Goal: Obtain resource: Obtain resource

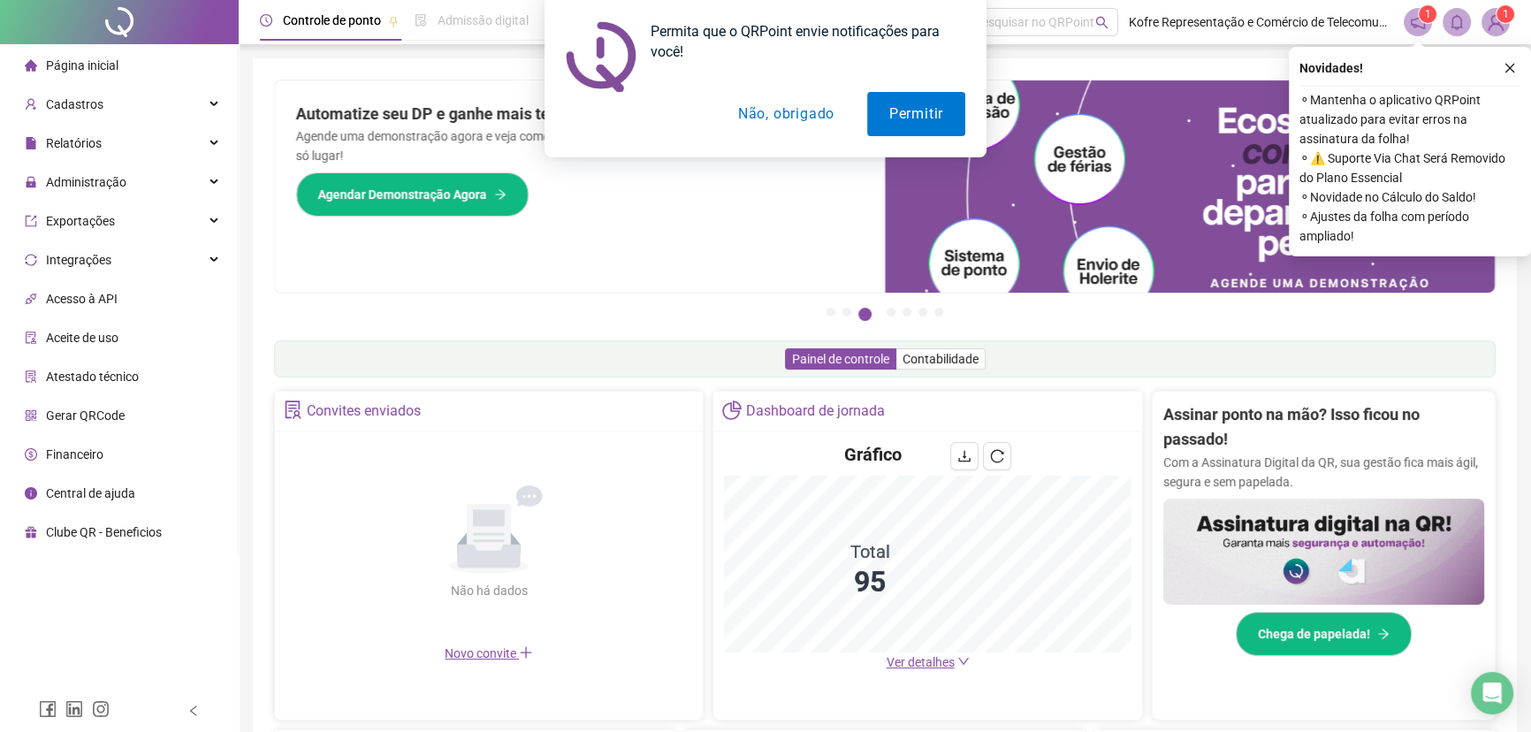
click at [771, 113] on button "Não, obrigado" at bounding box center [786, 114] width 141 height 44
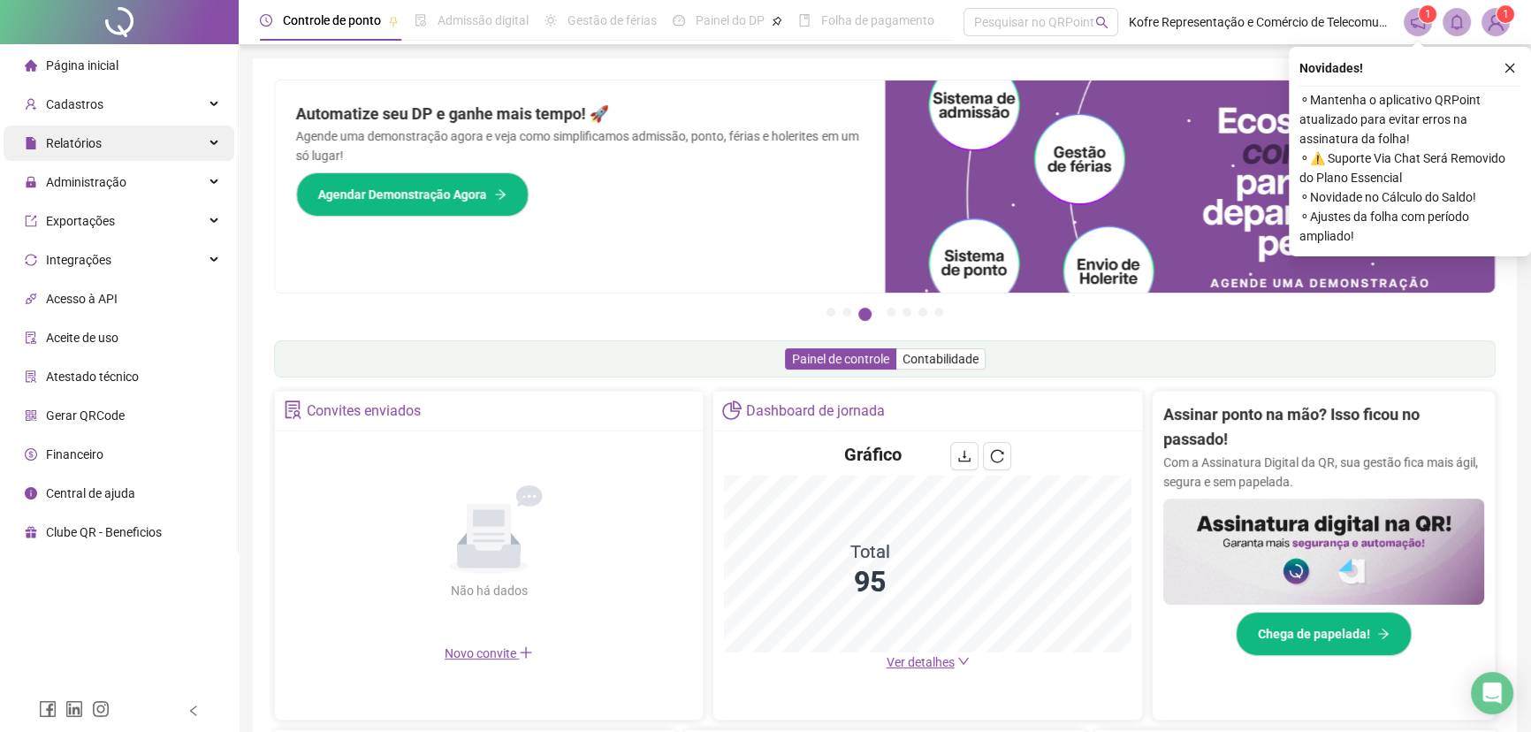
click at [212, 143] on icon at bounding box center [215, 143] width 9 height 0
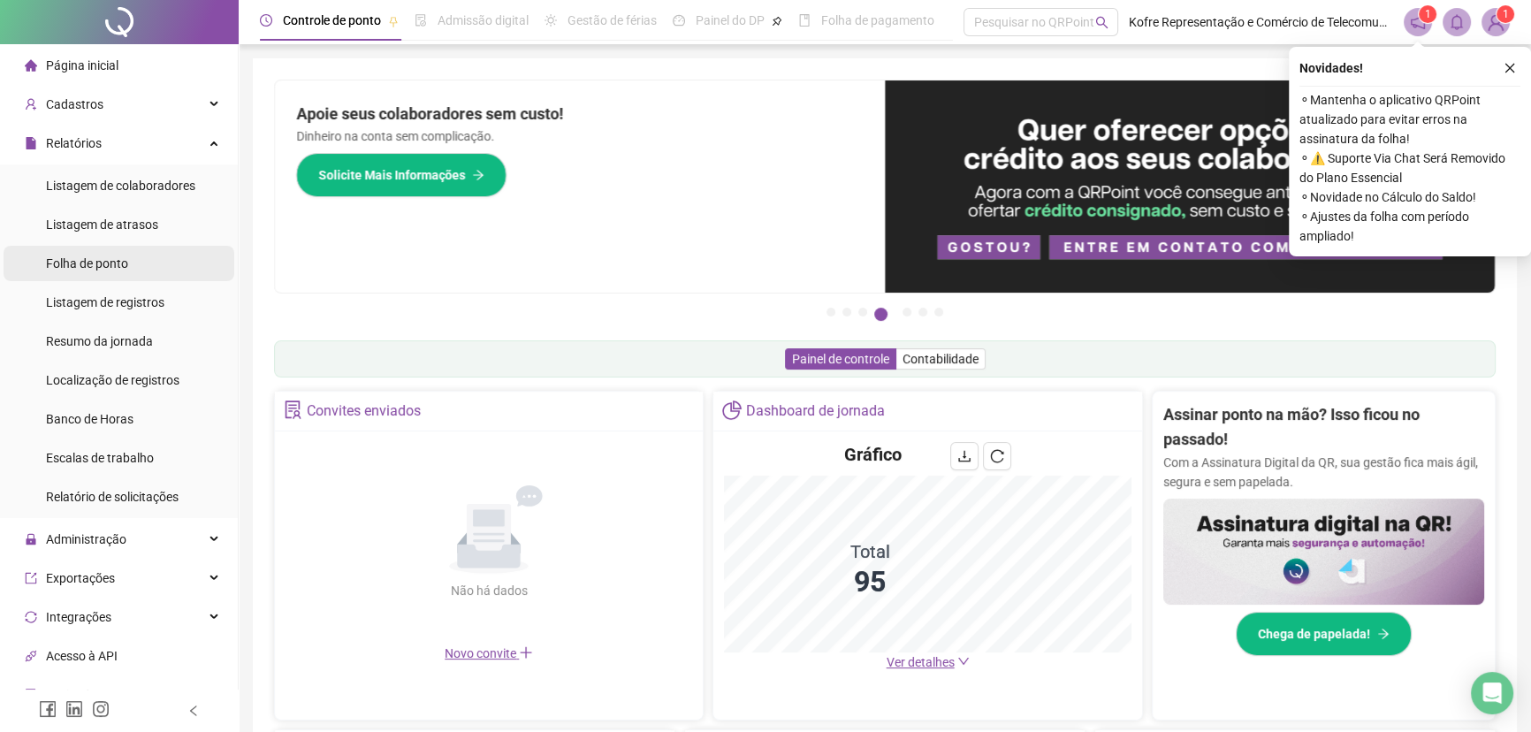
click at [135, 267] on li "Folha de ponto" at bounding box center [119, 263] width 231 height 35
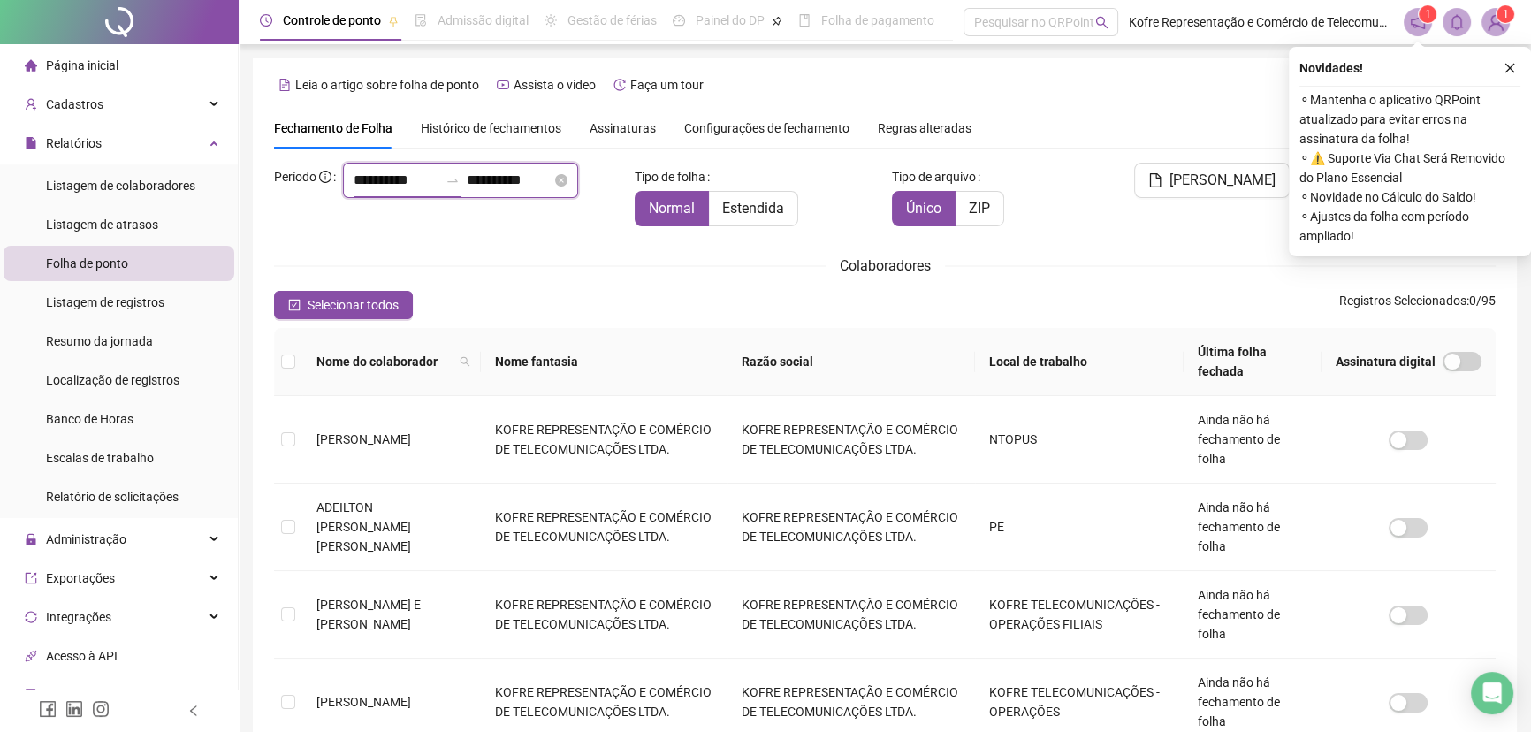
click at [358, 191] on input "**********" at bounding box center [396, 180] width 85 height 21
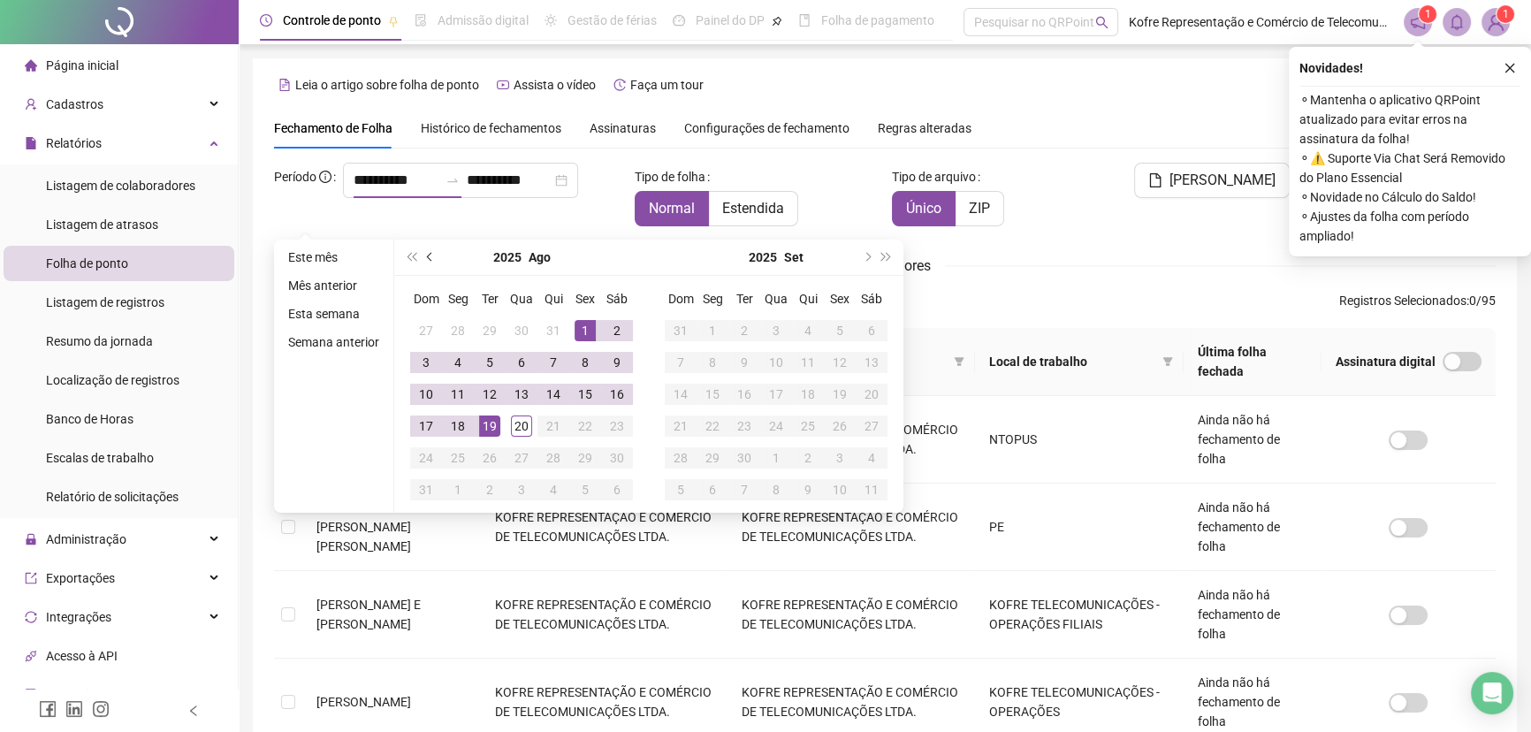
click at [427, 256] on span "prev-year" at bounding box center [431, 257] width 9 height 9
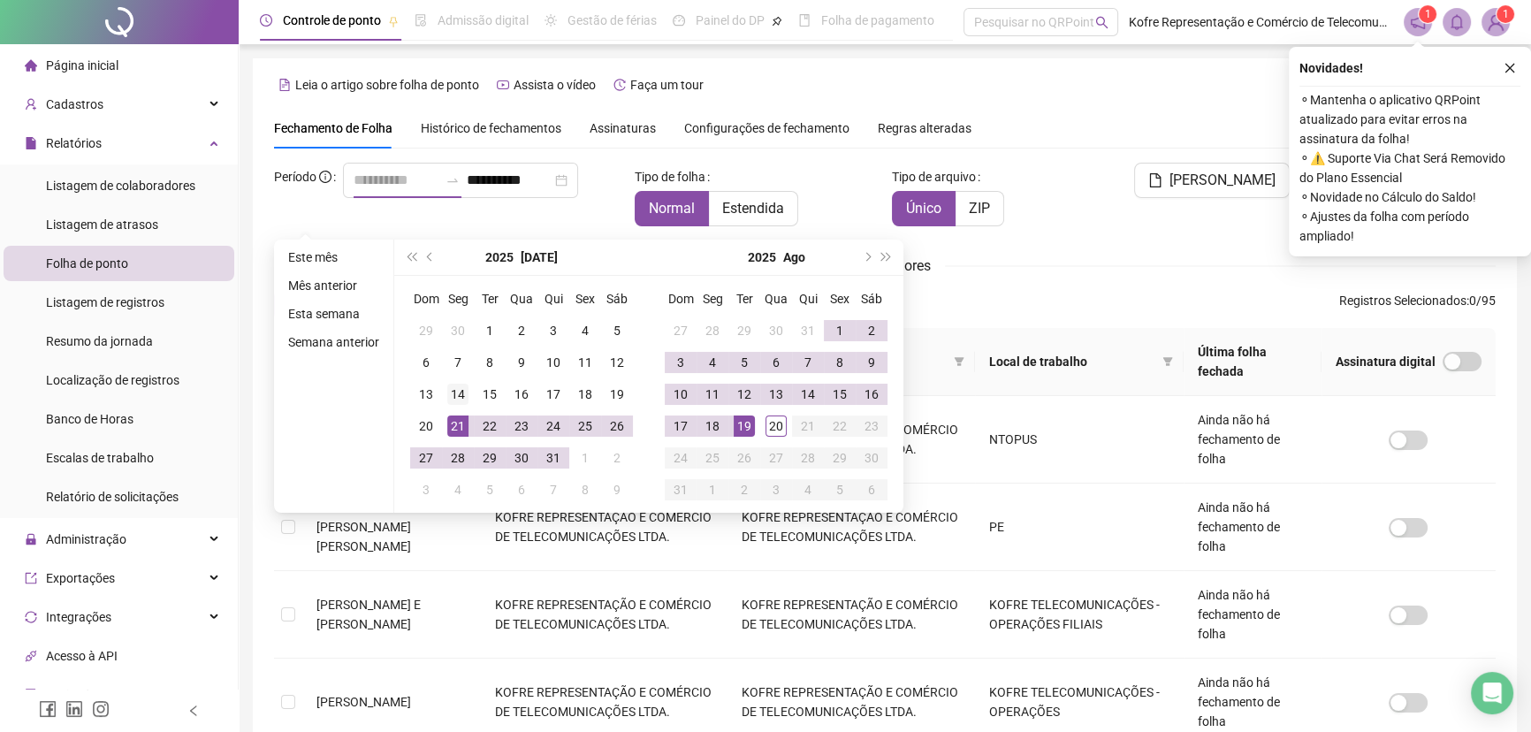
type input "**********"
click at [452, 392] on div "14" at bounding box center [457, 394] width 21 height 21
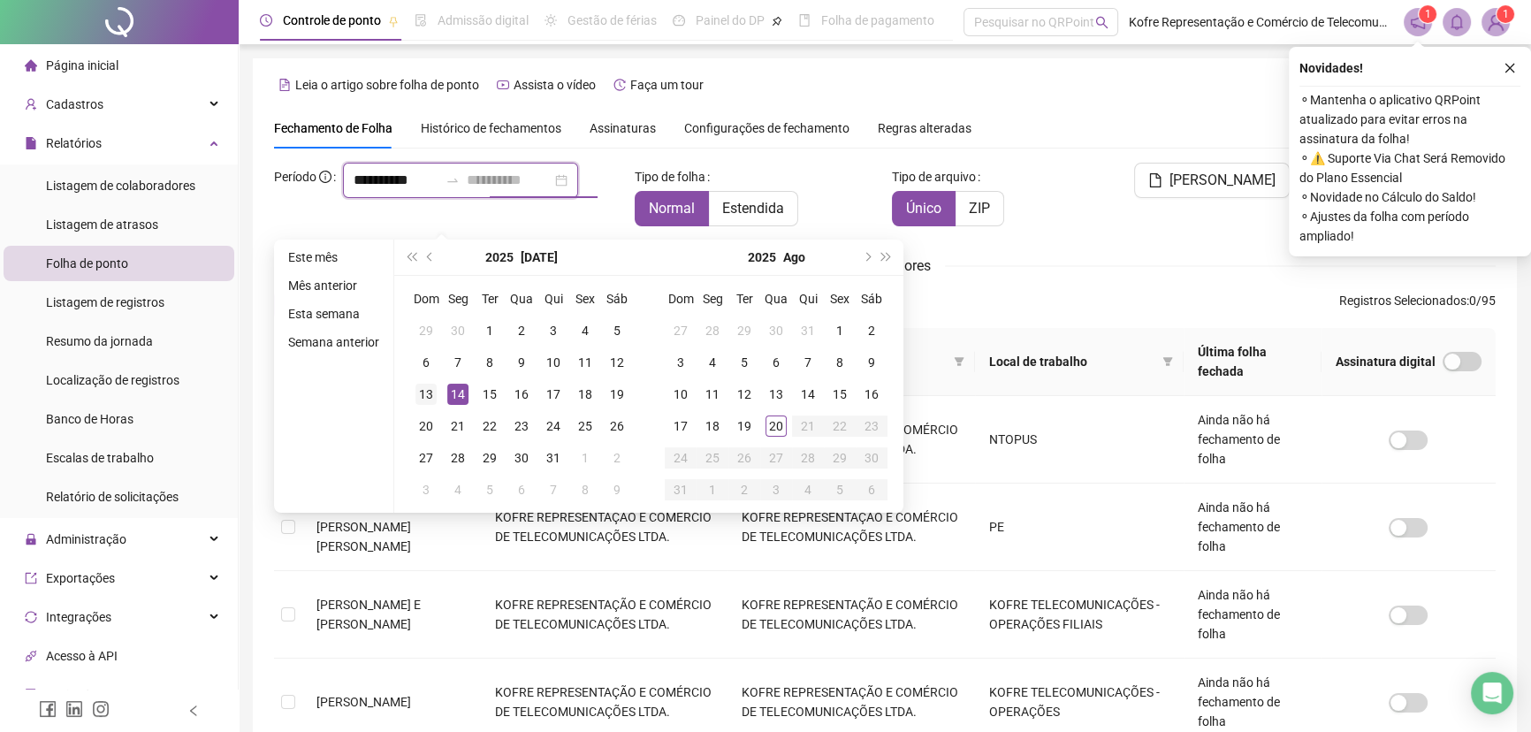
type input "**********"
click at [423, 397] on div "13" at bounding box center [426, 394] width 21 height 21
type input "**********"
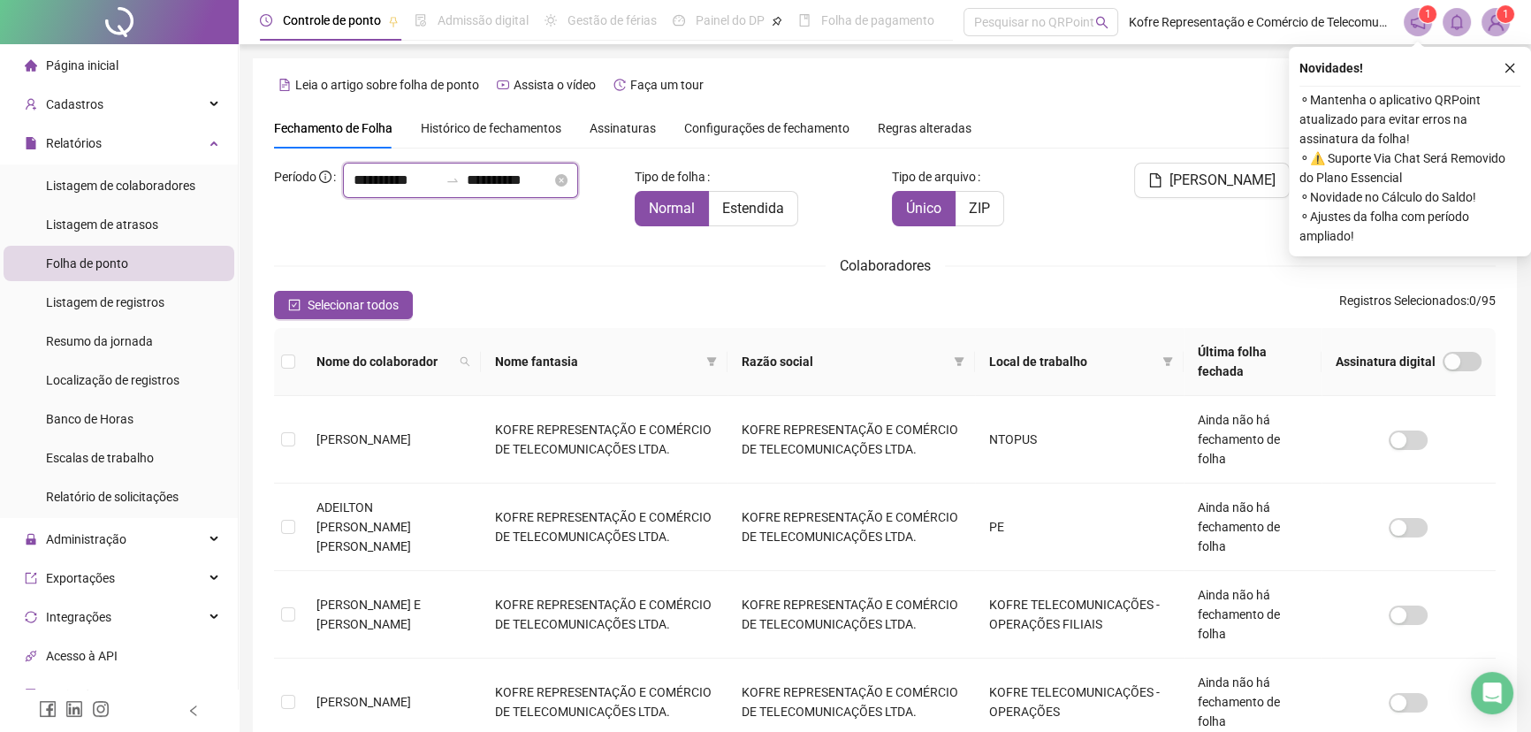
click at [504, 191] on input "**********" at bounding box center [509, 180] width 85 height 21
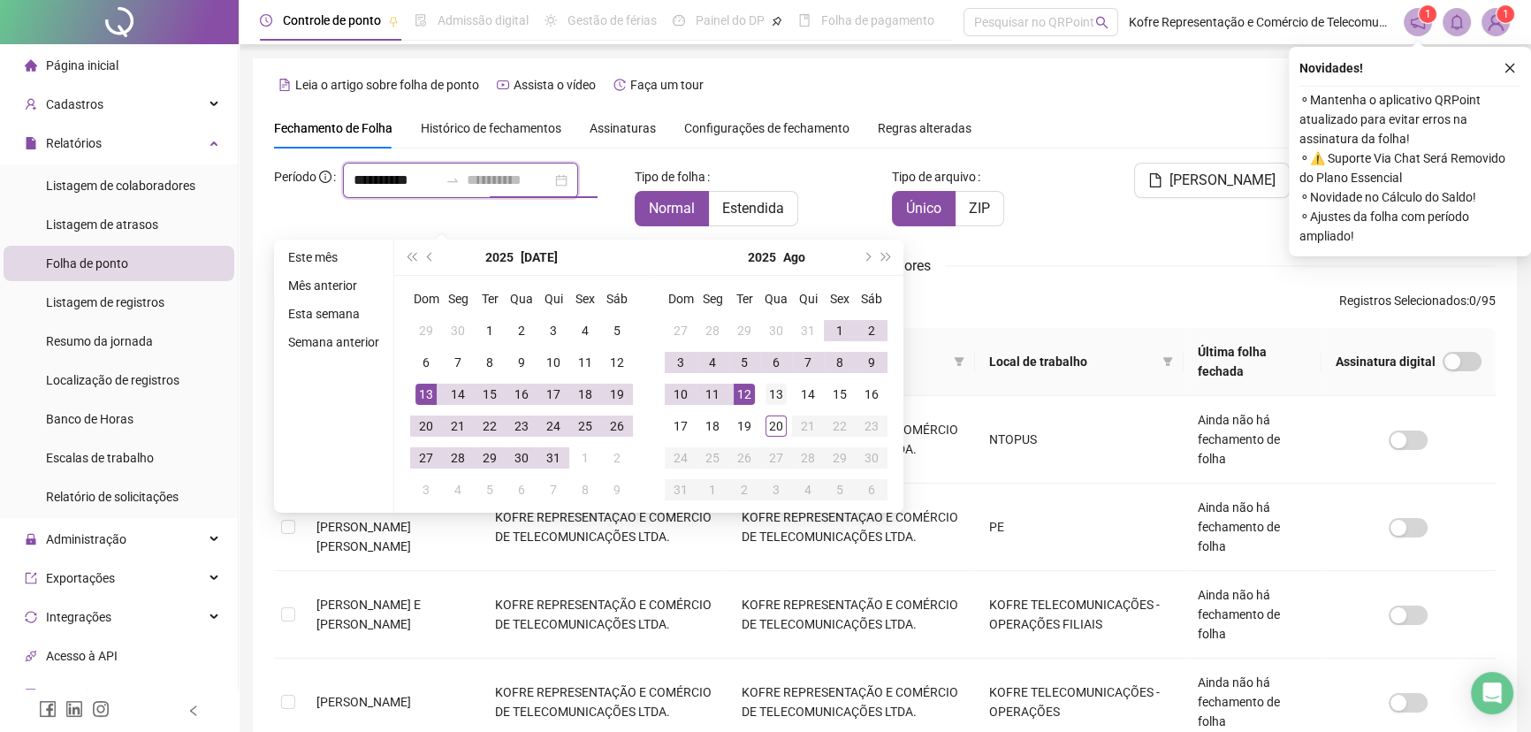
type input "**********"
drag, startPoint x: 777, startPoint y: 394, endPoint x: 764, endPoint y: 394, distance: 13.3
click at [775, 394] on div "13" at bounding box center [776, 394] width 21 height 21
type input "**********"
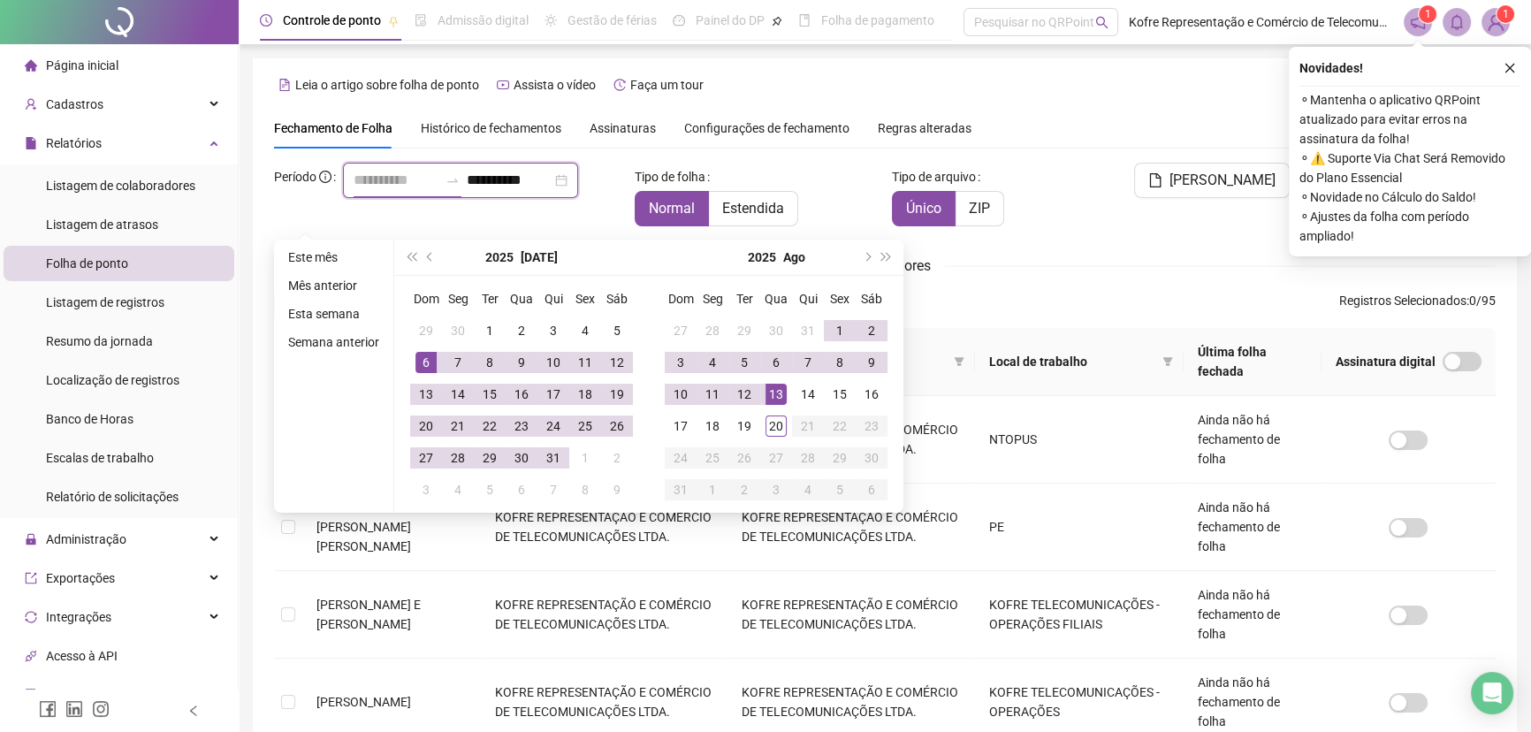
type input "**********"
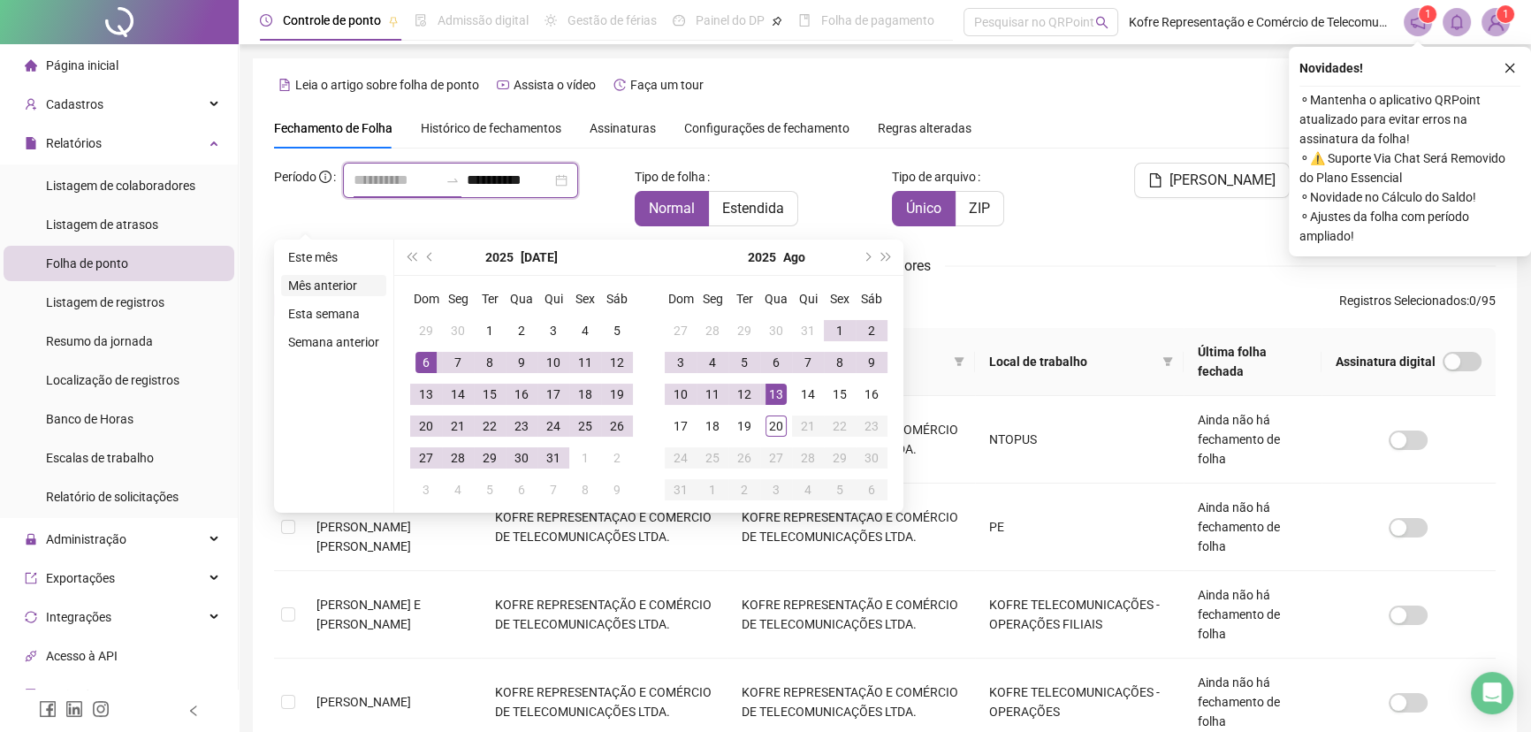
type input "**********"
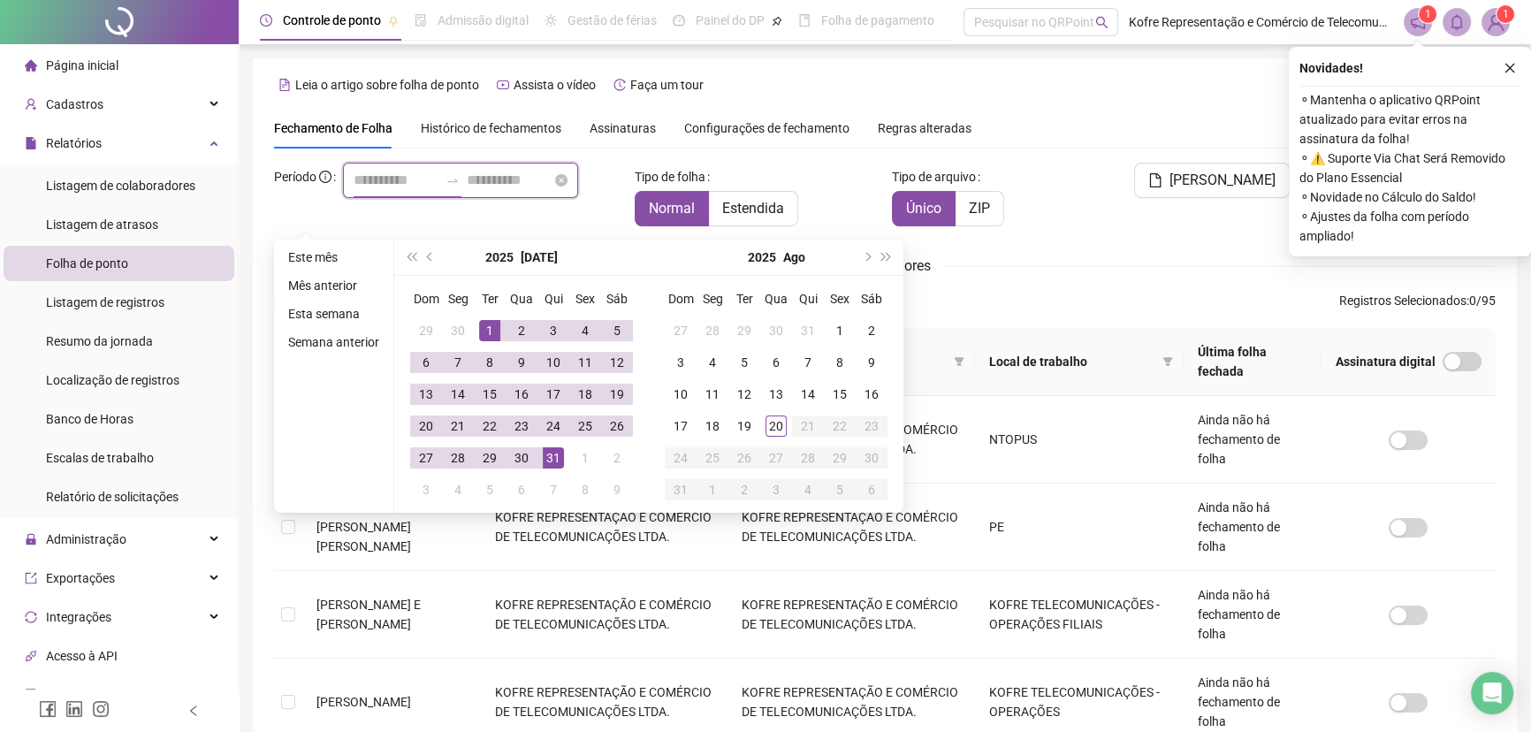
type input "**********"
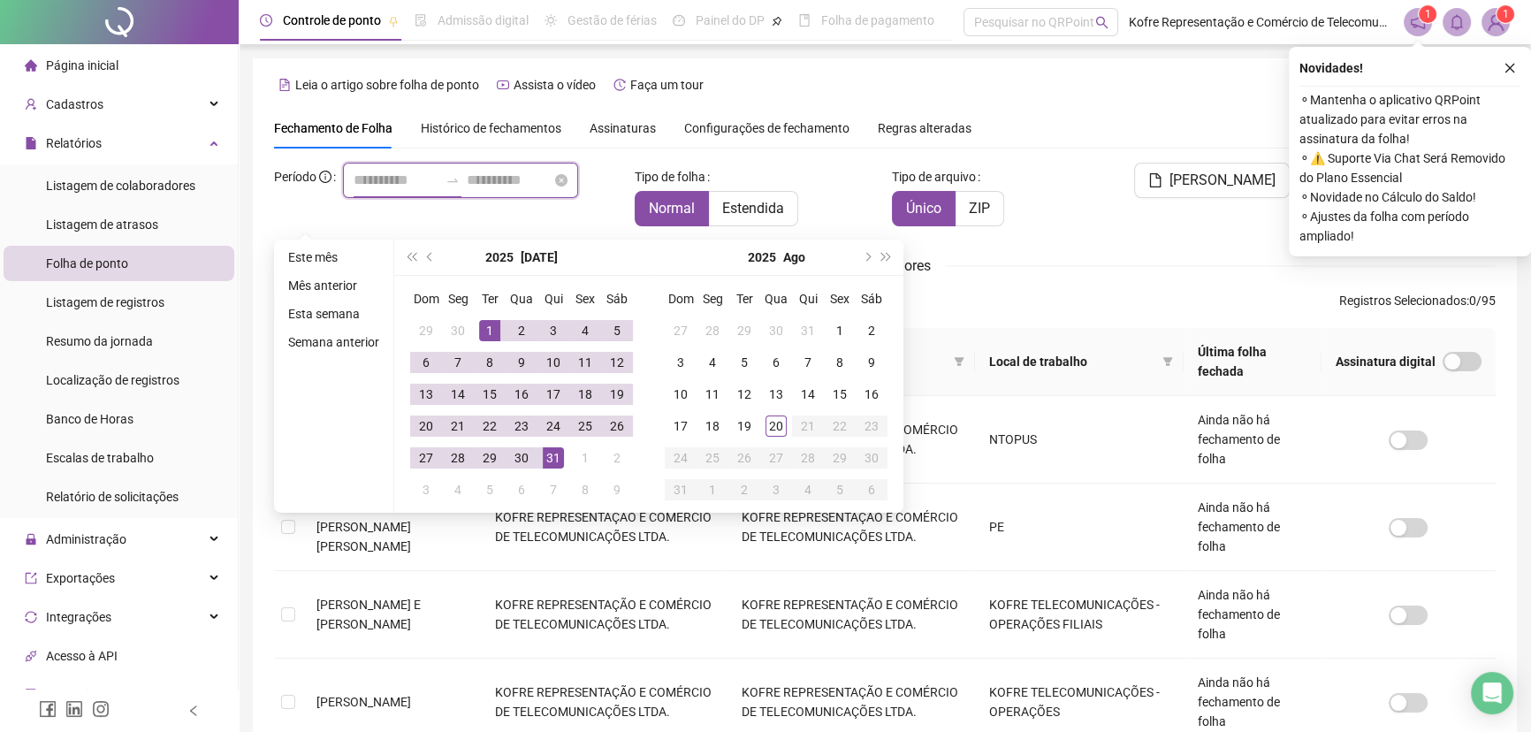
type input "**********"
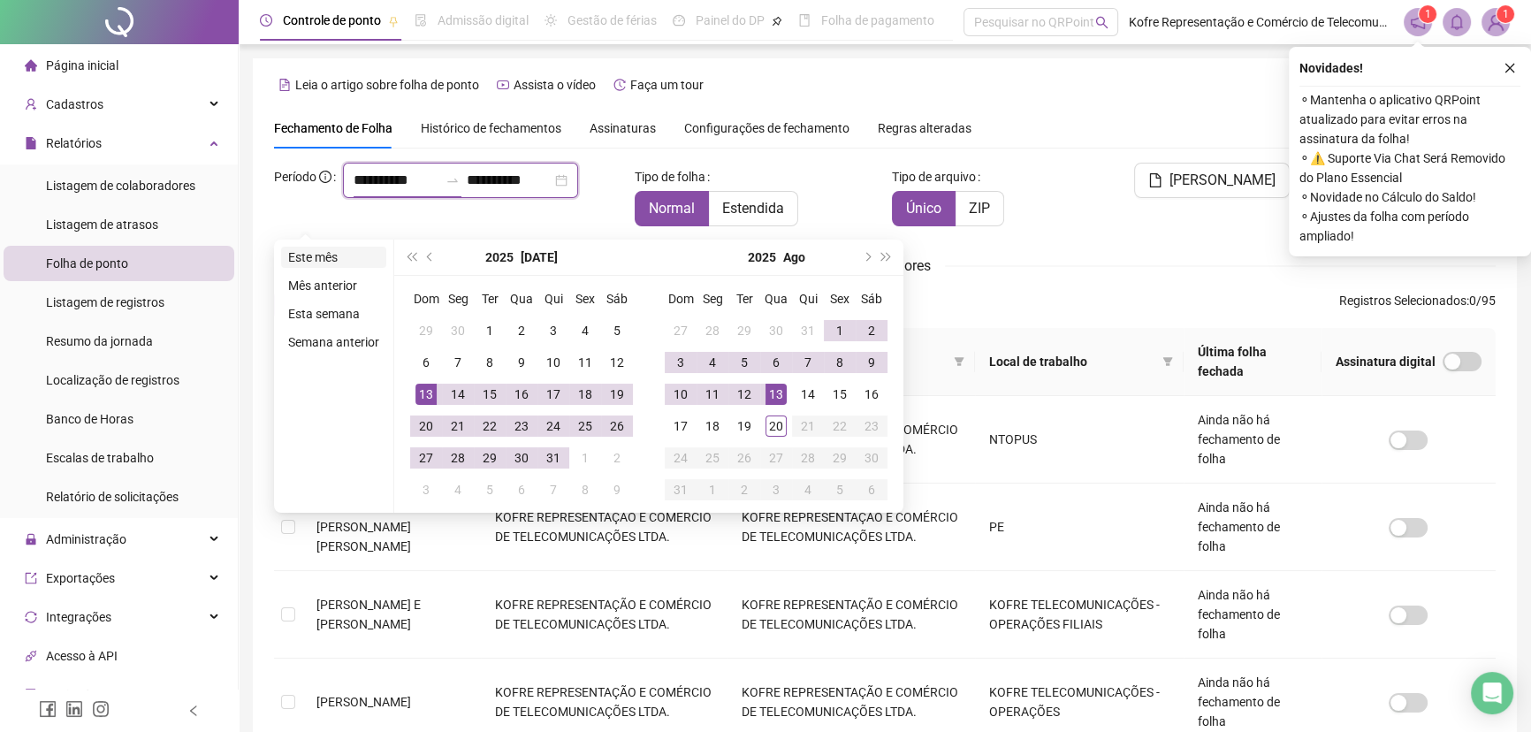
type input "**********"
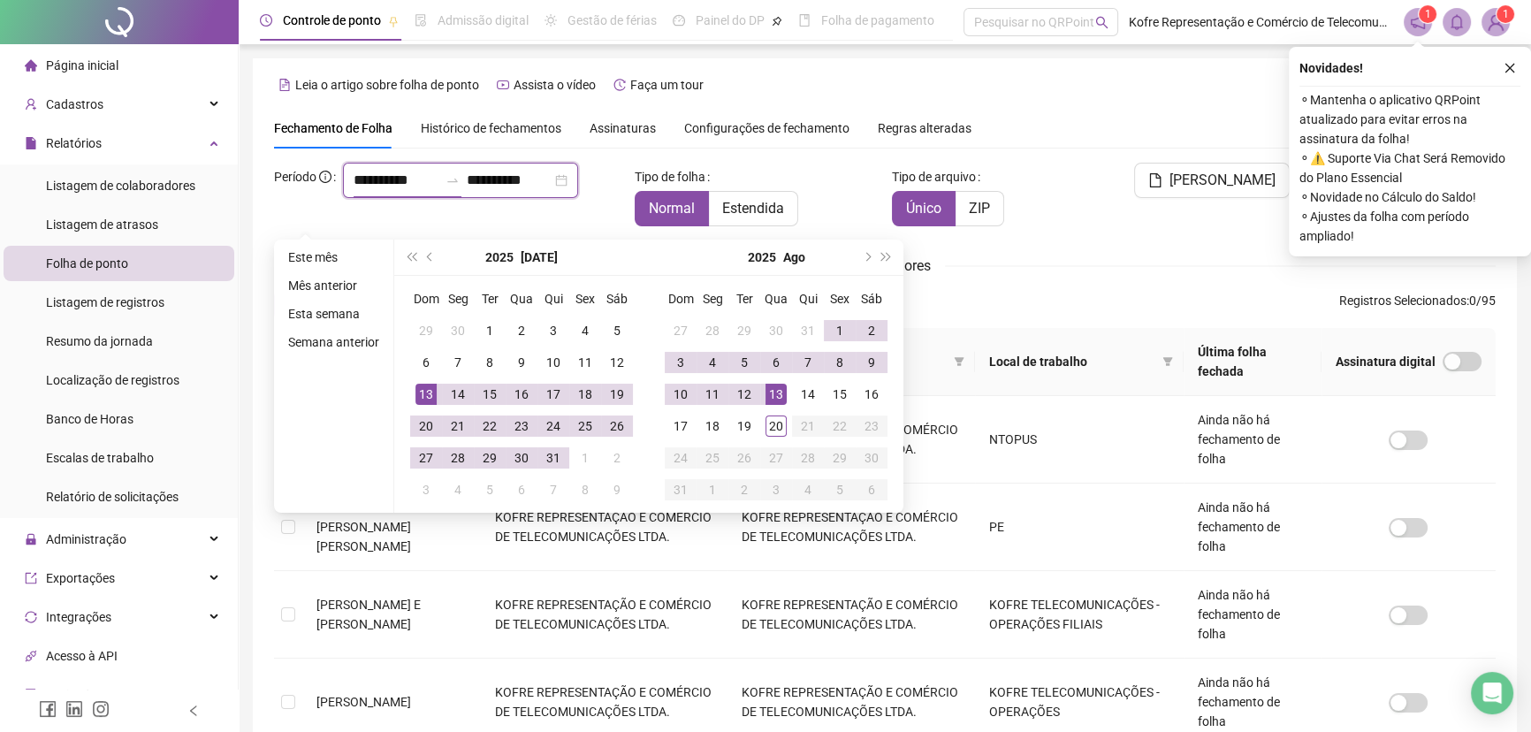
type input "**********"
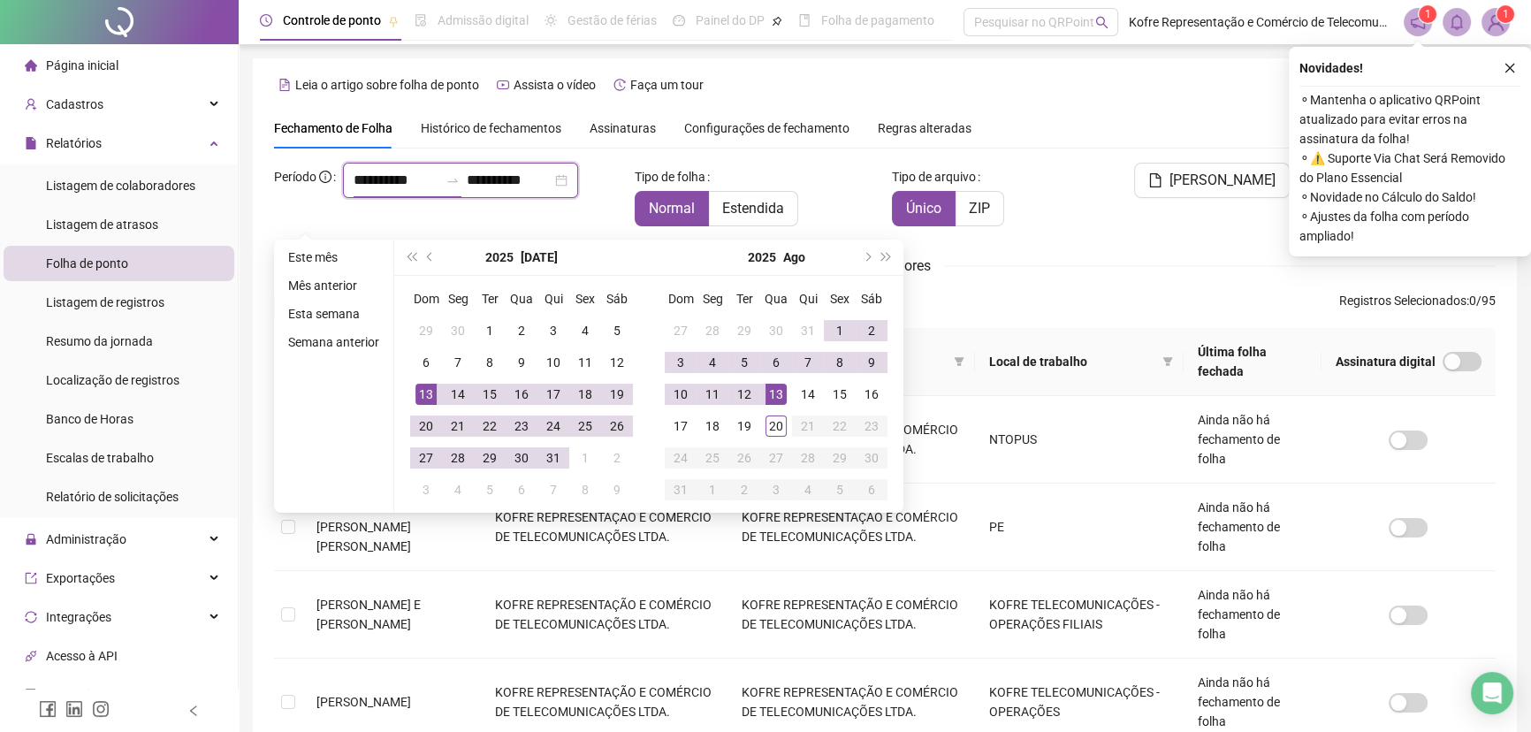
type input "**********"
click at [281, 374] on ul "Este mês Mês anterior Esta semana Semana anterior" at bounding box center [334, 376] width 120 height 273
type input "**********"
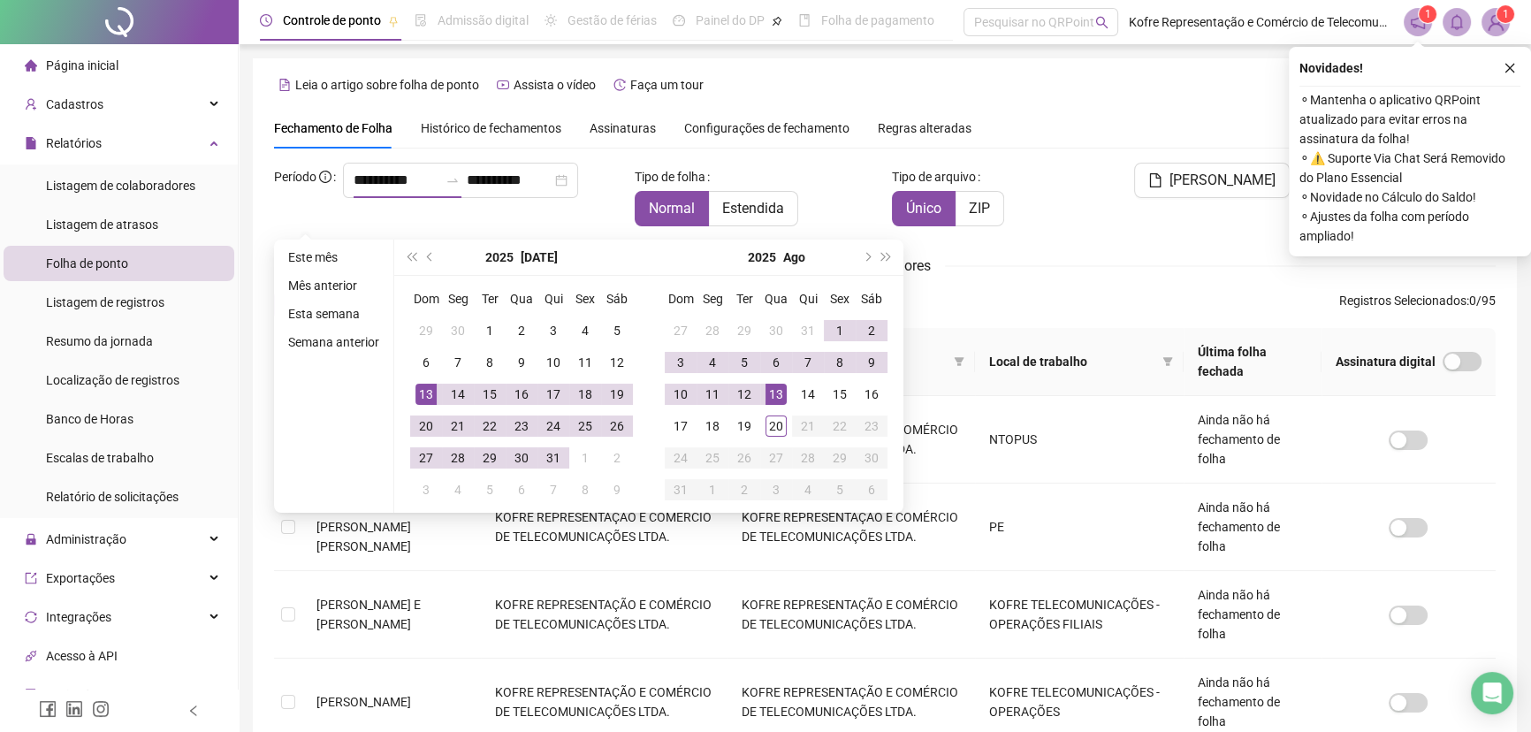
type input "**********"
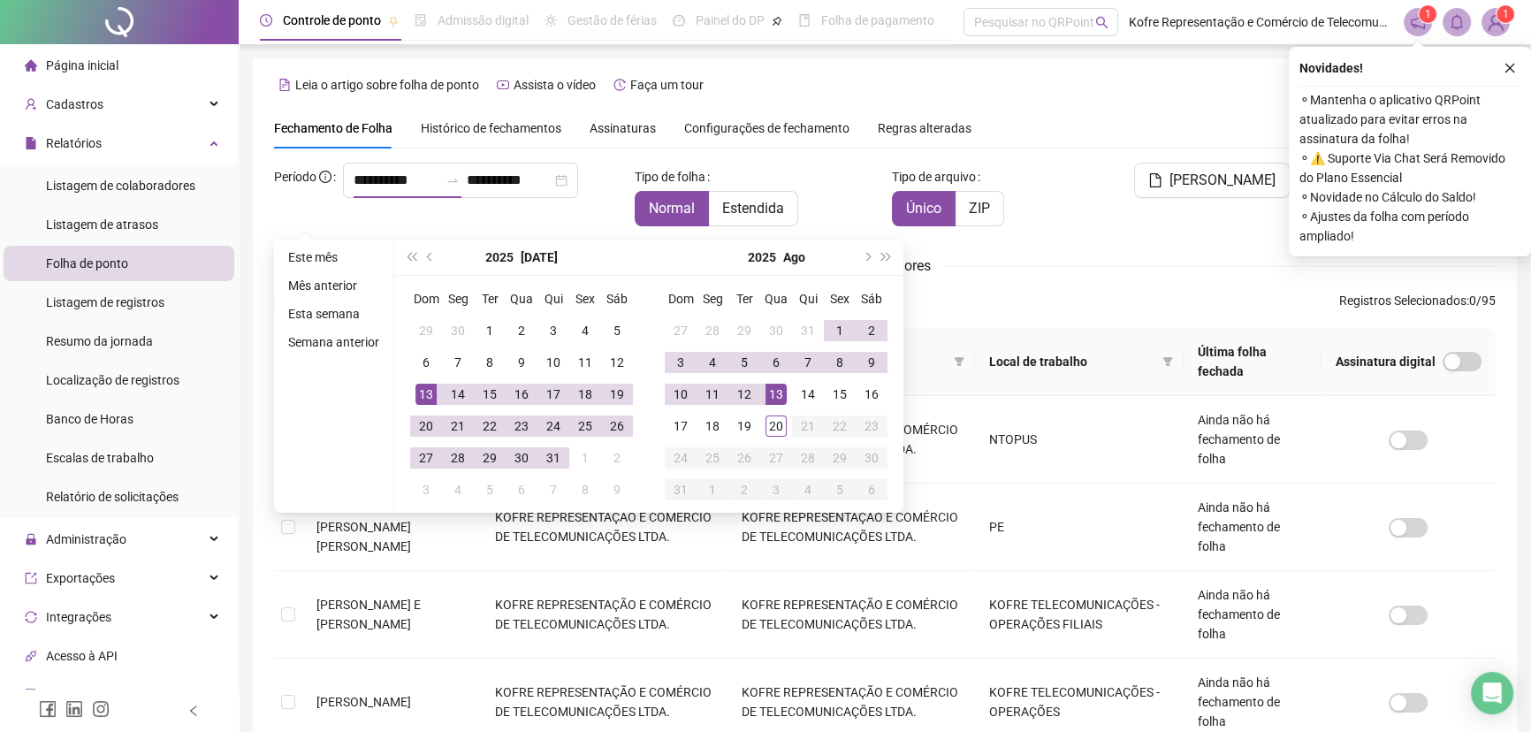
click at [548, 165] on div "**********" at bounding box center [447, 180] width 347 height 35
type input "**********"
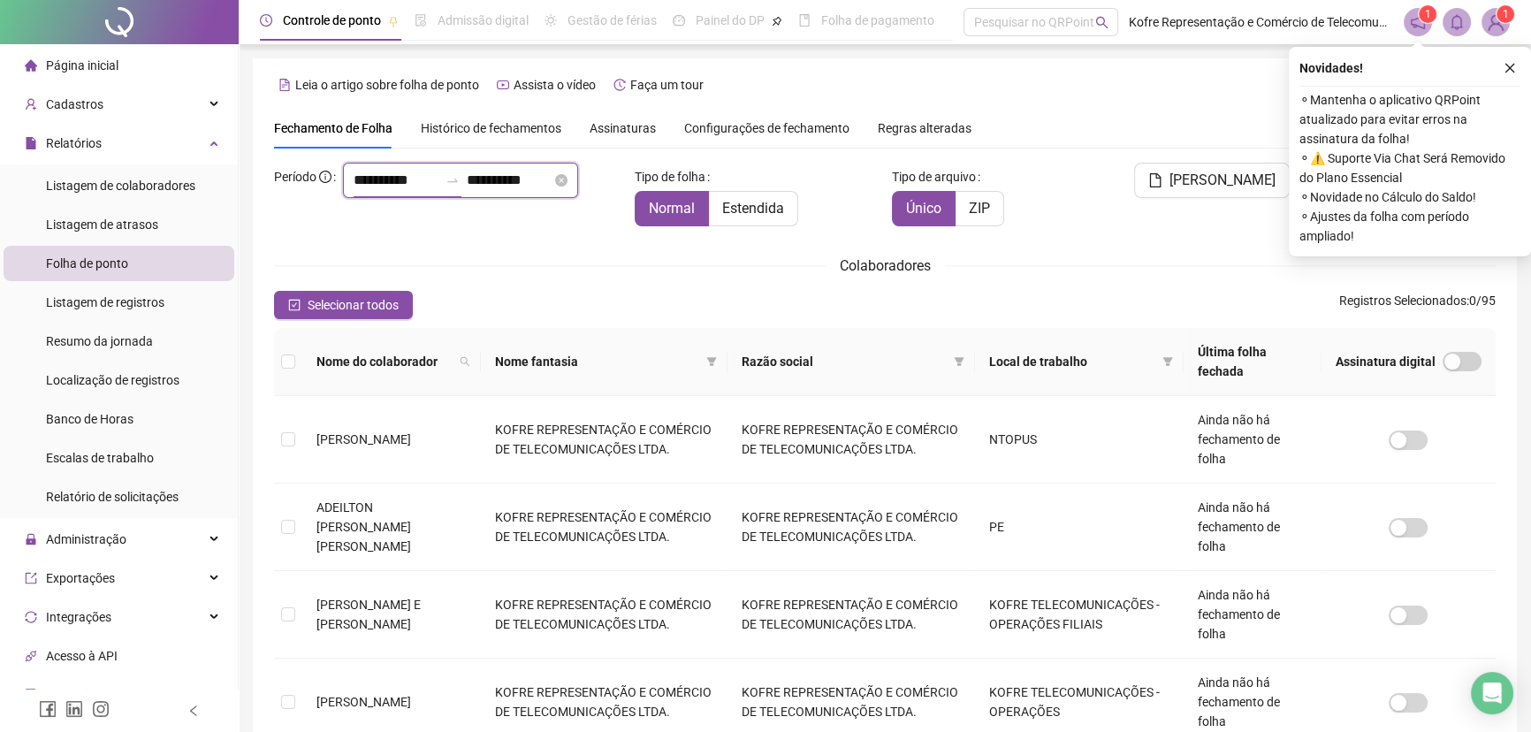
click at [354, 191] on input "**********" at bounding box center [396, 180] width 85 height 21
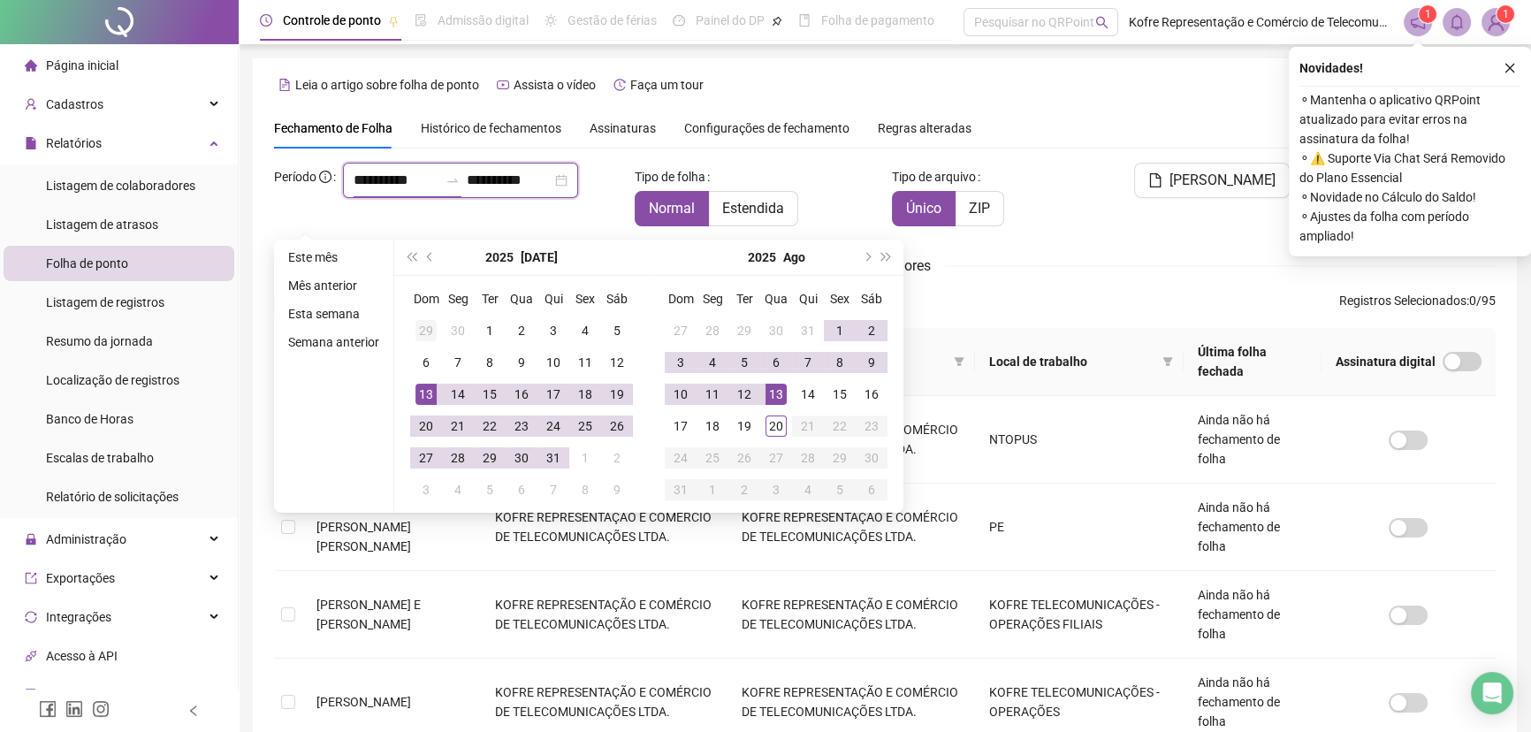
type input "**********"
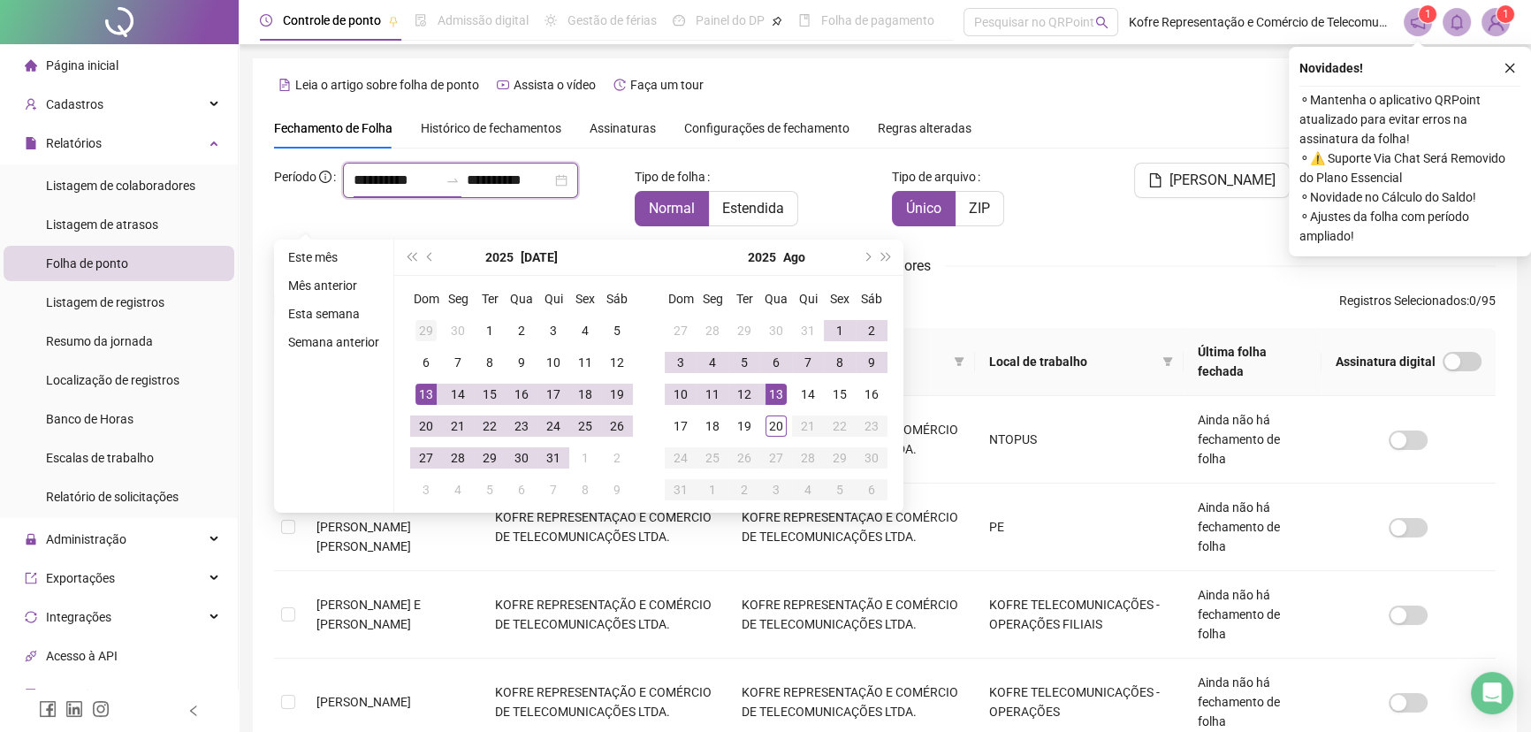
type input "**********"
click at [457, 388] on div "14" at bounding box center [457, 394] width 21 height 21
type input "**********"
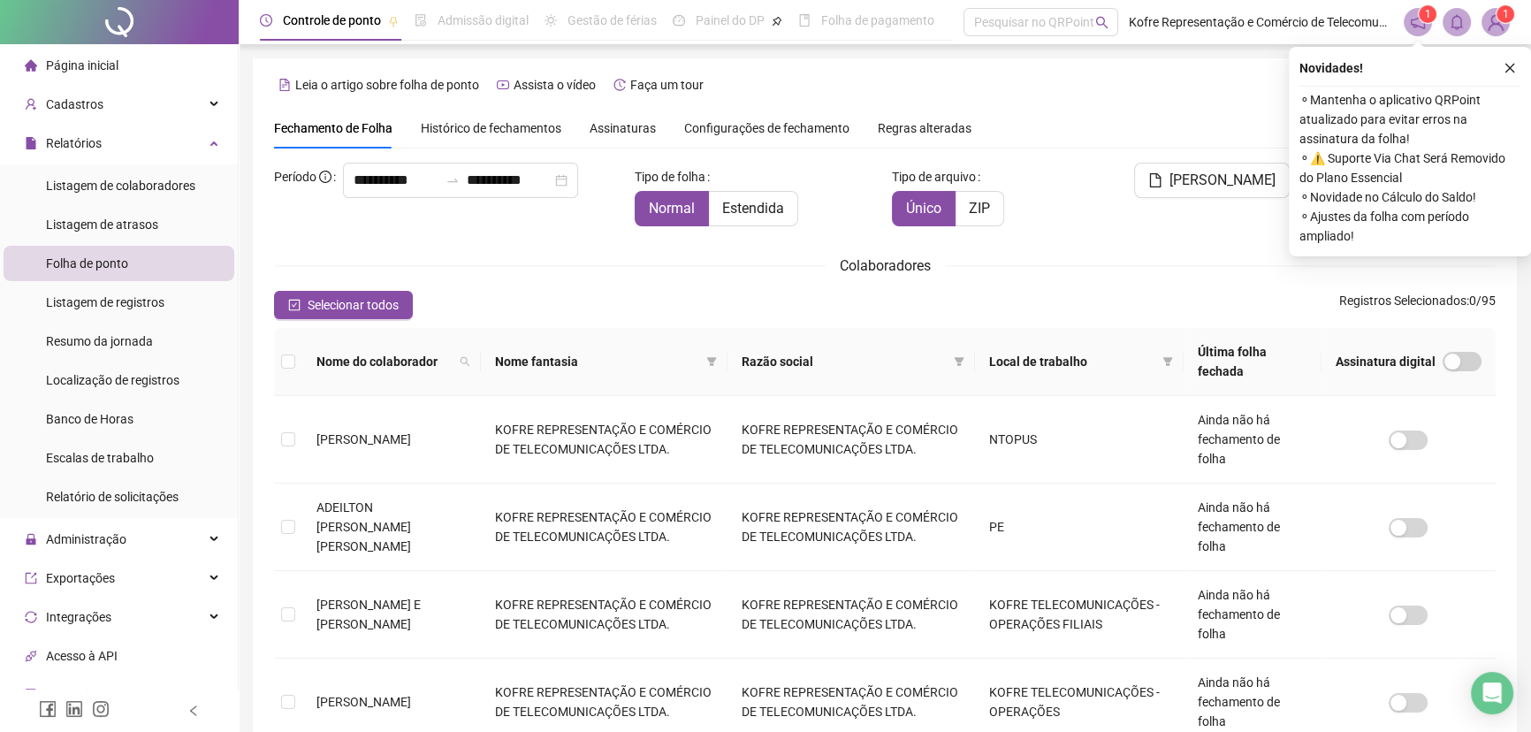
click at [539, 163] on div "**********" at bounding box center [447, 180] width 347 height 35
click at [979, 205] on span "ZIP" at bounding box center [979, 208] width 21 height 17
click at [460, 362] on icon "search" at bounding box center [465, 361] width 11 height 11
click at [342, 439] on span "Buscar" at bounding box center [343, 433] width 39 height 19
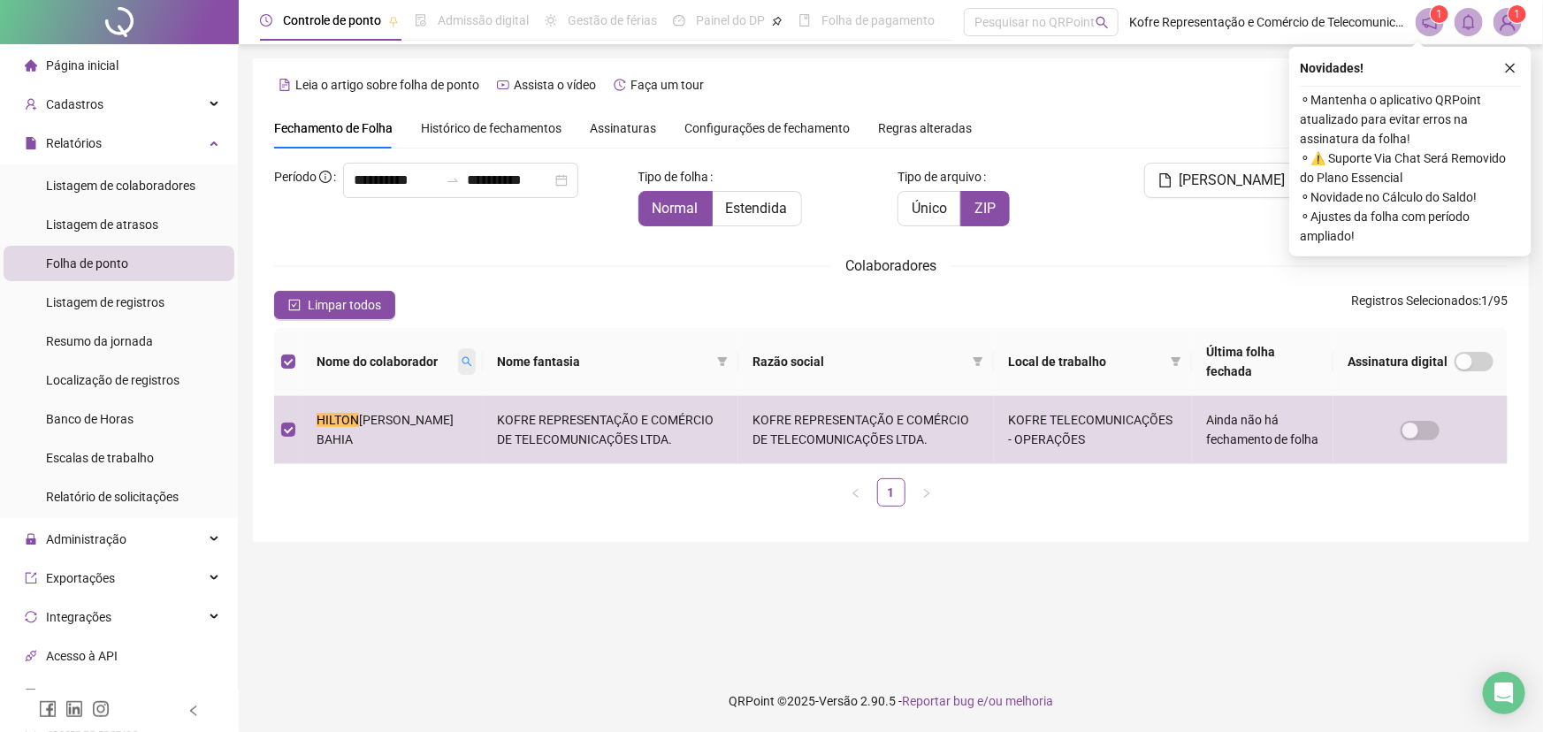
click at [462, 363] on icon "search" at bounding box center [467, 361] width 11 height 11
click at [442, 363] on icon "search" at bounding box center [447, 362] width 10 height 10
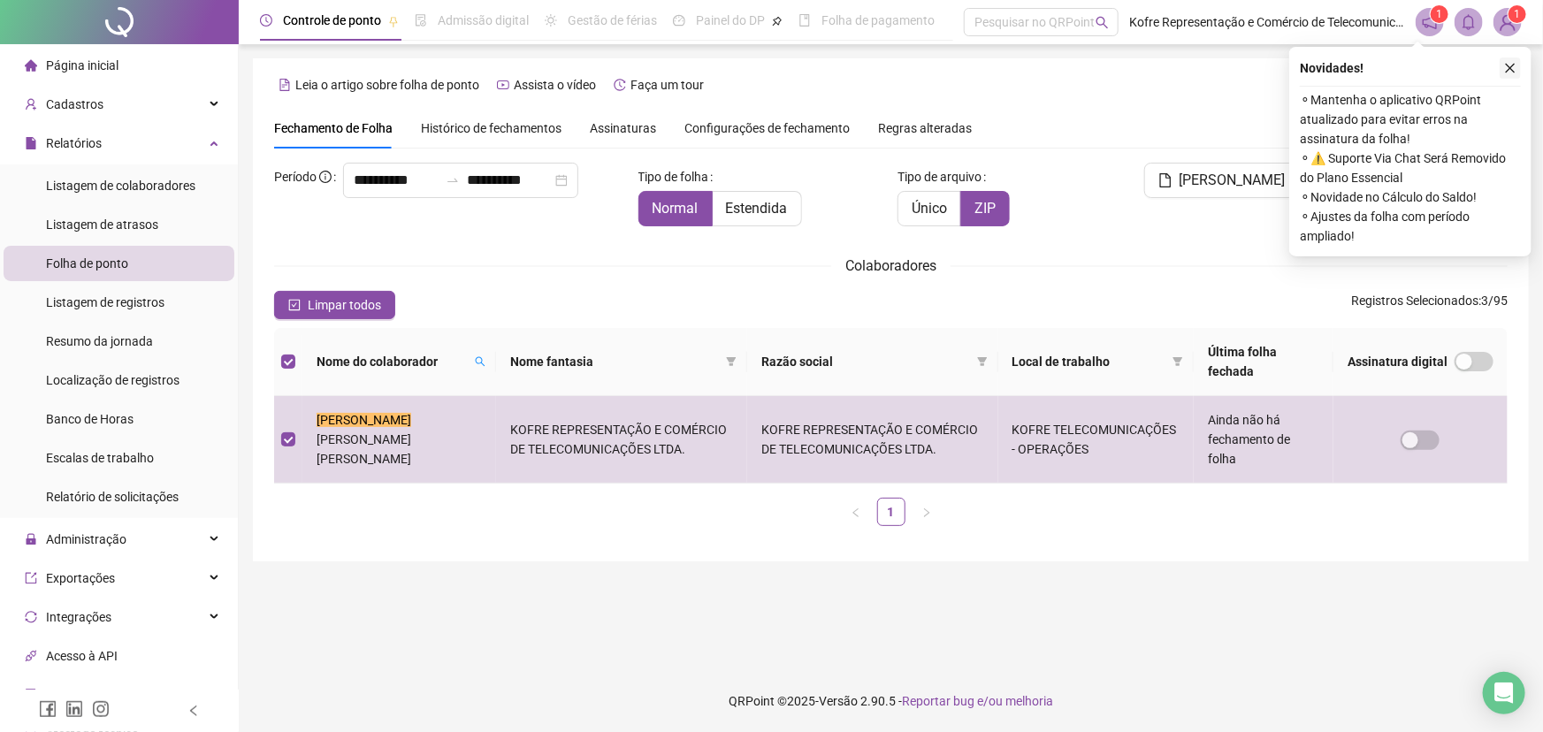
click at [1238, 65] on icon "close" at bounding box center [1510, 68] width 12 height 12
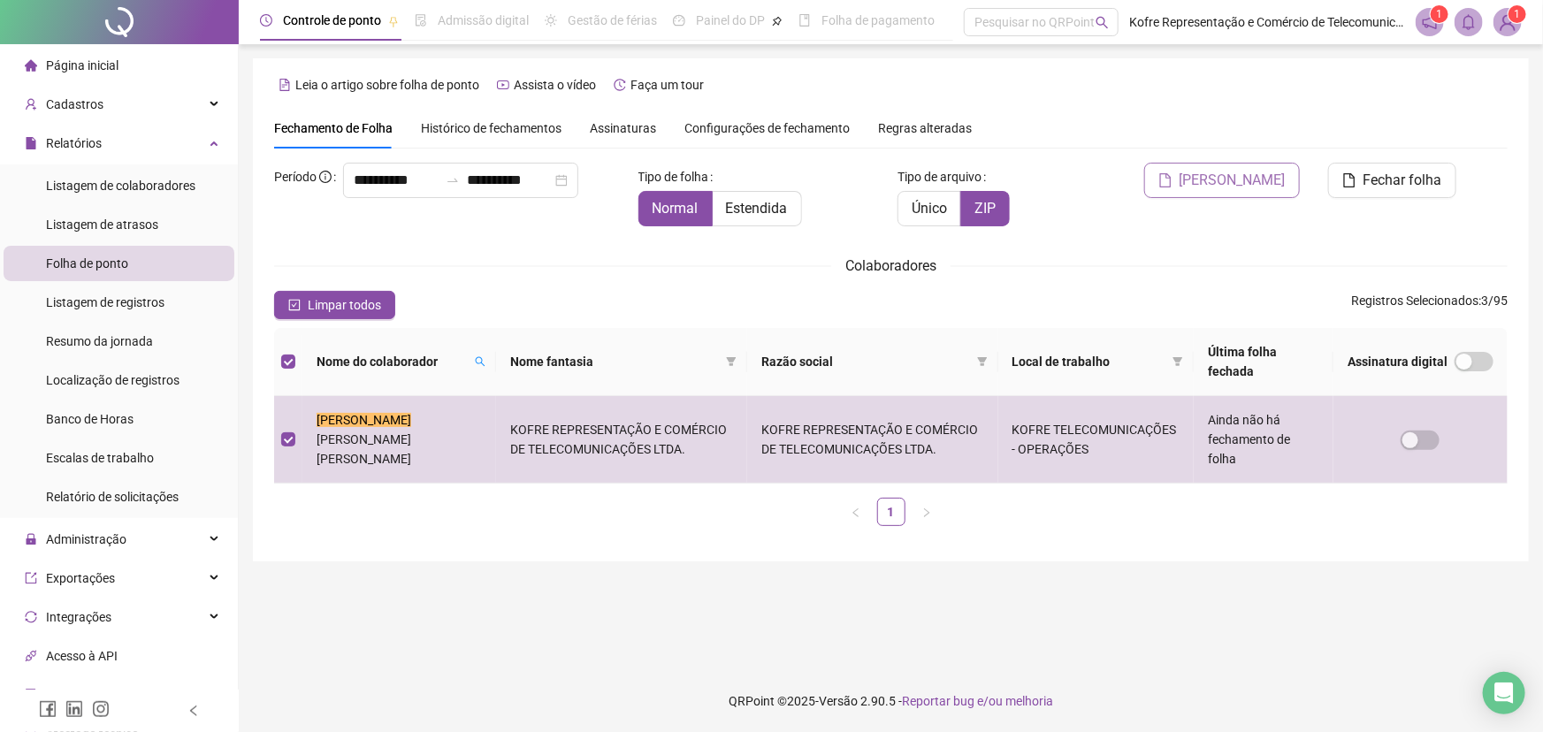
click at [1238, 185] on span "[PERSON_NAME]" at bounding box center [1232, 180] width 106 height 21
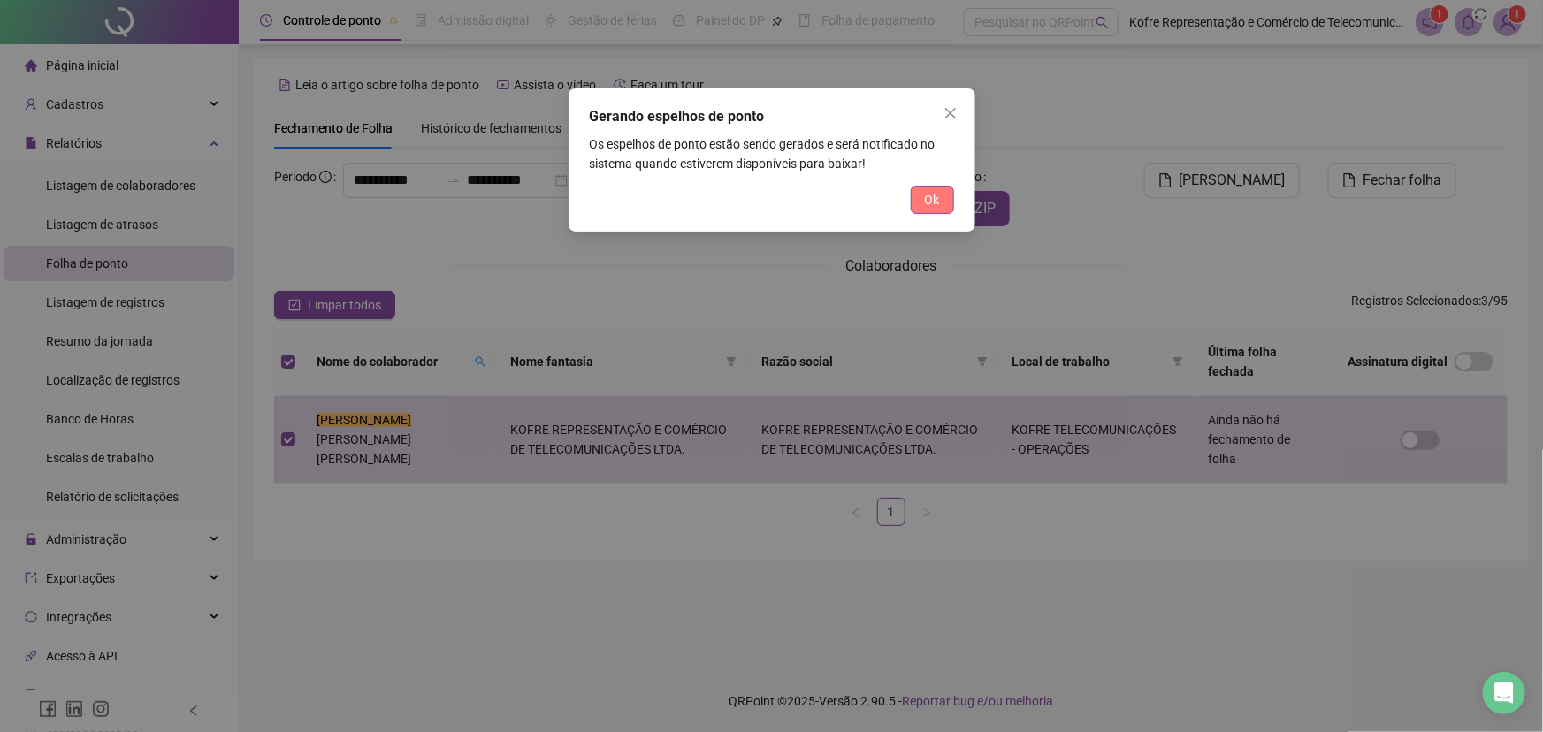
click at [920, 196] on button "Ok" at bounding box center [932, 200] width 43 height 28
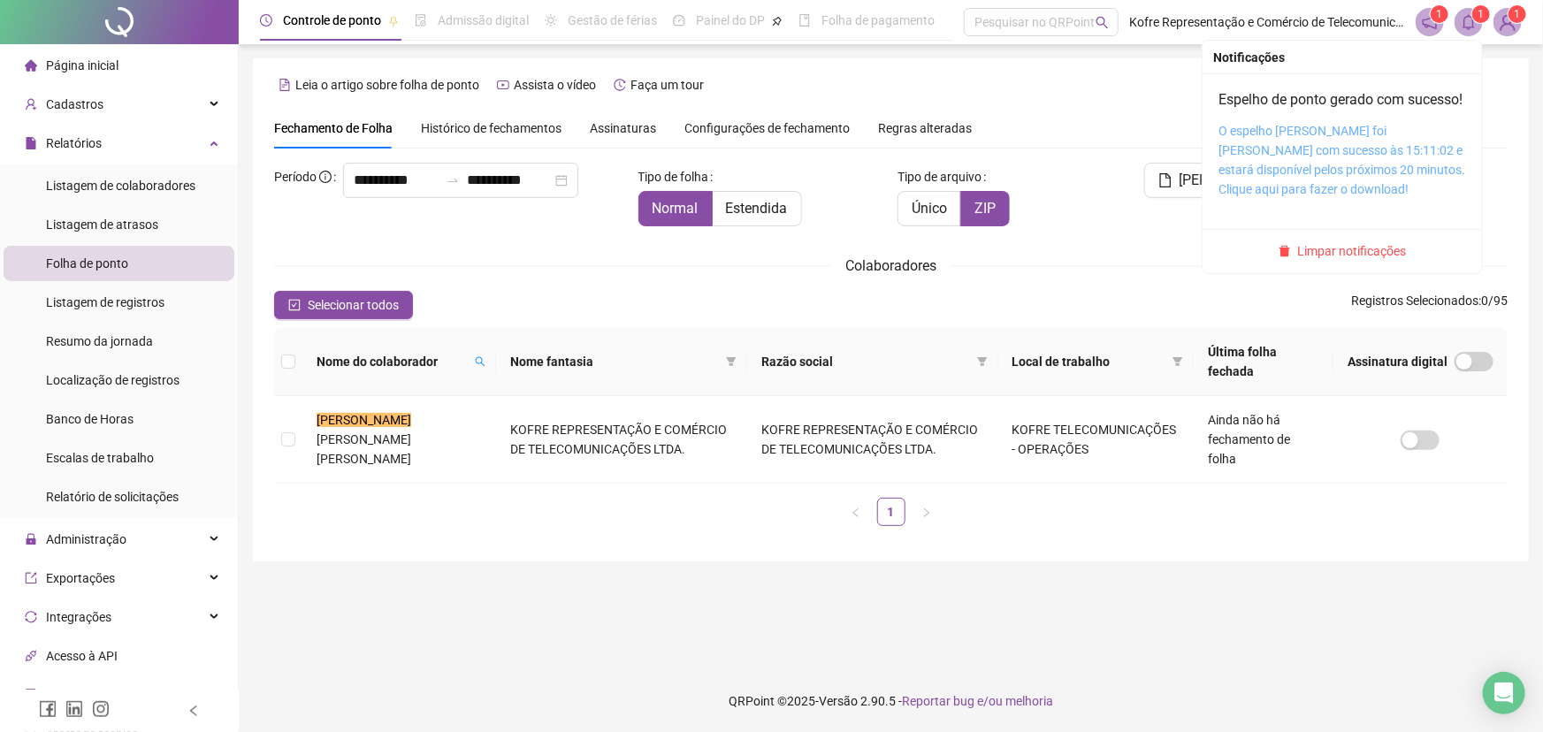
click at [1238, 164] on link "O espelho de ponto foi gerado com sucesso às 15:11:02 e estará disponível pelos…" at bounding box center [1341, 160] width 247 height 73
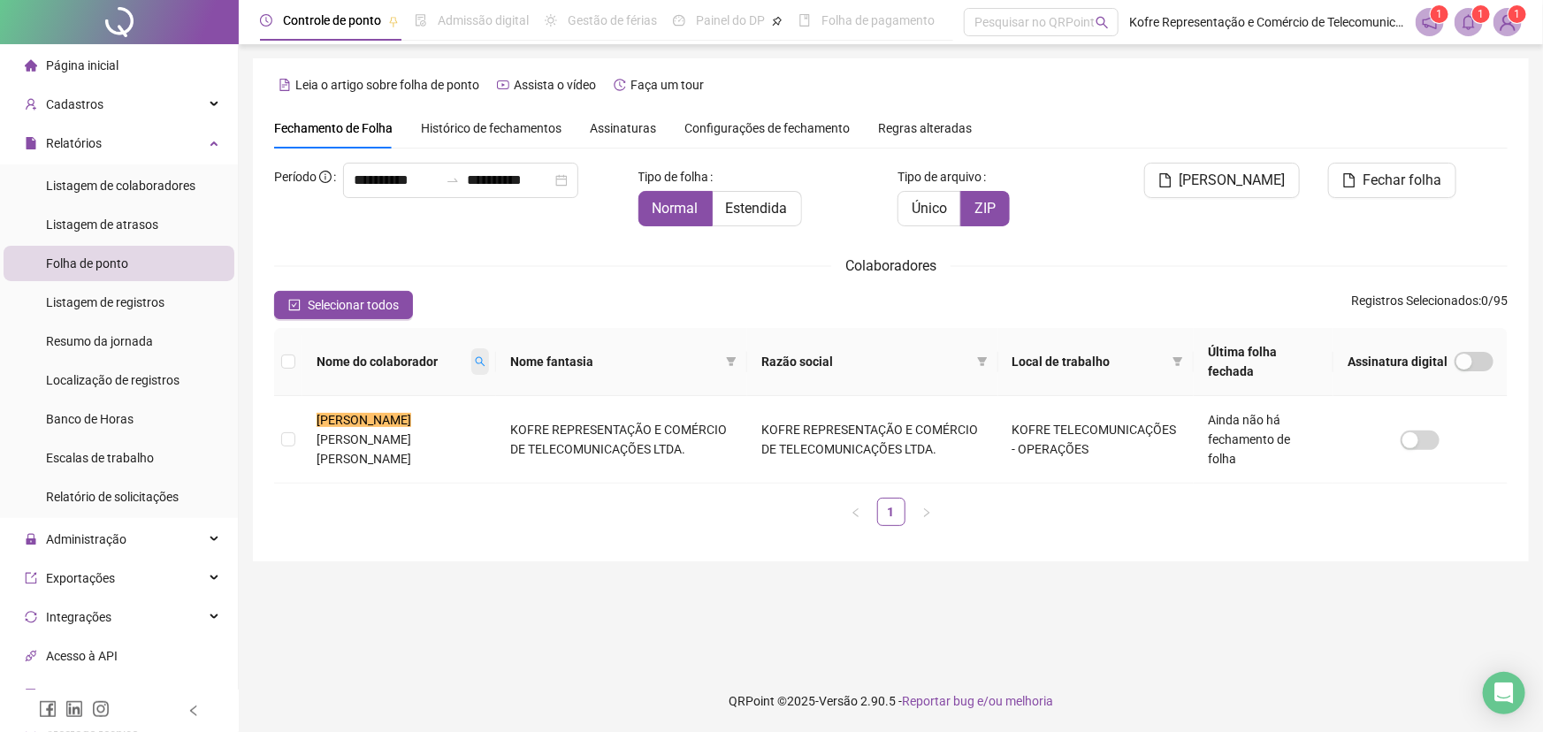
click at [475, 359] on icon "search" at bounding box center [480, 361] width 11 height 11
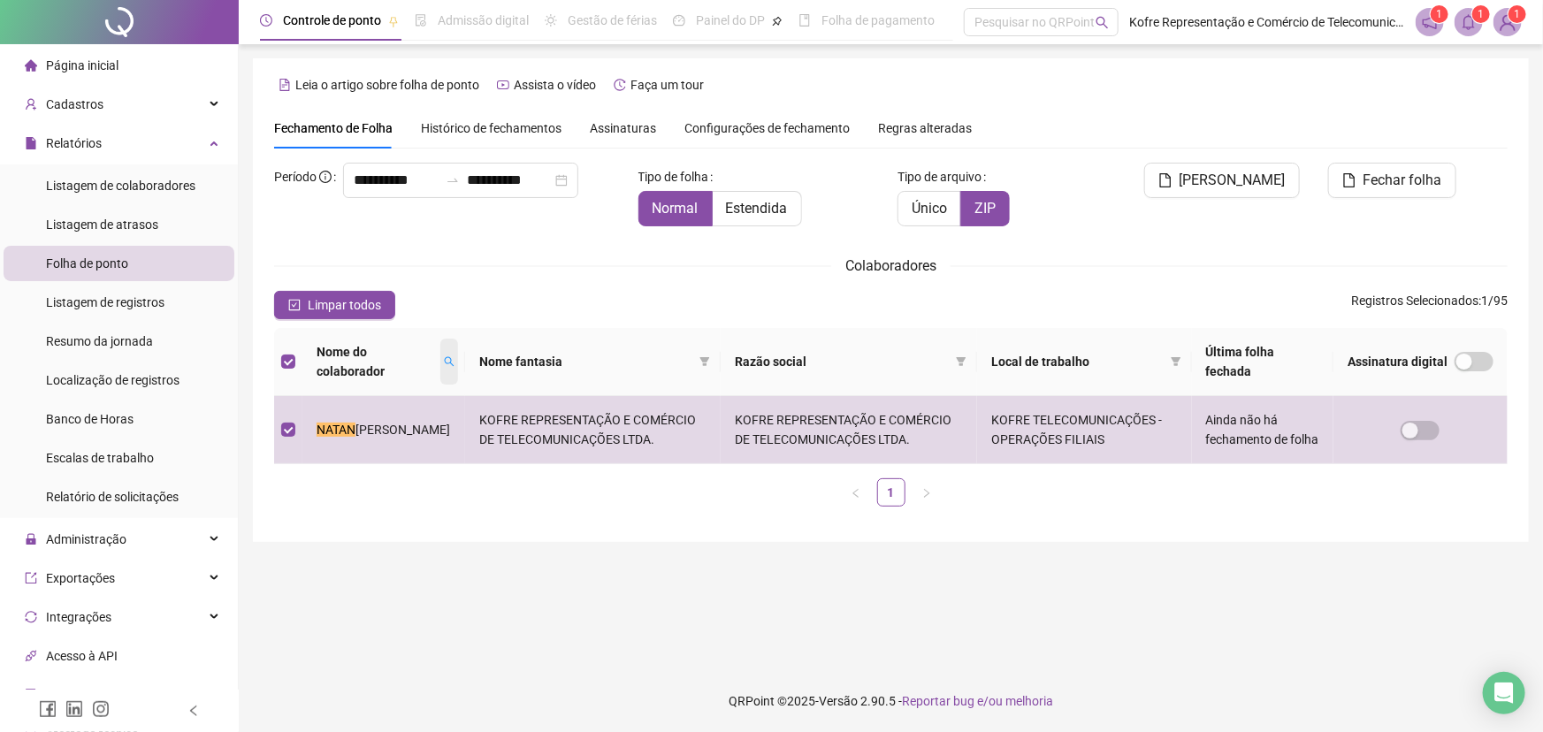
click at [444, 363] on icon "search" at bounding box center [449, 362] width 10 height 10
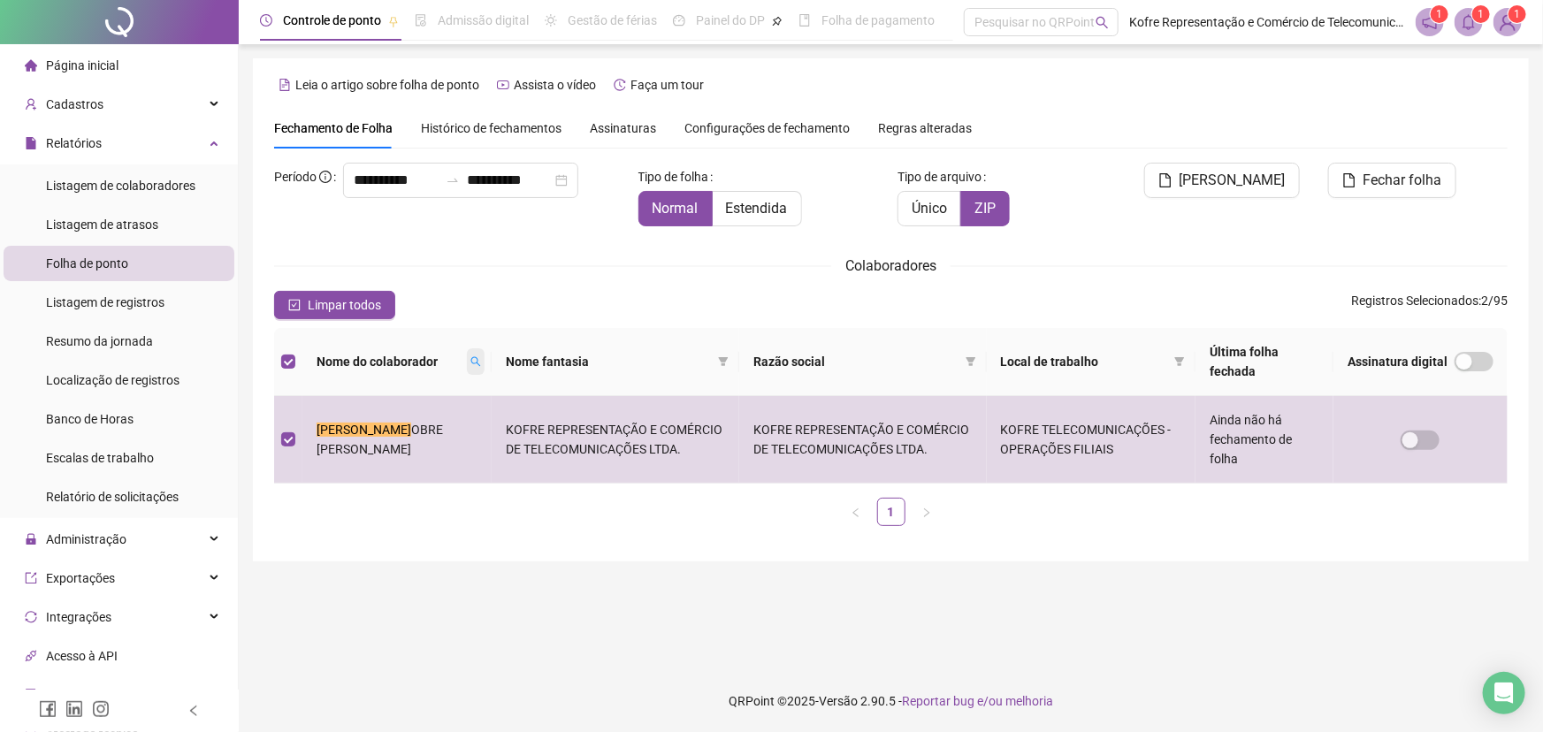
click at [471, 362] on icon "search" at bounding box center [476, 362] width 10 height 10
click at [472, 361] on icon "search" at bounding box center [477, 362] width 10 height 10
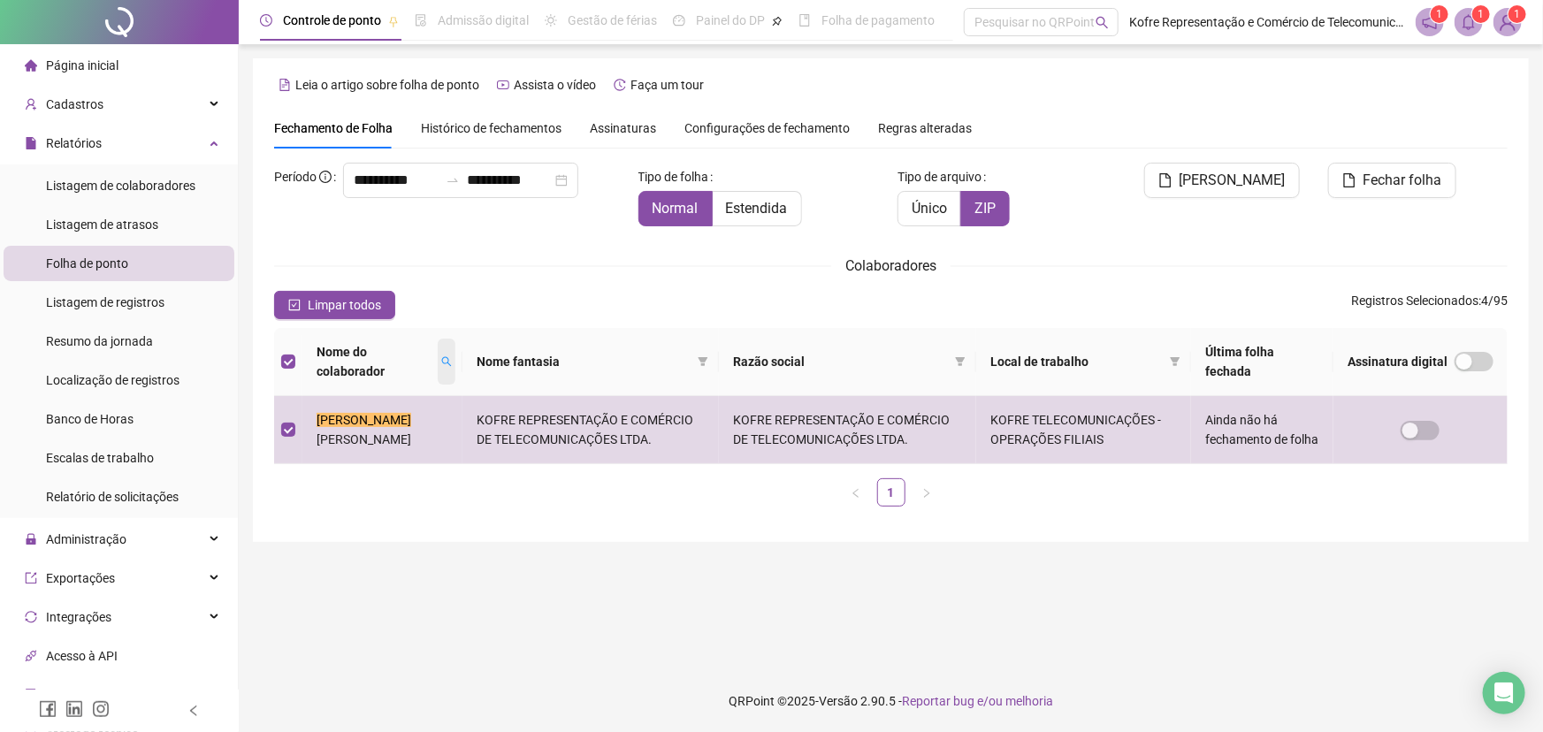
click at [446, 362] on icon "search" at bounding box center [446, 361] width 11 height 11
type input "********"
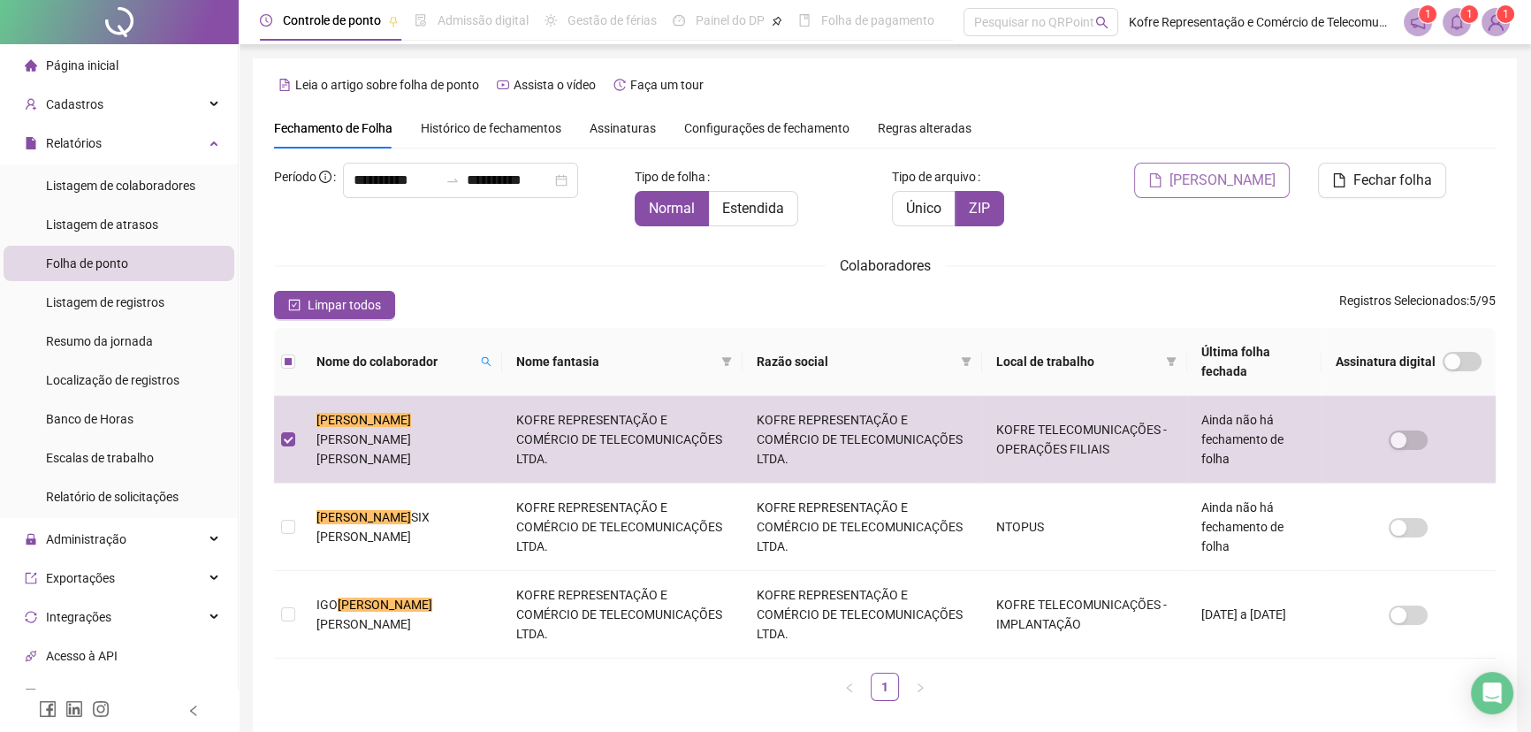
click at [1238, 179] on span "[PERSON_NAME]" at bounding box center [1223, 180] width 106 height 21
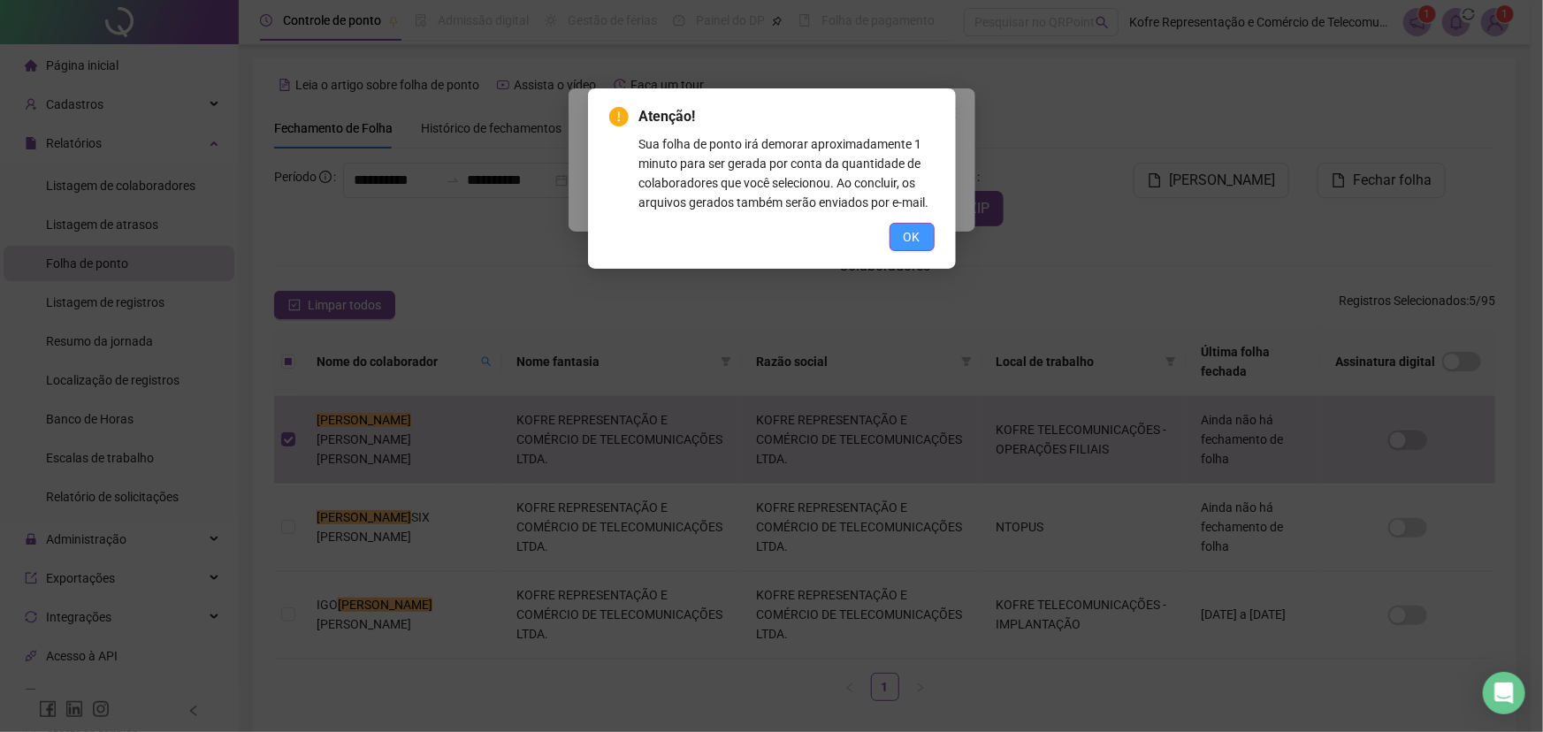
click at [902, 228] on button "OK" at bounding box center [911, 237] width 45 height 28
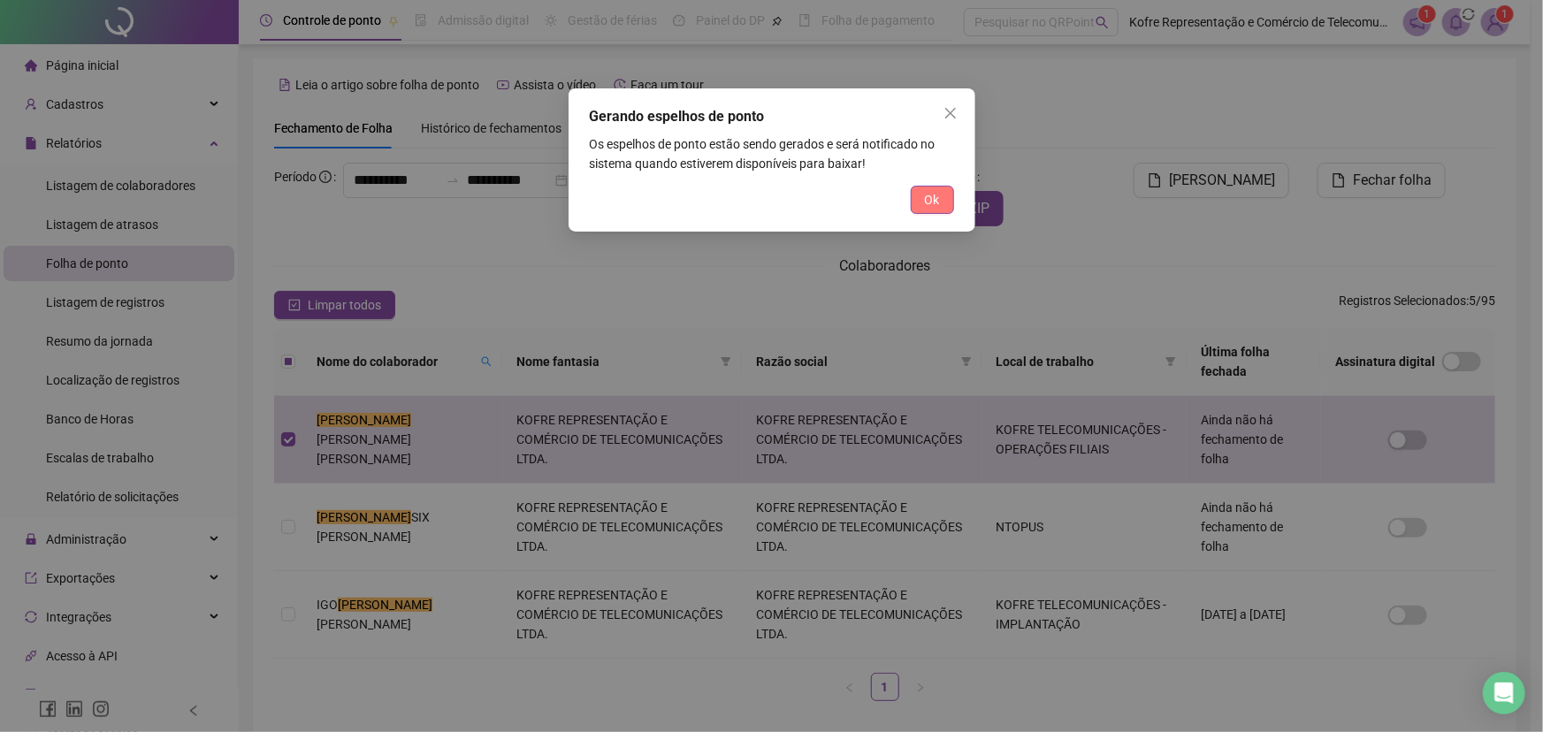
click at [920, 205] on button "Ok" at bounding box center [932, 200] width 43 height 28
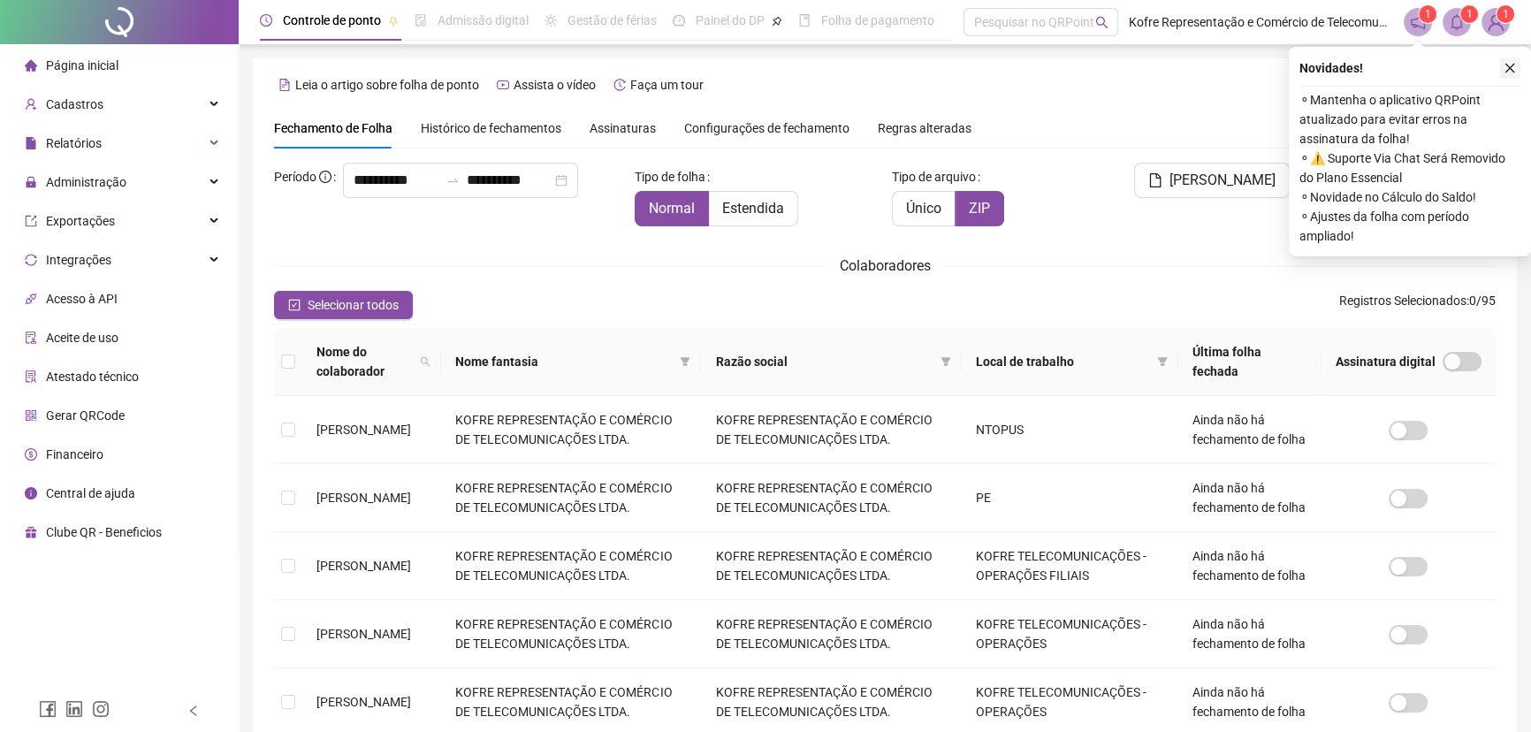
click at [1512, 69] on icon "close" at bounding box center [1510, 68] width 12 height 12
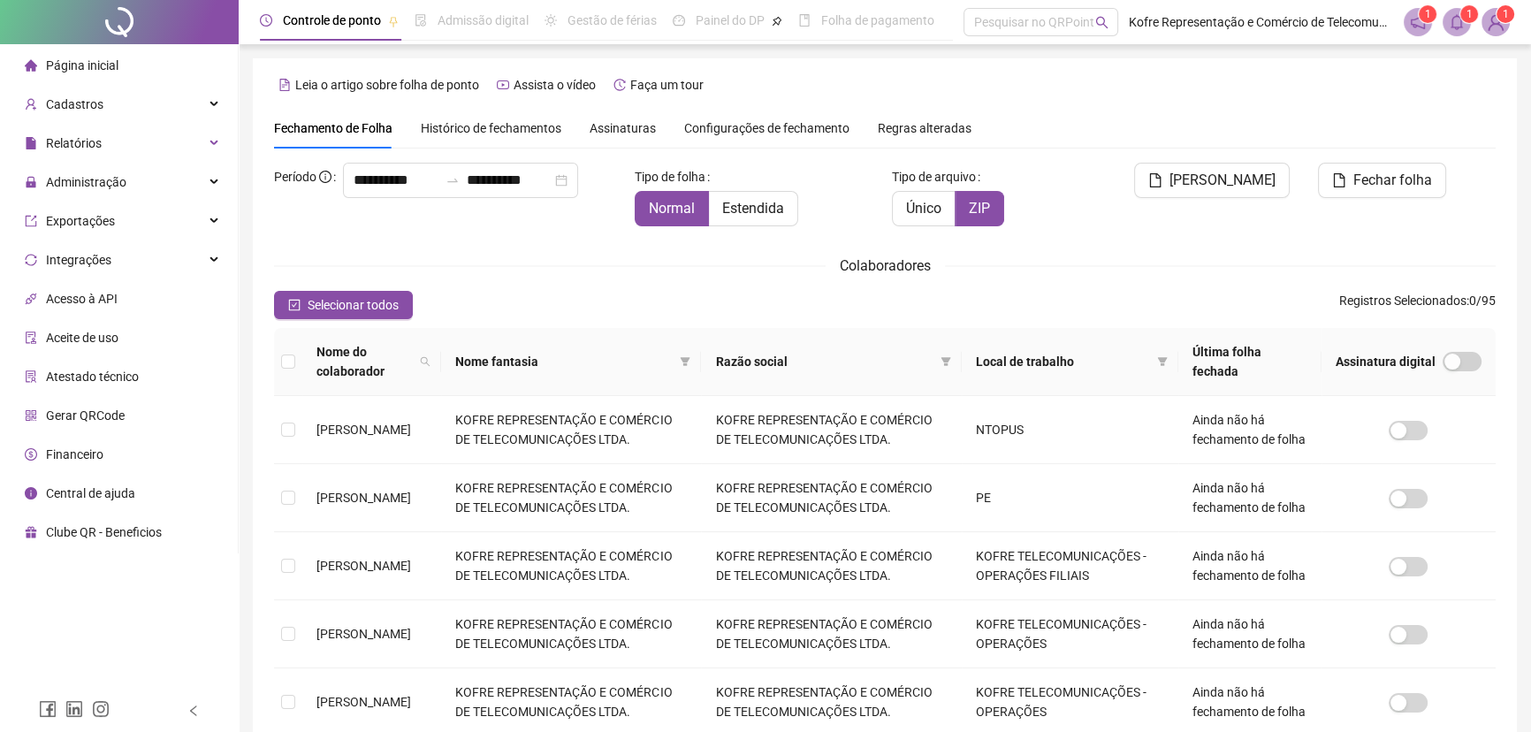
click at [1459, 16] on icon "bell" at bounding box center [1457, 22] width 16 height 16
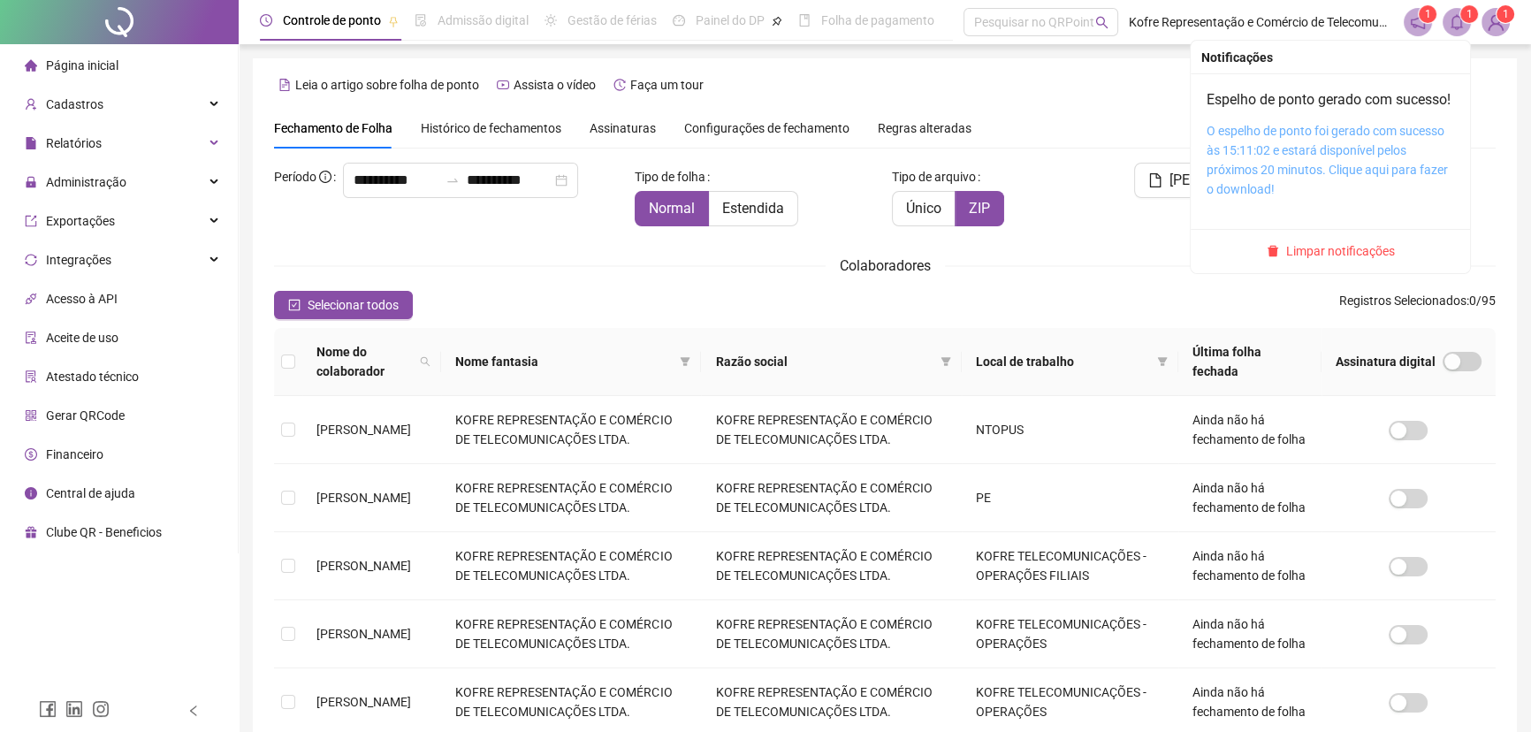
click at [1309, 156] on link "O espelho de ponto foi gerado com sucesso às 15:11:02 e estará disponível pelos…" at bounding box center [1327, 160] width 241 height 73
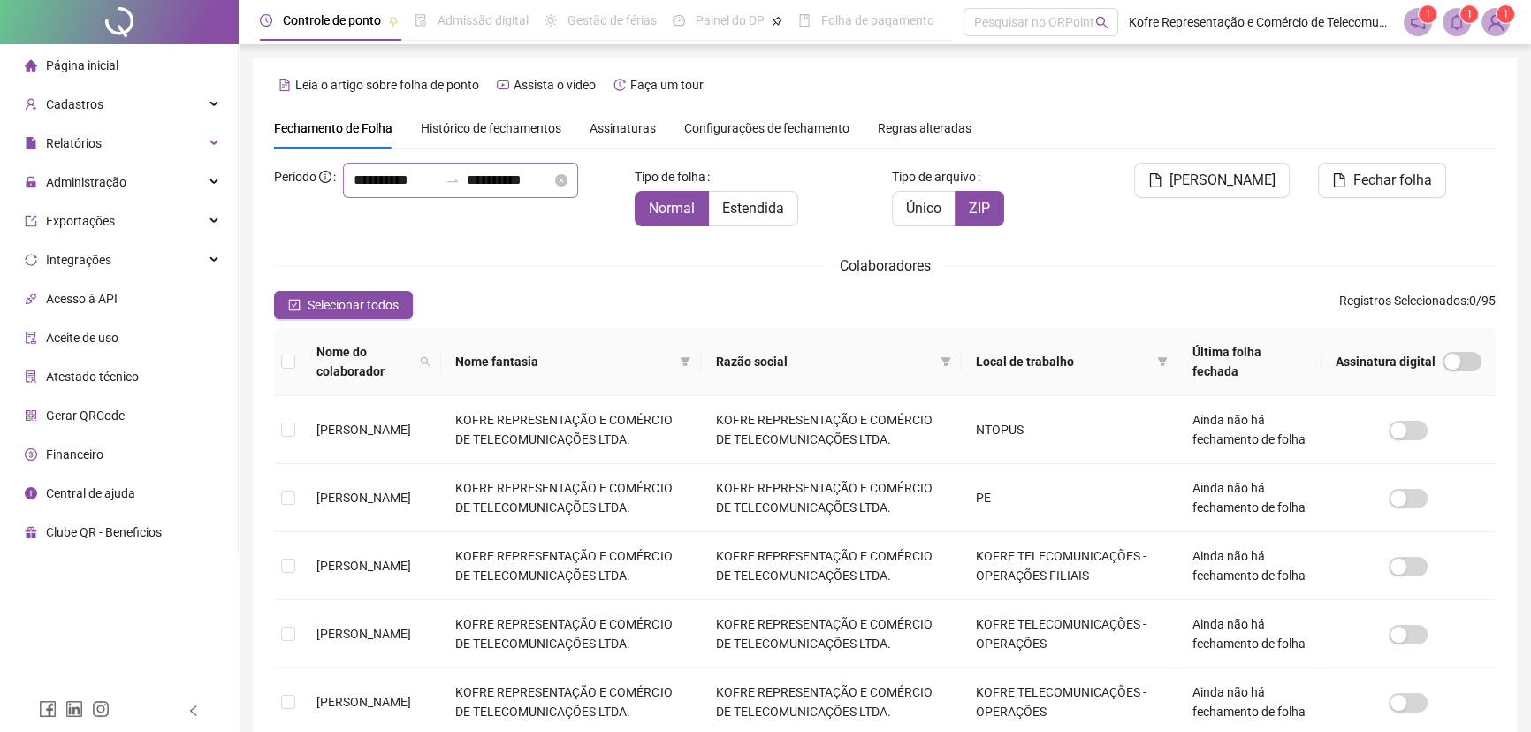
click at [446, 187] on icon "swap-right" at bounding box center [453, 180] width 14 height 14
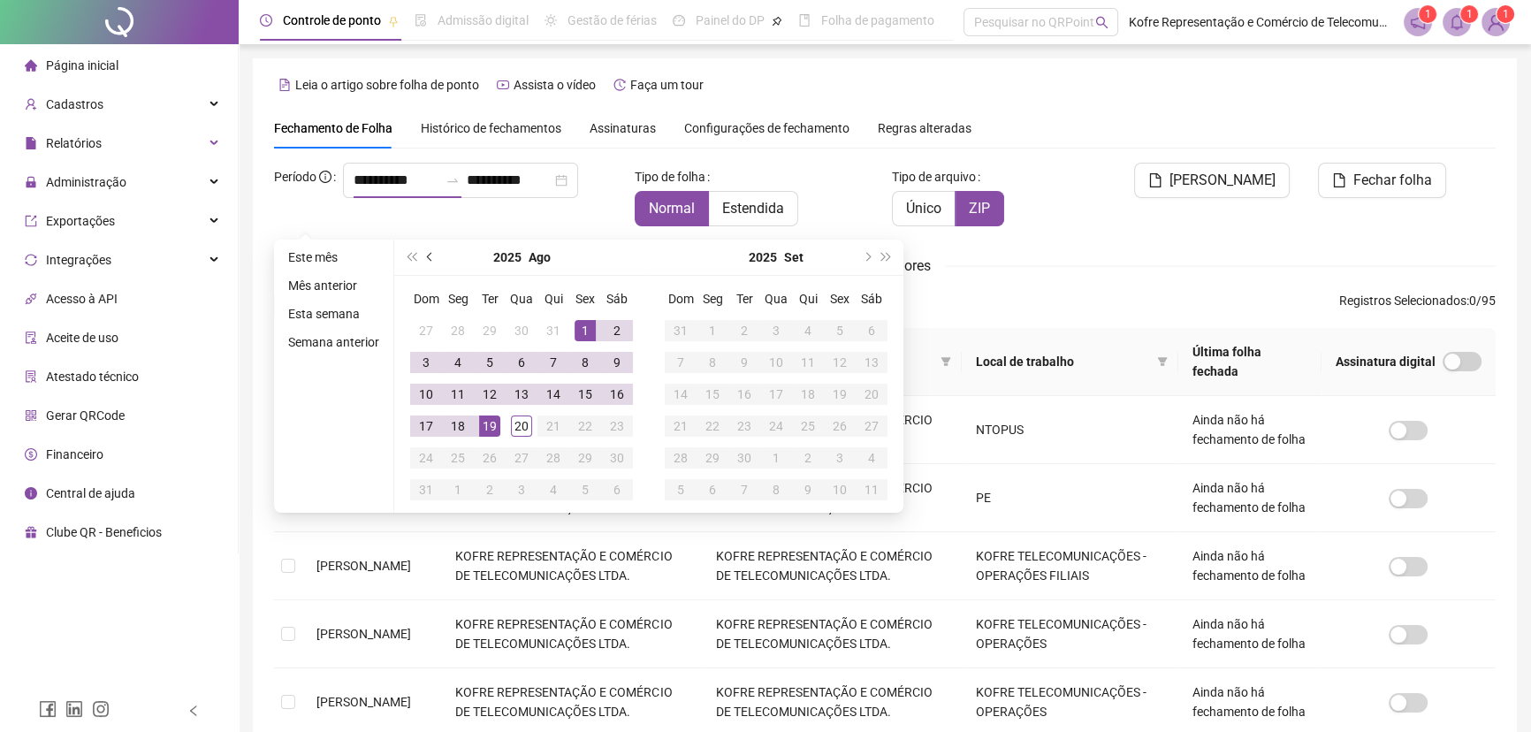
click at [428, 256] on span "prev-year" at bounding box center [431, 257] width 9 height 9
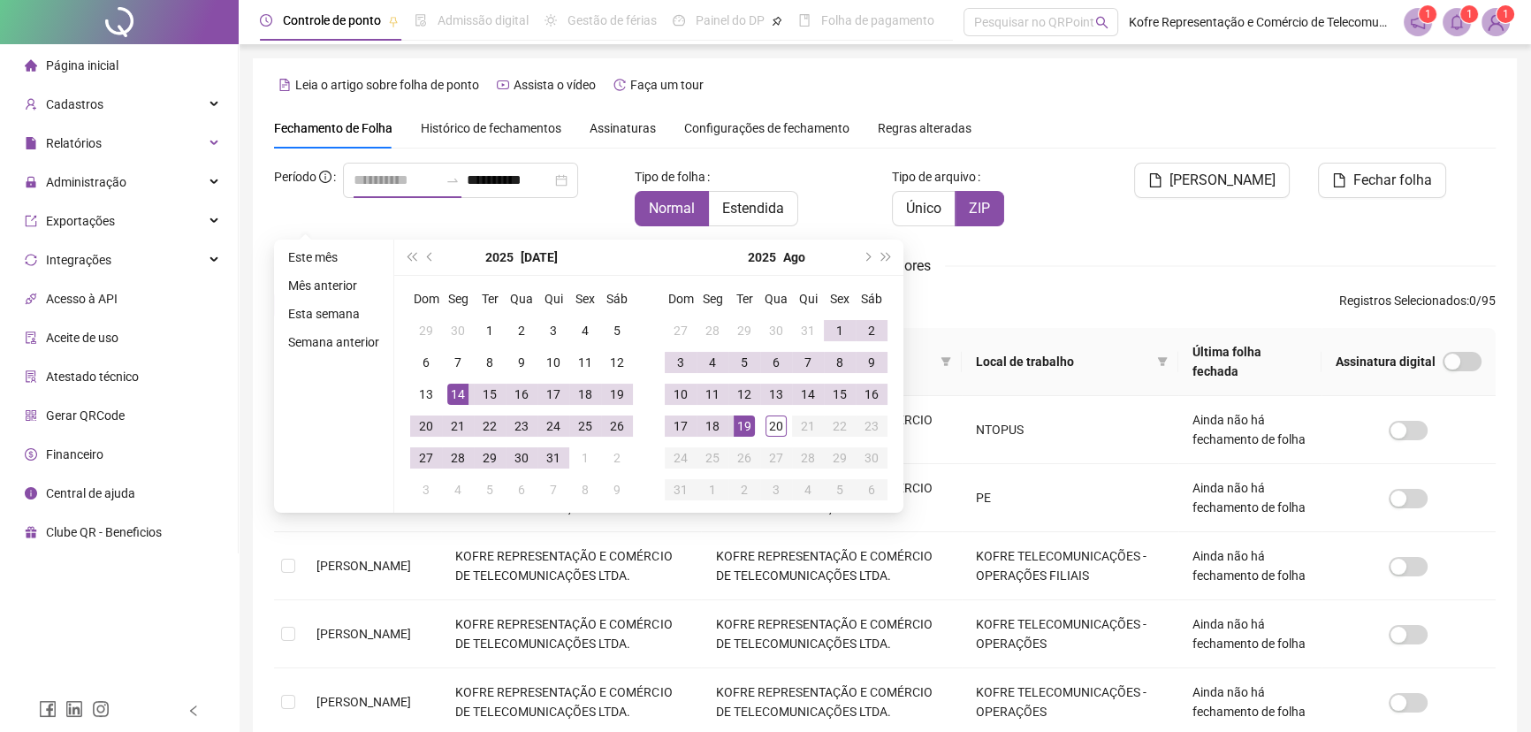
type input "**********"
click at [454, 392] on div "14" at bounding box center [457, 394] width 21 height 21
type input "**********"
click at [780, 390] on div "13" at bounding box center [776, 394] width 21 height 21
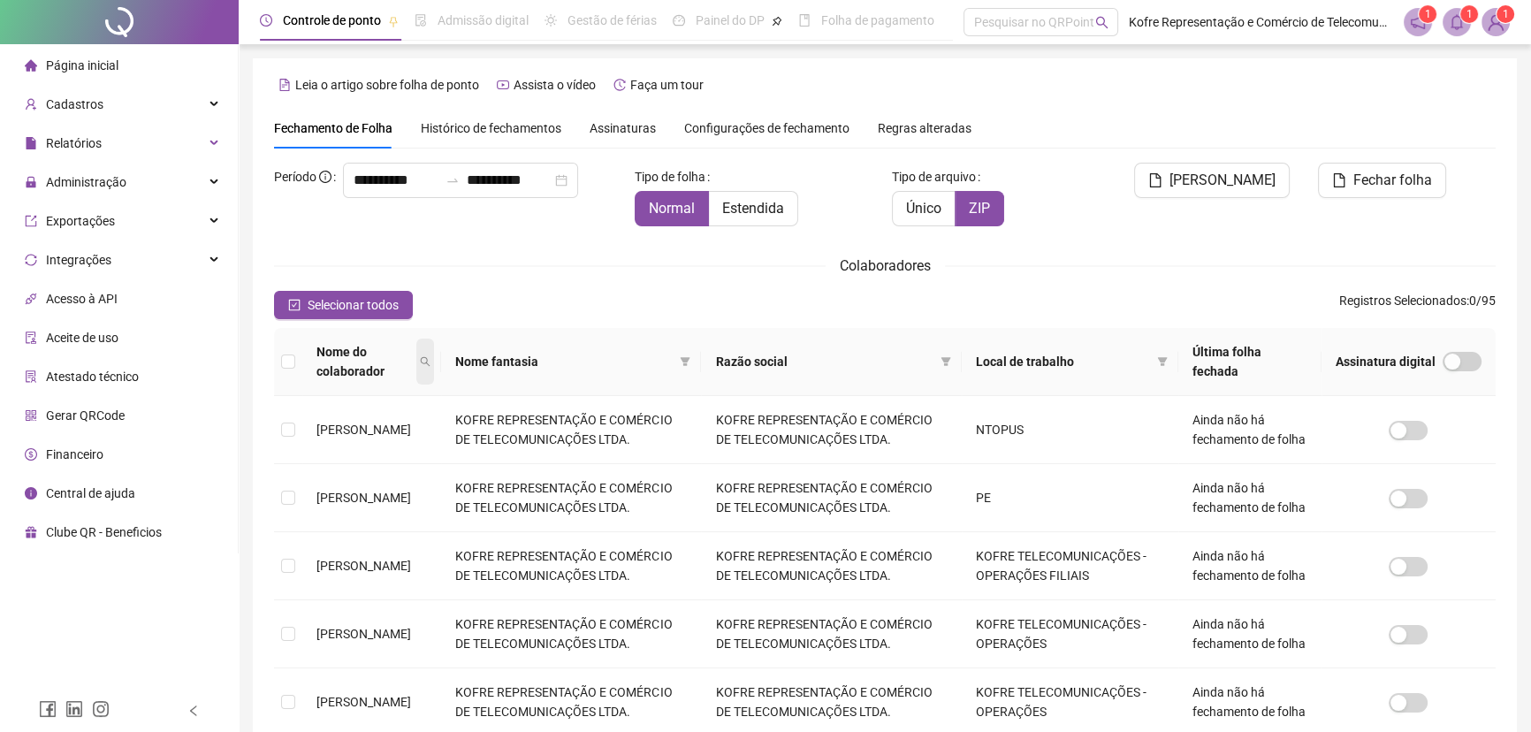
click at [431, 363] on icon "search" at bounding box center [425, 361] width 11 height 11
click at [392, 403] on input "text" at bounding box center [377, 402] width 166 height 28
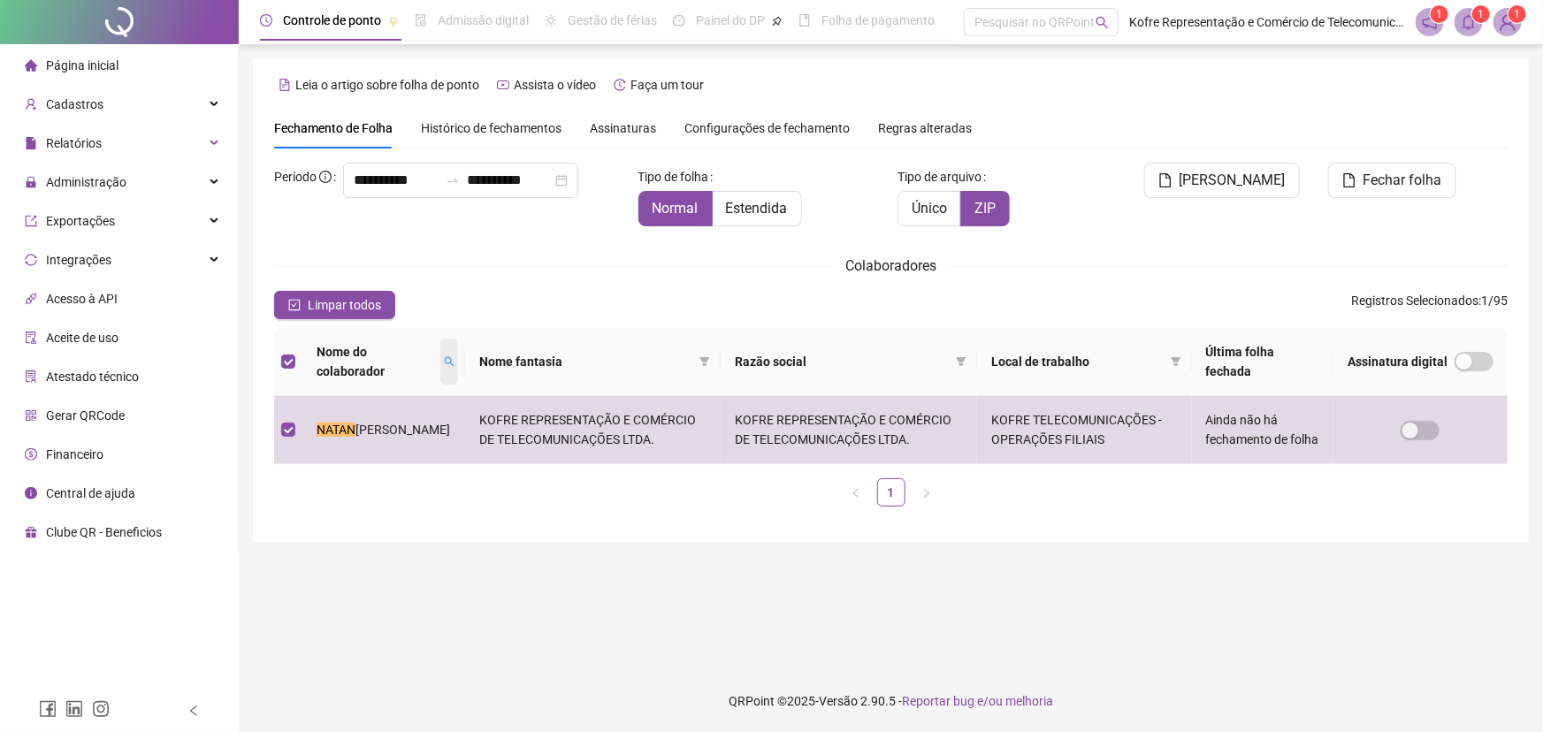
click at [447, 360] on icon "search" at bounding box center [449, 361] width 11 height 11
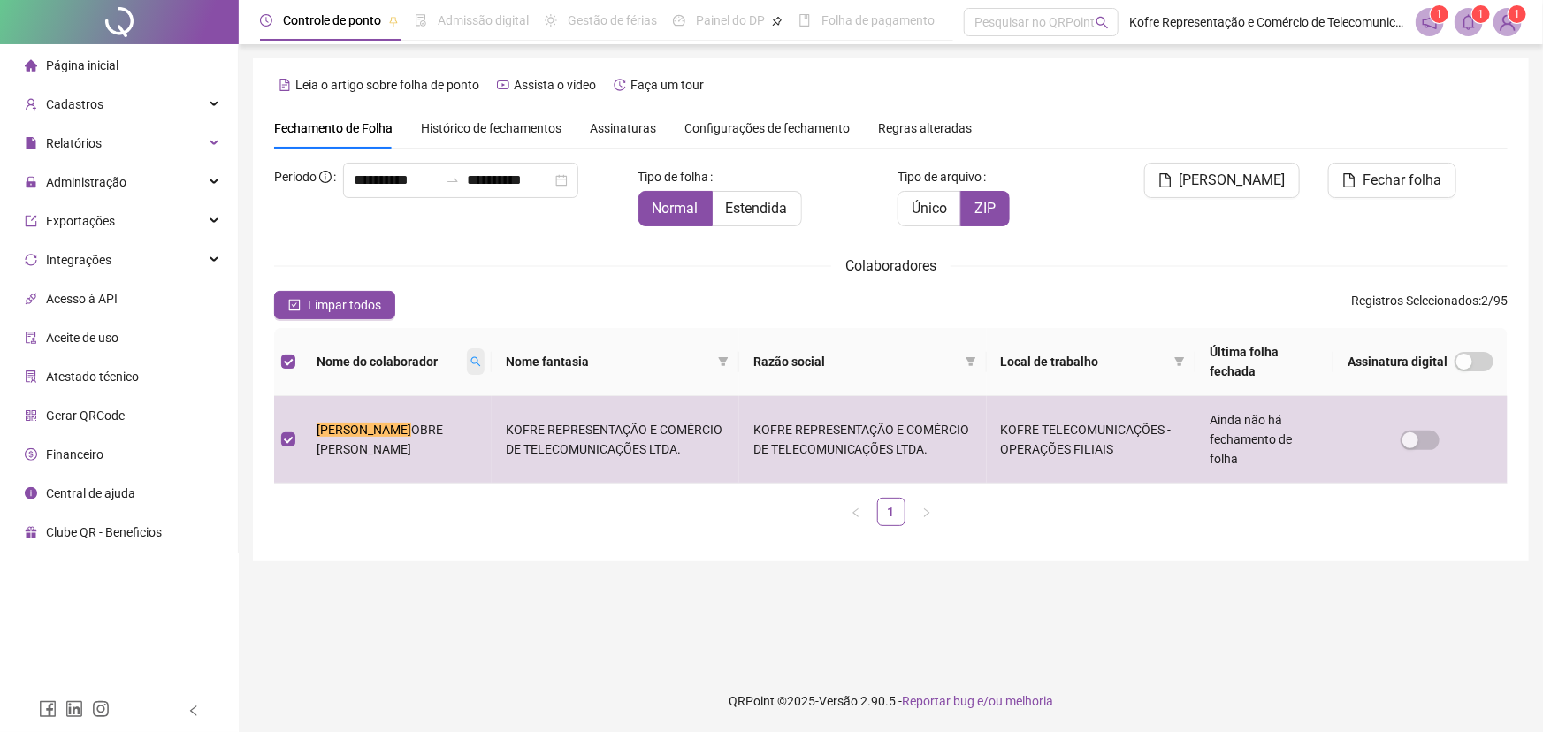
click at [470, 363] on icon "search" at bounding box center [475, 361] width 11 height 11
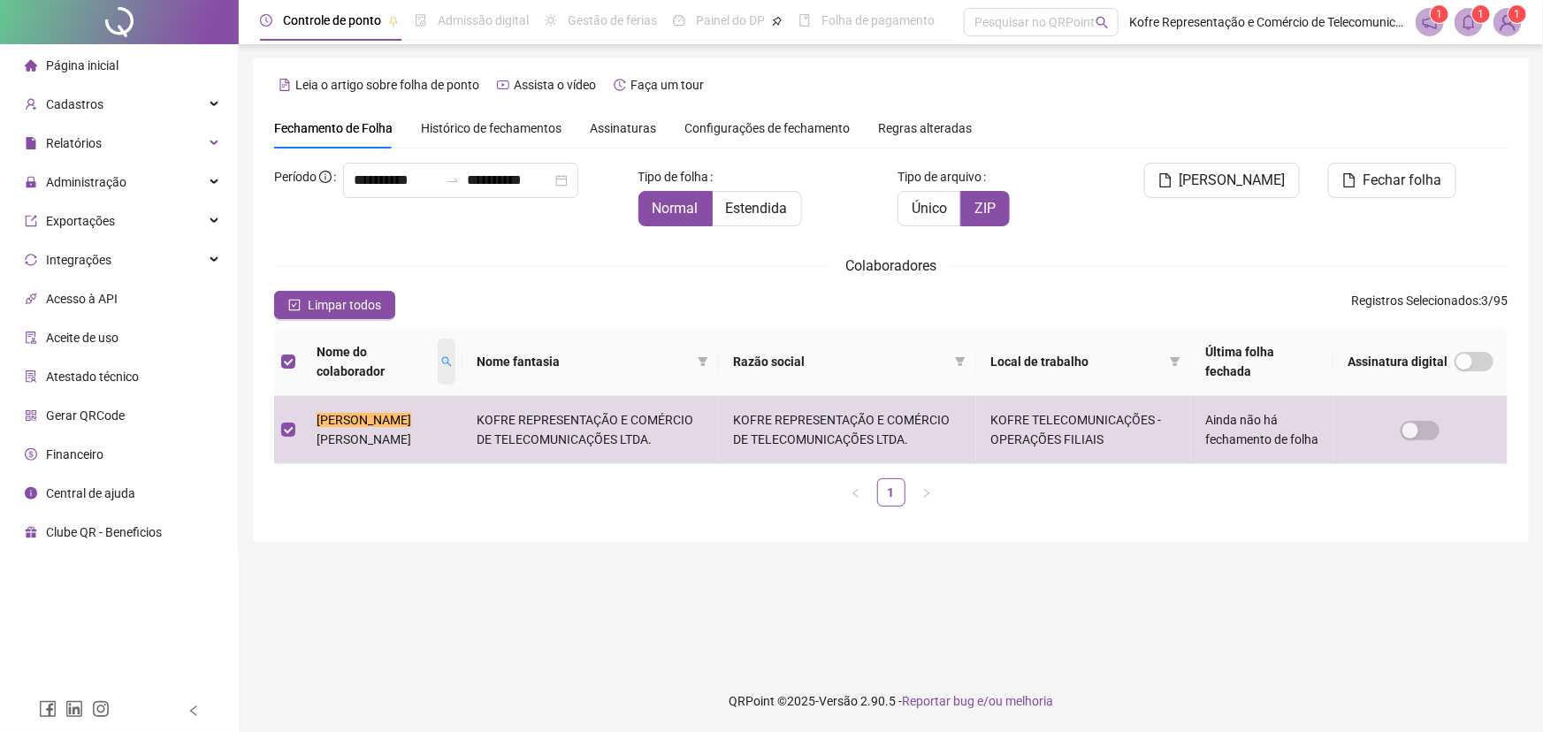
click at [441, 363] on icon "search" at bounding box center [446, 361] width 11 height 11
click at [444, 362] on icon "search" at bounding box center [446, 361] width 11 height 11
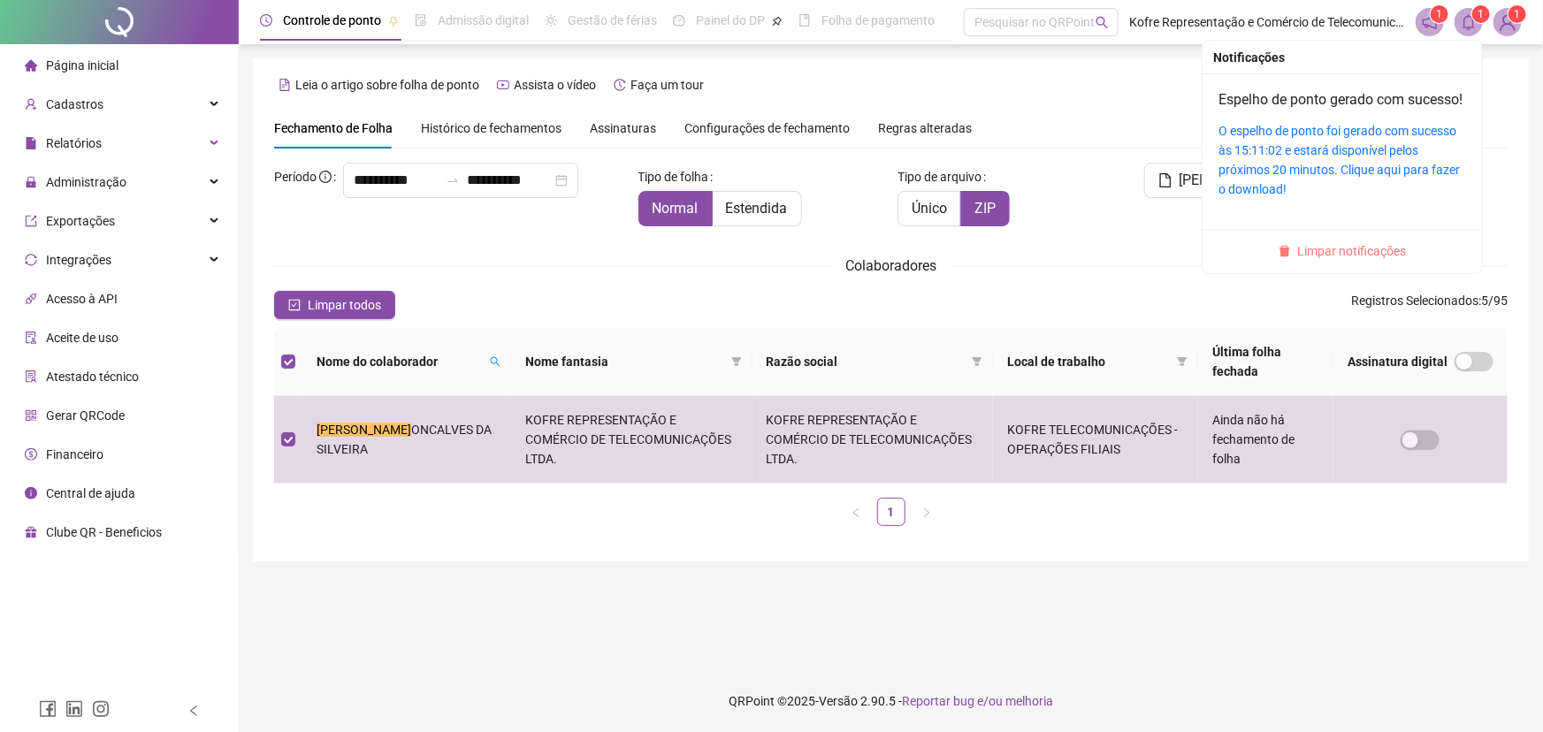
click at [1348, 261] on span "Limpar notificações" at bounding box center [1352, 250] width 109 height 19
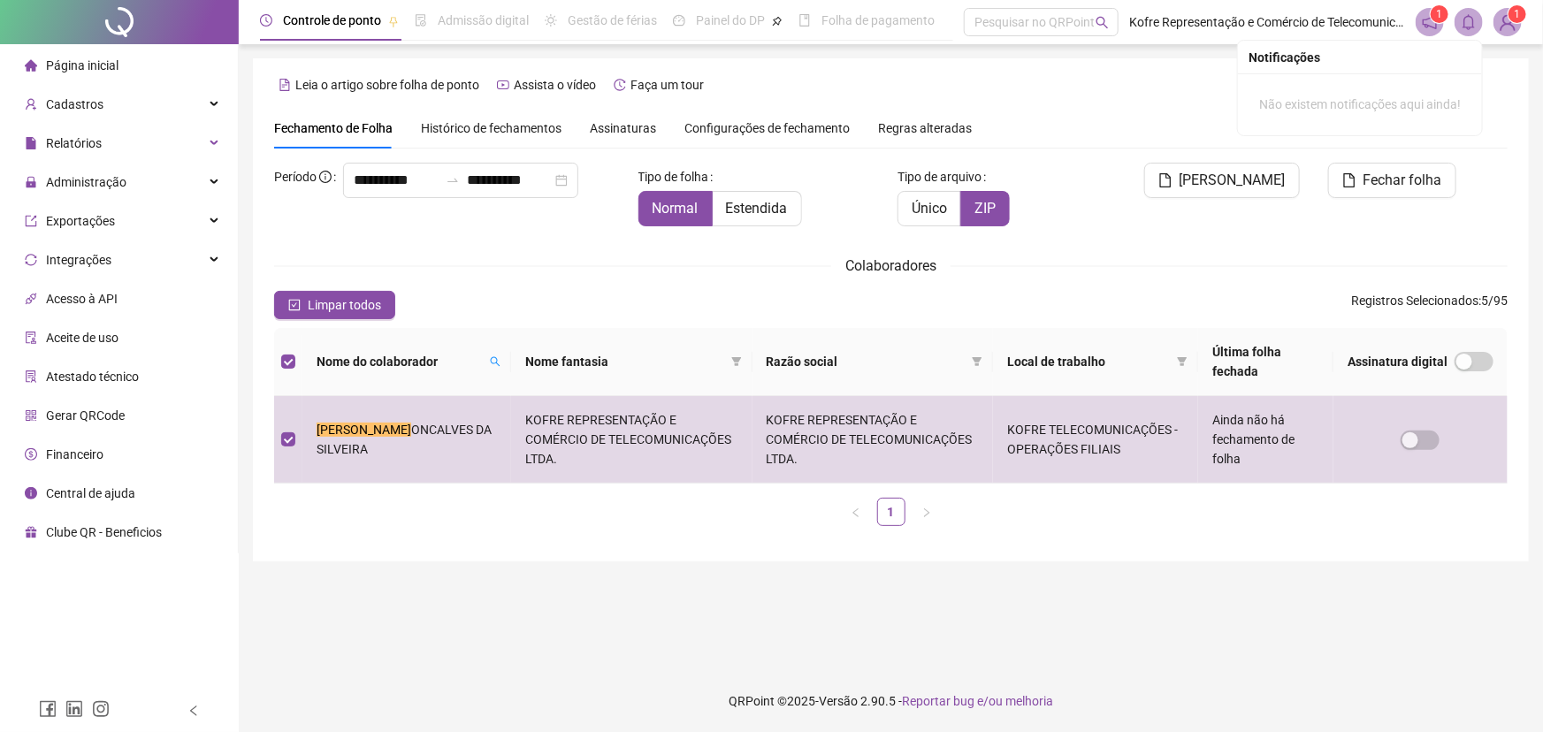
click at [1465, 27] on icon "bell" at bounding box center [1469, 22] width 16 height 16
click at [1237, 174] on span "[PERSON_NAME]" at bounding box center [1232, 180] width 106 height 21
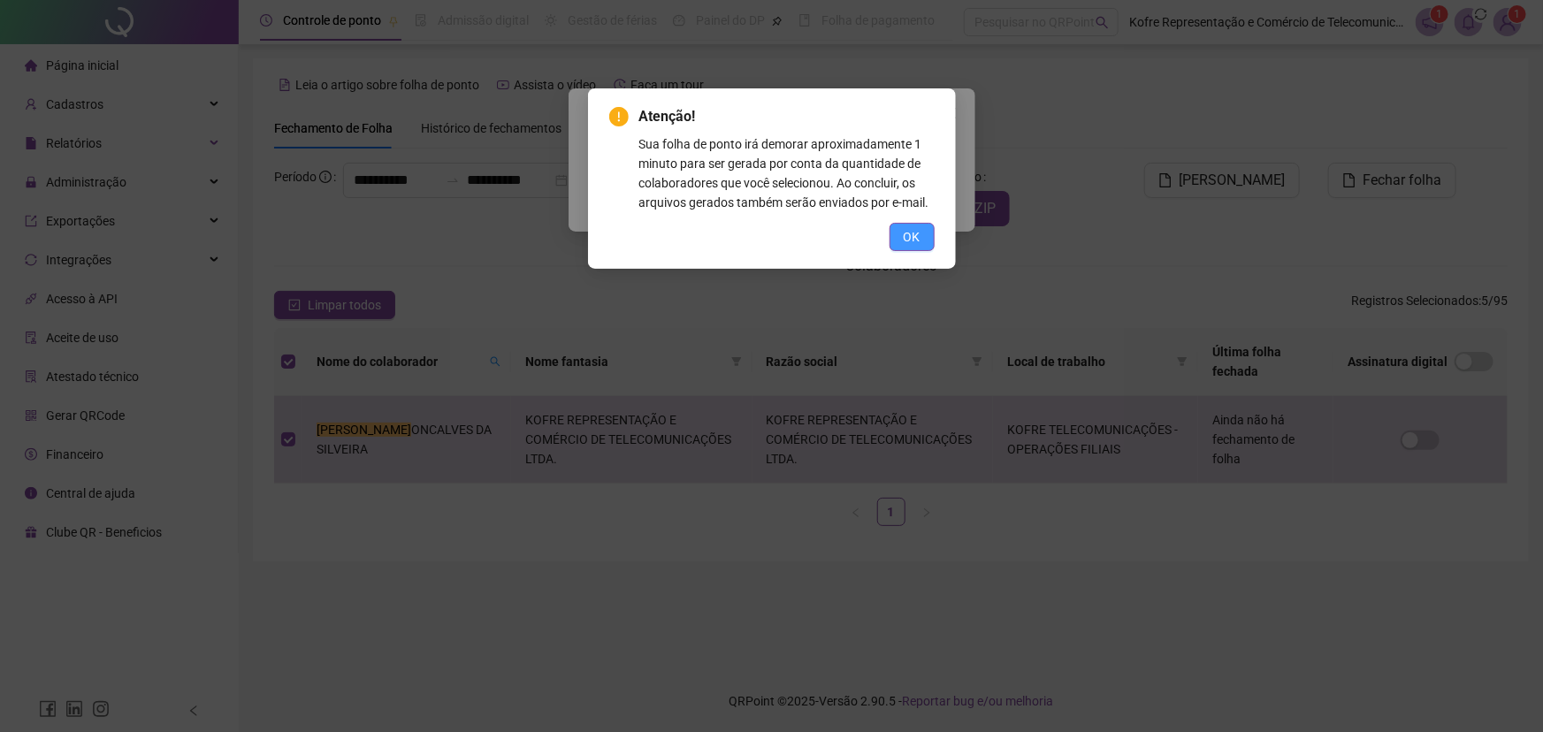
click at [904, 243] on span "OK" at bounding box center [912, 236] width 17 height 19
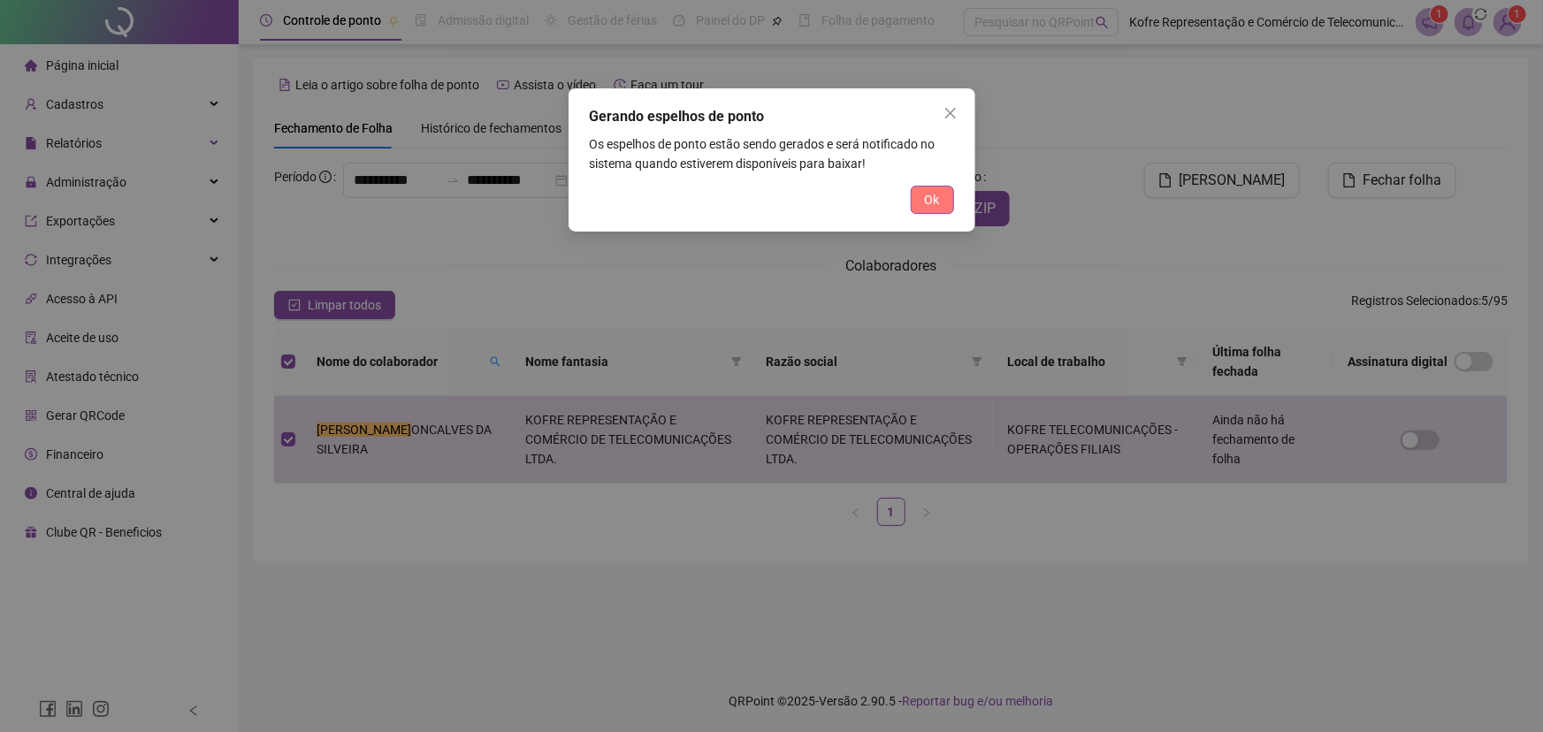
click at [920, 201] on button "Ok" at bounding box center [932, 200] width 43 height 28
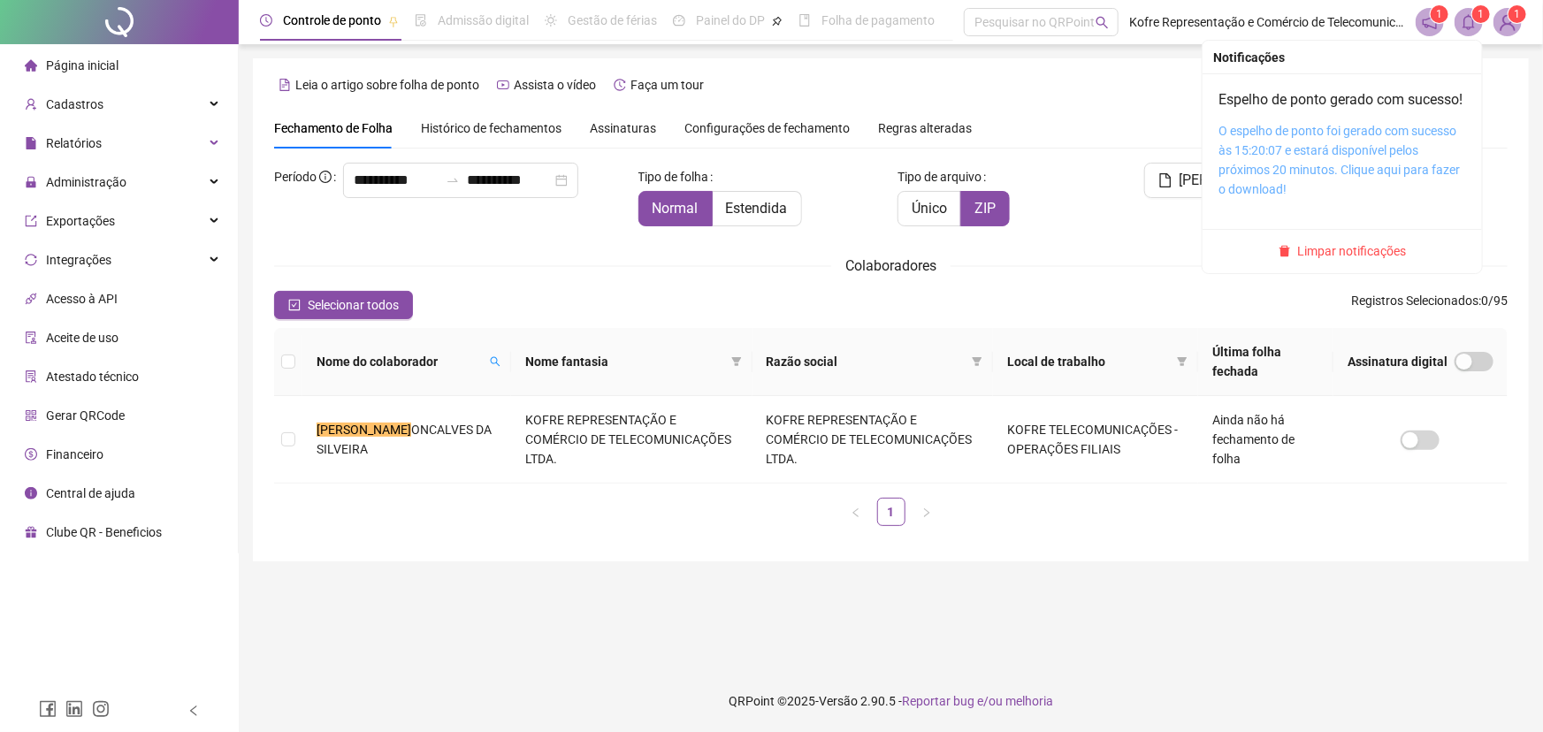
click at [1372, 151] on link "O espelho de ponto foi gerado com sucesso às 15:20:07 e estará disponível pelos…" at bounding box center [1338, 160] width 241 height 73
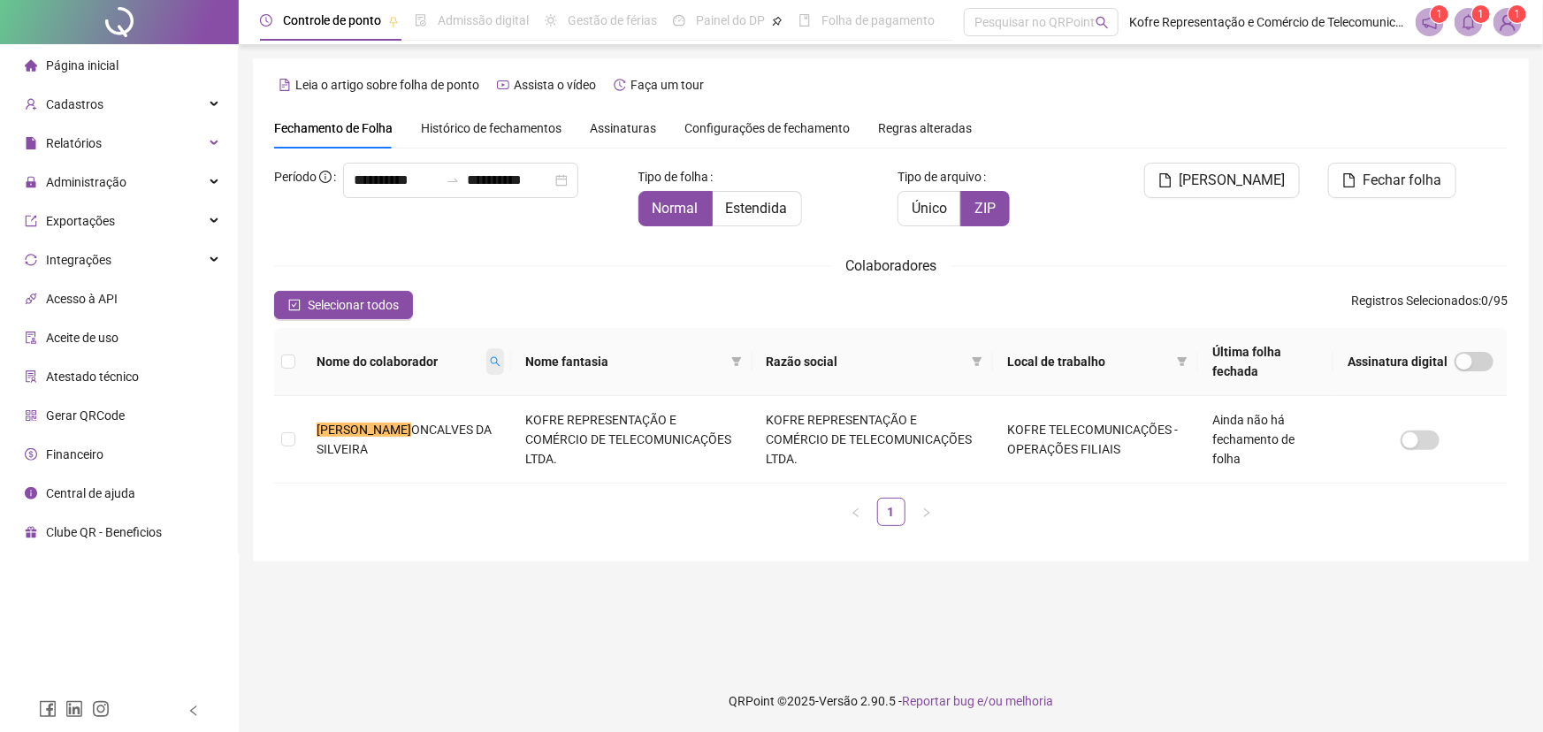
click at [490, 360] on icon "search" at bounding box center [495, 361] width 11 height 11
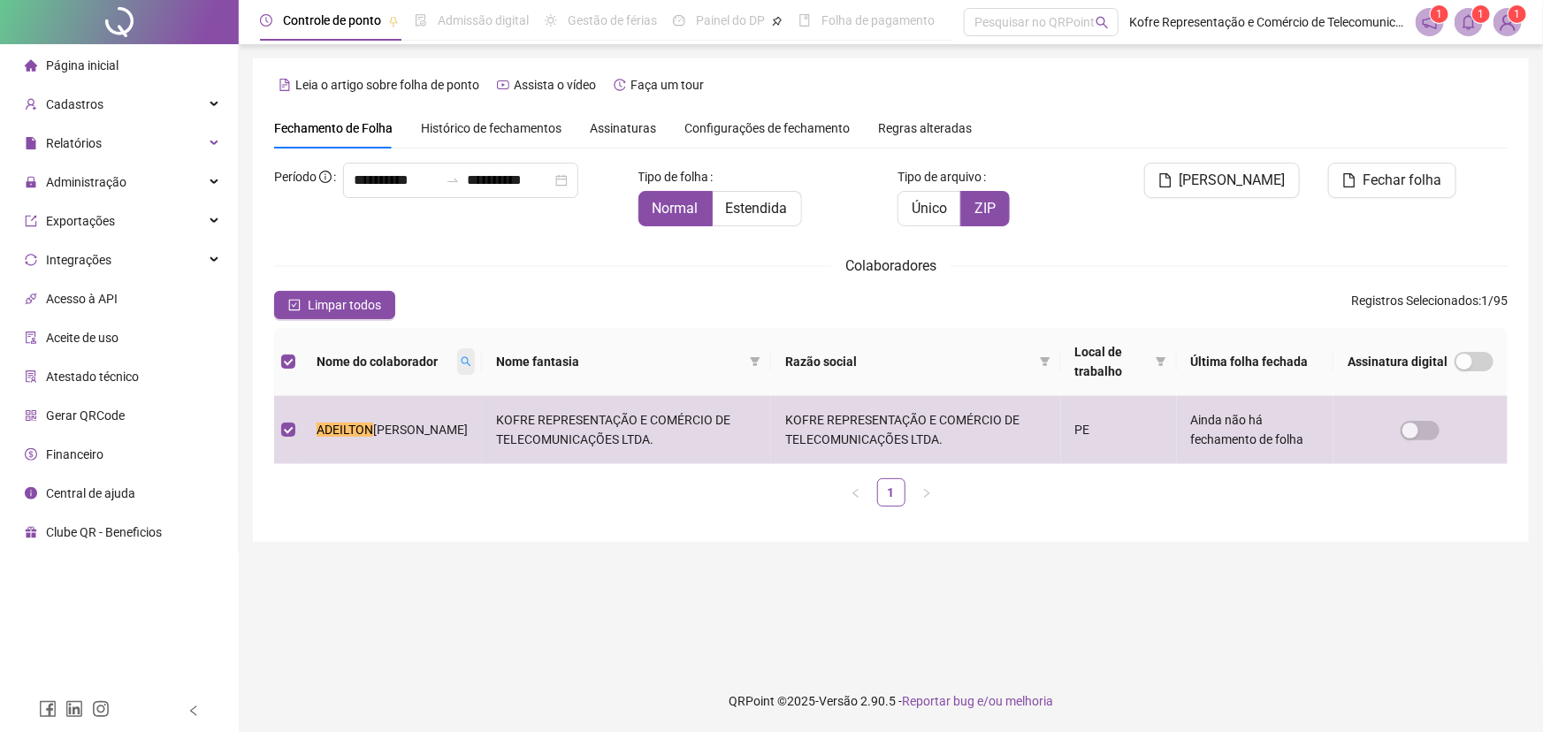
click at [462, 363] on icon "search" at bounding box center [467, 362] width 10 height 10
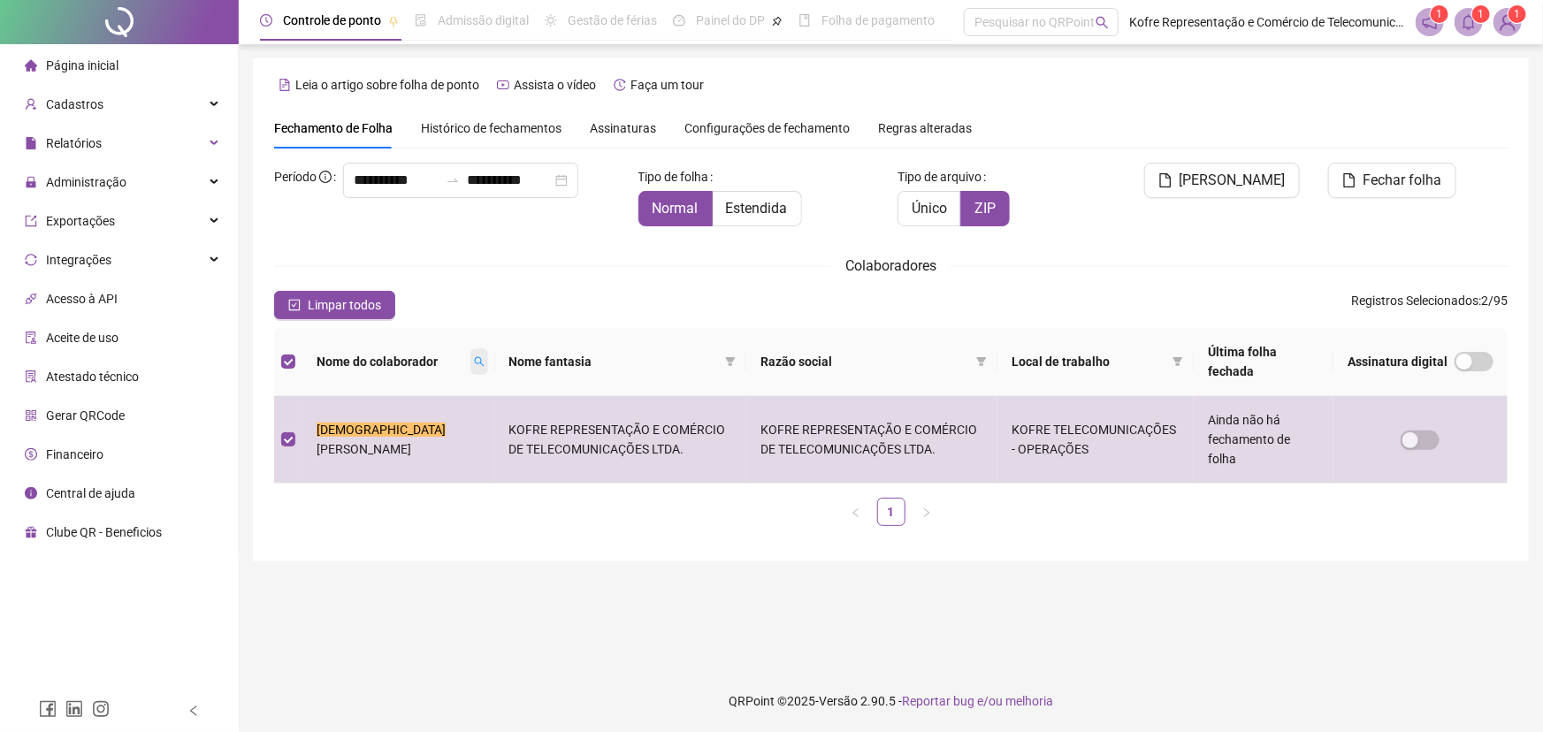
click at [474, 363] on icon "search" at bounding box center [479, 361] width 11 height 11
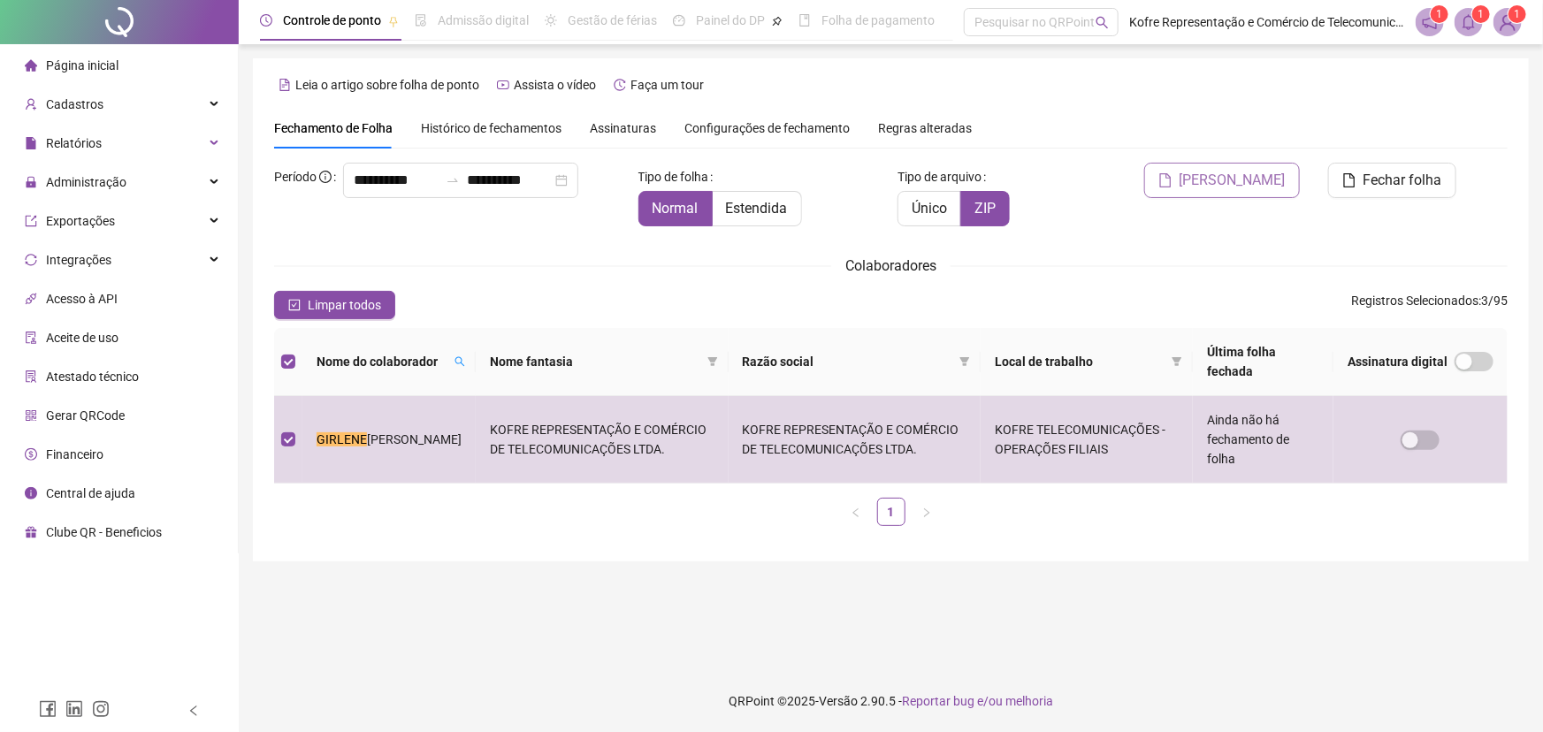
click at [1262, 185] on span "[PERSON_NAME]" at bounding box center [1232, 180] width 106 height 21
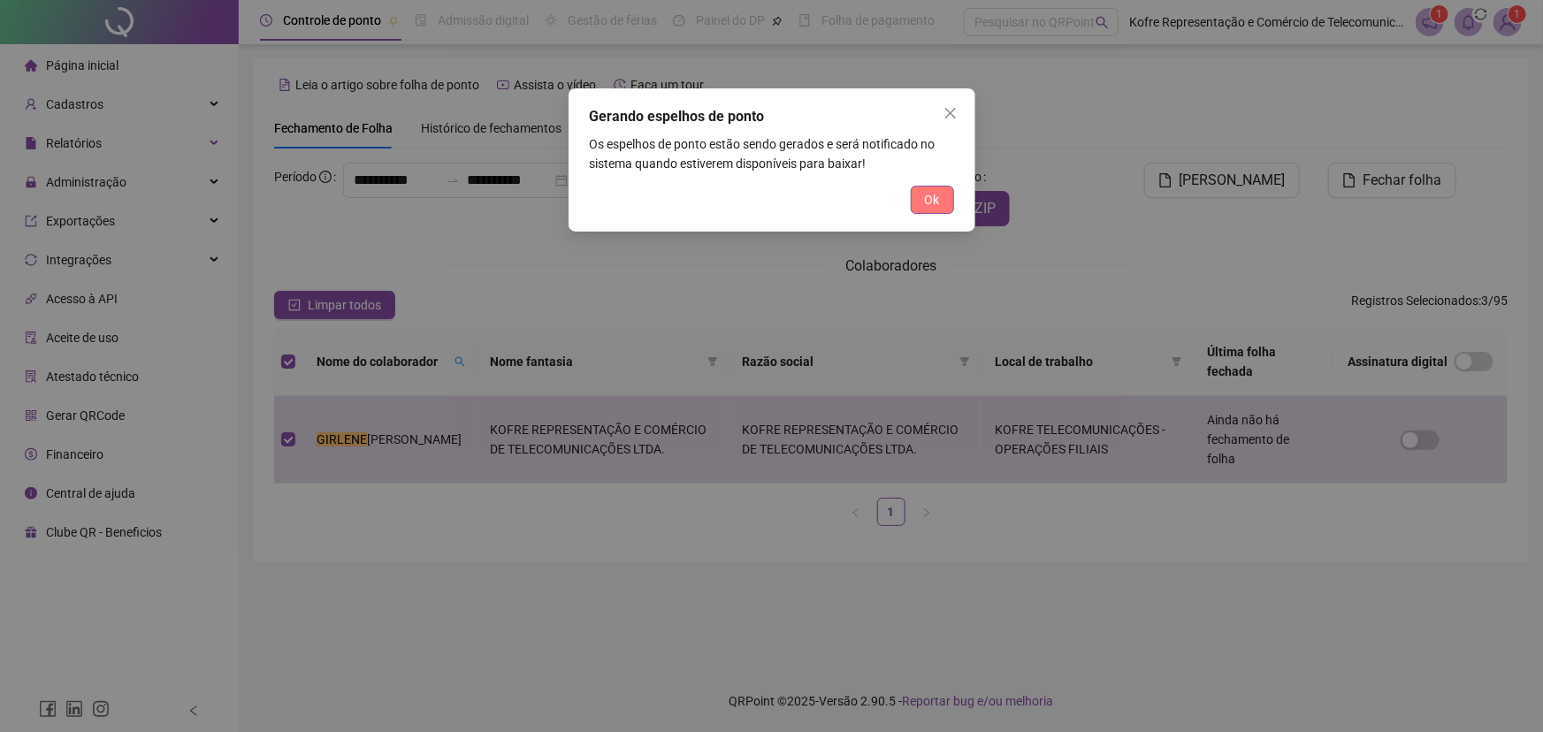
click at [940, 204] on button "Ok" at bounding box center [932, 200] width 43 height 28
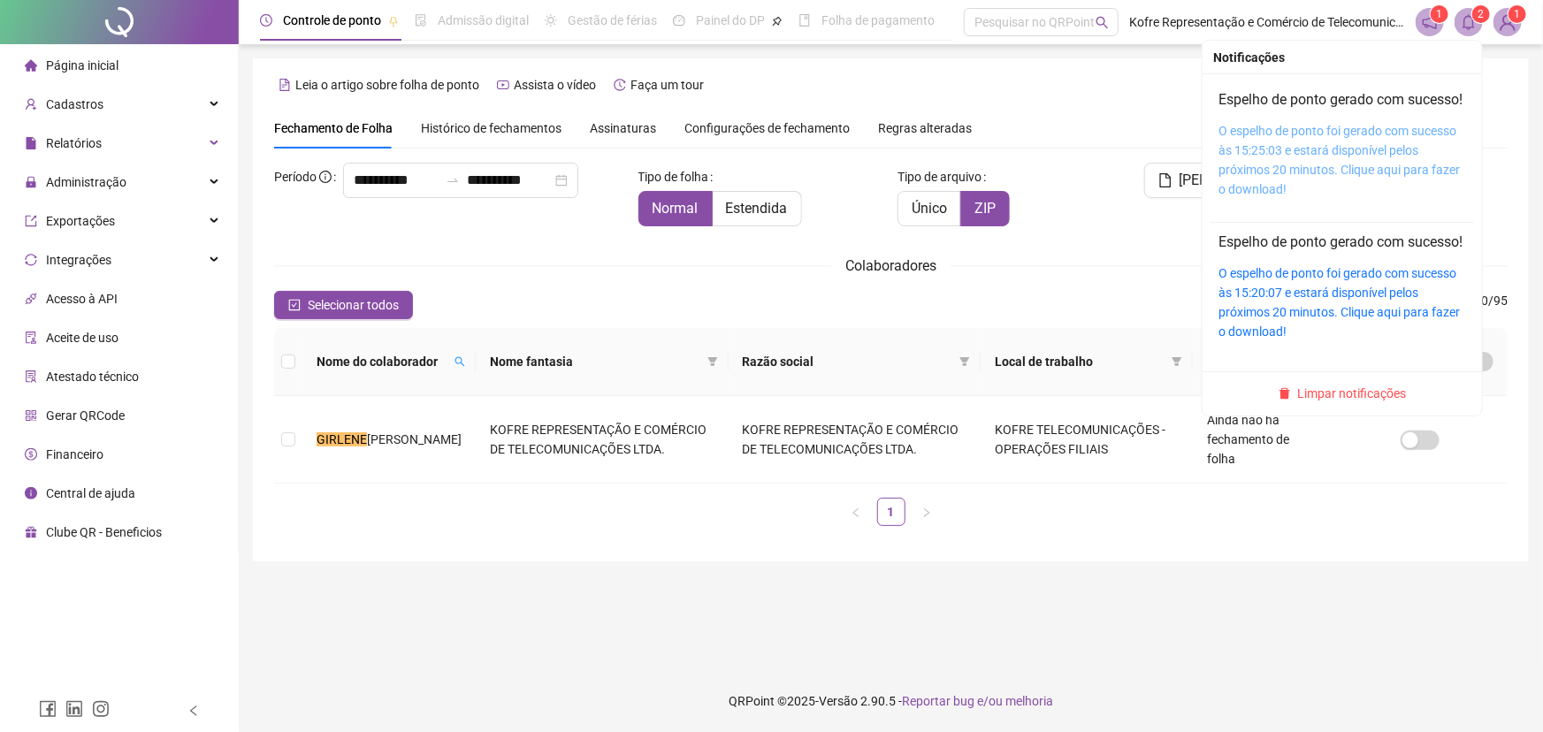
click at [1340, 157] on link "O espelho de ponto foi gerado com sucesso às 15:25:03 e estará disponível pelos…" at bounding box center [1338, 160] width 241 height 73
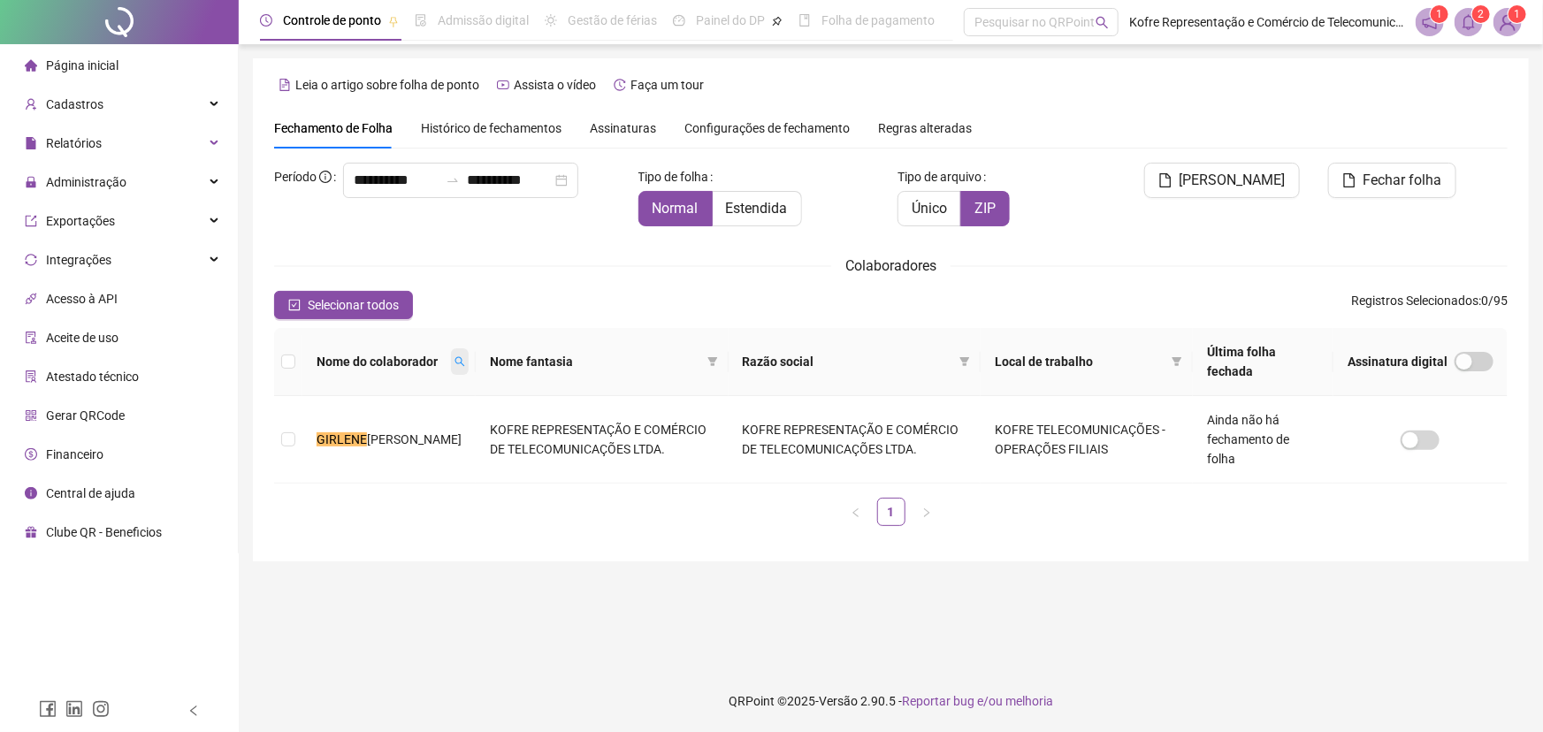
click at [454, 364] on icon "search" at bounding box center [459, 361] width 11 height 11
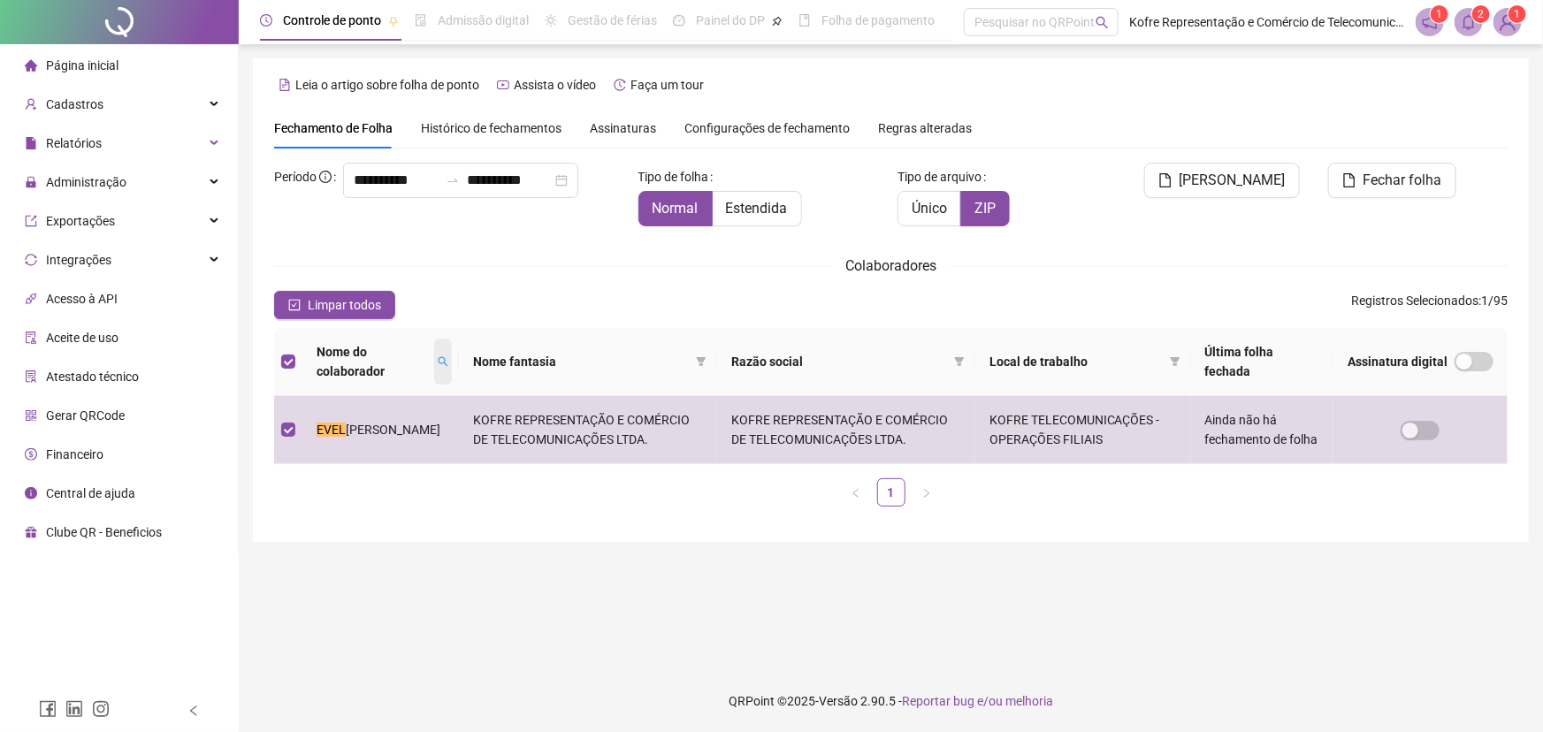
click at [439, 360] on icon "search" at bounding box center [444, 362] width 10 height 10
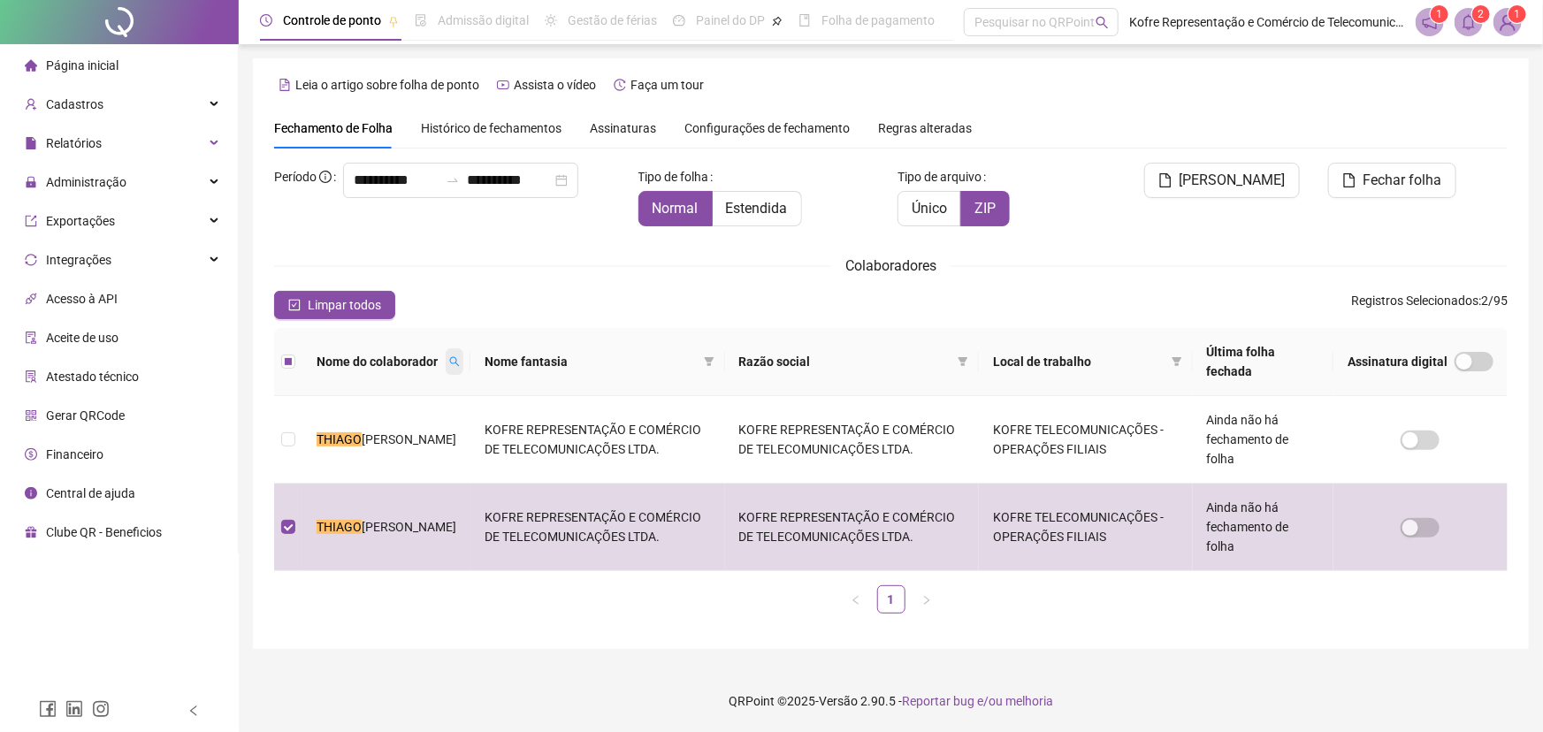
click at [453, 363] on icon "search" at bounding box center [454, 361] width 11 height 11
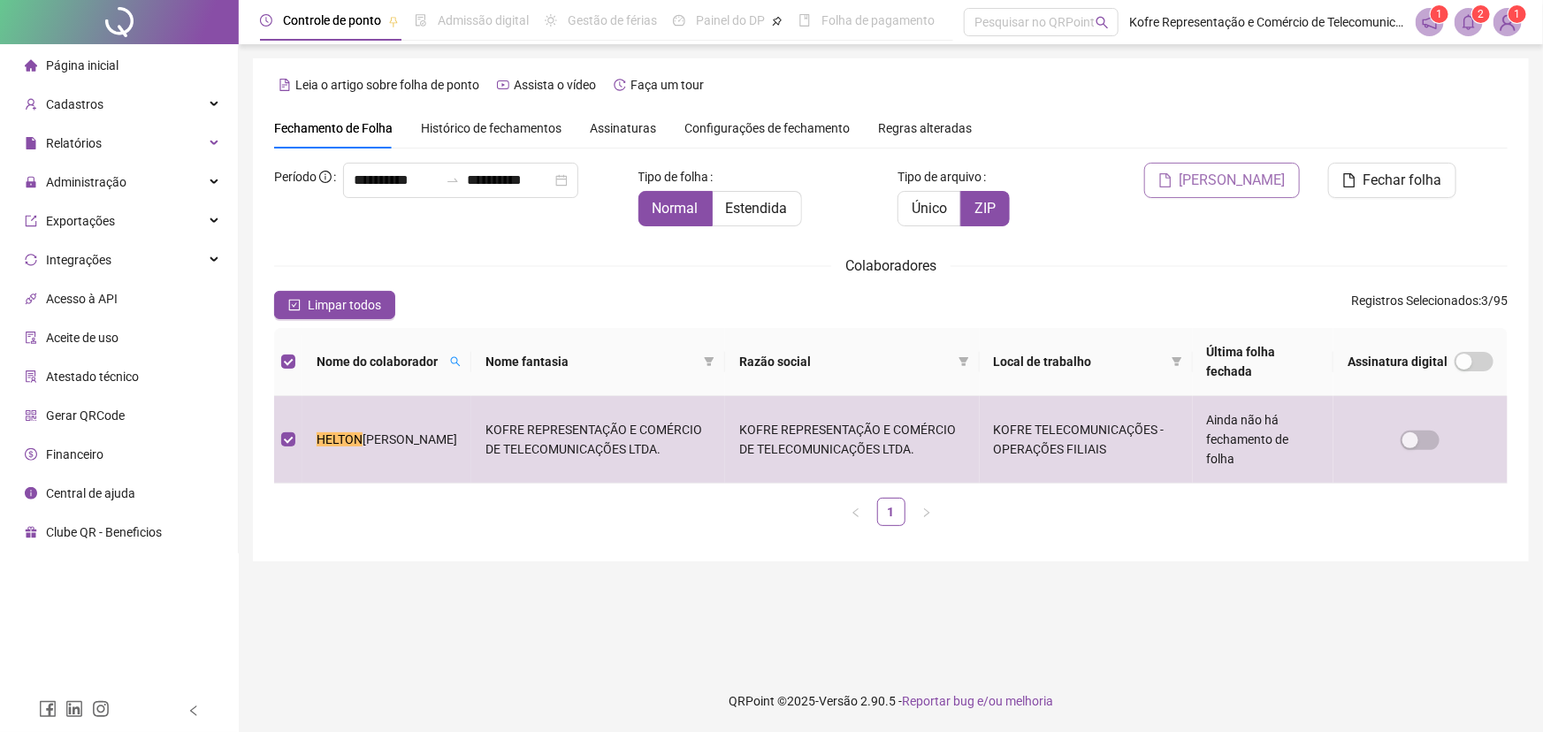
click at [1239, 182] on span "[PERSON_NAME]" at bounding box center [1232, 180] width 106 height 21
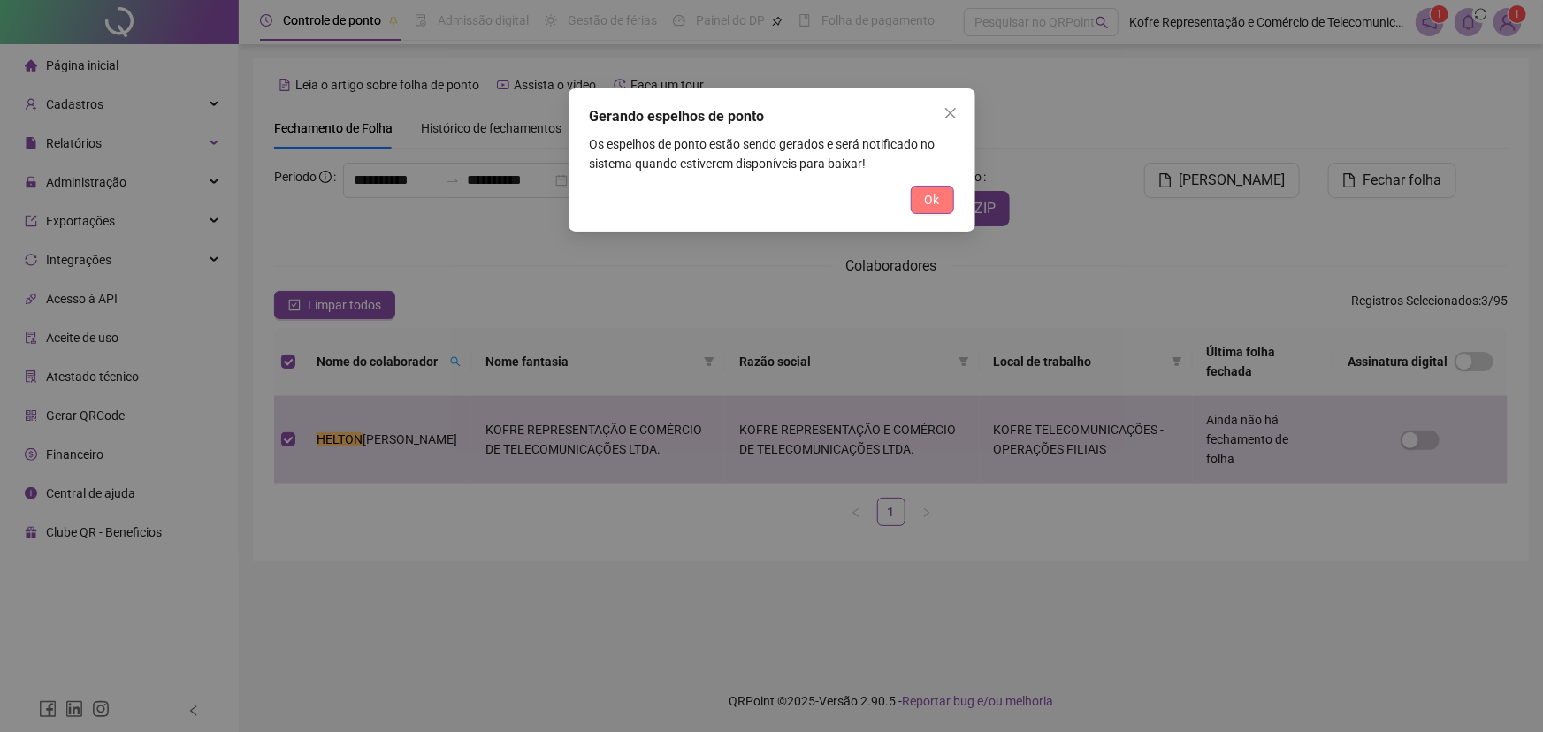
click at [920, 198] on button "Ok" at bounding box center [932, 200] width 43 height 28
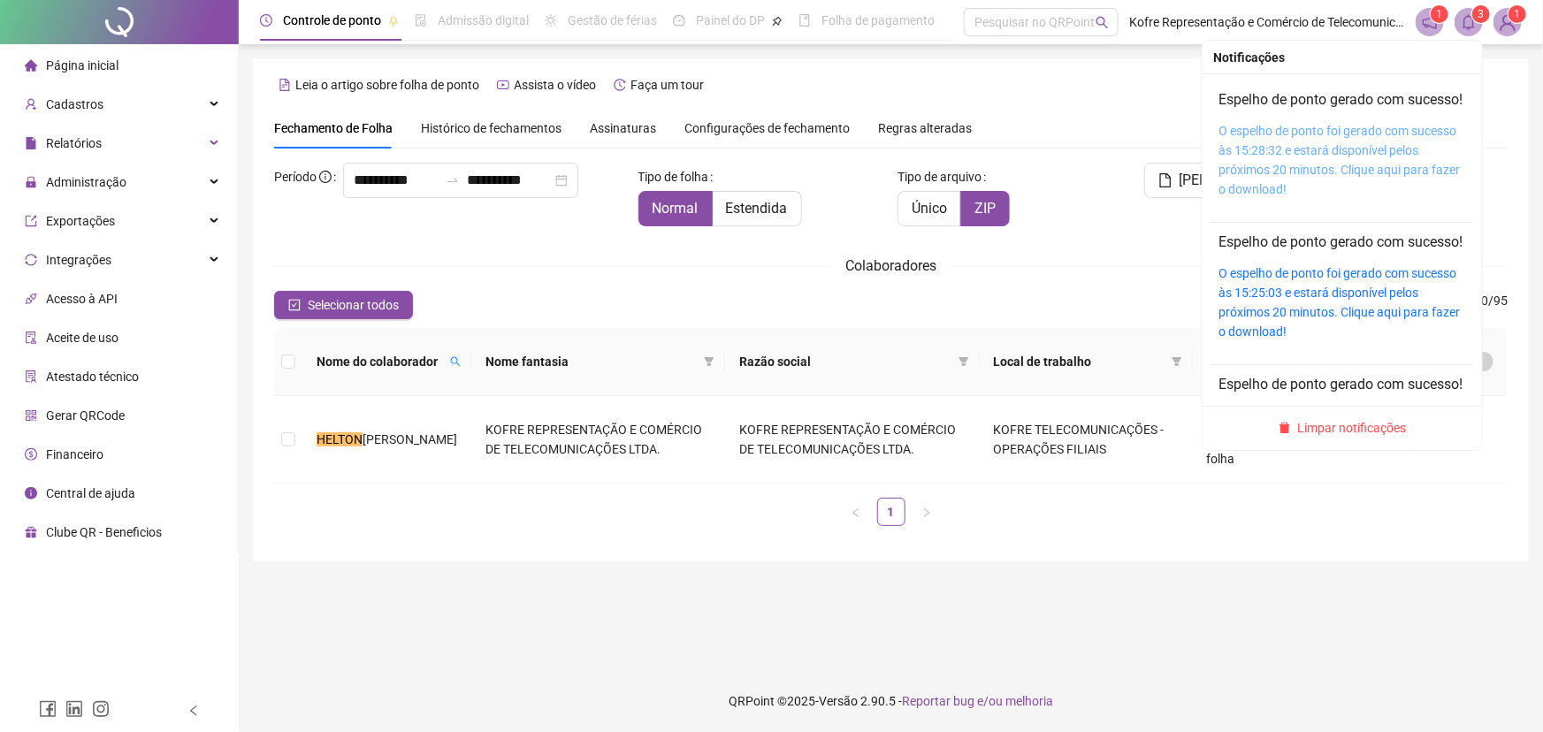
click at [1335, 150] on link "O espelho de ponto foi gerado com sucesso às 15:28:32 e estará disponível pelos…" at bounding box center [1338, 160] width 241 height 73
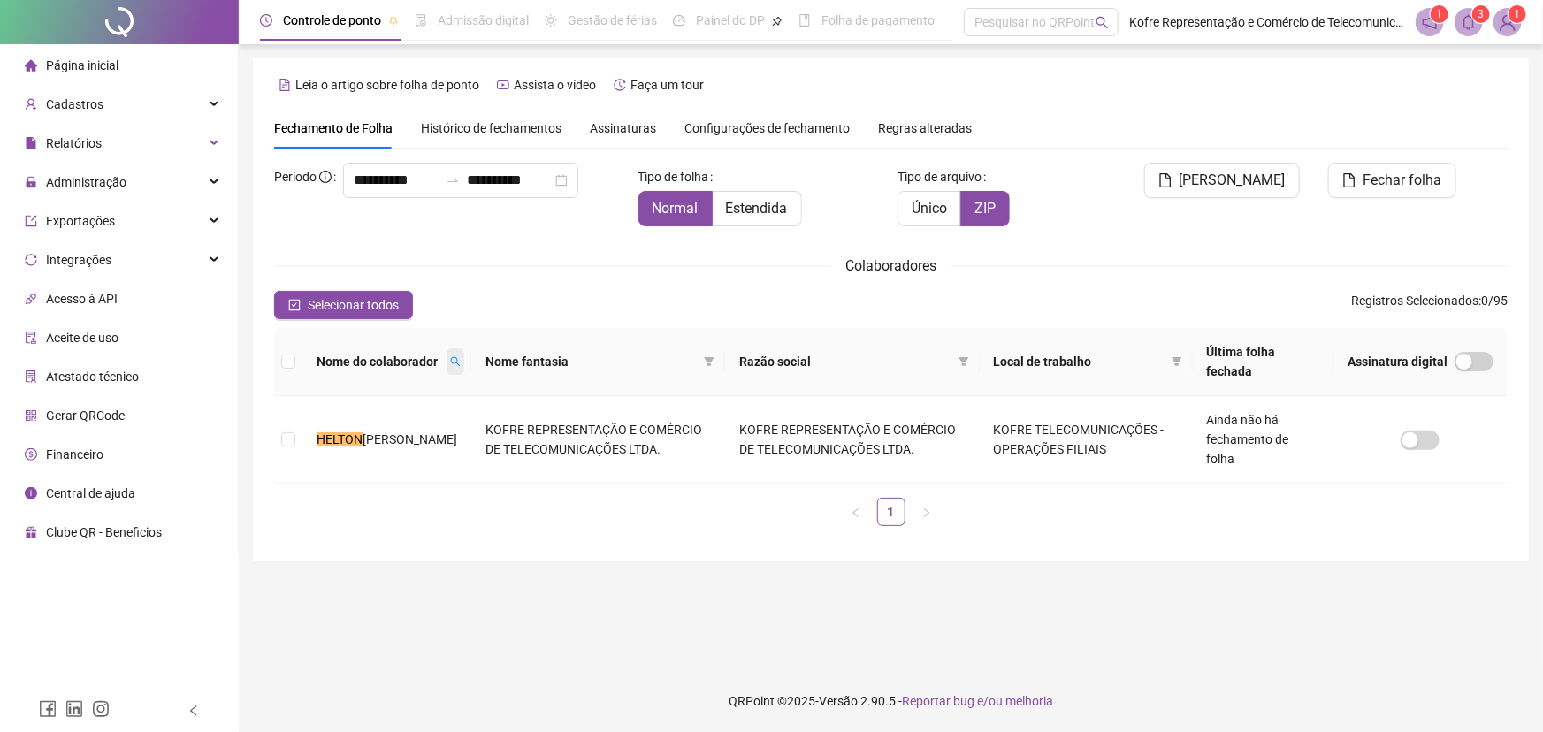
click at [450, 358] on icon "search" at bounding box center [455, 361] width 11 height 11
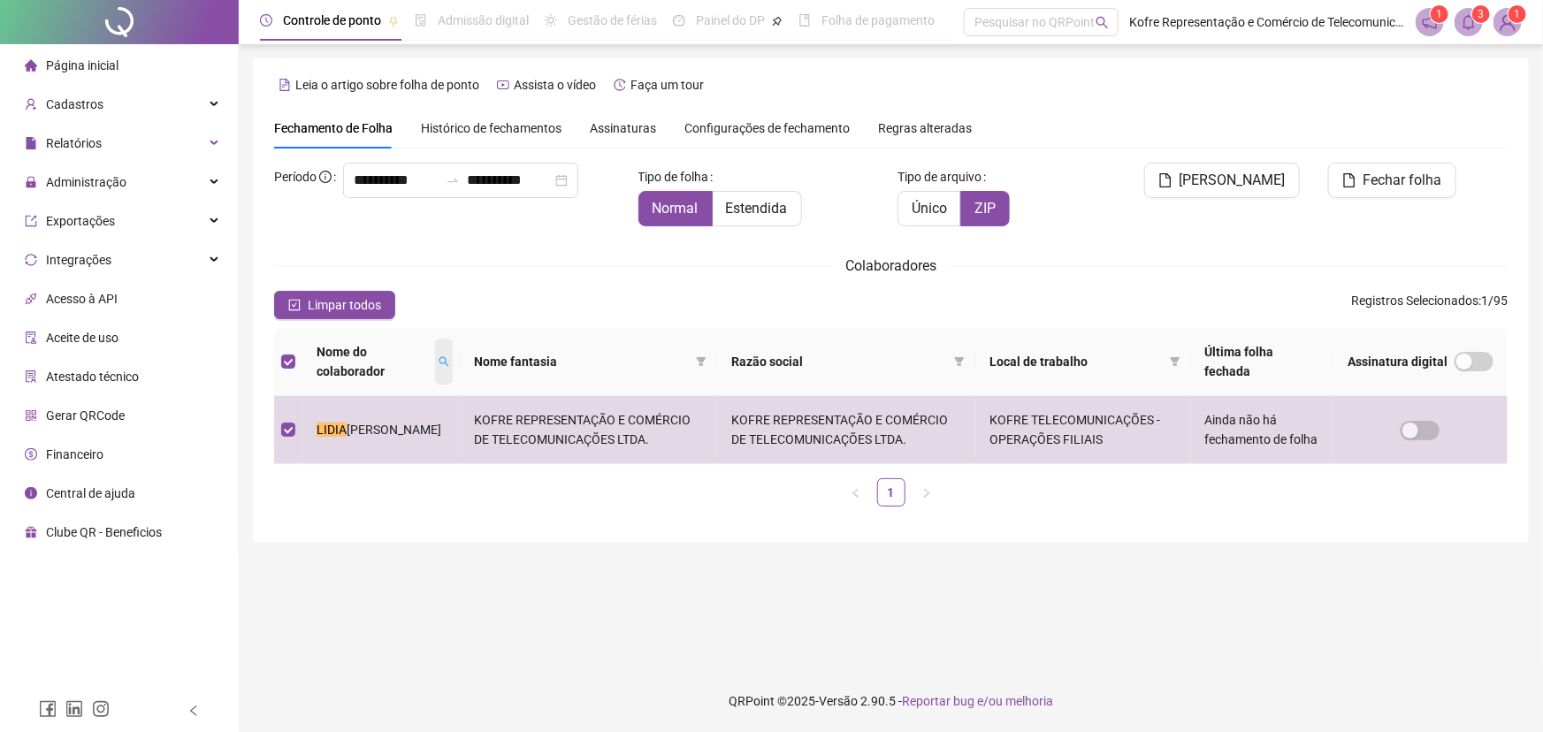
click at [439, 361] on icon "search" at bounding box center [444, 361] width 11 height 11
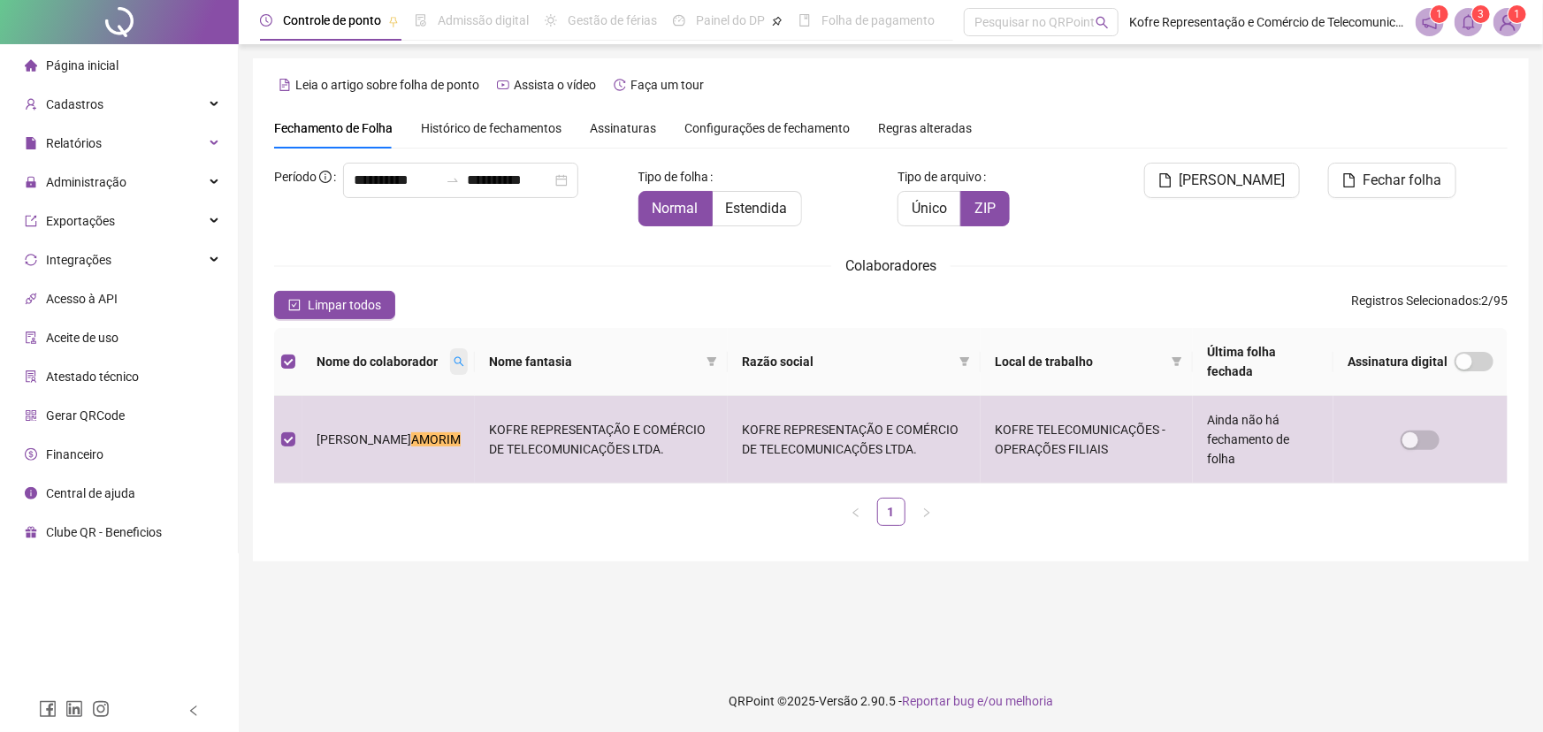
click at [454, 362] on icon "search" at bounding box center [459, 361] width 11 height 11
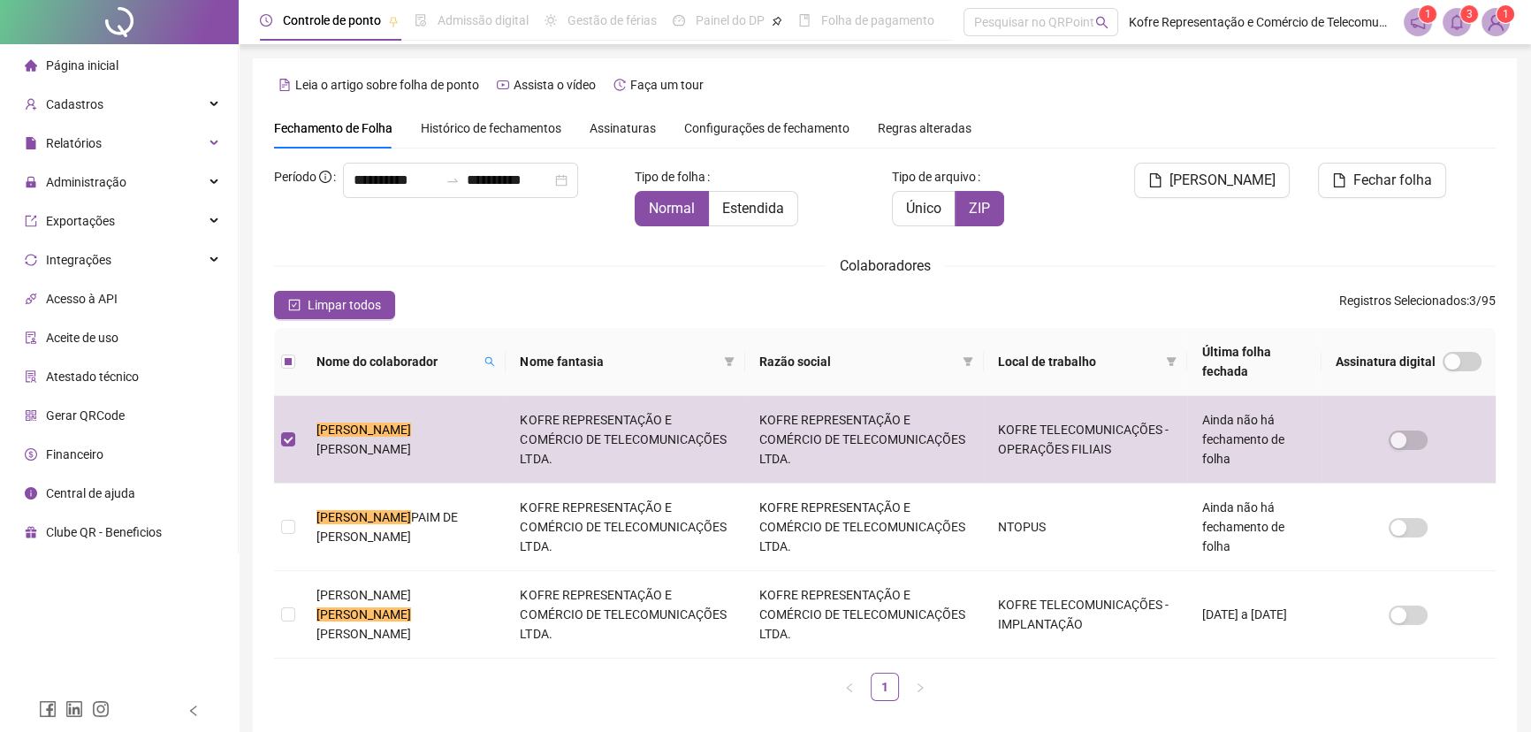
click at [1239, 184] on span "[PERSON_NAME]" at bounding box center [1223, 180] width 106 height 21
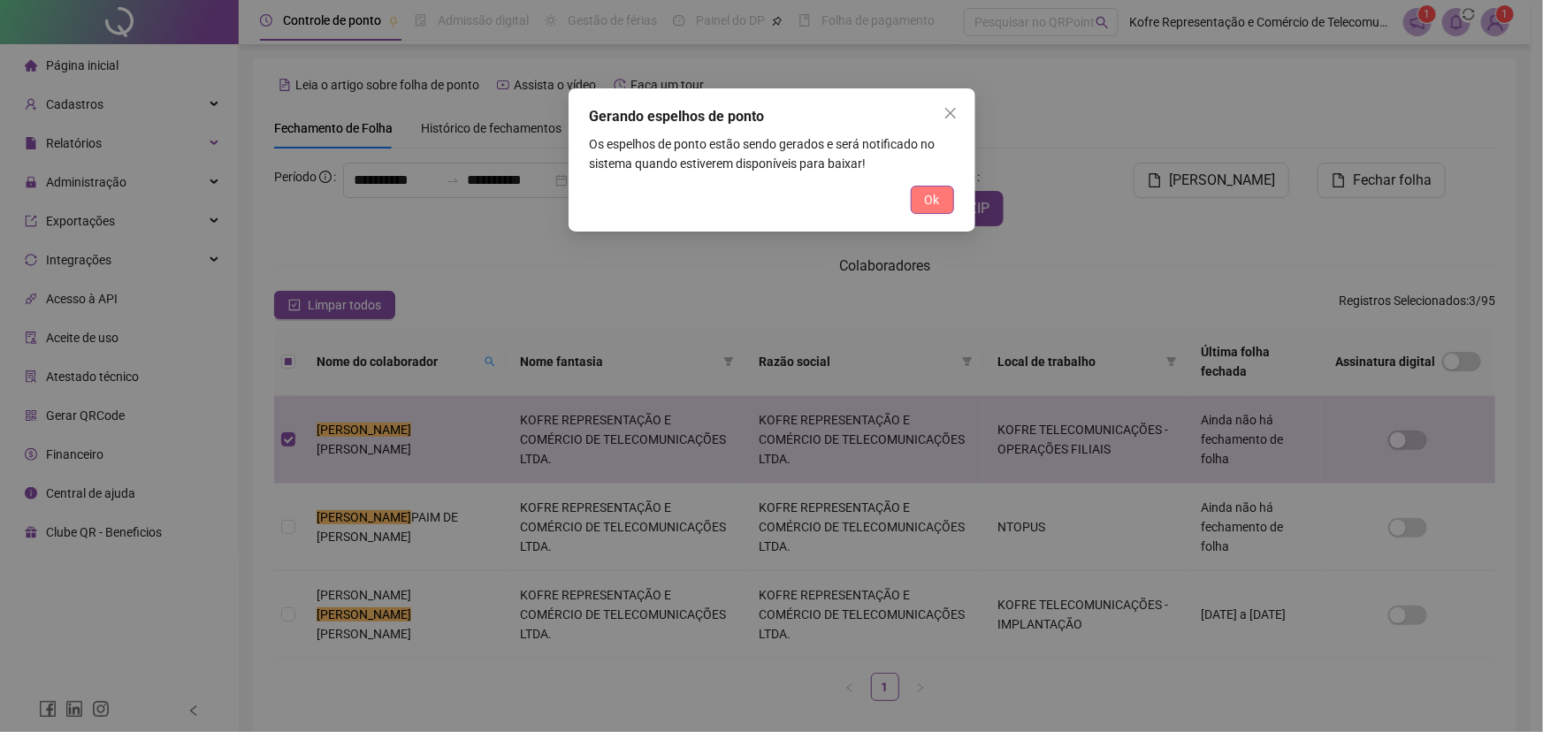
click at [926, 200] on span "Ok" at bounding box center [932, 199] width 15 height 19
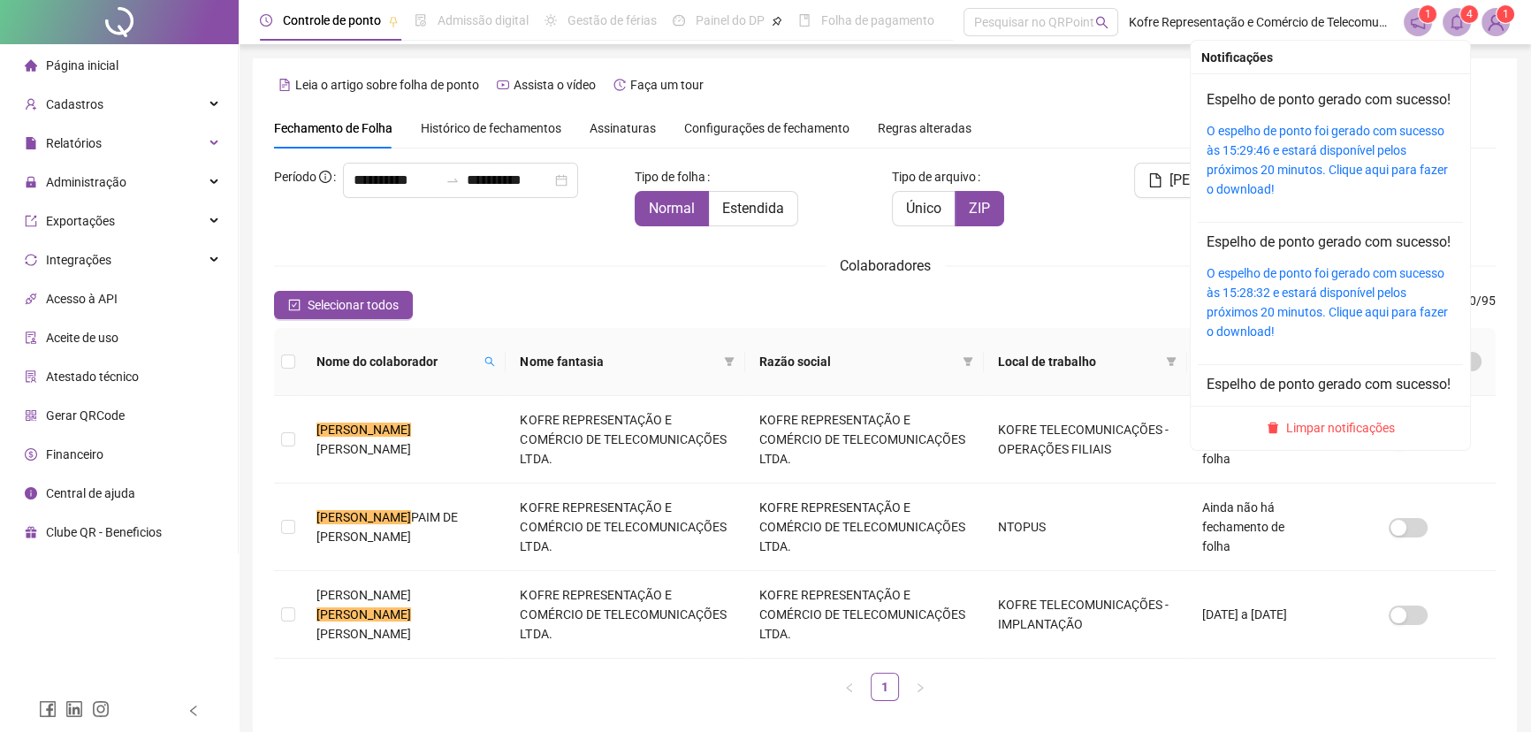
click at [1455, 18] on icon "bell" at bounding box center [1457, 22] width 16 height 16
click at [1237, 153] on link "O espelho de ponto foi gerado com sucesso às 15:29:46 e estará disponível pelos…" at bounding box center [1327, 160] width 241 height 73
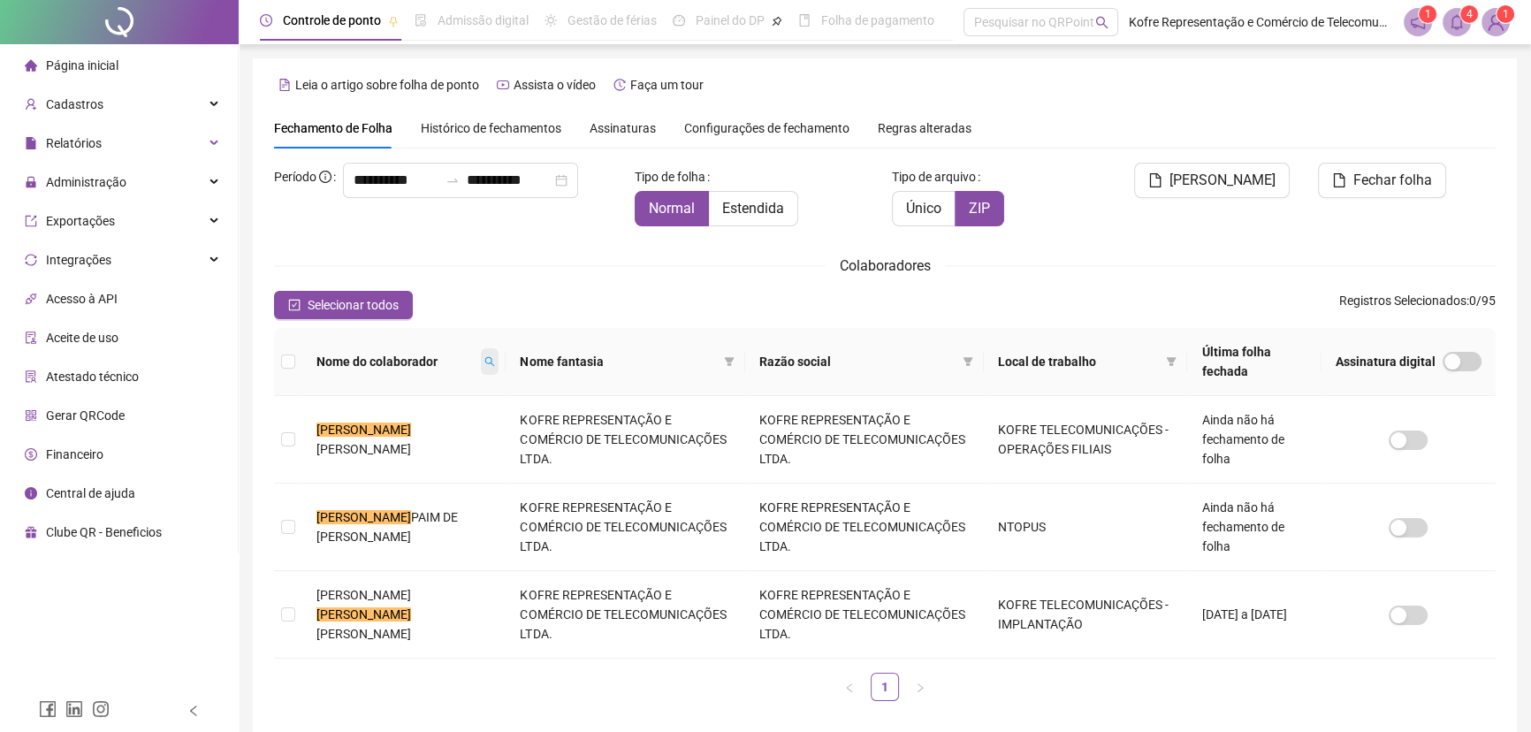
click at [485, 358] on icon "search" at bounding box center [490, 362] width 10 height 10
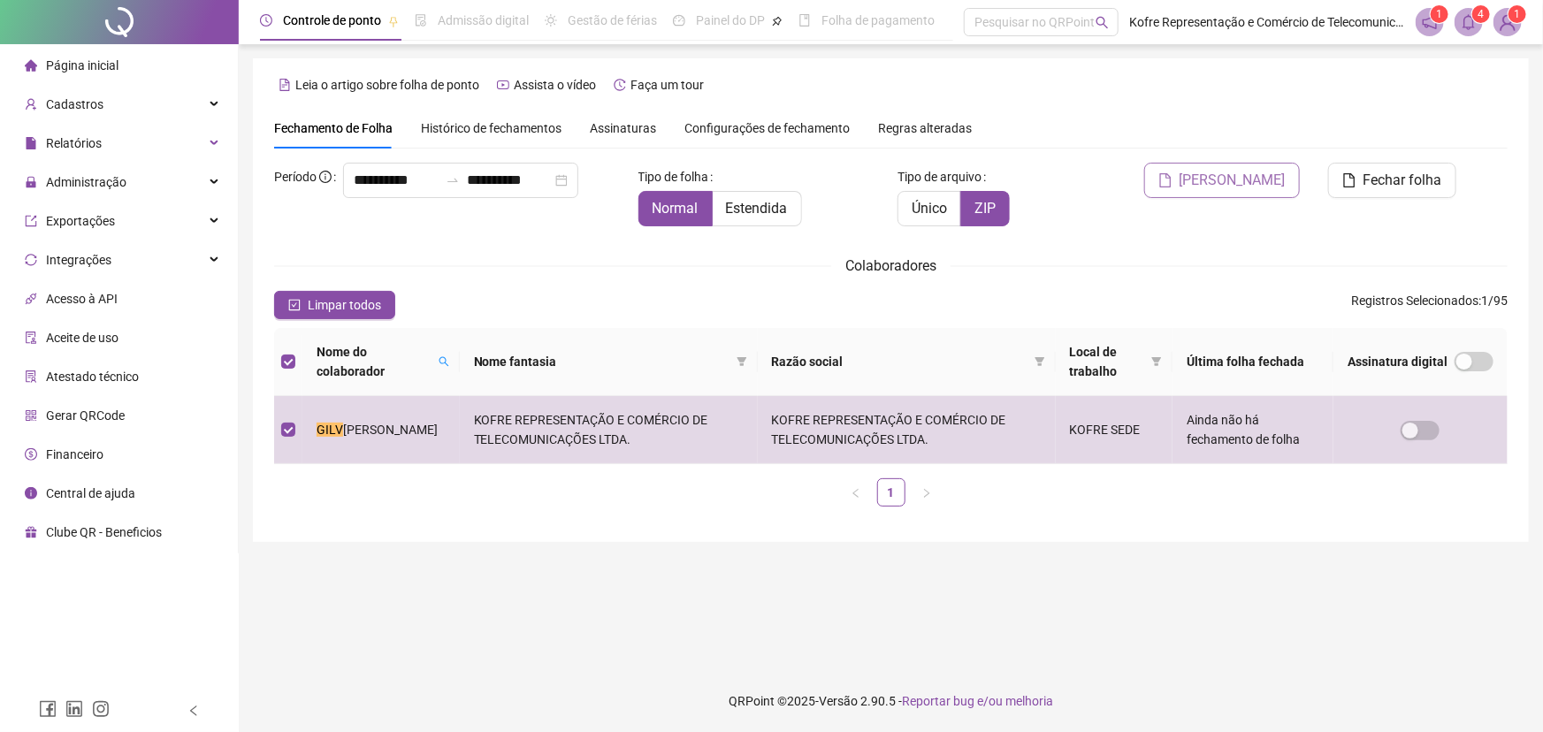
click at [1238, 179] on span "[PERSON_NAME]" at bounding box center [1232, 180] width 106 height 21
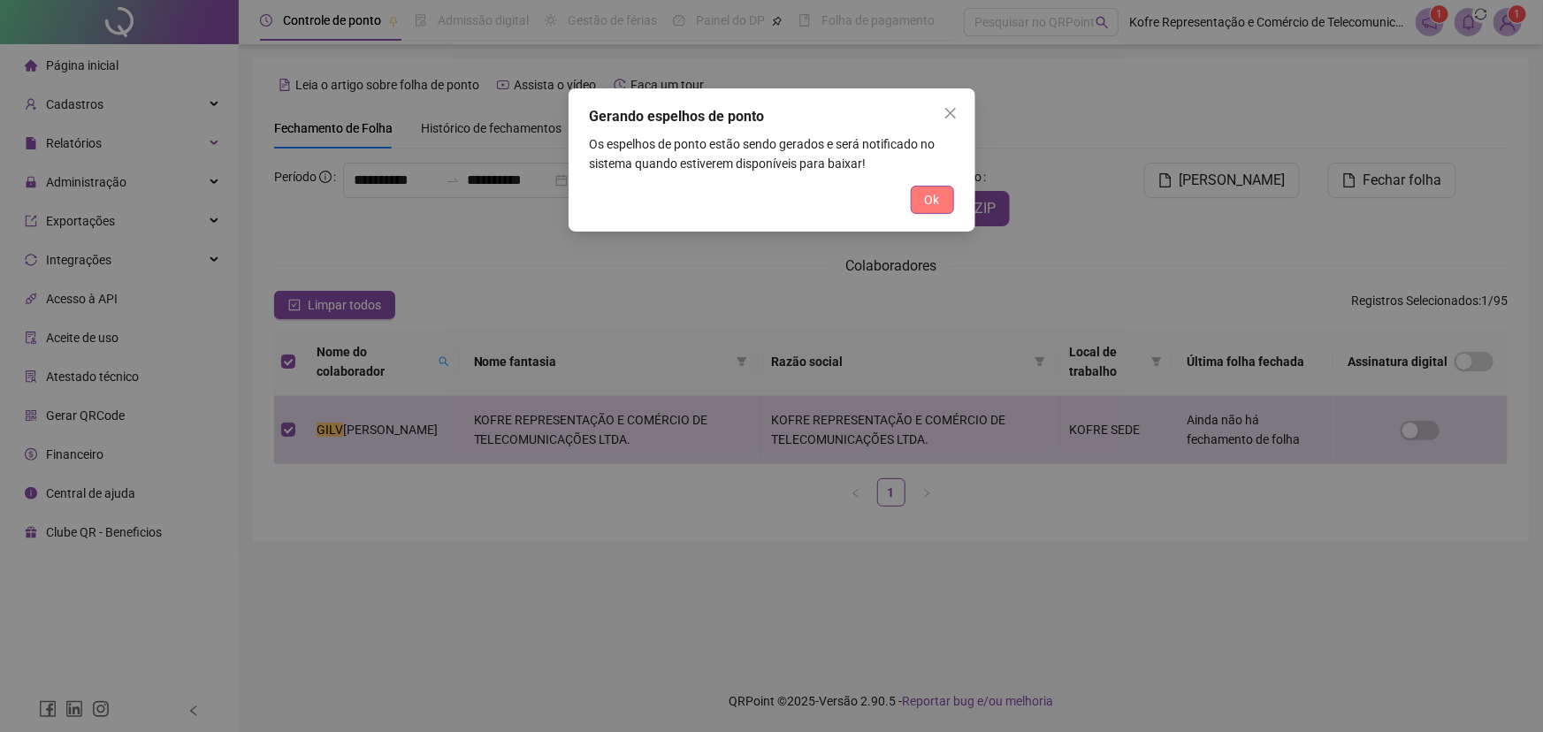
click at [927, 204] on span "Ok" at bounding box center [932, 199] width 15 height 19
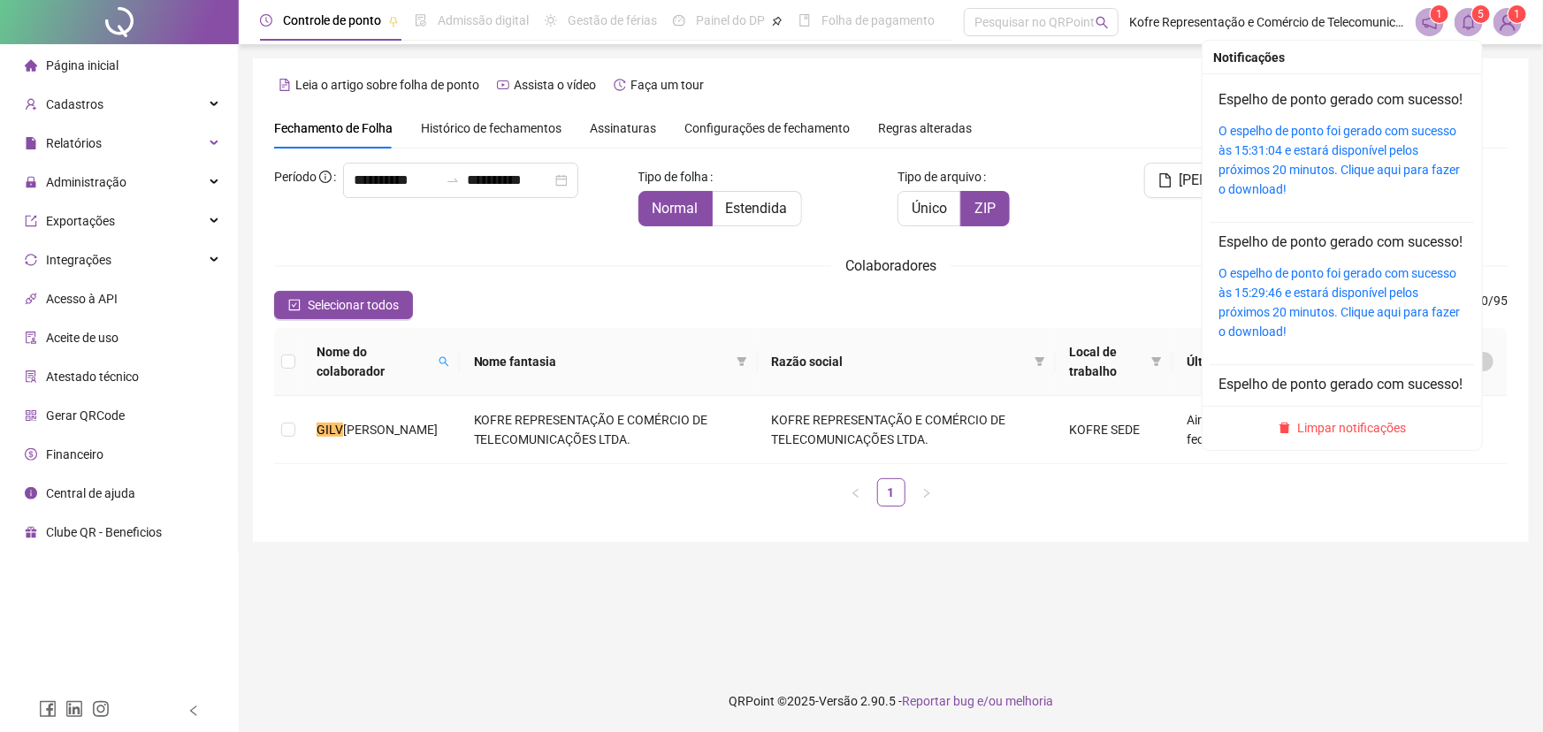
click at [1348, 159] on div "O espelho de ponto foi gerado com sucesso às 15:31:04 e estará disponível pelos…" at bounding box center [1342, 160] width 248 height 78
click at [1348, 152] on link "O espelho de ponto foi gerado com sucesso às 15:31:04 e estará disponível pelos…" at bounding box center [1338, 160] width 241 height 73
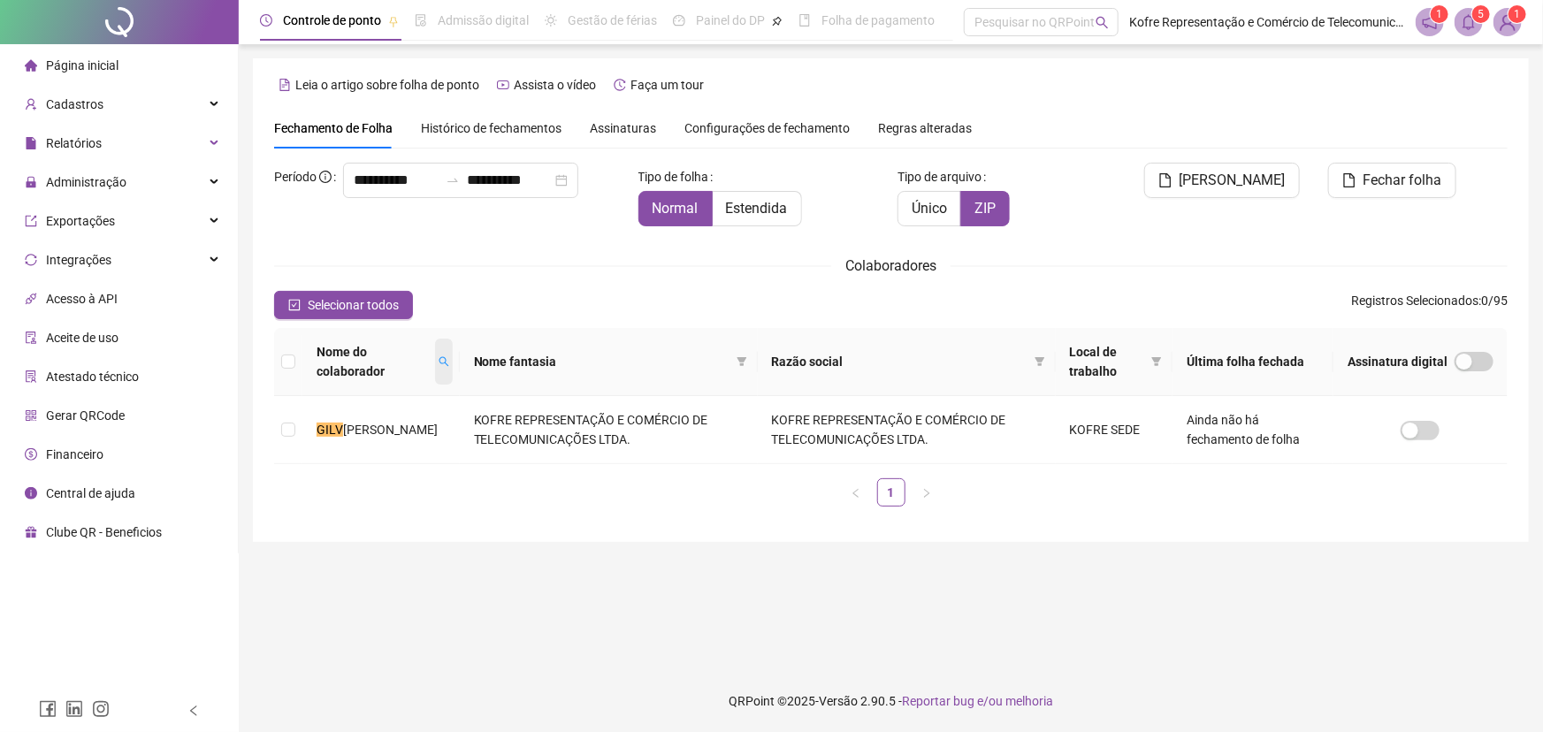
click at [439, 364] on icon "search" at bounding box center [444, 361] width 11 height 11
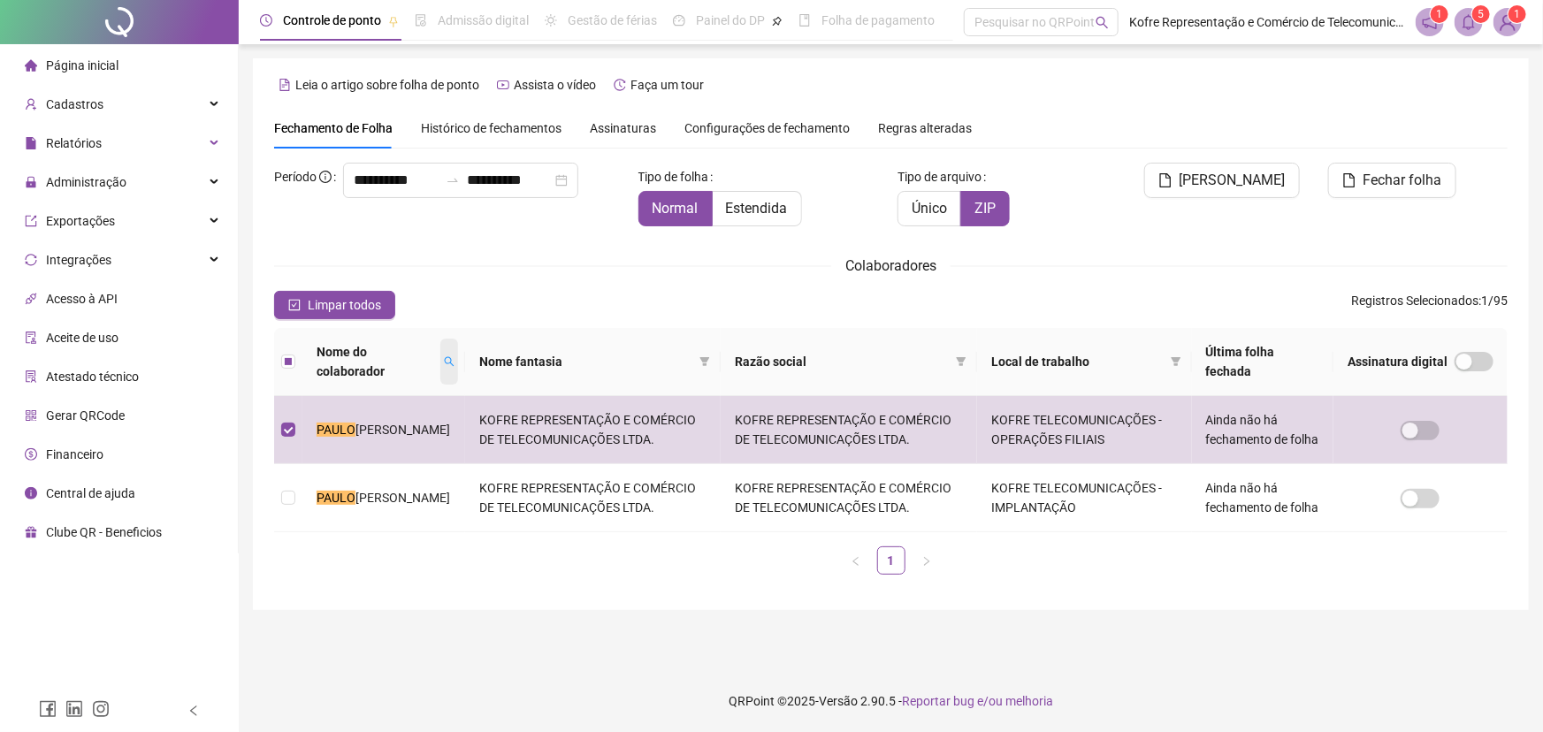
click at [444, 365] on icon "search" at bounding box center [449, 361] width 11 height 11
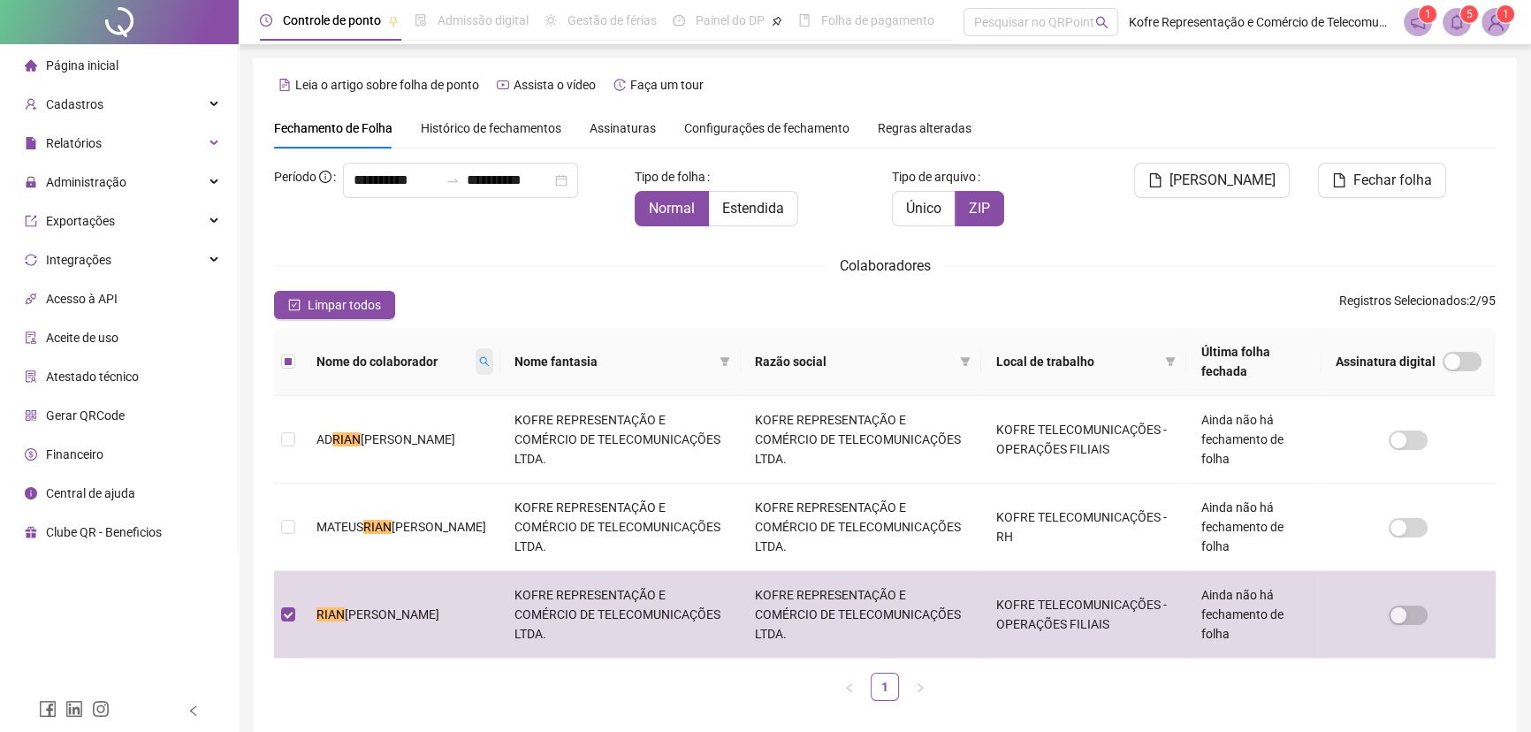
click at [479, 363] on icon "search" at bounding box center [484, 361] width 11 height 11
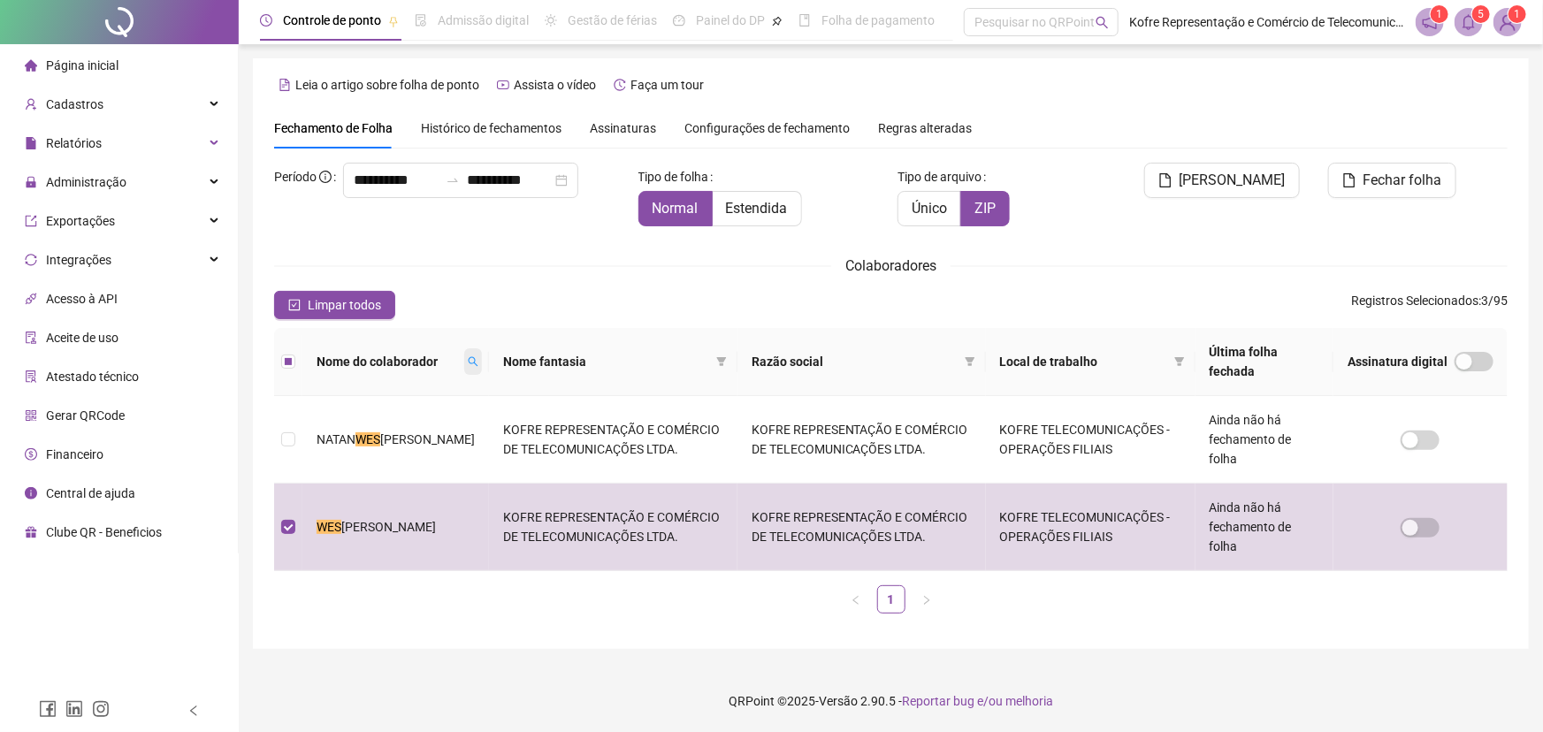
click at [468, 363] on icon "search" at bounding box center [473, 361] width 11 height 11
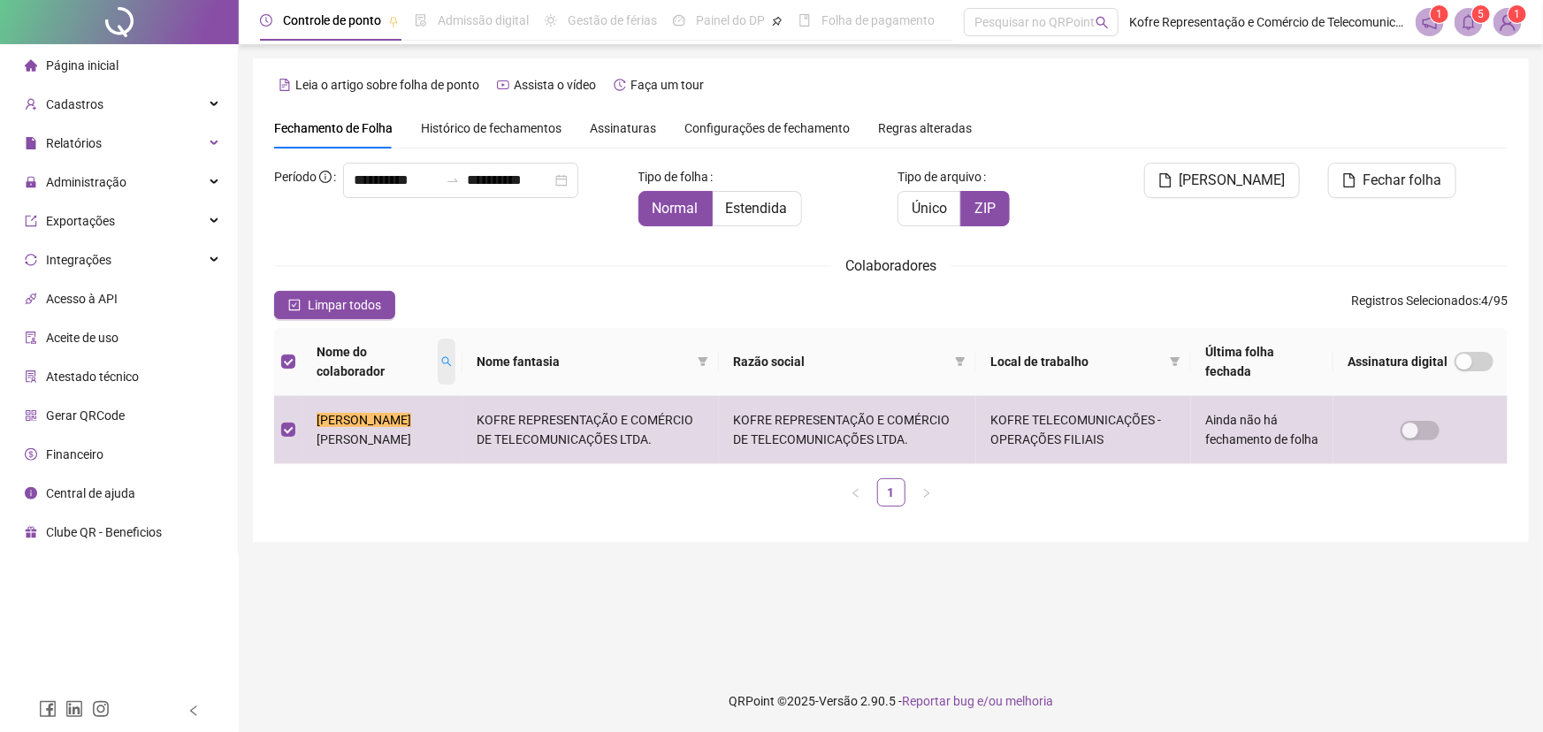
click at [441, 359] on icon "search" at bounding box center [446, 362] width 10 height 10
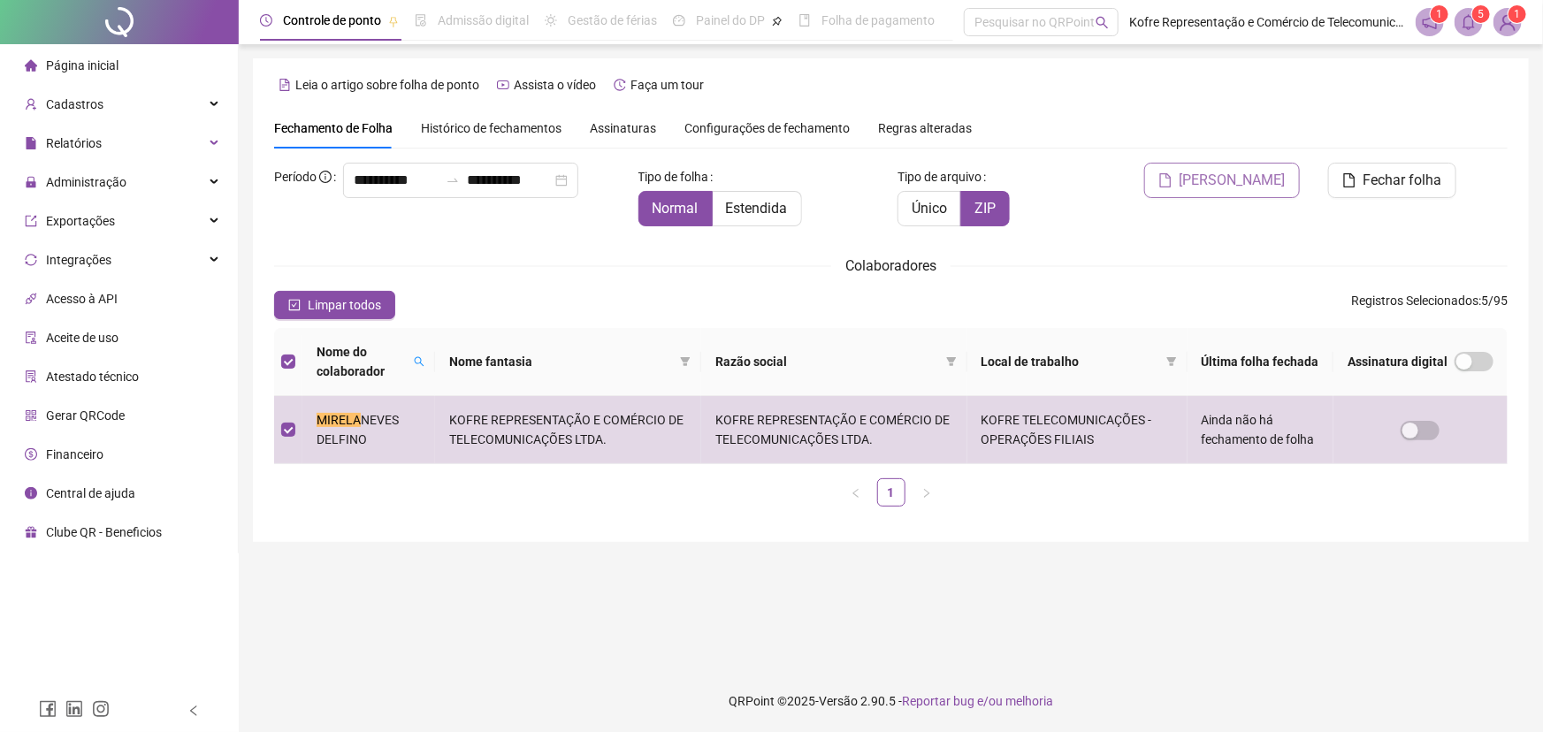
click at [1242, 179] on span "[PERSON_NAME]" at bounding box center [1232, 180] width 106 height 21
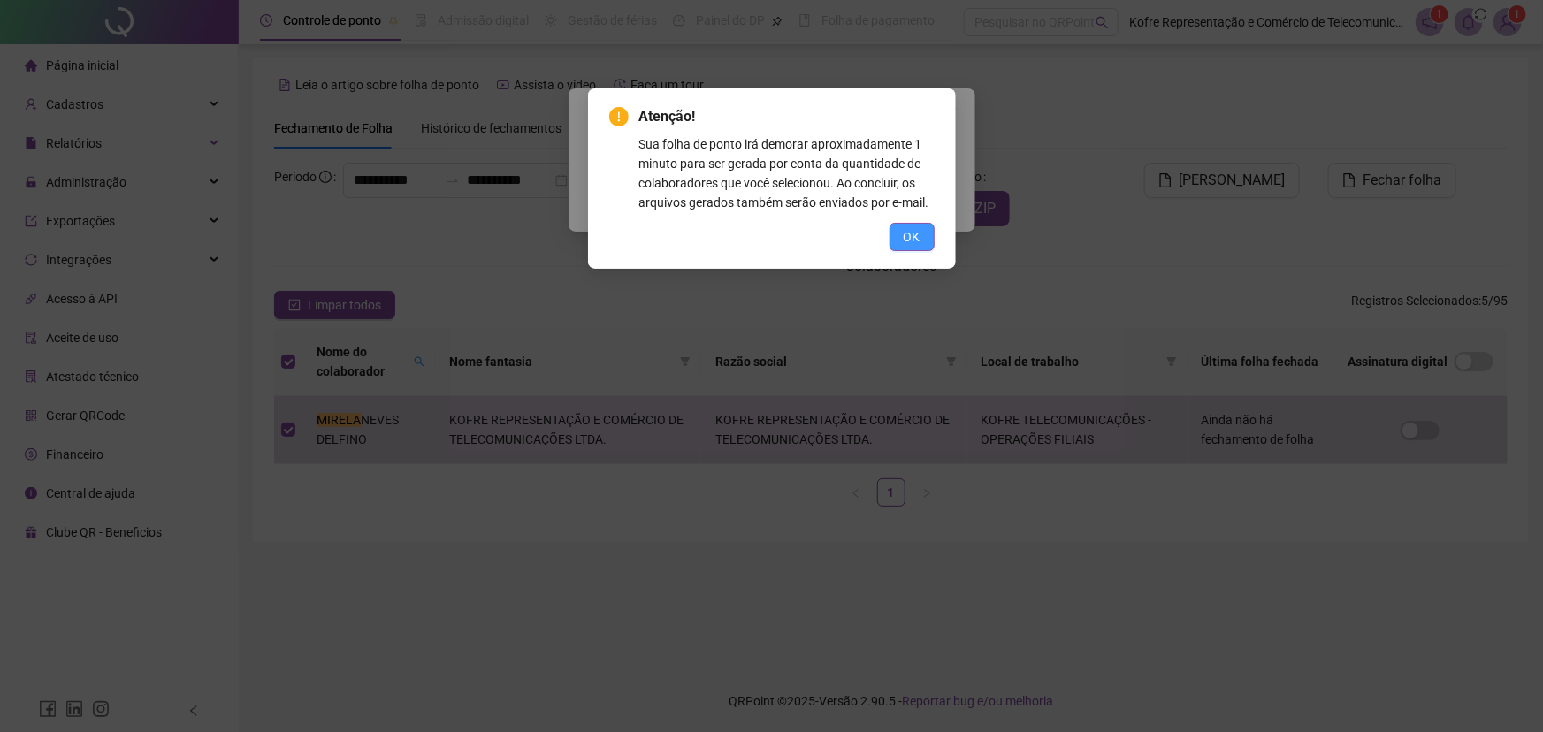
click at [911, 235] on span "OK" at bounding box center [912, 236] width 17 height 19
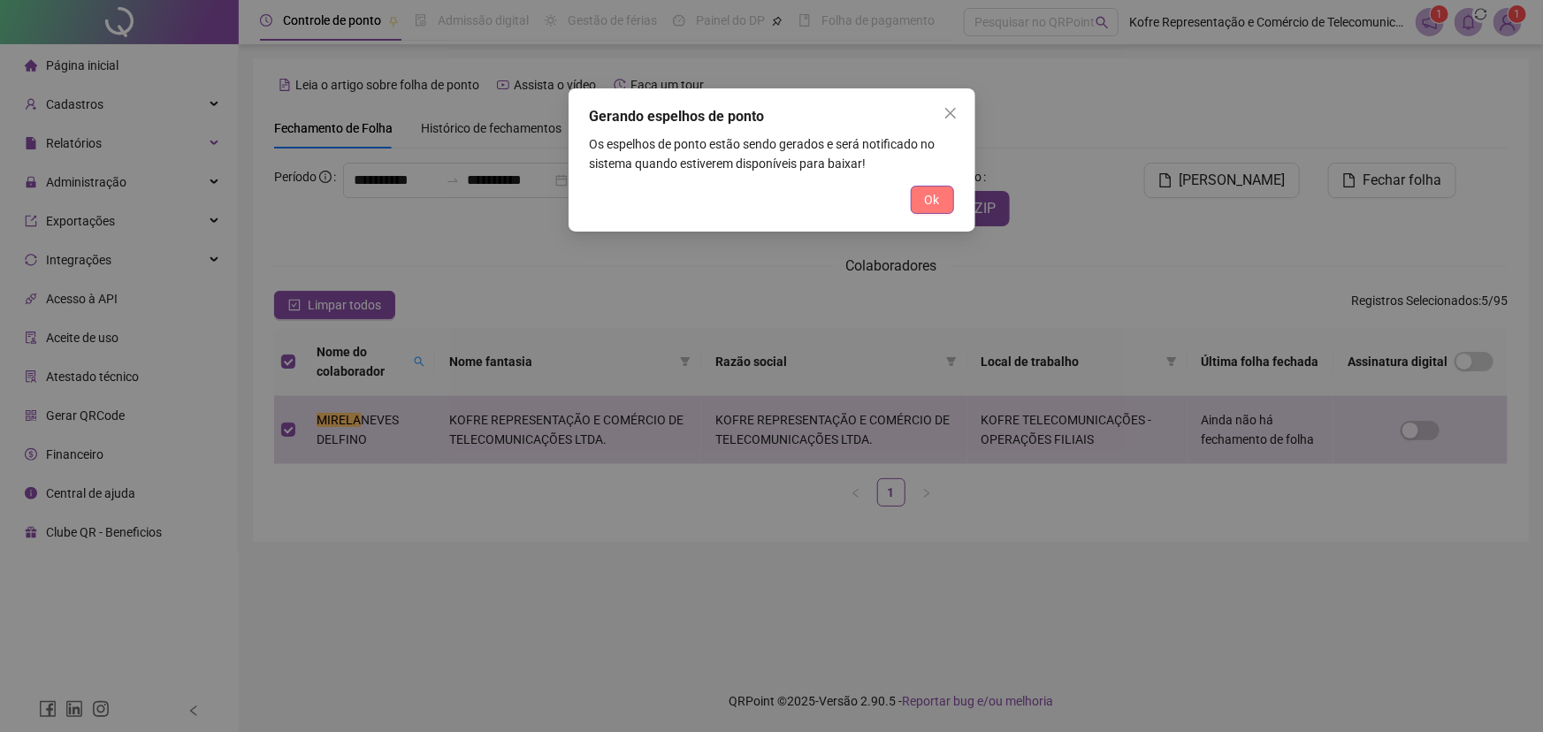
click at [931, 200] on span "Ok" at bounding box center [932, 199] width 15 height 19
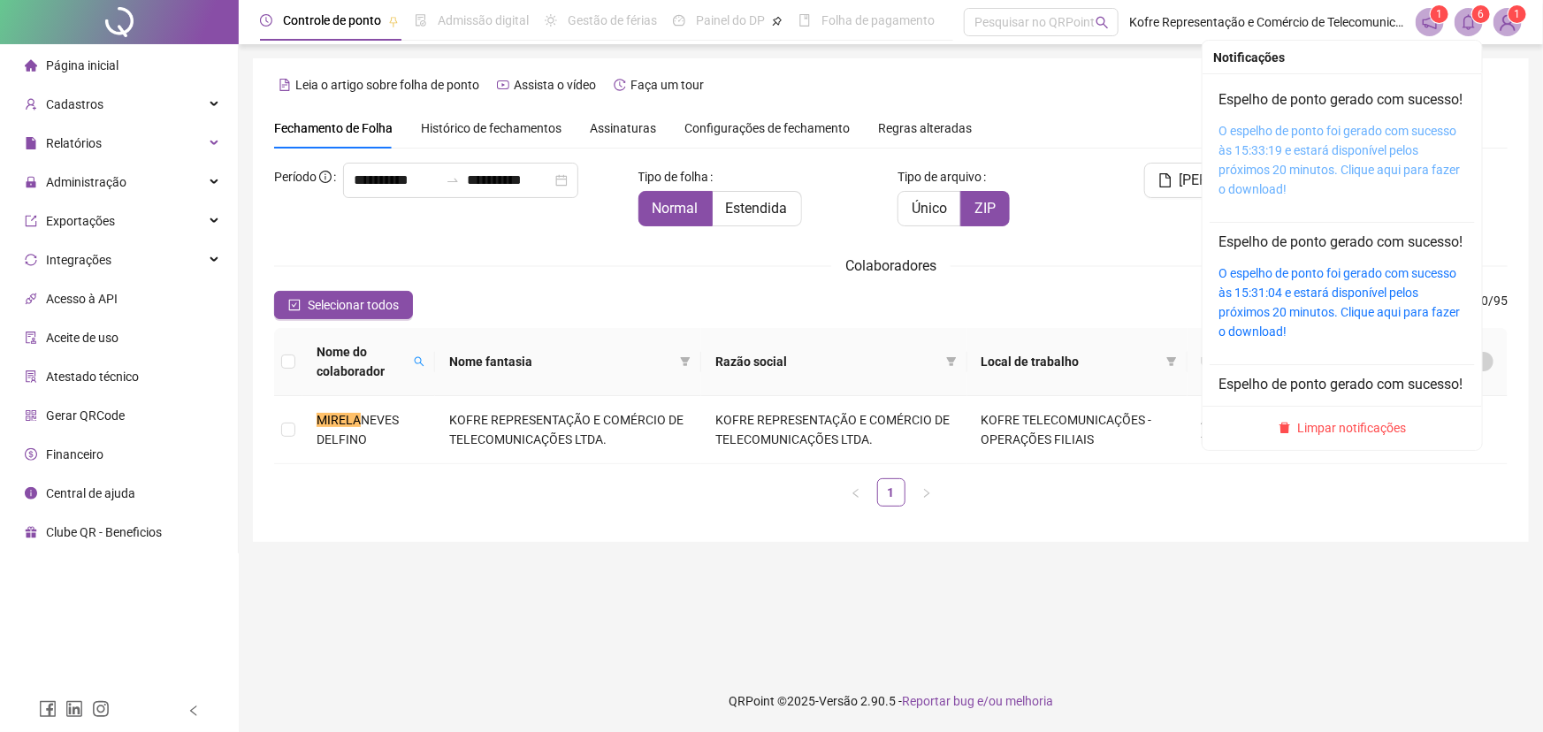
click at [1350, 154] on link "O espelho de ponto foi gerado com sucesso às 15:33:19 e estará disponível pelos…" at bounding box center [1338, 160] width 241 height 73
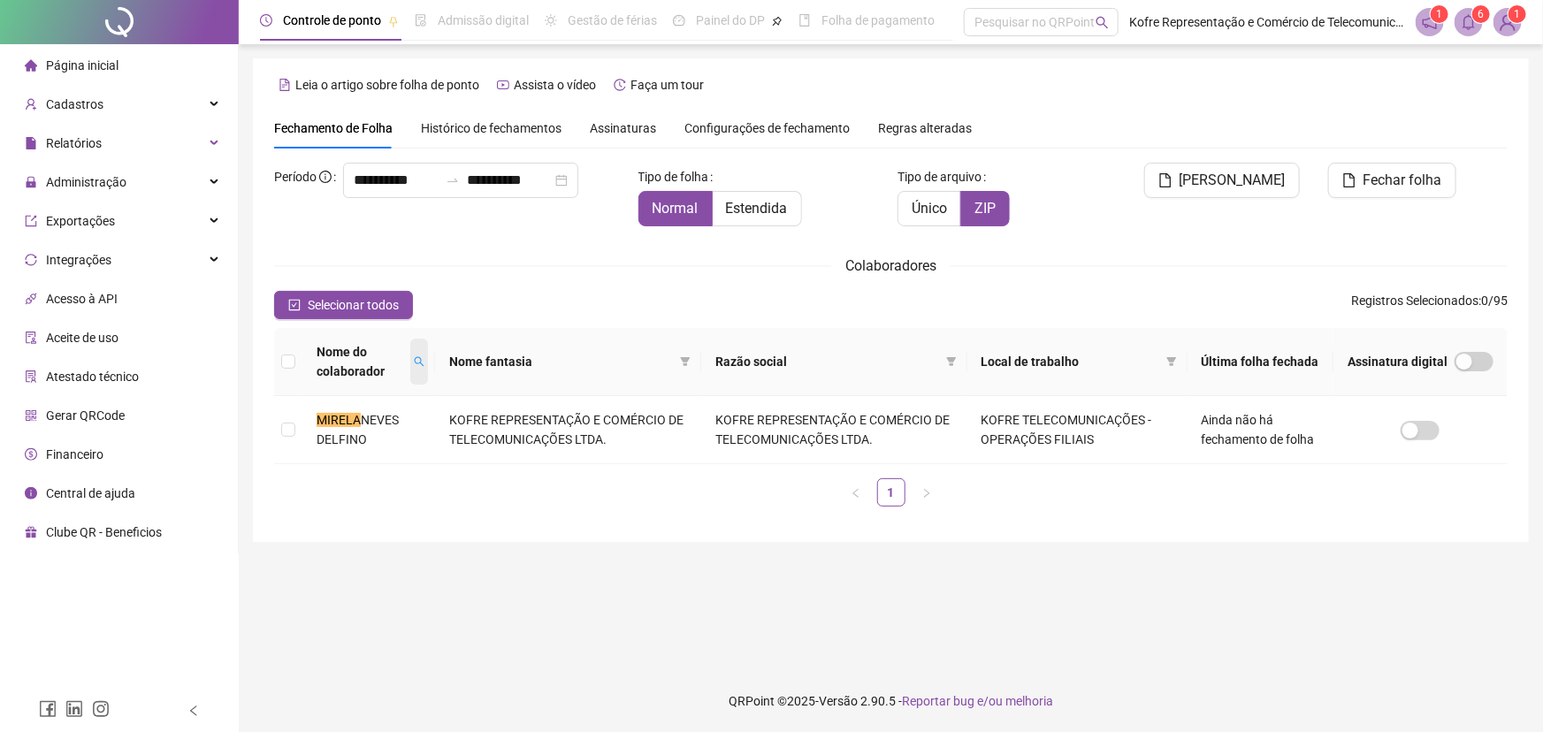
click at [422, 363] on icon "search" at bounding box center [419, 361] width 11 height 11
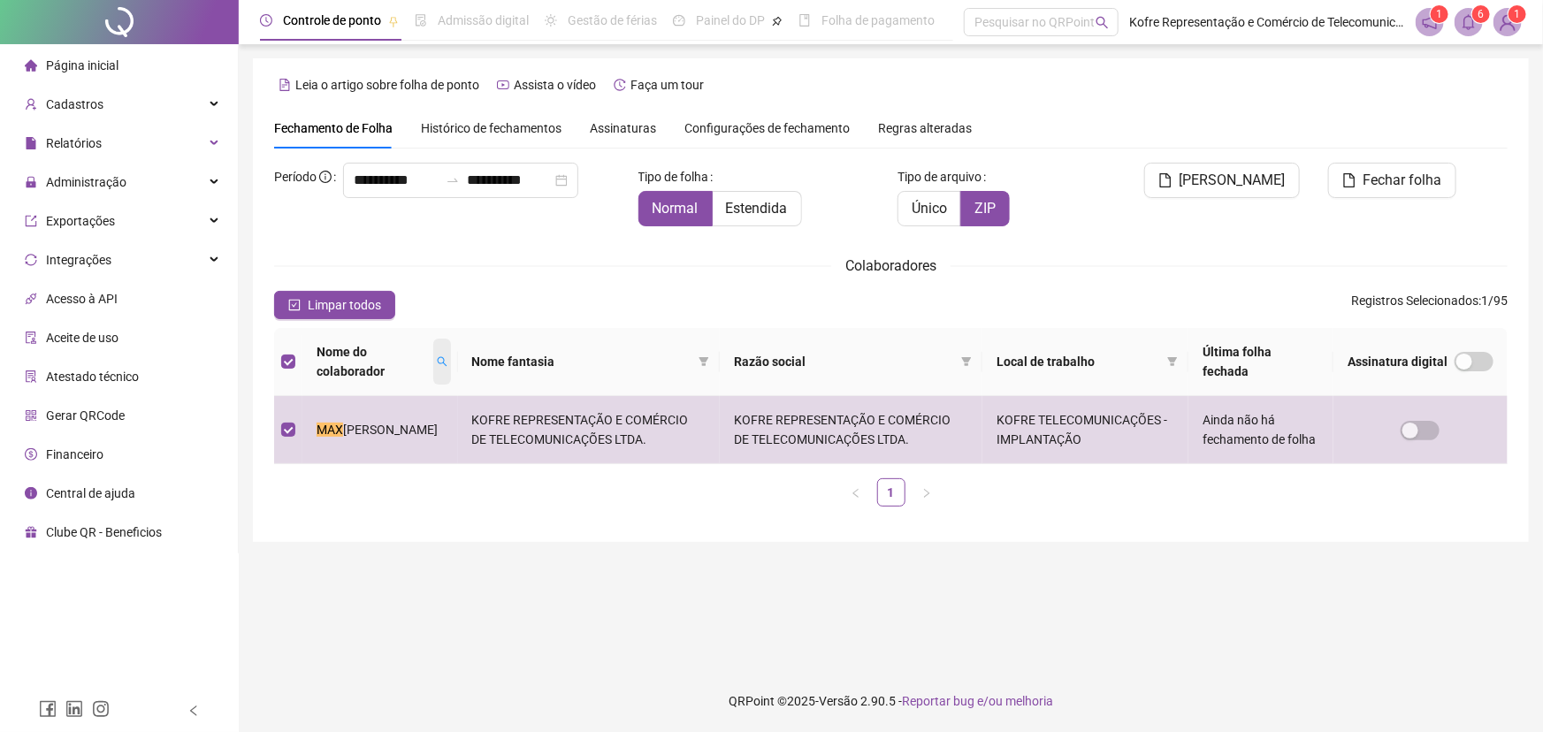
click at [446, 362] on icon "search" at bounding box center [442, 361] width 11 height 11
click at [445, 364] on icon "search" at bounding box center [450, 361] width 11 height 11
click at [449, 355] on span at bounding box center [458, 361] width 18 height 27
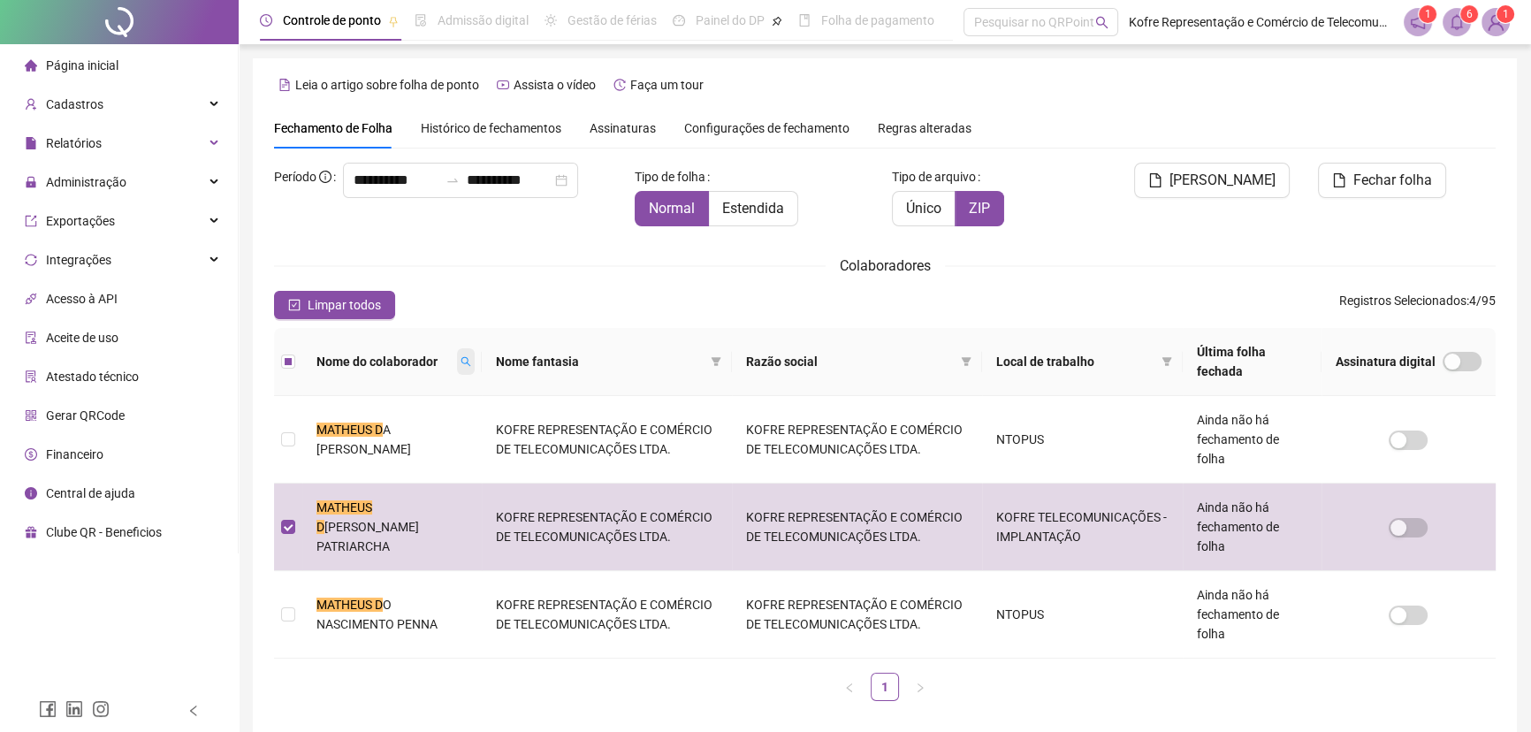
click at [462, 363] on icon "search" at bounding box center [466, 361] width 11 height 11
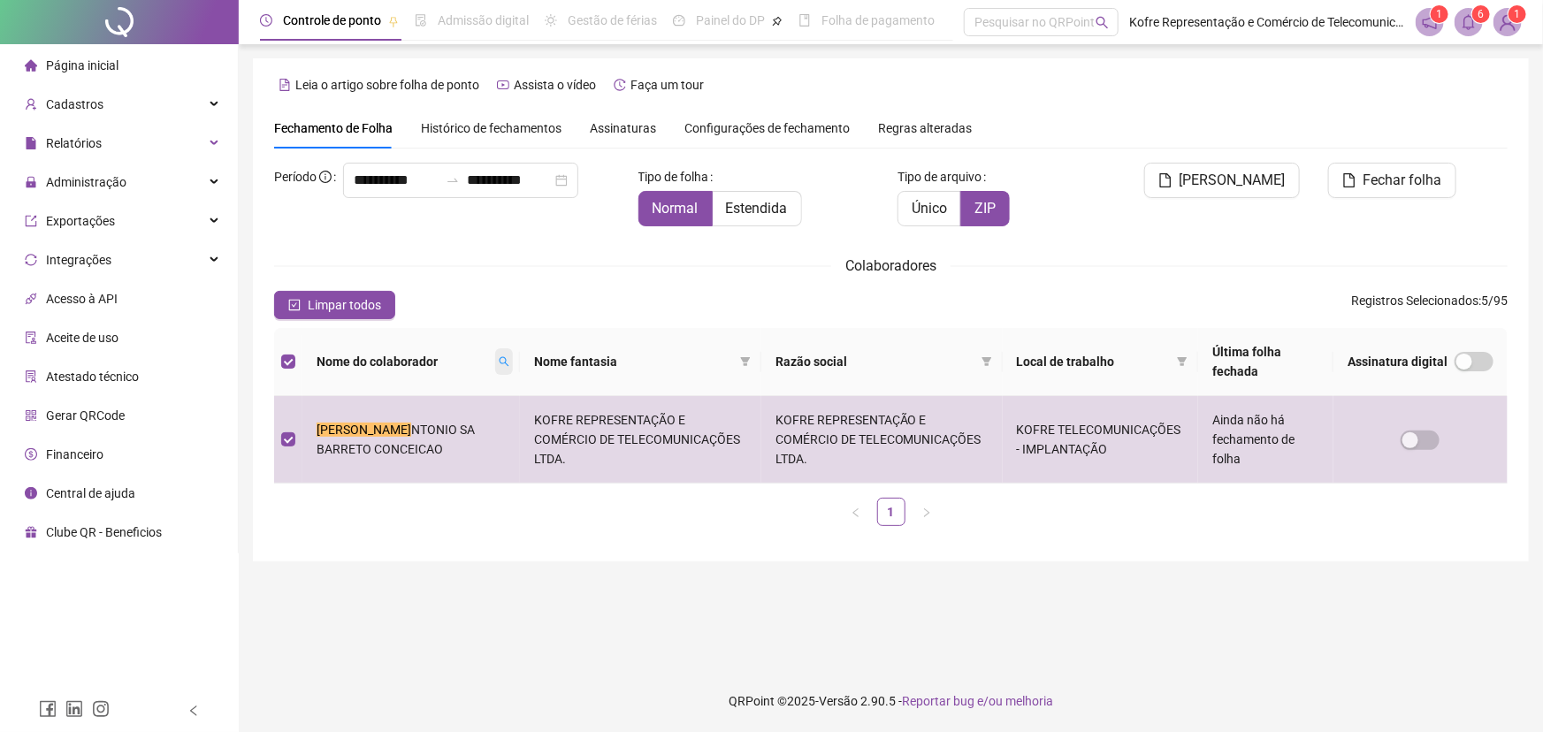
click at [499, 362] on icon "search" at bounding box center [504, 361] width 11 height 11
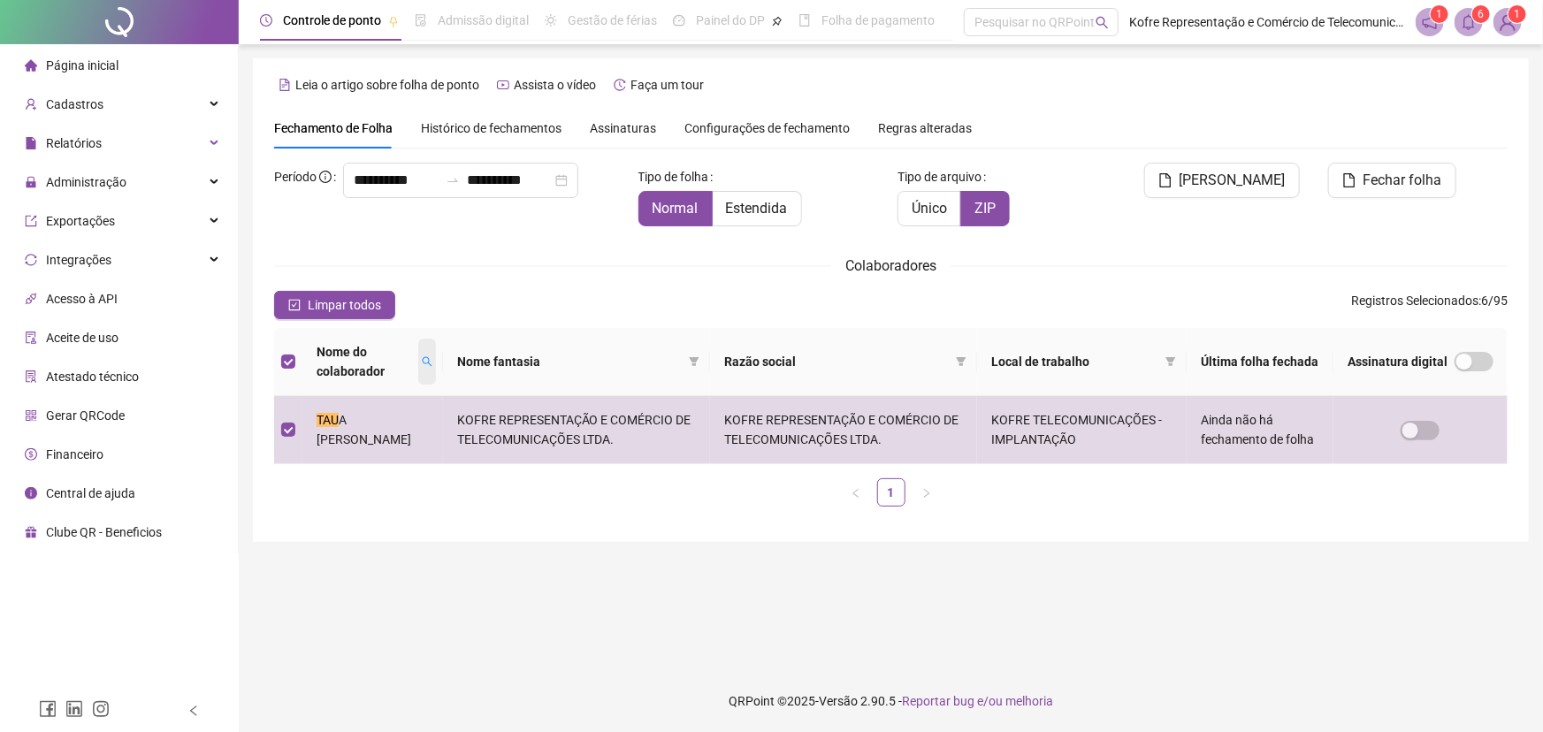
click at [428, 357] on span at bounding box center [427, 362] width 18 height 46
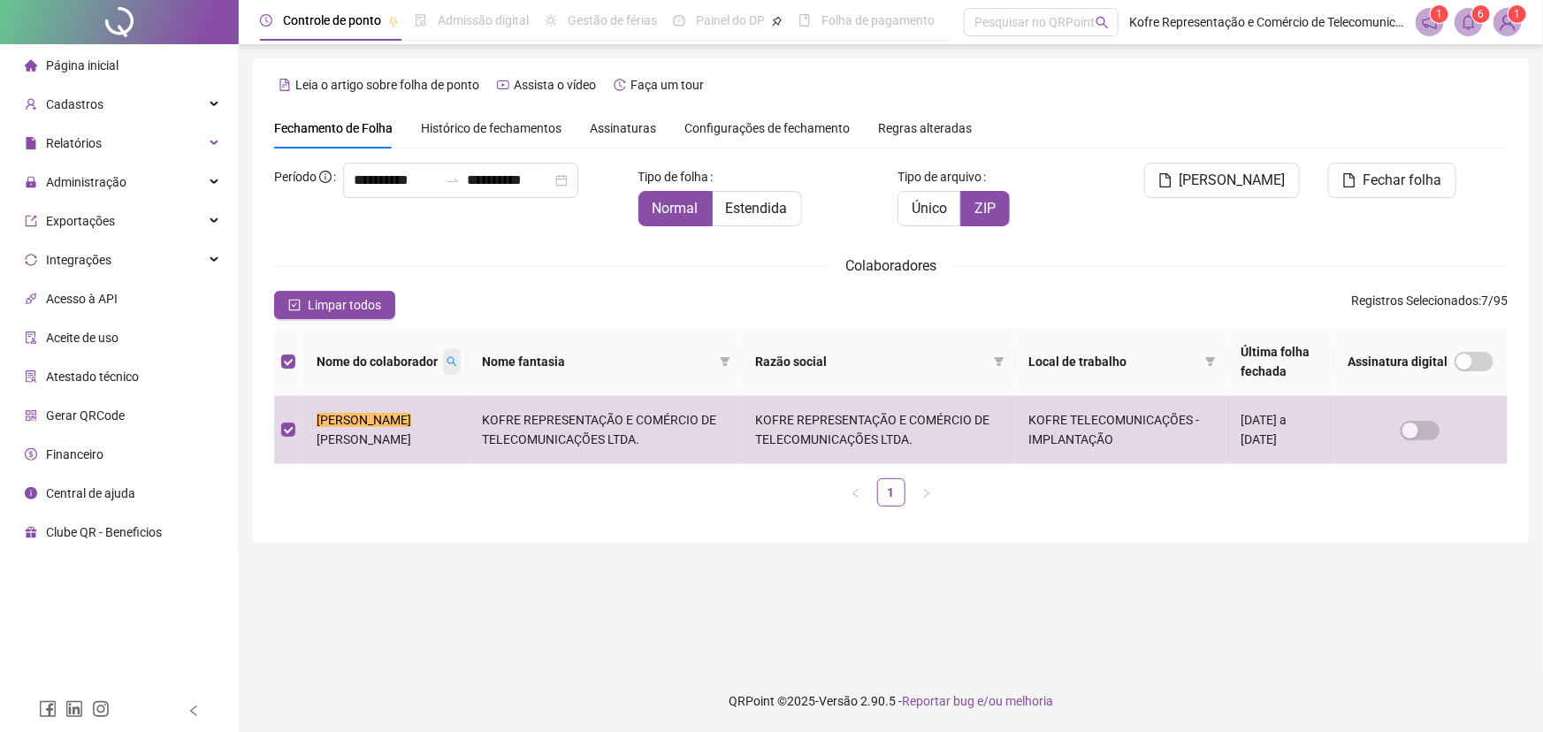
click at [451, 363] on icon "search" at bounding box center [452, 362] width 10 height 10
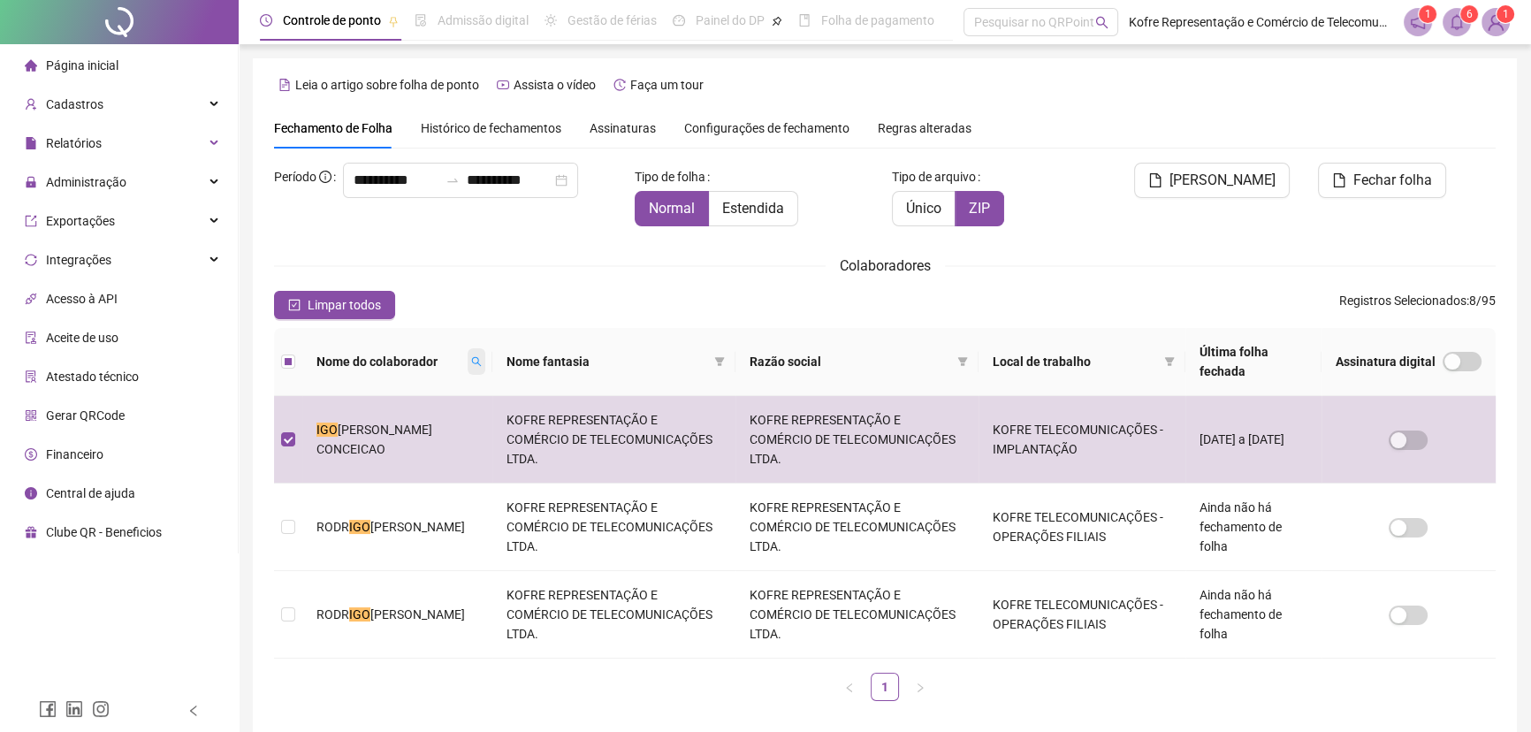
click at [468, 358] on span at bounding box center [477, 361] width 18 height 27
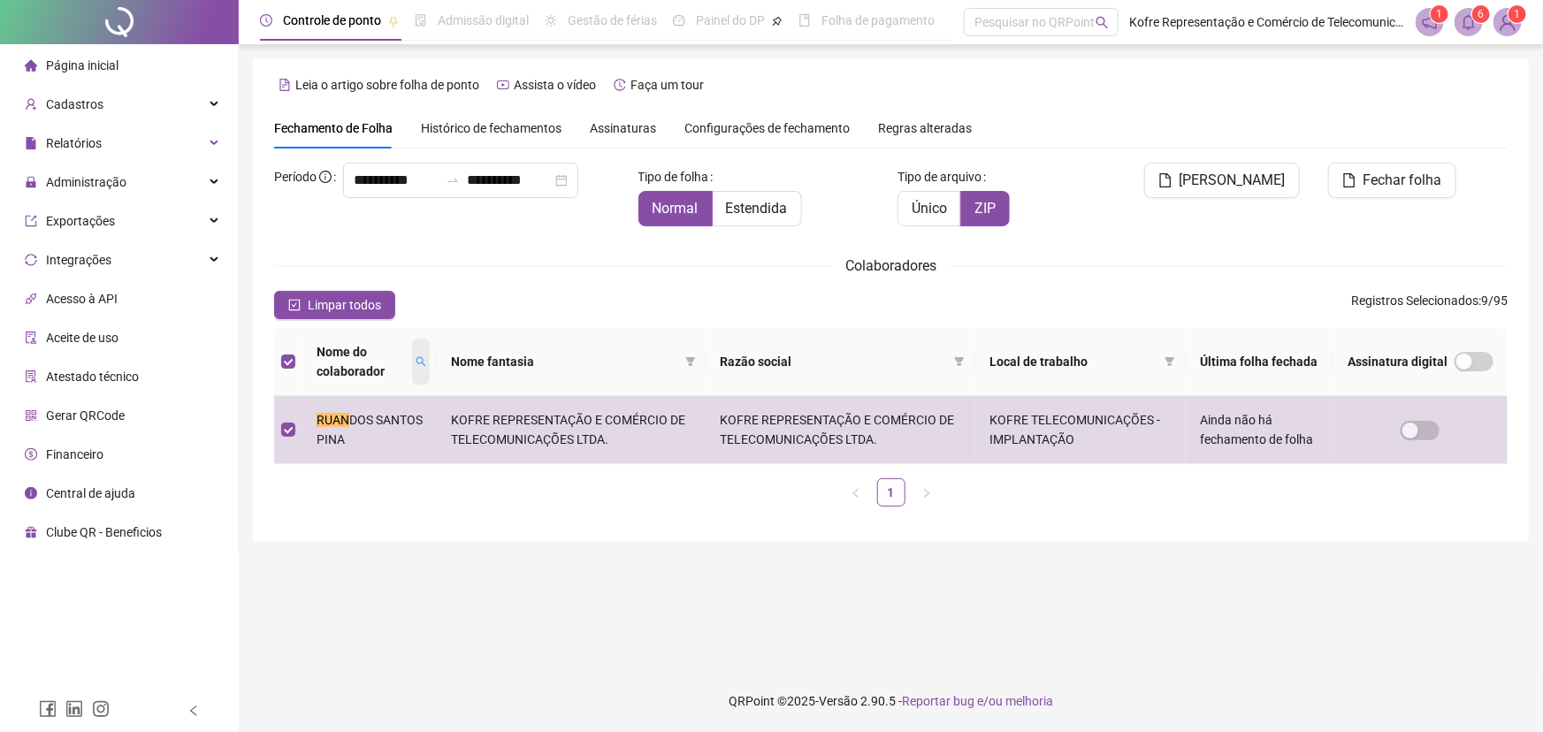
click at [426, 363] on icon "search" at bounding box center [421, 361] width 11 height 11
click at [441, 355] on span at bounding box center [433, 362] width 18 height 46
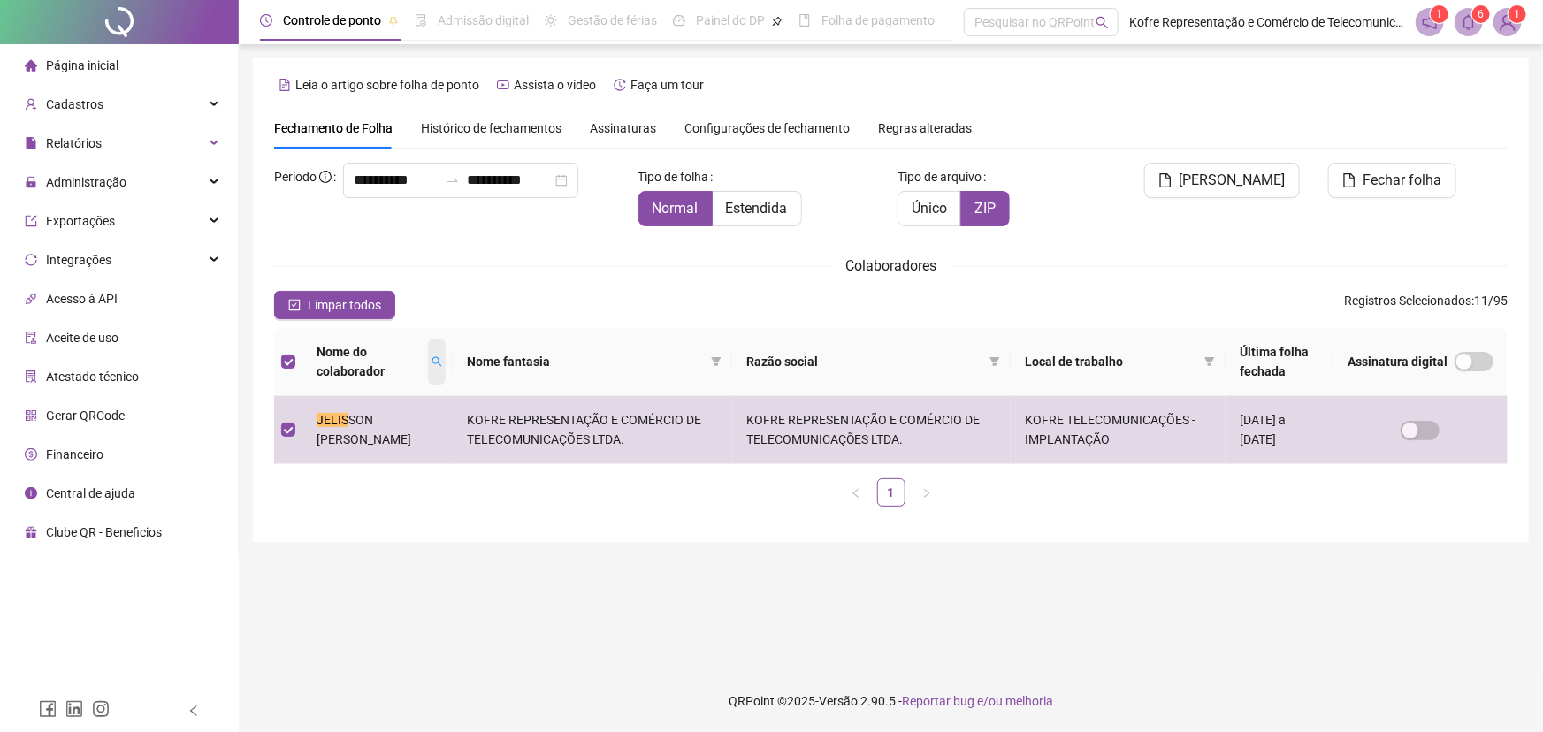
click at [436, 366] on icon "search" at bounding box center [436, 361] width 11 height 11
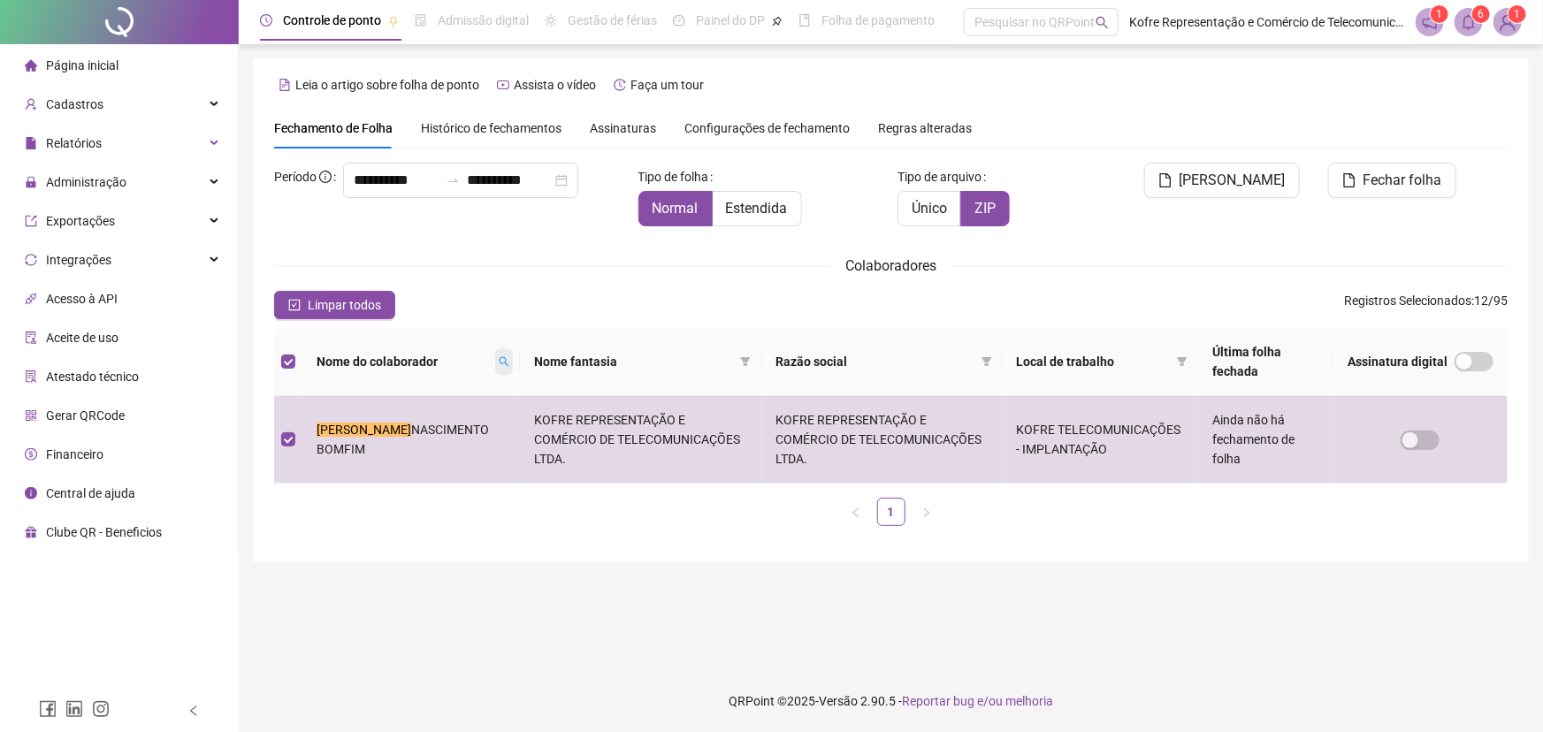
click at [495, 361] on span at bounding box center [504, 361] width 18 height 27
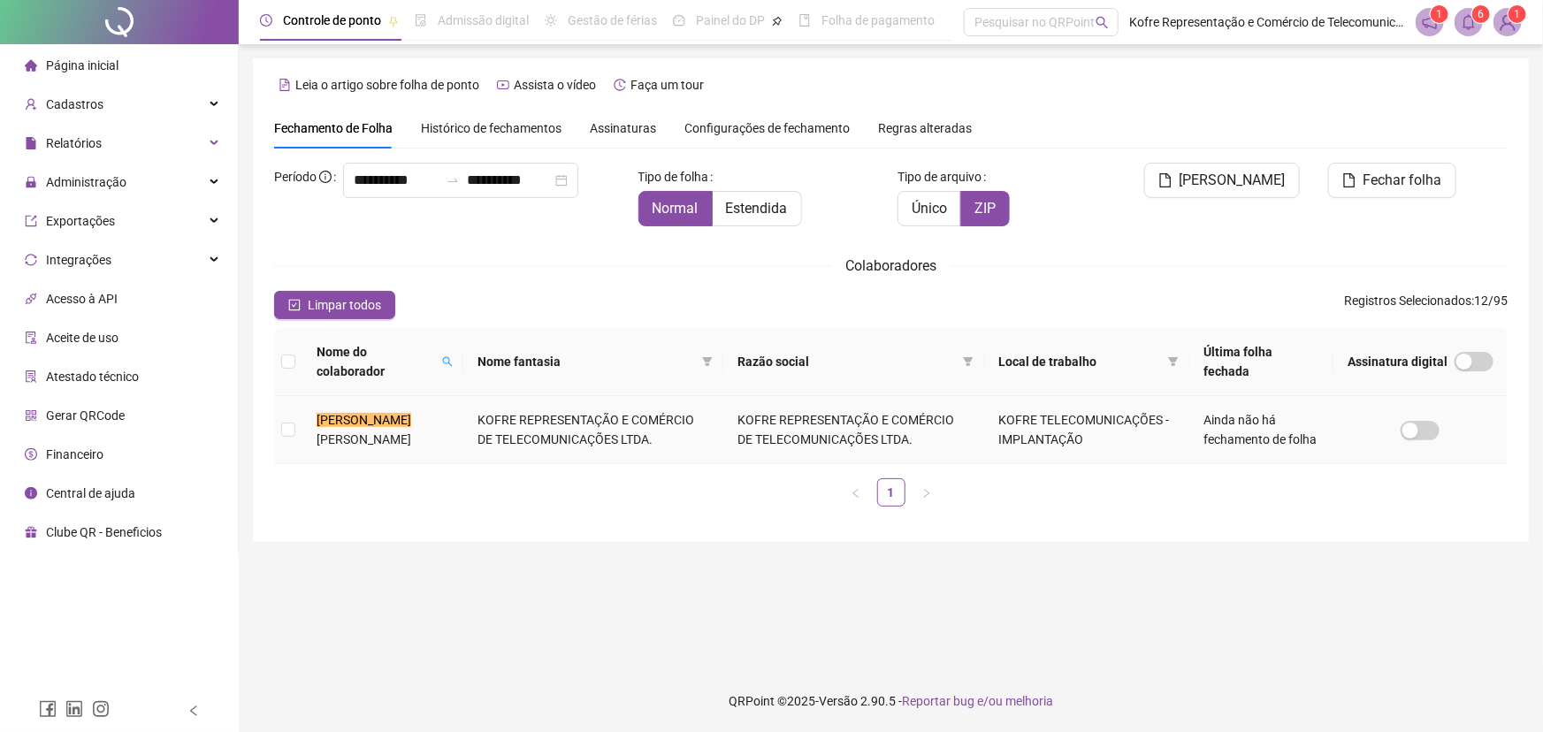
click at [294, 443] on td at bounding box center [288, 430] width 28 height 68
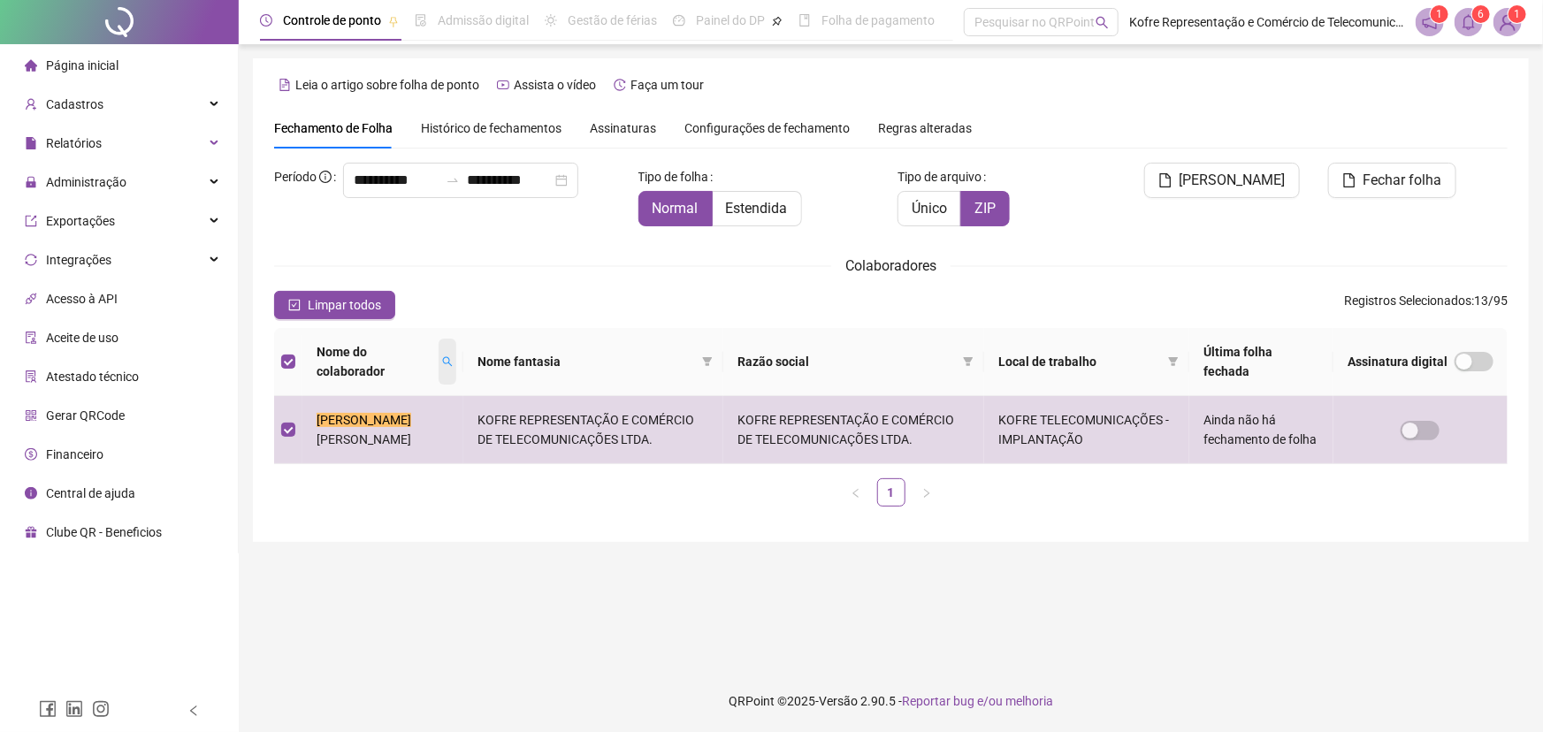
click at [442, 361] on icon "search" at bounding box center [447, 361] width 11 height 11
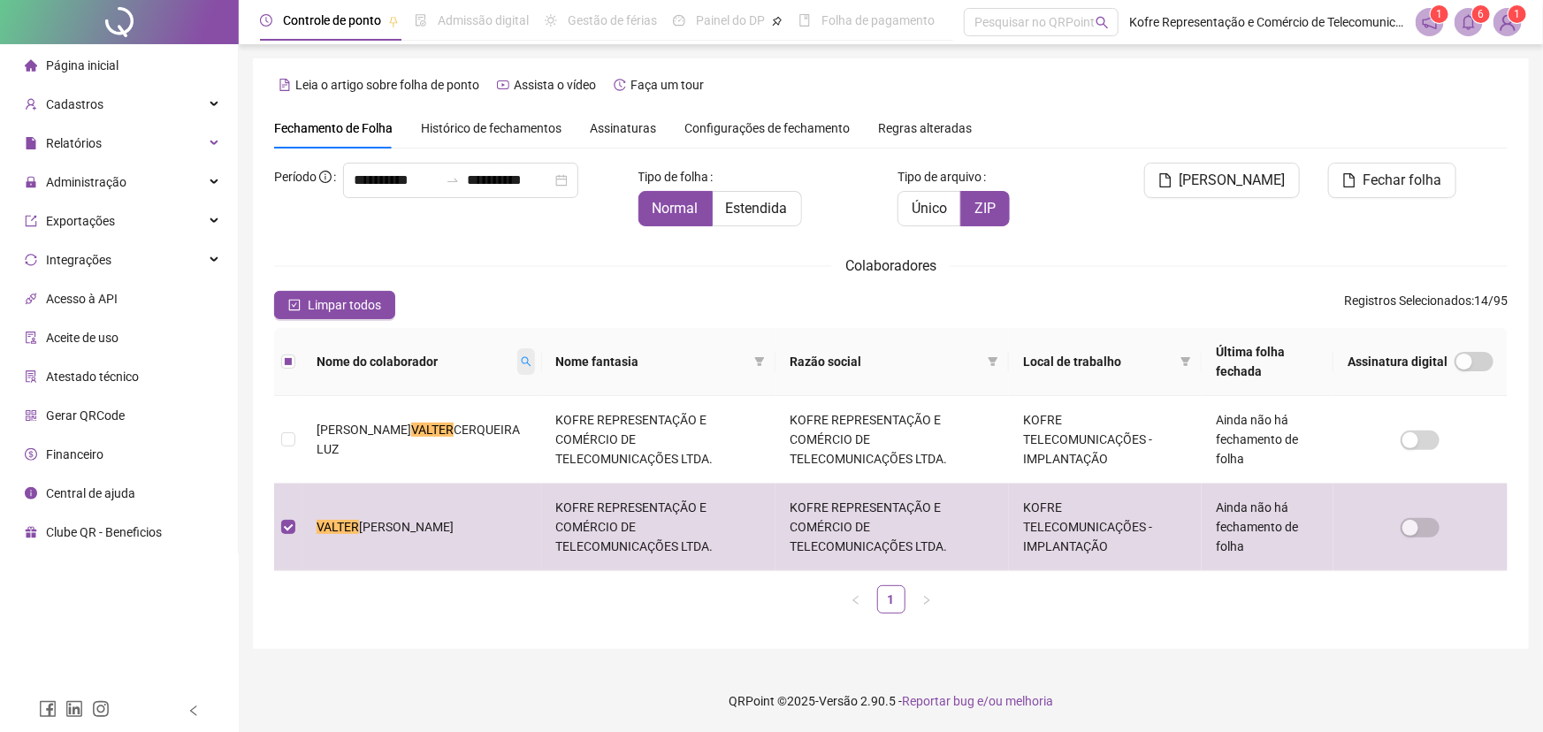
click at [521, 363] on icon "search" at bounding box center [526, 361] width 11 height 11
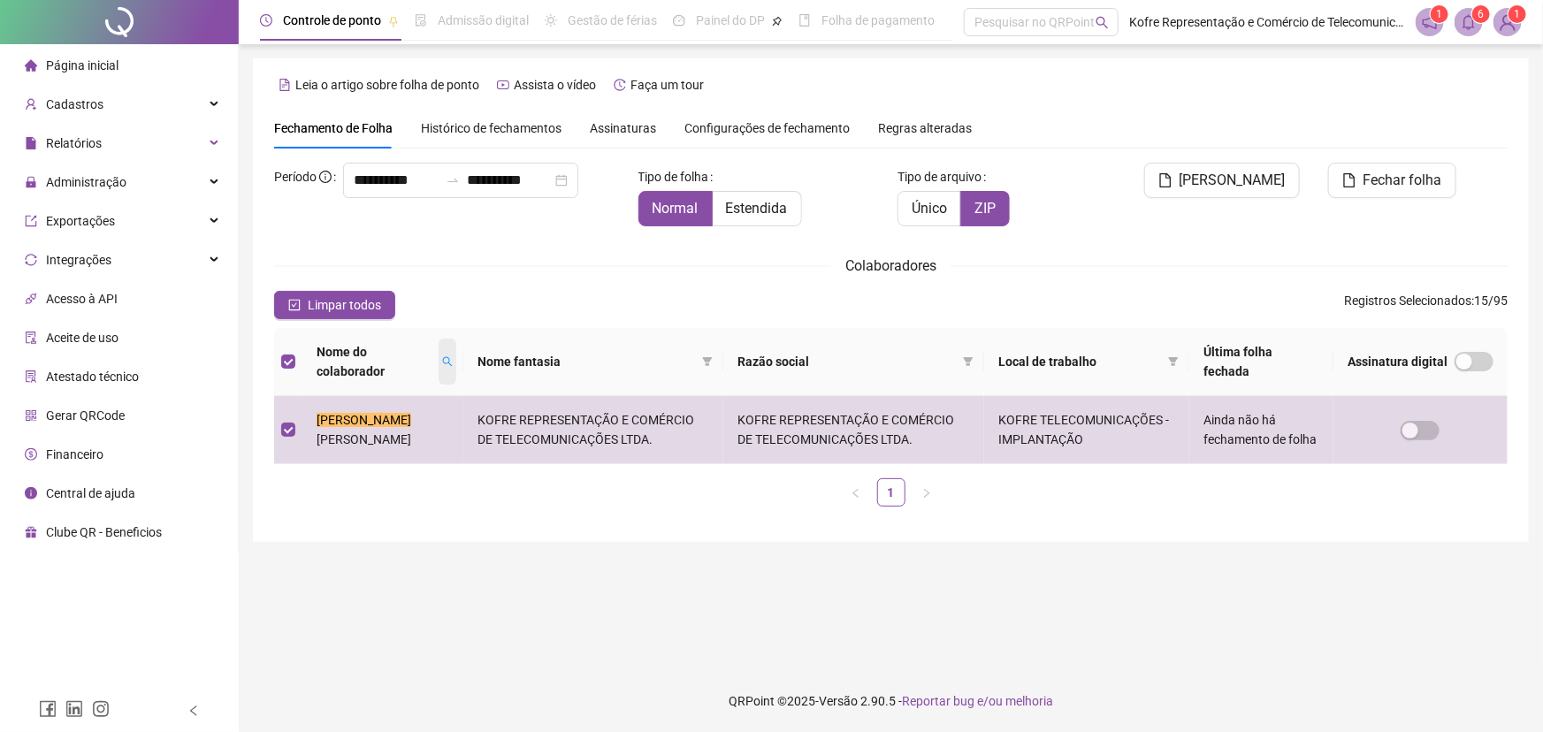
click at [453, 356] on icon "search" at bounding box center [447, 361] width 11 height 11
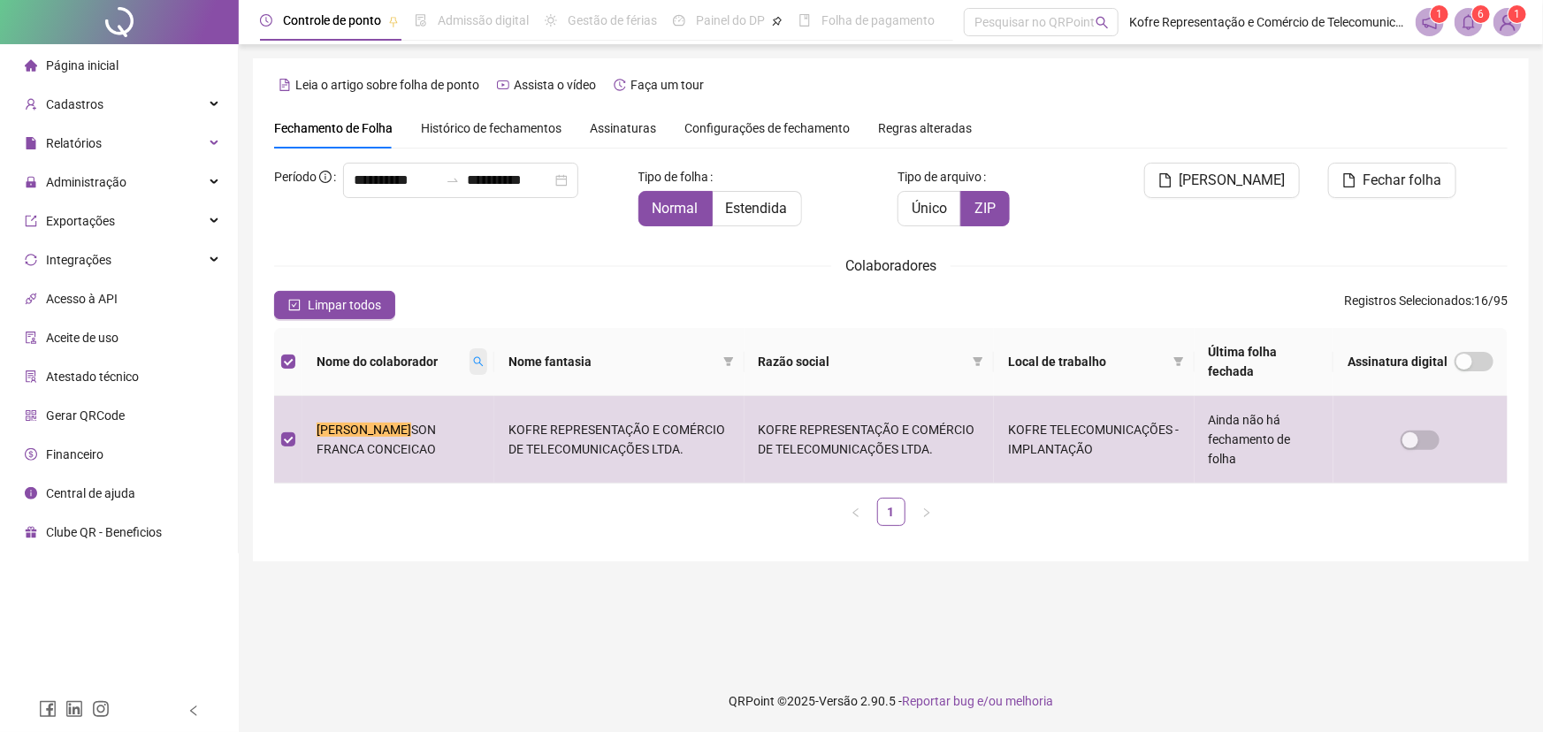
click at [473, 363] on icon "search" at bounding box center [478, 361] width 11 height 11
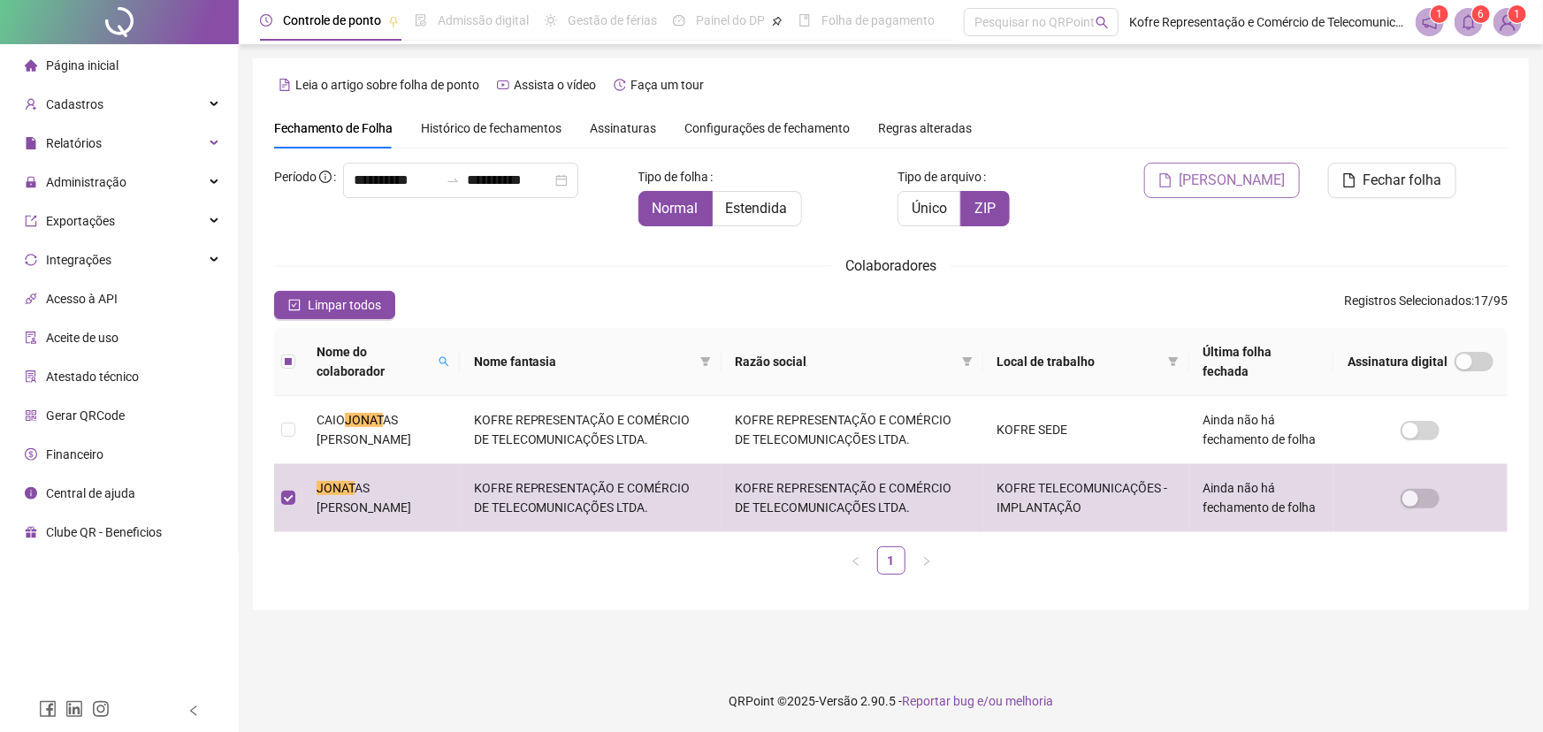
click at [1256, 185] on span "[PERSON_NAME]" at bounding box center [1232, 180] width 106 height 21
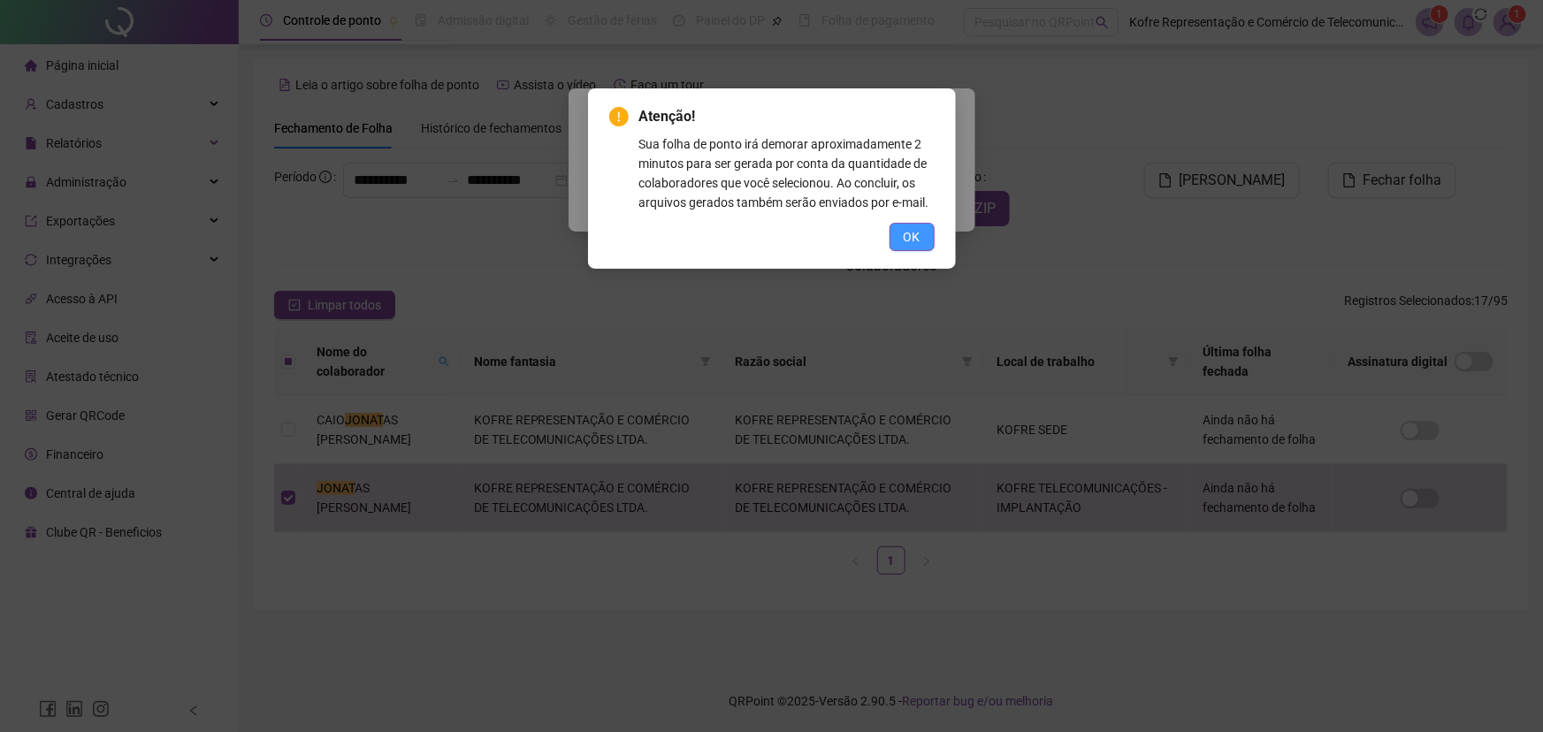
click at [913, 232] on span "OK" at bounding box center [912, 236] width 17 height 19
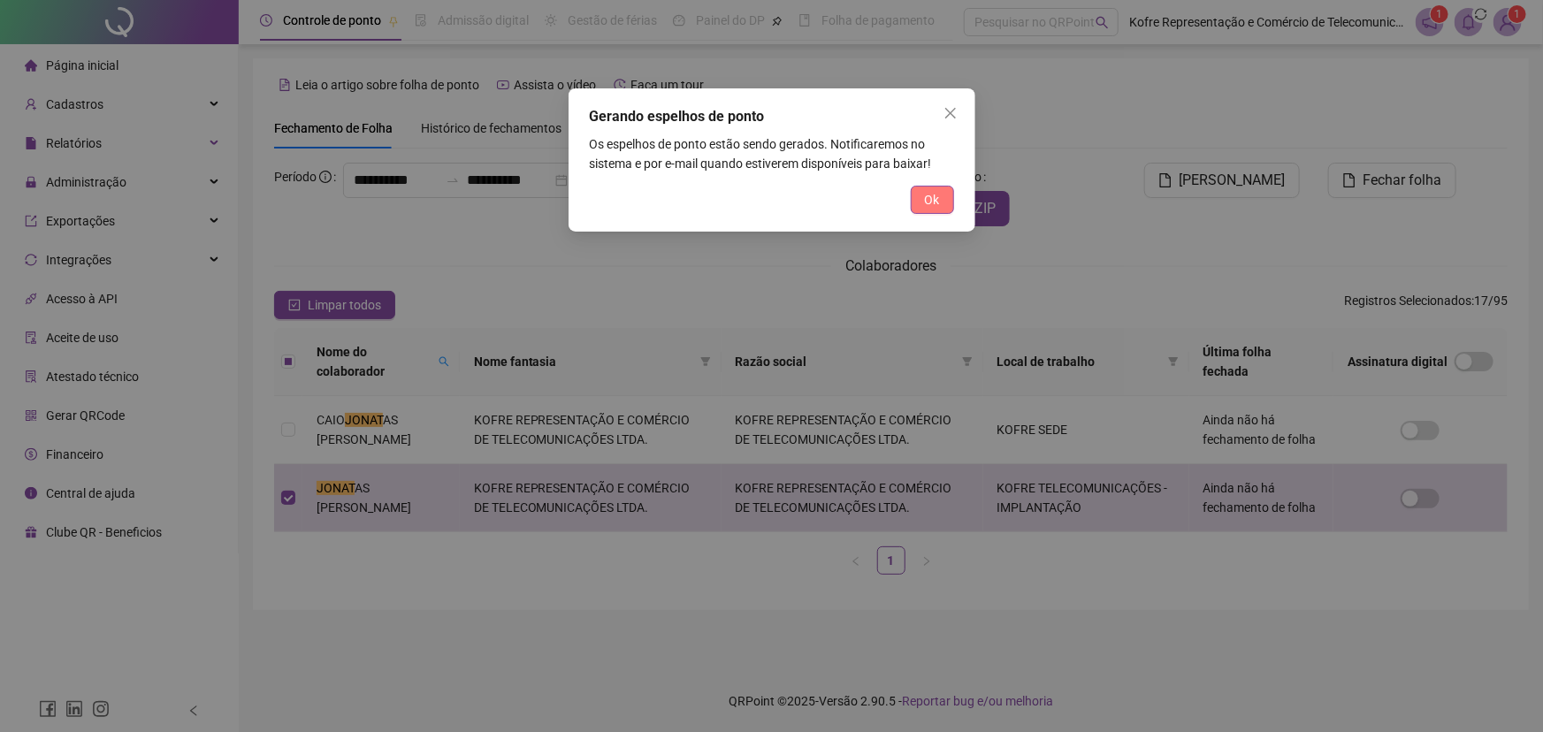
click at [925, 201] on span "Ok" at bounding box center [932, 199] width 15 height 19
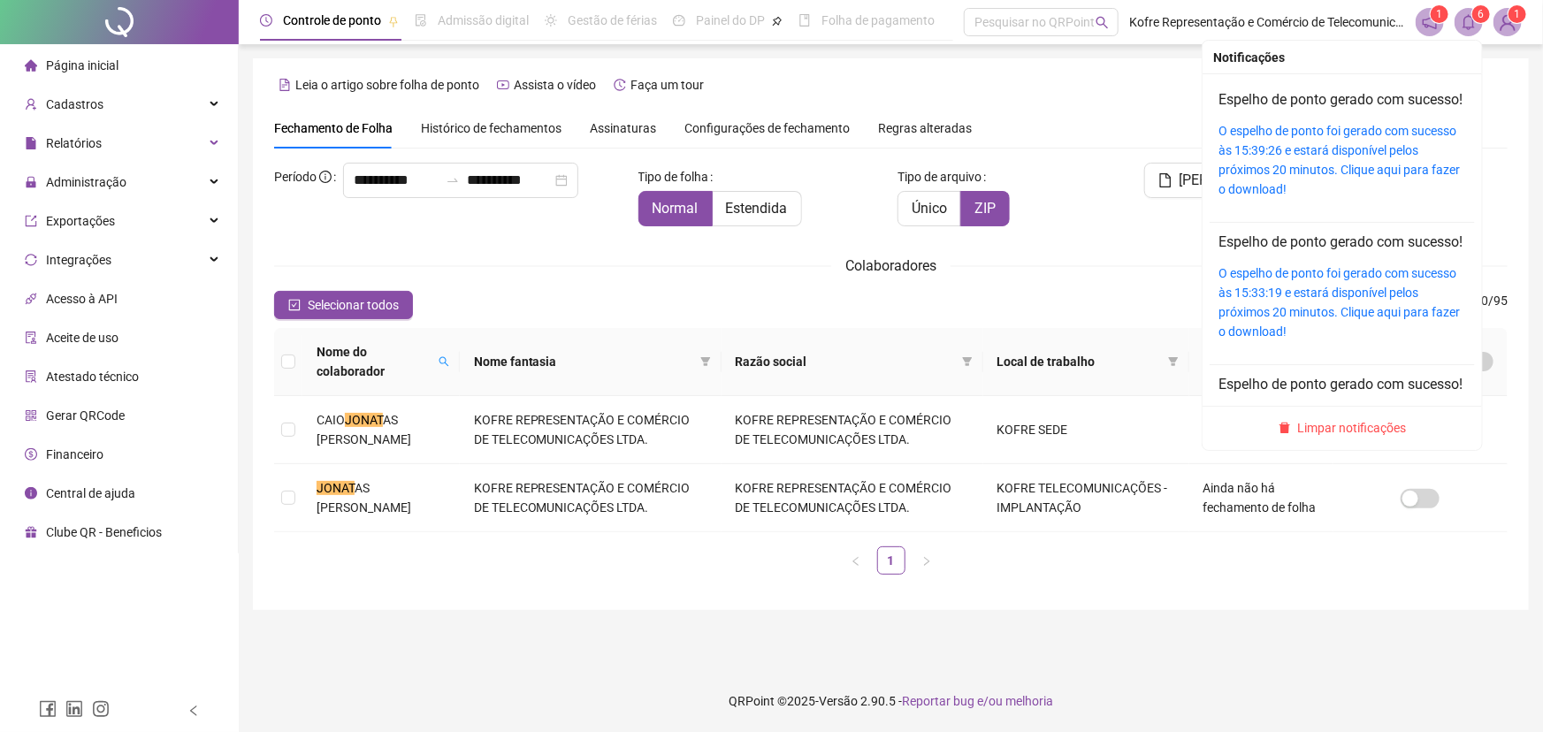
click at [1473, 23] on icon "bell" at bounding box center [1468, 22] width 12 height 16
click at [1337, 154] on link "O espelho de ponto foi gerado com sucesso às 15:39:26 e estará disponível pelos…" at bounding box center [1338, 160] width 241 height 73
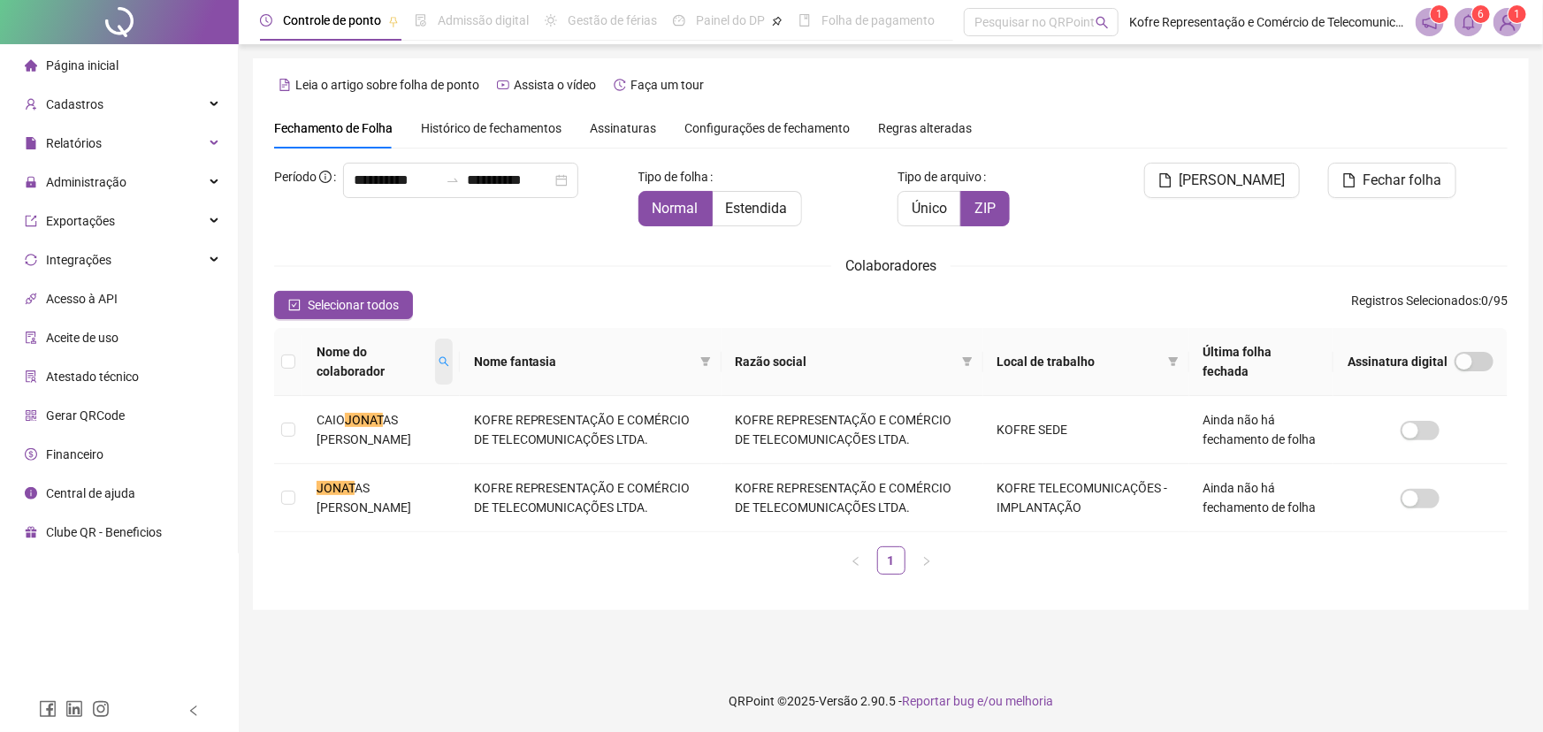
click at [449, 356] on icon "search" at bounding box center [444, 361] width 11 height 11
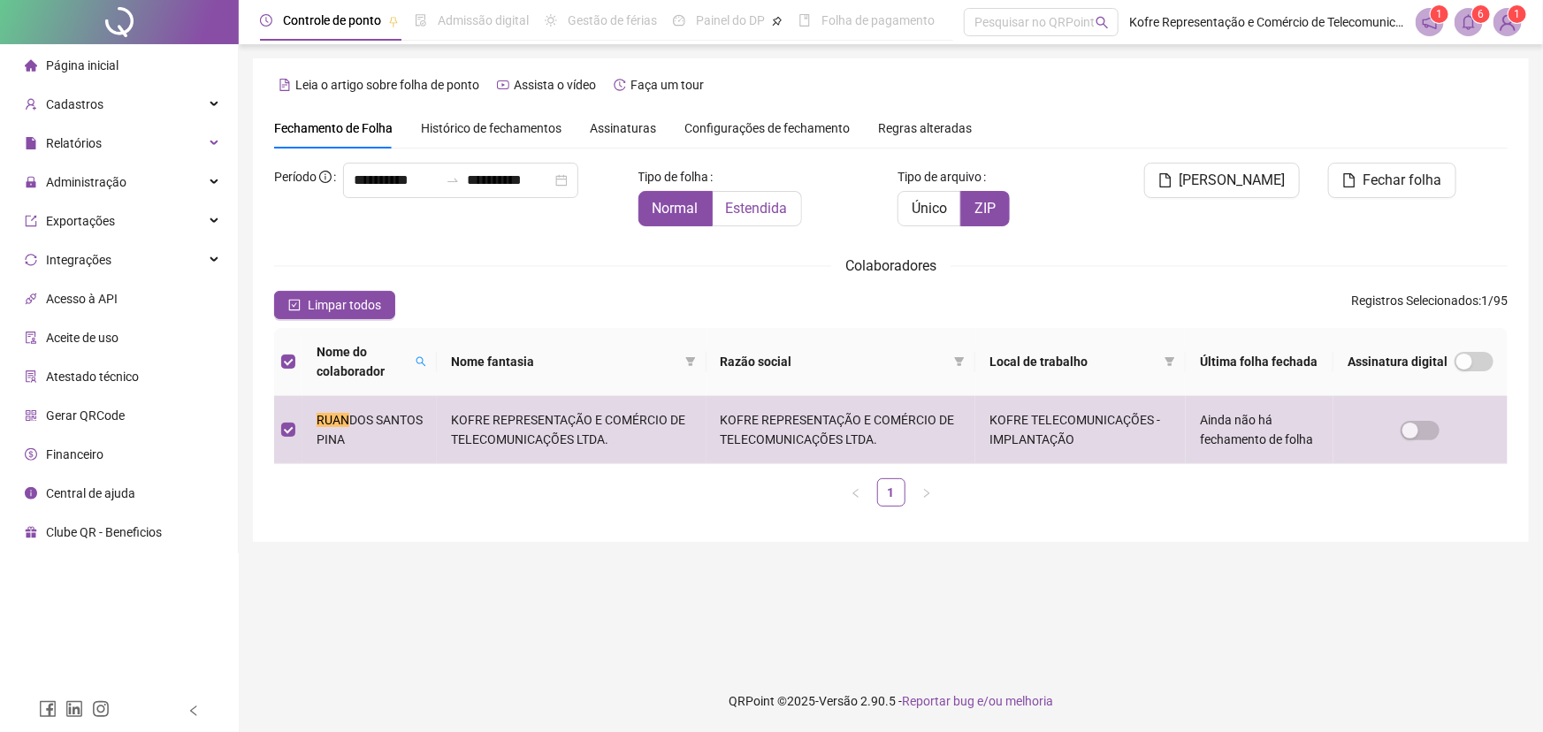
click at [747, 211] on span "Estendida" at bounding box center [757, 208] width 62 height 17
click at [937, 208] on span "Único" at bounding box center [929, 208] width 35 height 17
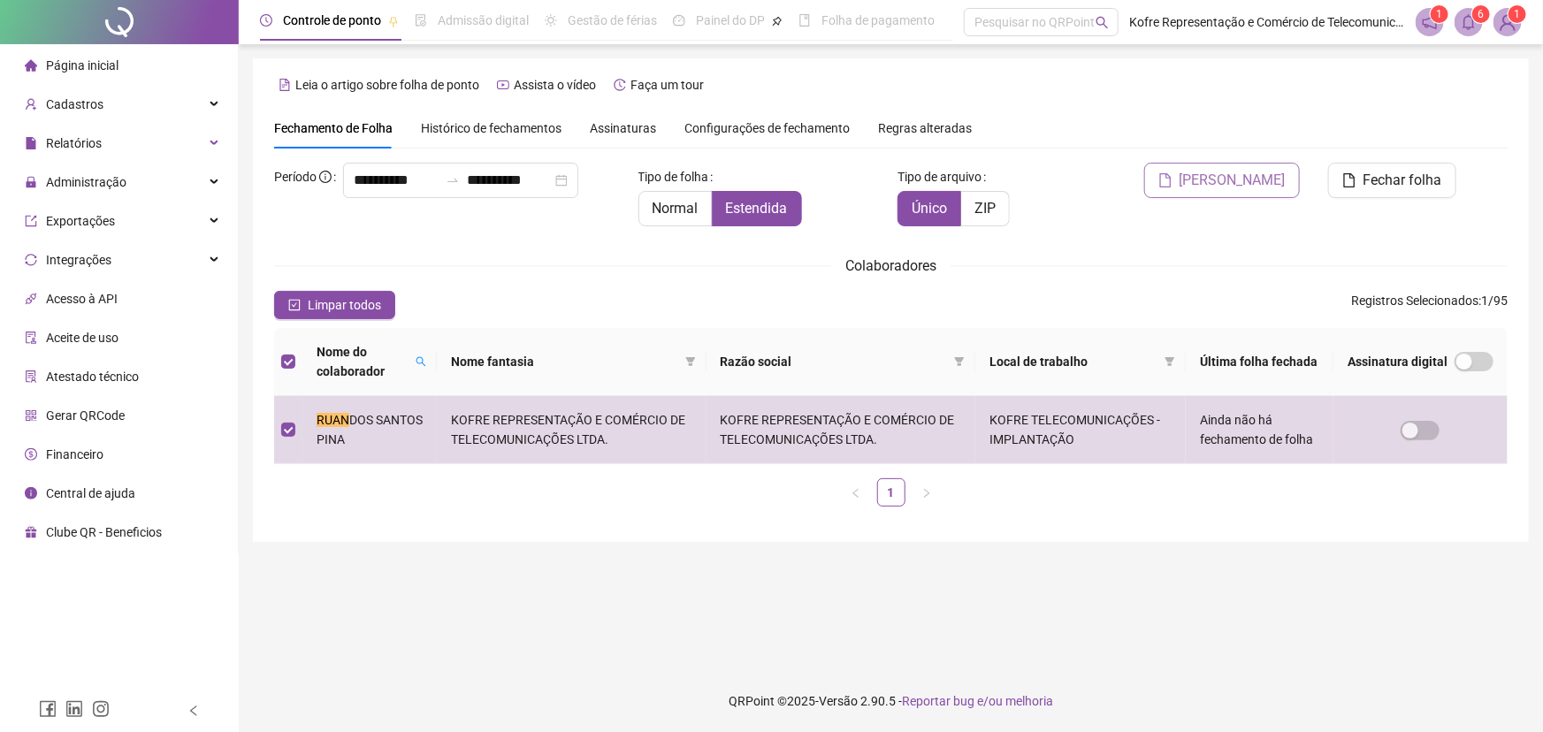
click at [1237, 182] on span "[PERSON_NAME]" at bounding box center [1232, 180] width 106 height 21
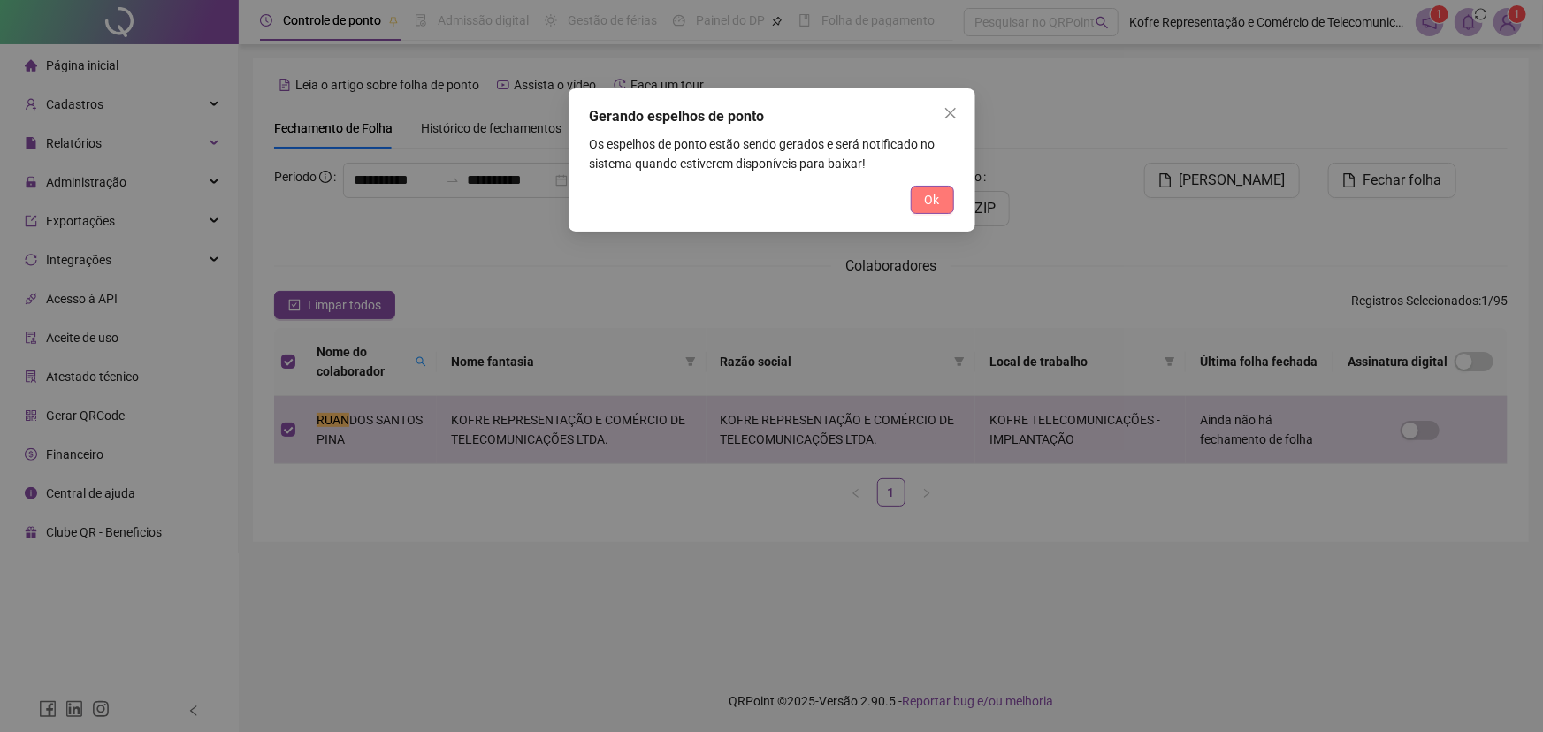
click at [928, 209] on span "Ok" at bounding box center [932, 199] width 15 height 19
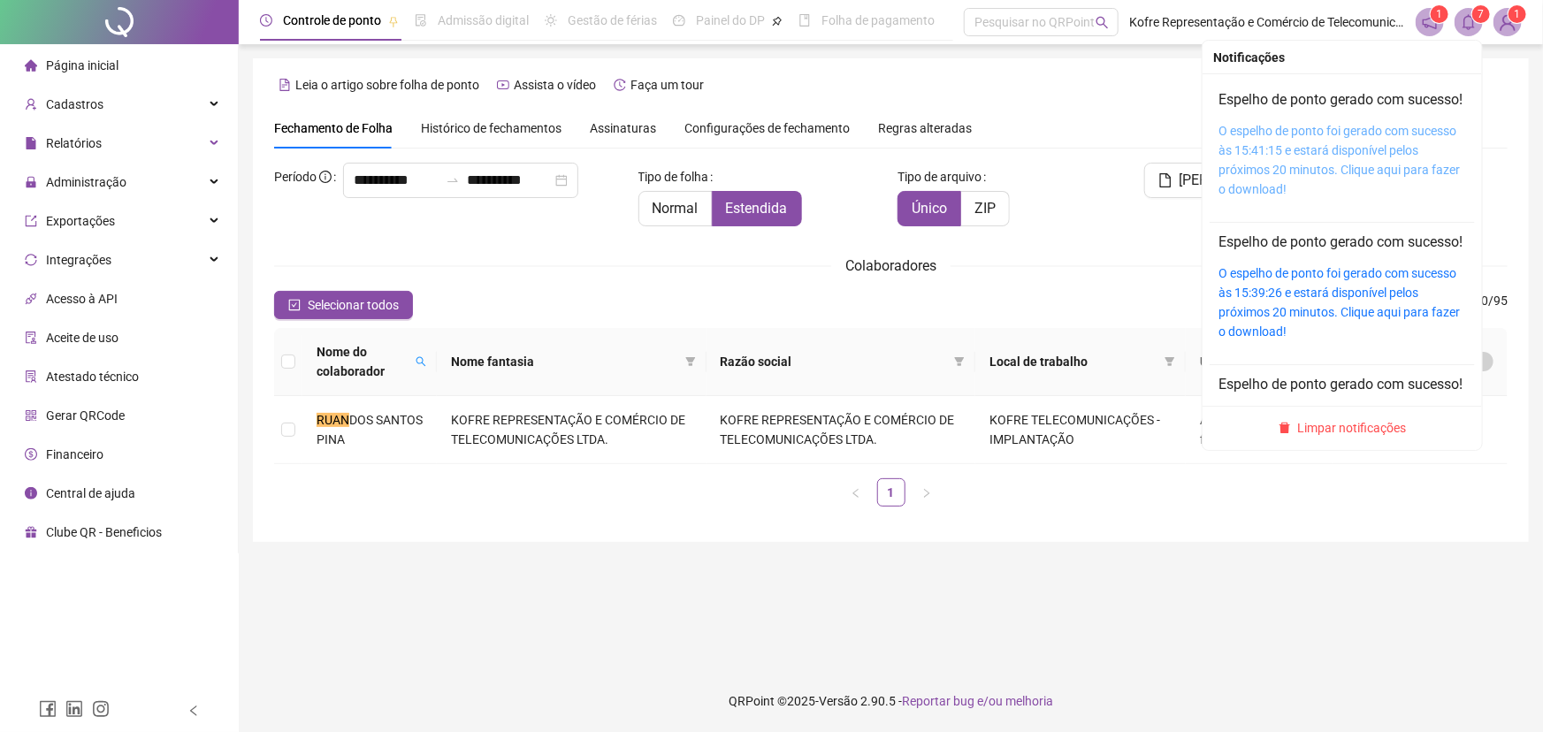
click at [1303, 149] on link "O espelho de ponto foi gerado com sucesso às 15:41:15 e estará disponível pelos…" at bounding box center [1338, 160] width 241 height 73
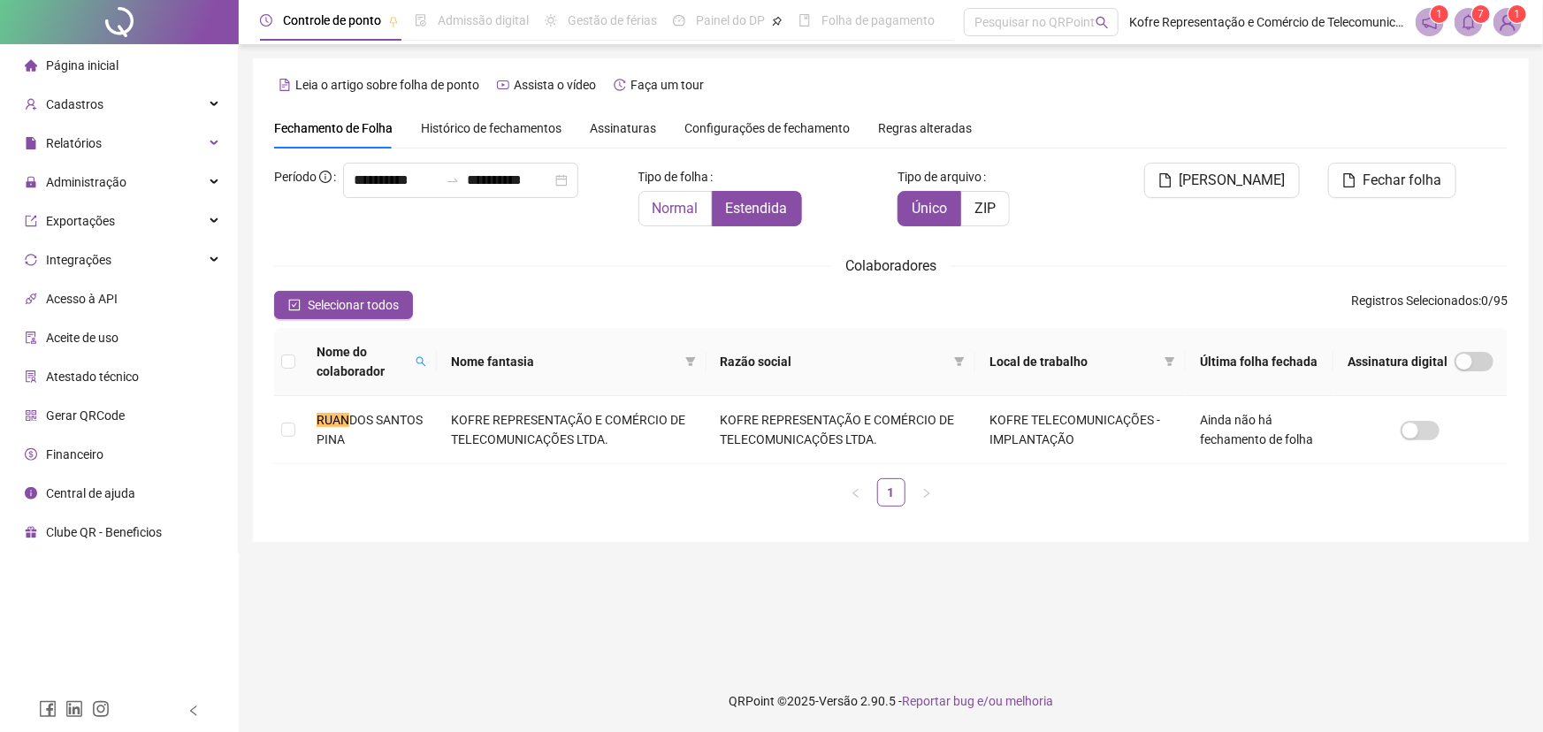
click at [665, 210] on span "Normal" at bounding box center [676, 208] width 46 height 17
click at [990, 206] on span "ZIP" at bounding box center [984, 208] width 21 height 17
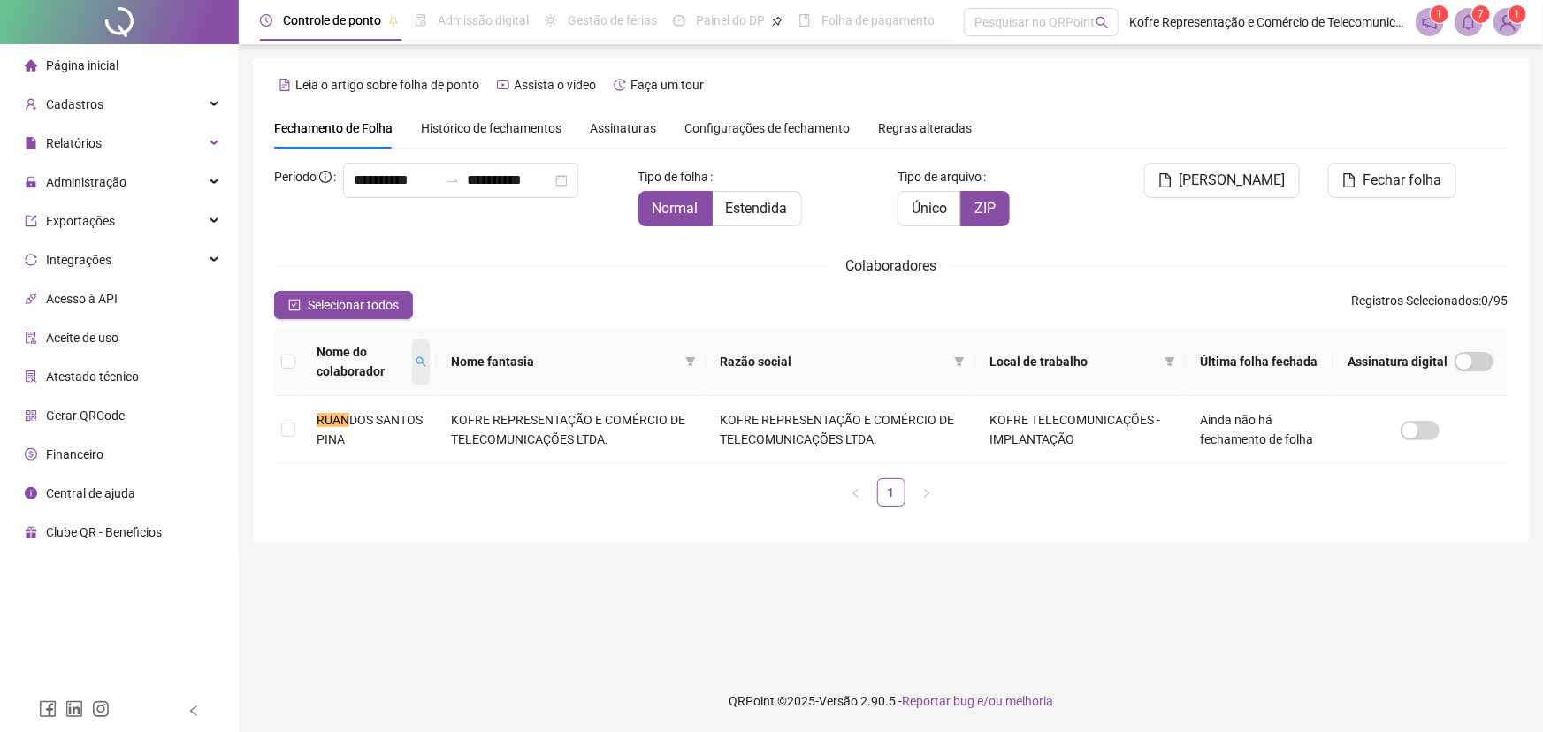
click at [424, 362] on icon "search" at bounding box center [421, 361] width 11 height 11
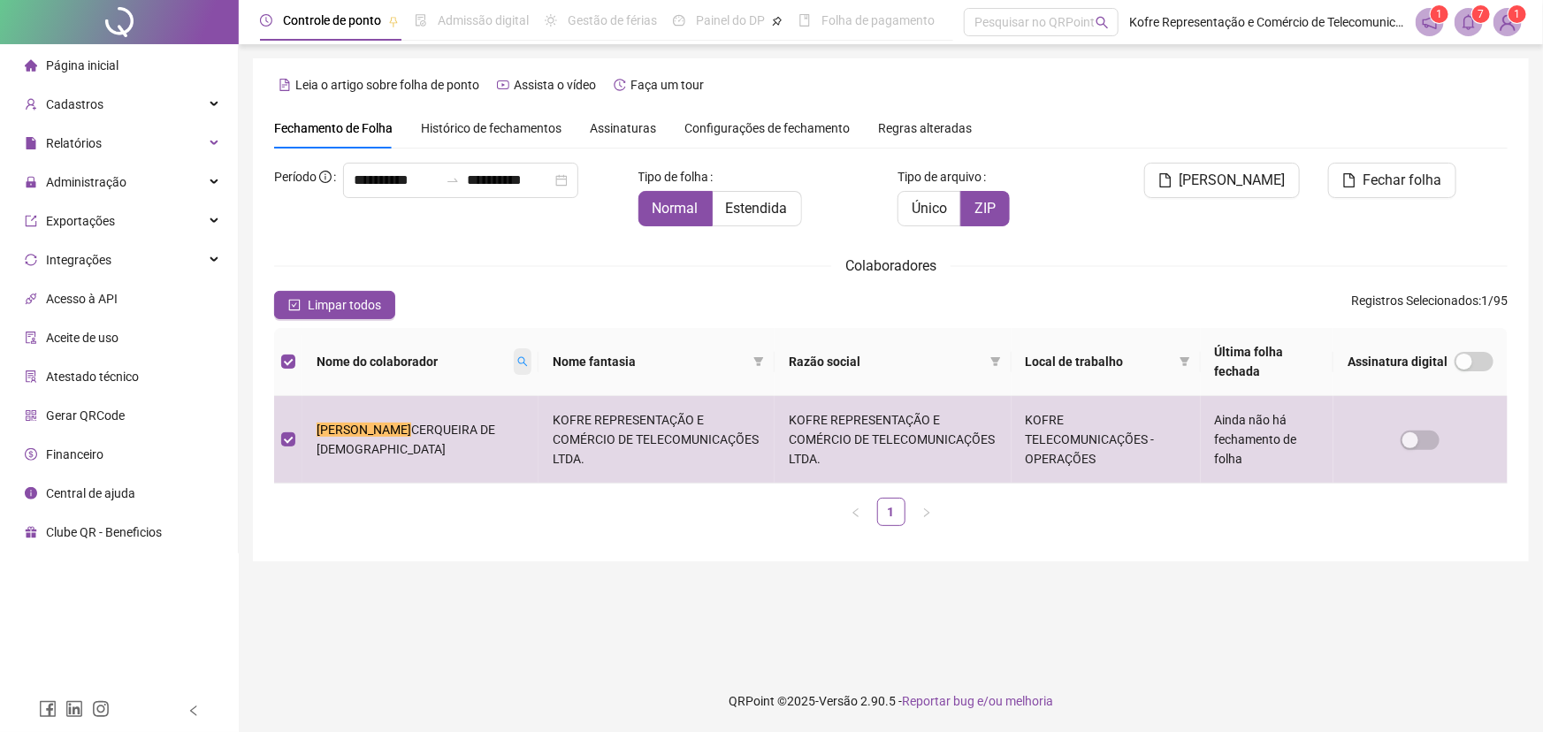
click at [518, 364] on icon "search" at bounding box center [523, 362] width 10 height 10
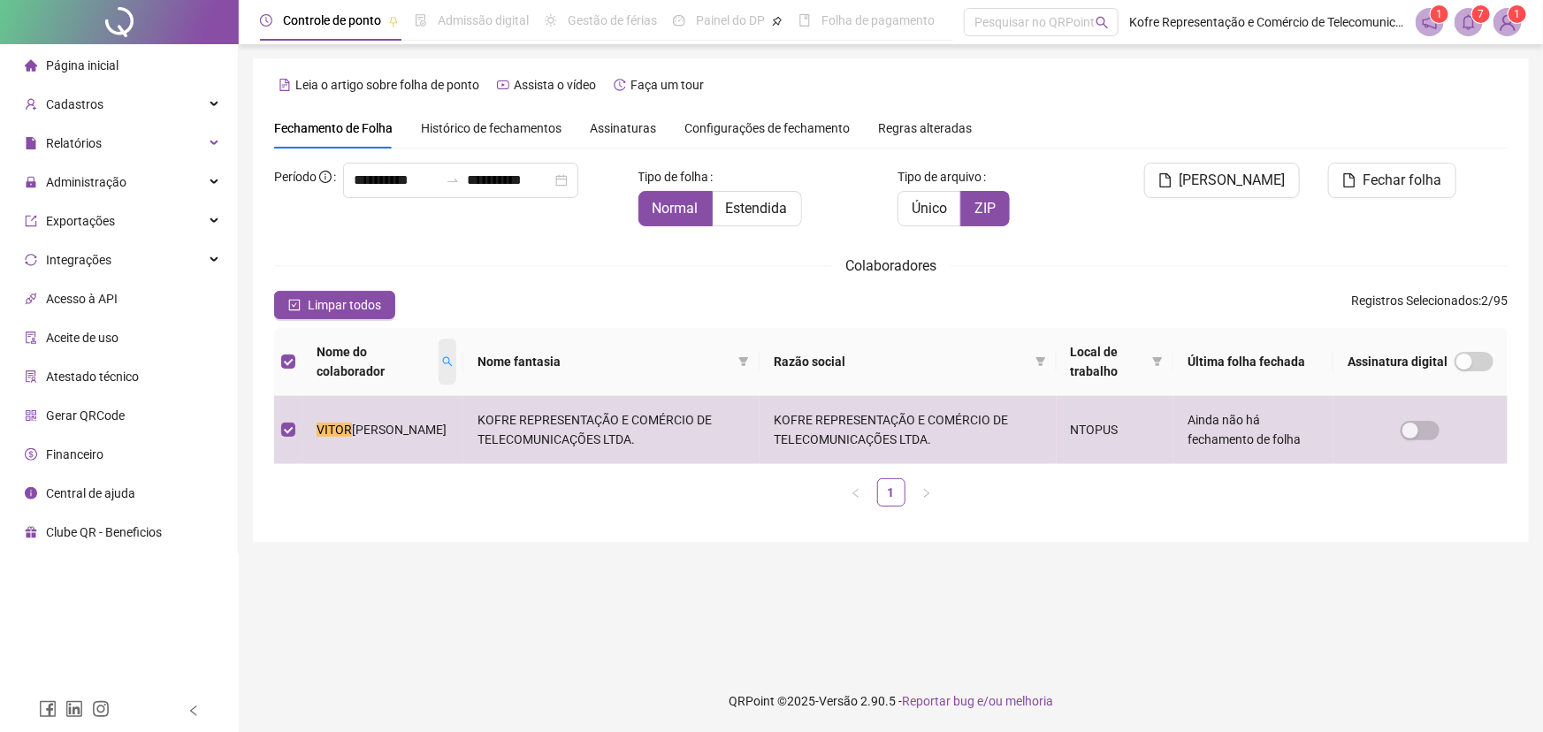
click at [453, 362] on icon "search" at bounding box center [447, 361] width 11 height 11
click at [459, 360] on icon "search" at bounding box center [456, 361] width 11 height 11
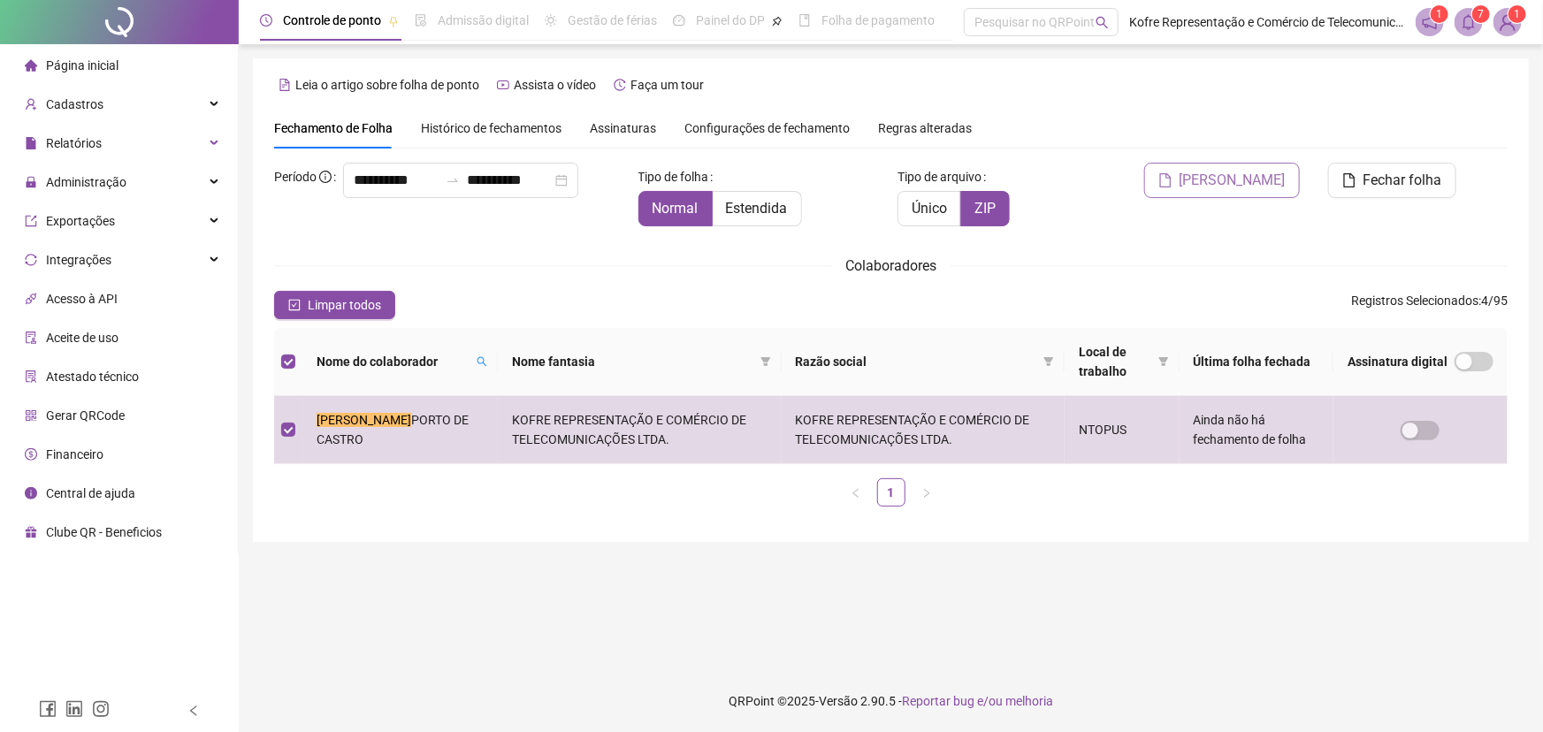
click at [1238, 180] on span "[PERSON_NAME]" at bounding box center [1232, 180] width 106 height 21
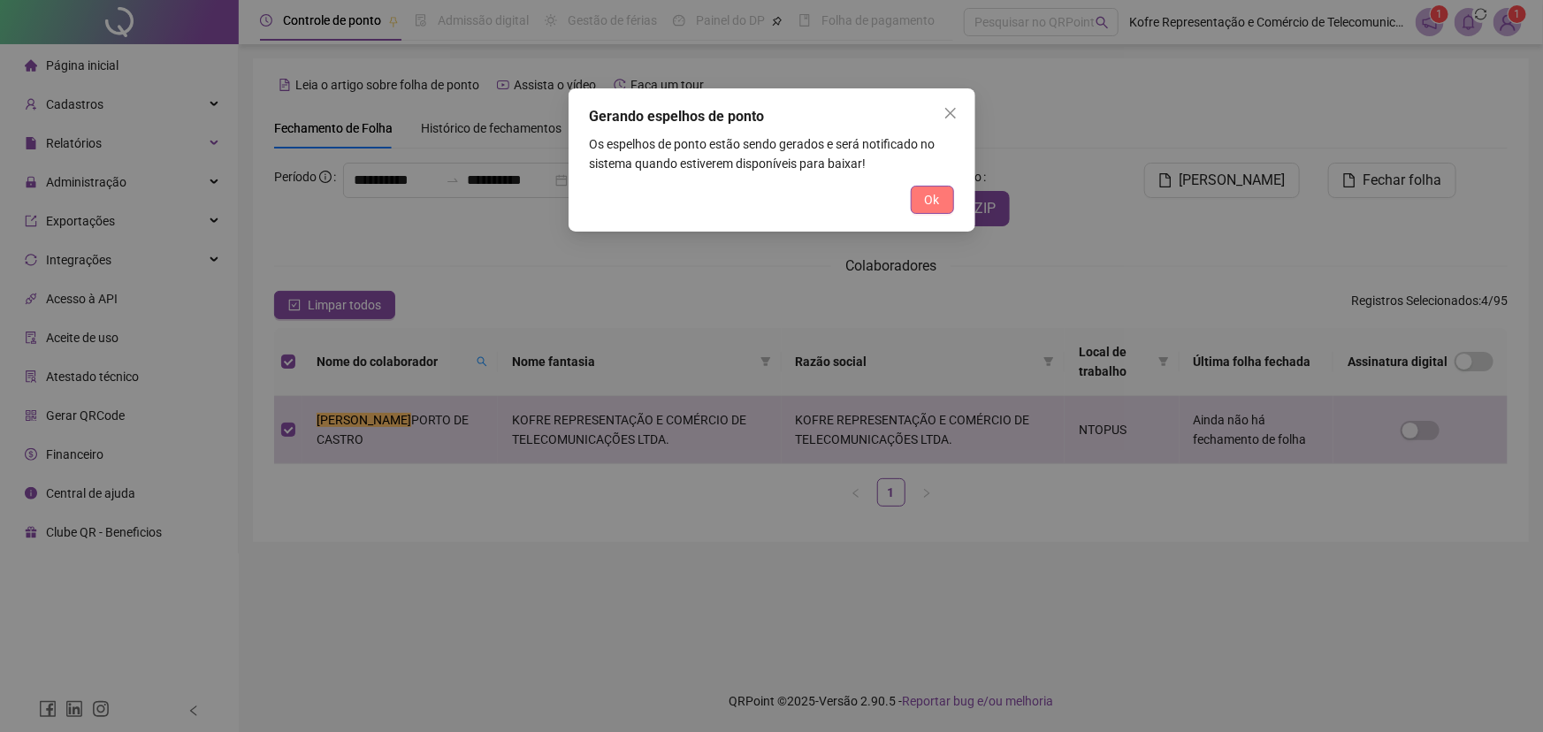
click at [927, 197] on span "Ok" at bounding box center [932, 199] width 15 height 19
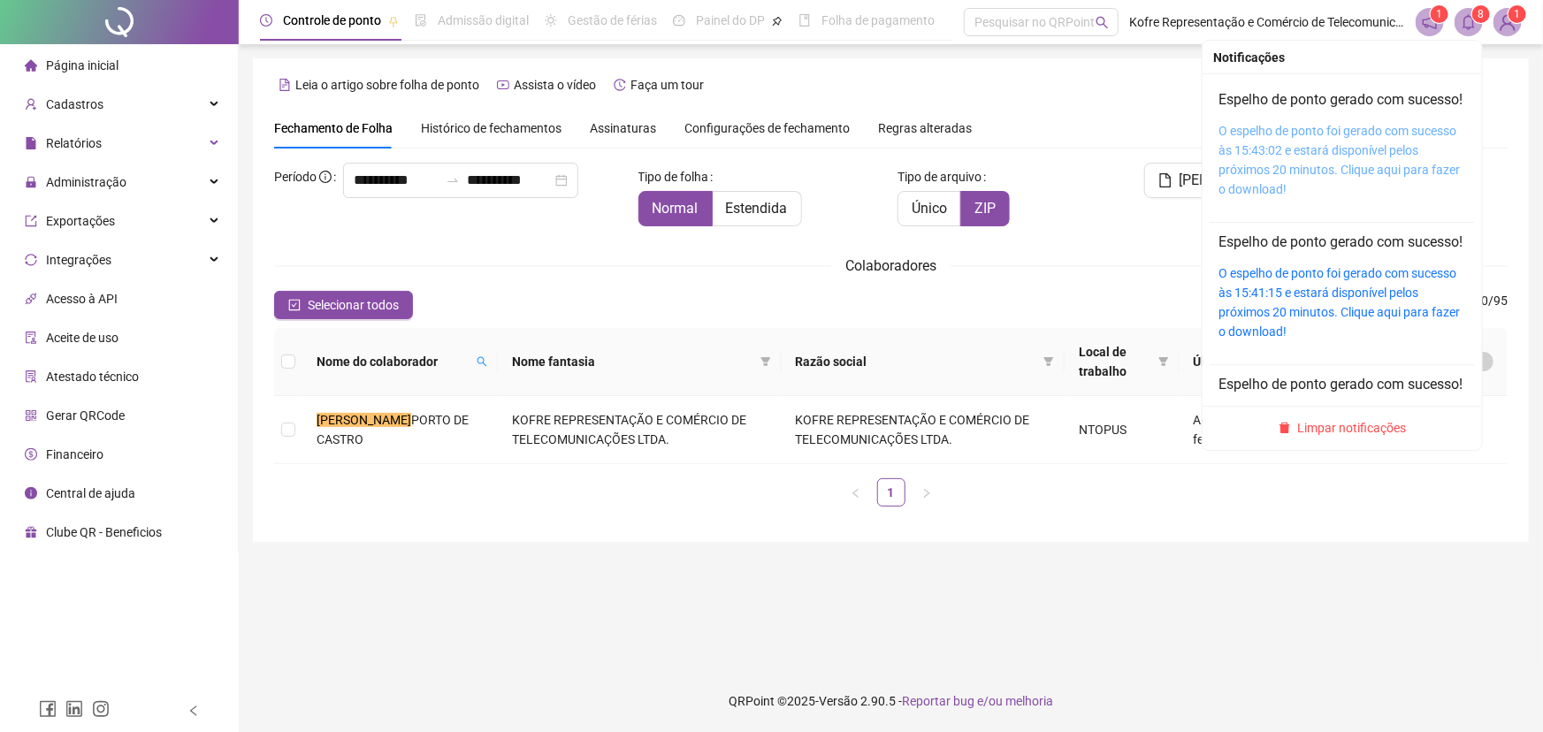
click at [1345, 157] on link "O espelho de ponto foi gerado com sucesso às 15:43:02 e estará disponível pelos…" at bounding box center [1338, 160] width 241 height 73
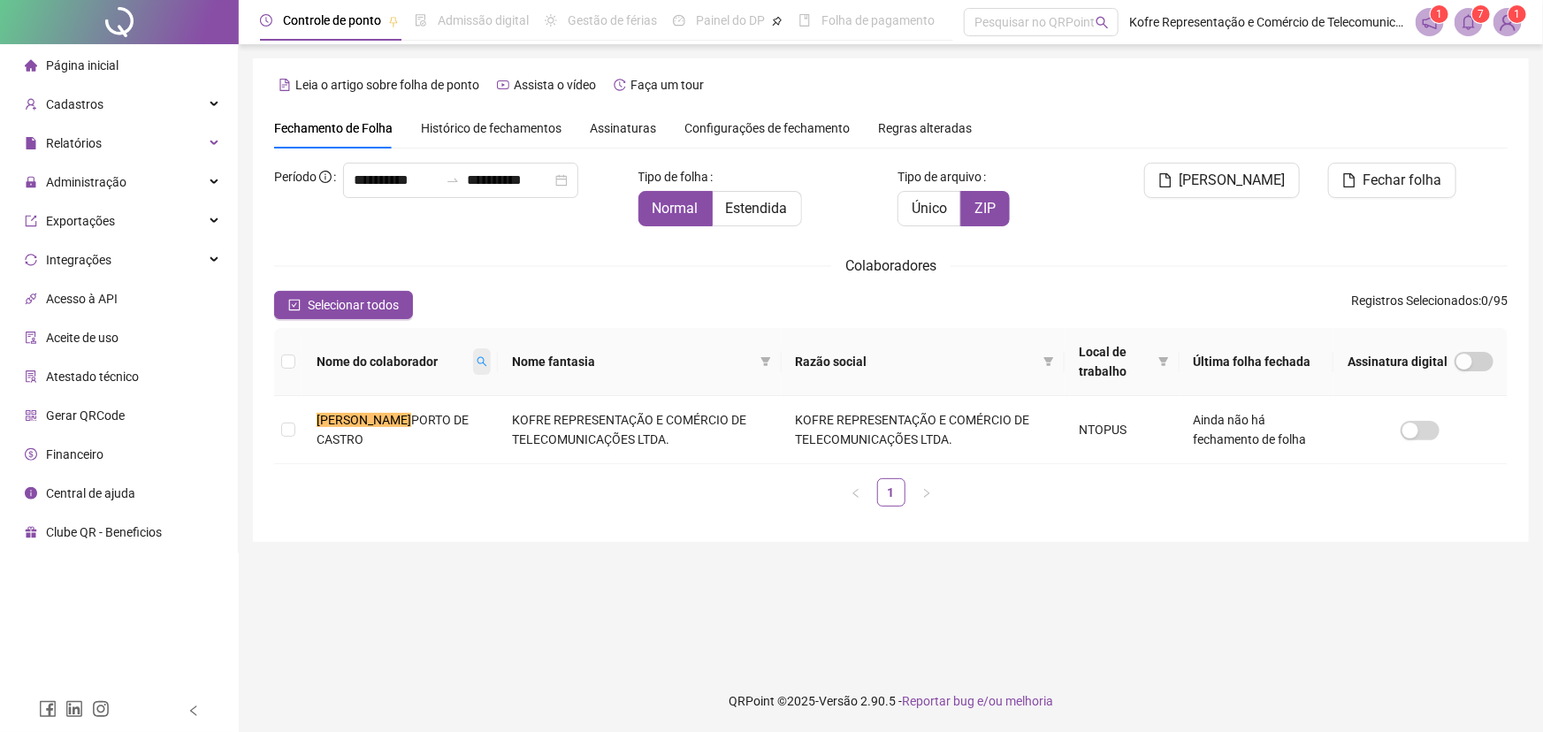
click at [473, 355] on span at bounding box center [482, 361] width 18 height 27
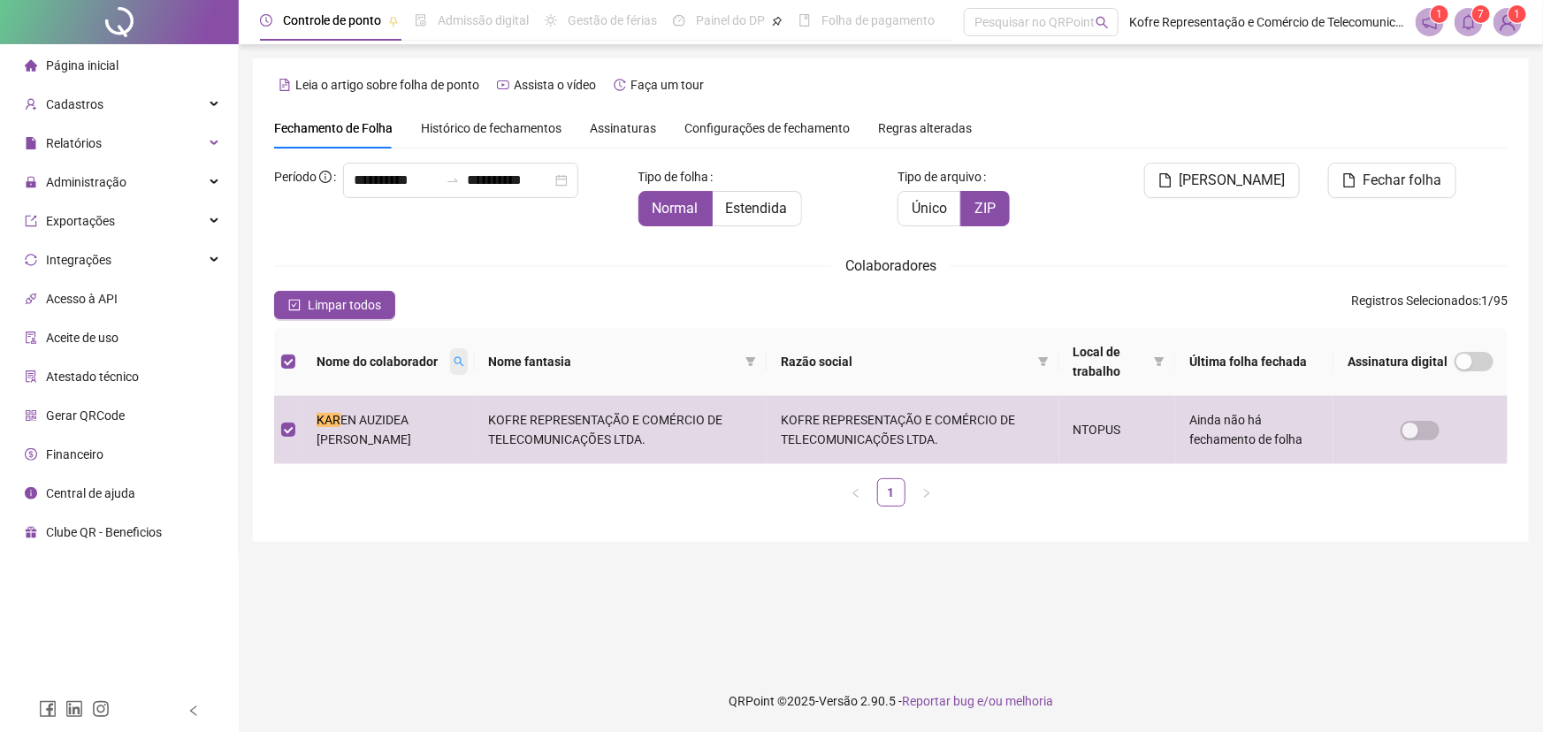
click at [468, 361] on span at bounding box center [459, 361] width 18 height 27
click at [1248, 177] on span "[PERSON_NAME]" at bounding box center [1232, 180] width 106 height 21
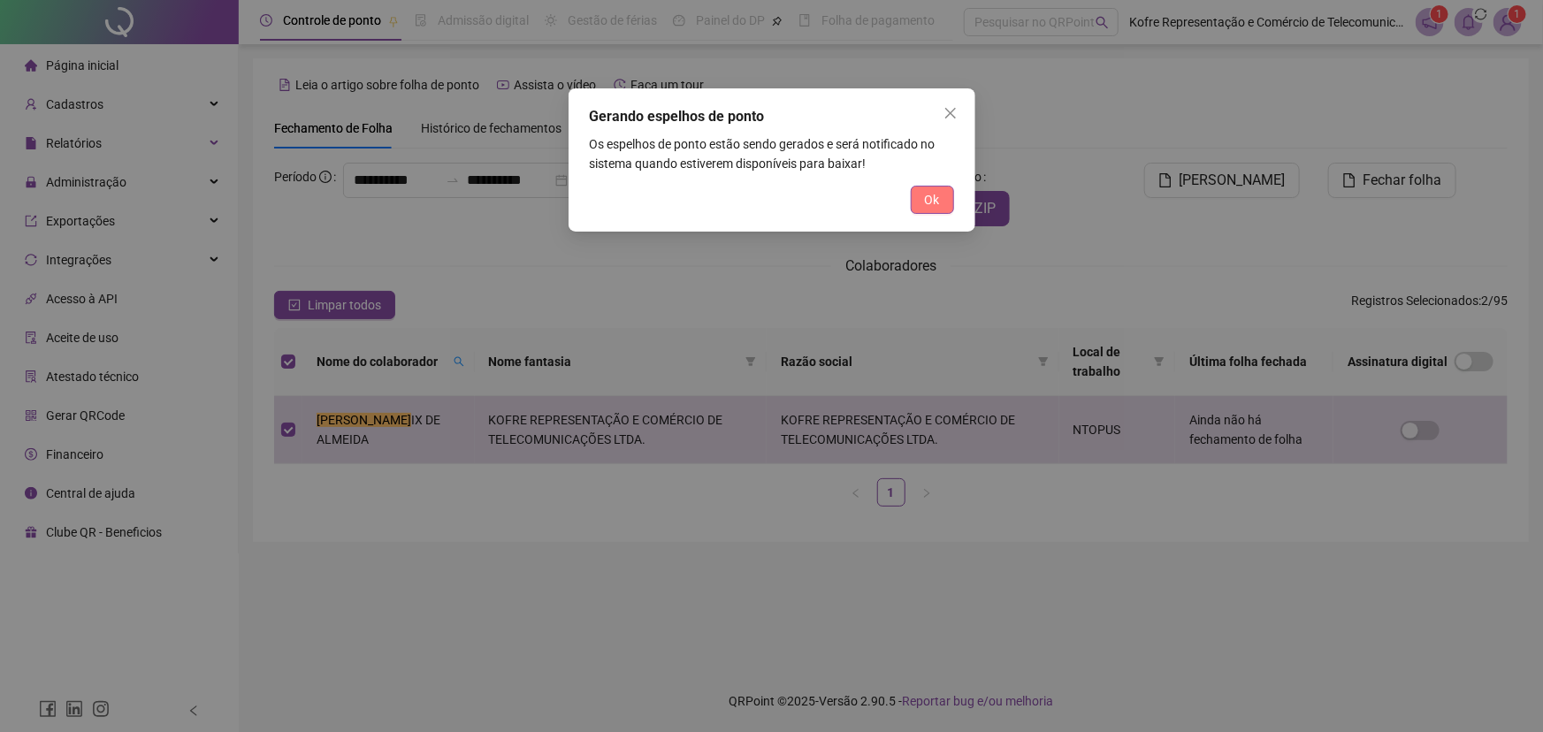
click at [943, 201] on button "Ok" at bounding box center [932, 200] width 43 height 28
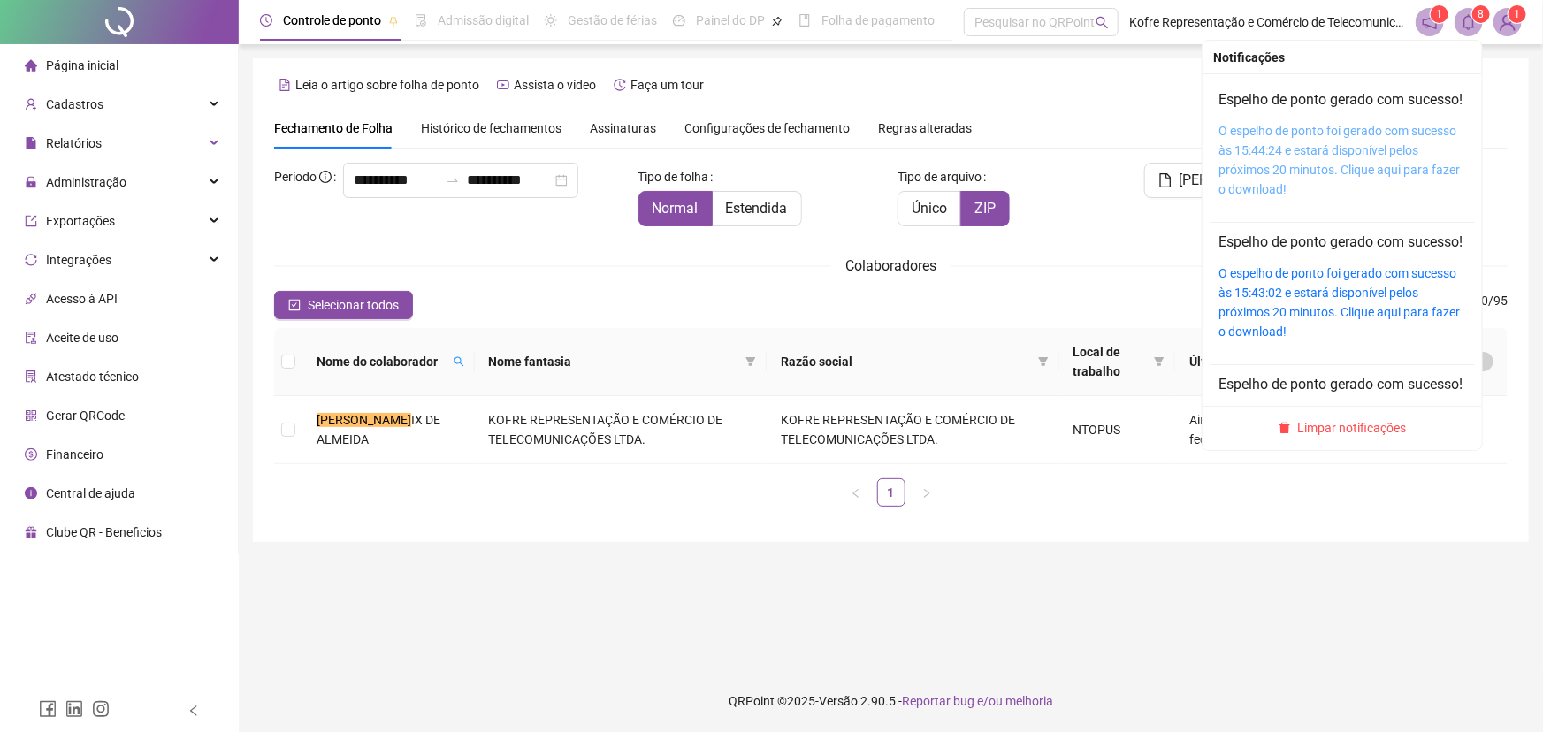
click at [1353, 151] on link "O espelho de ponto foi gerado com sucesso às 15:44:24 e estará disponível pelos…" at bounding box center [1338, 160] width 241 height 73
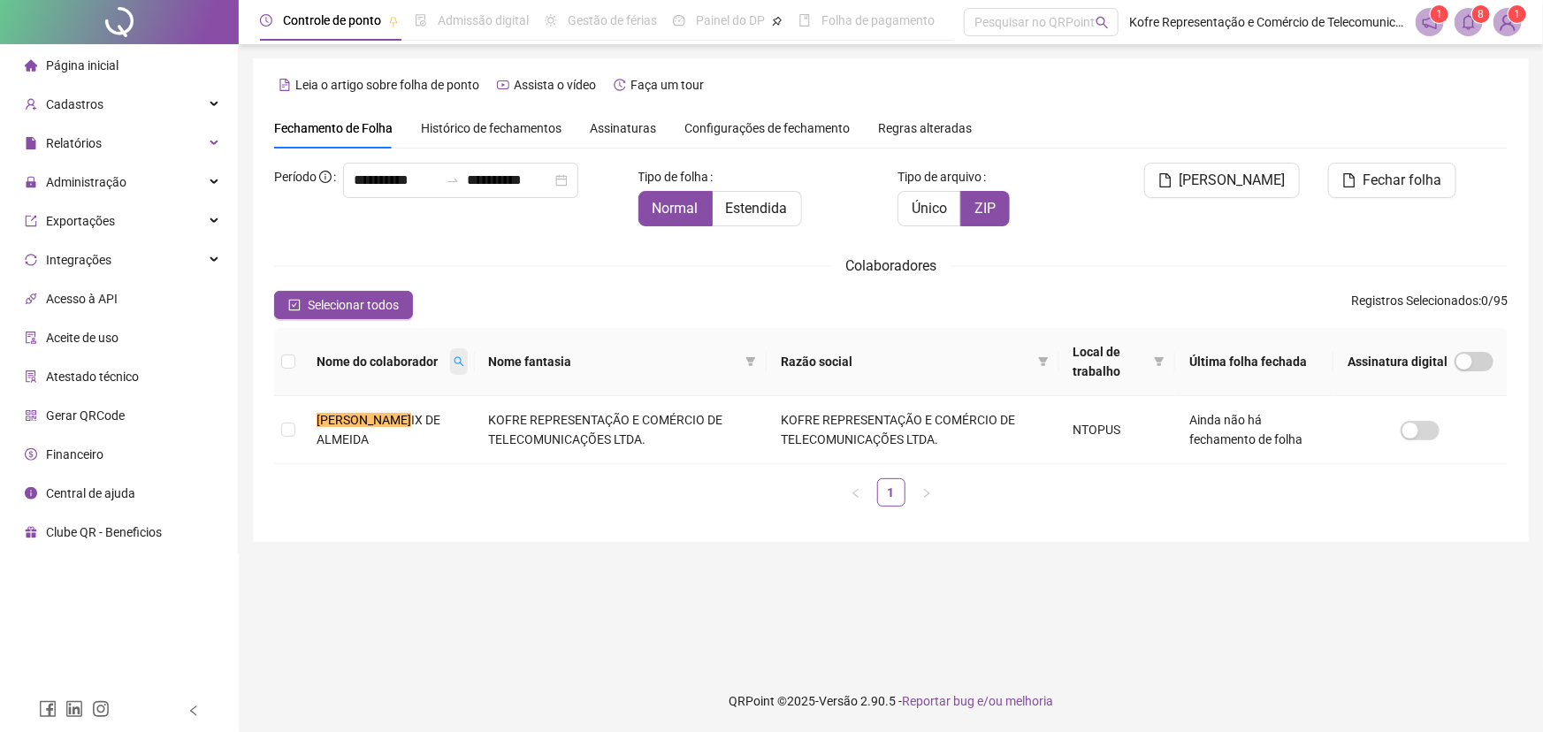
click at [454, 356] on icon "search" at bounding box center [459, 361] width 11 height 11
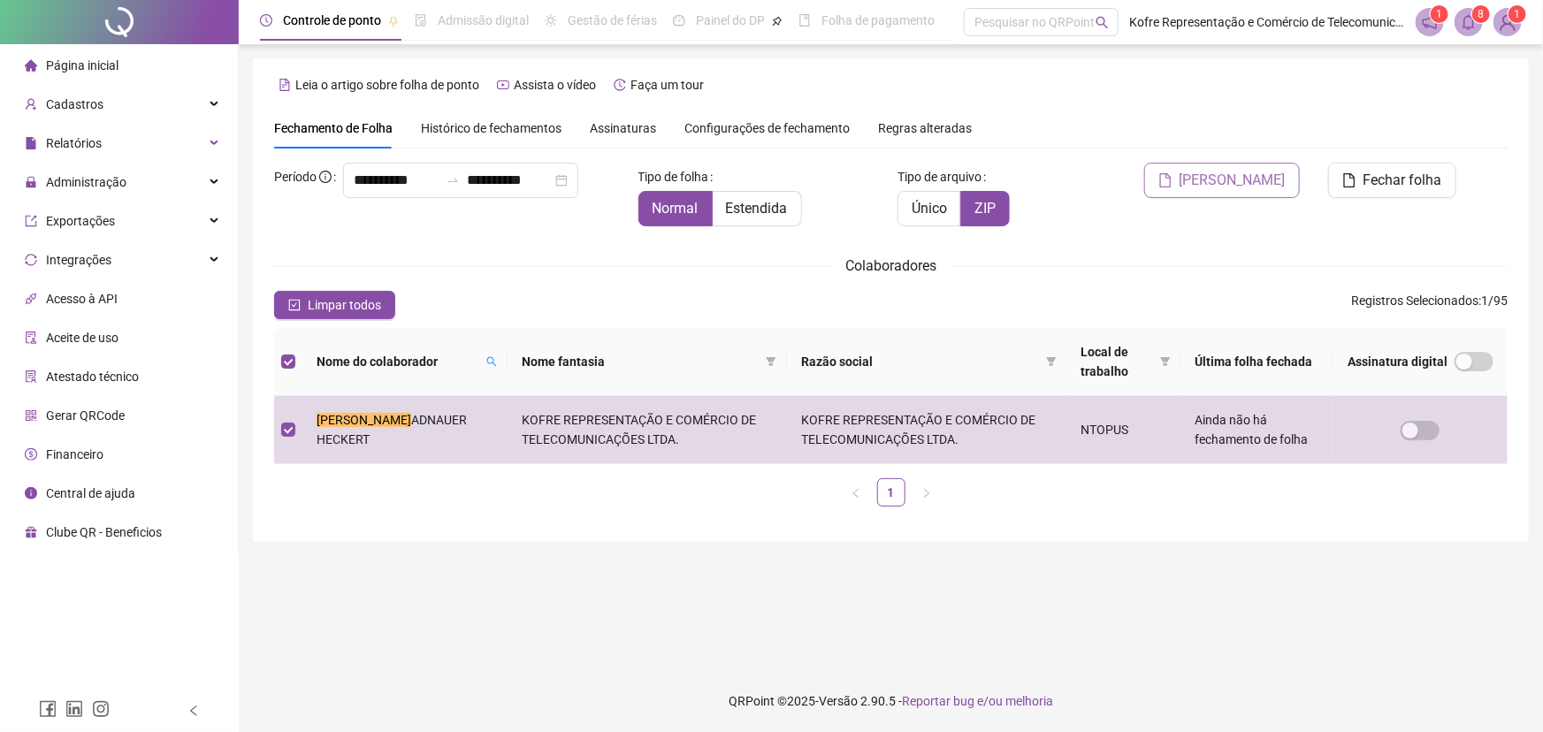
click at [1247, 179] on span "[PERSON_NAME]" at bounding box center [1232, 180] width 106 height 21
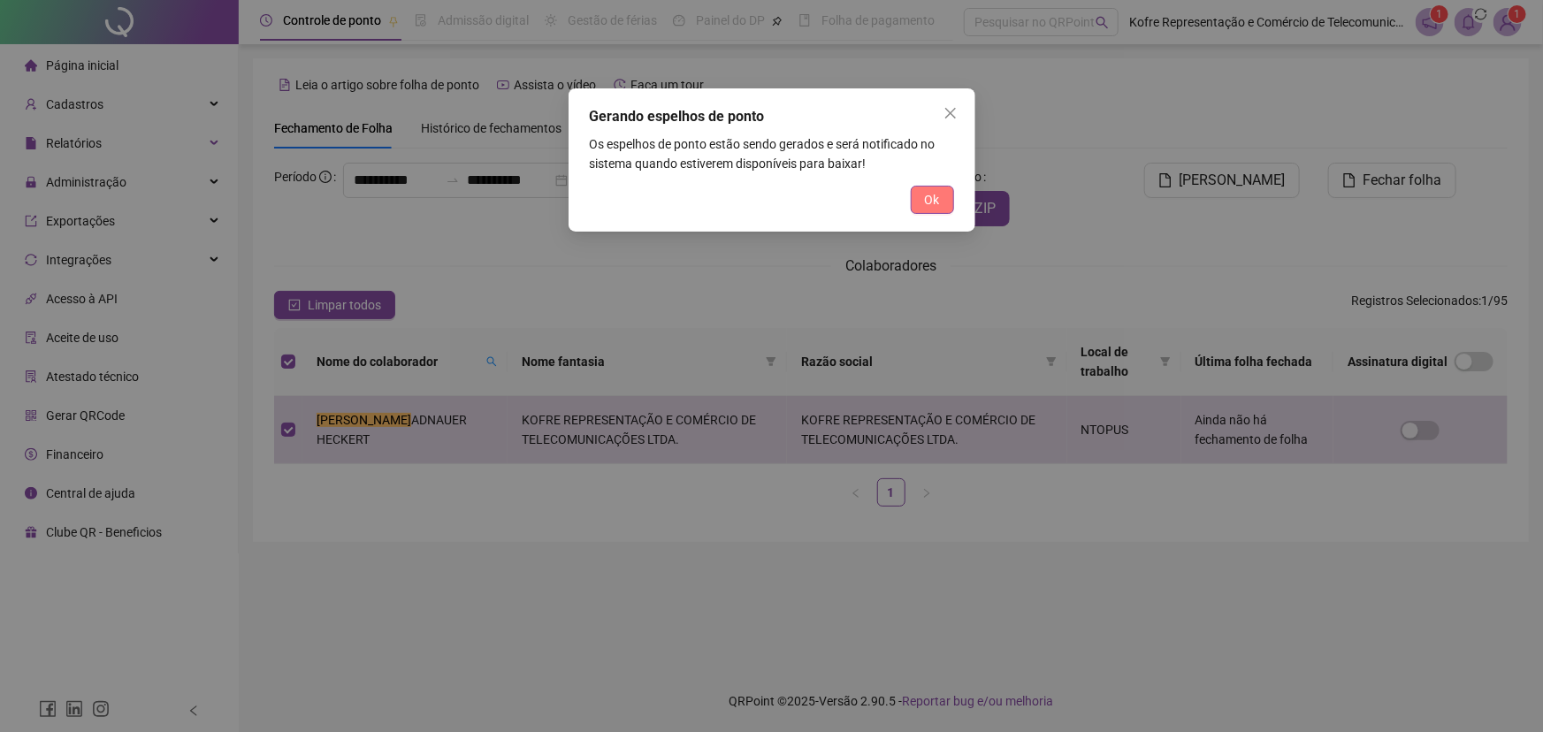
click at [922, 201] on button "Ok" at bounding box center [932, 200] width 43 height 28
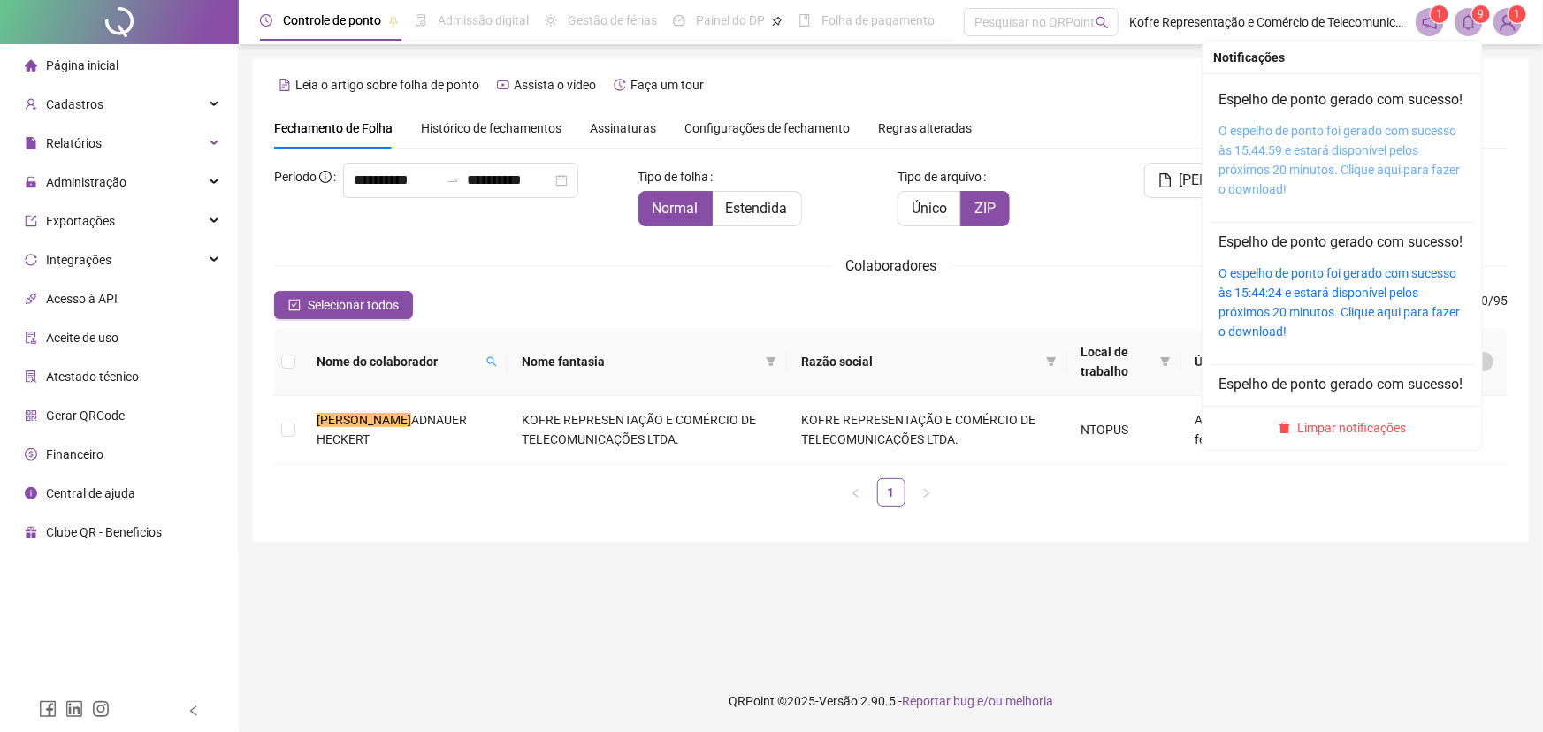
click at [1351, 150] on link "O espelho de ponto foi gerado com sucesso às 15:44:59 e estará disponível pelos…" at bounding box center [1338, 160] width 241 height 73
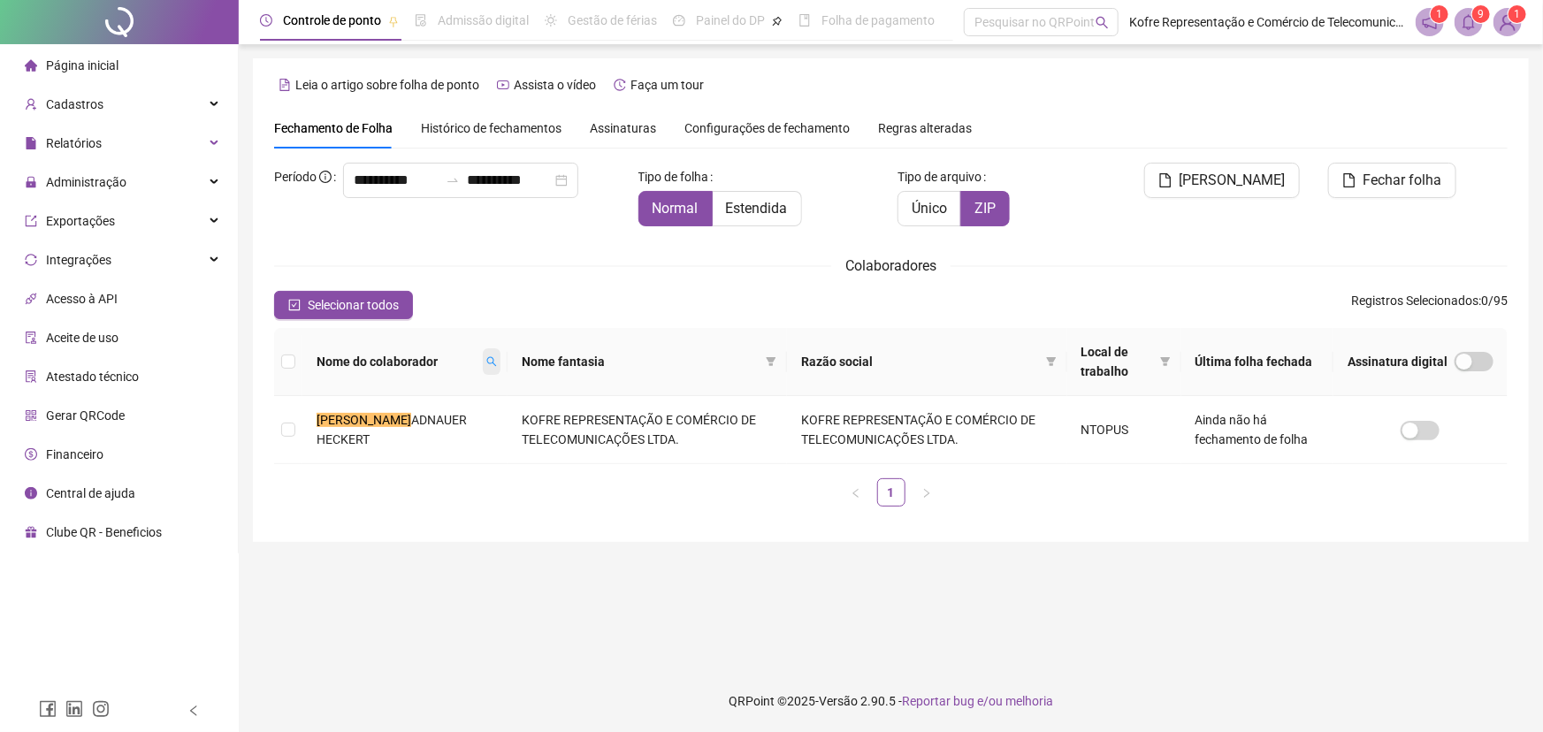
click at [486, 360] on icon "search" at bounding box center [491, 361] width 11 height 11
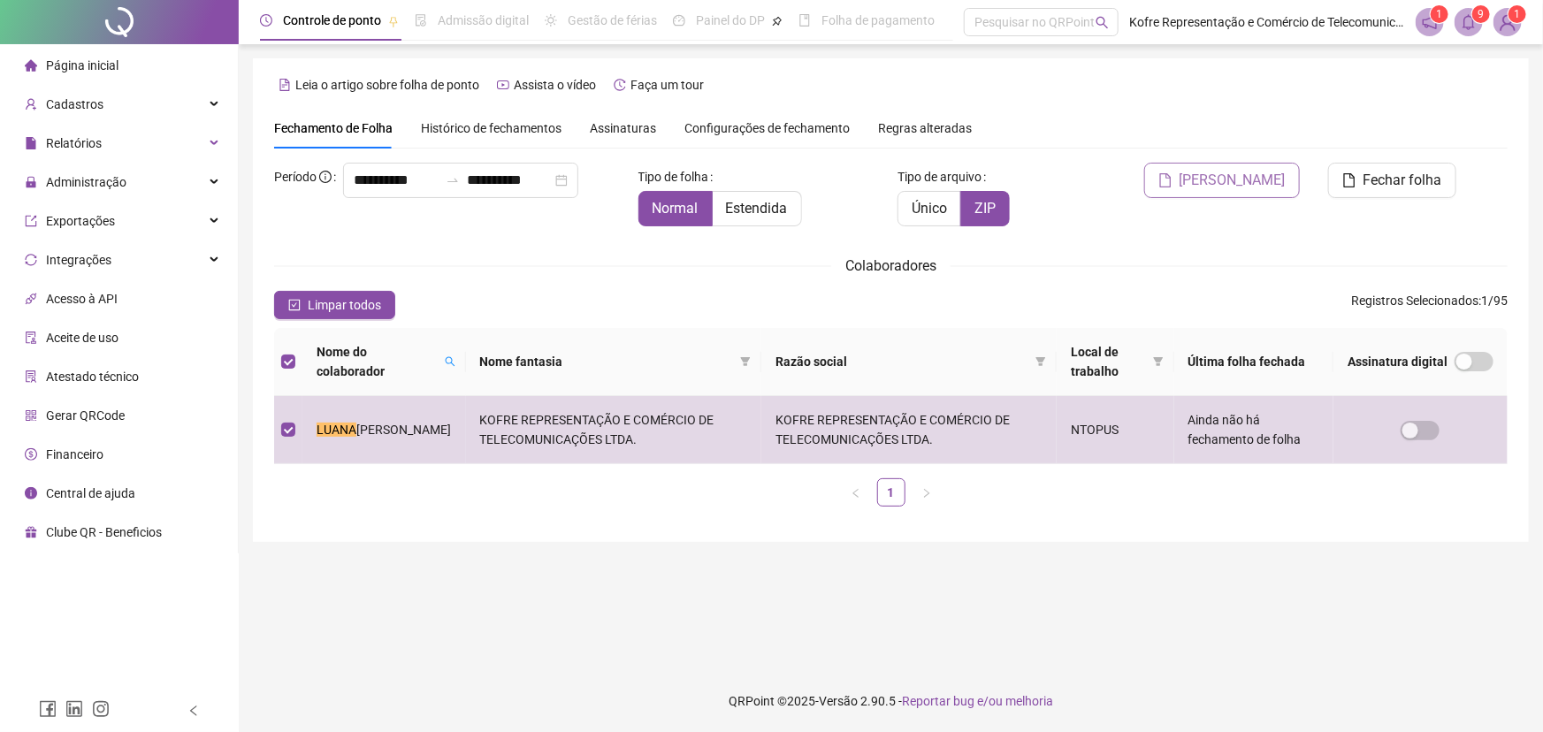
click at [1255, 172] on span "[PERSON_NAME]" at bounding box center [1232, 180] width 106 height 21
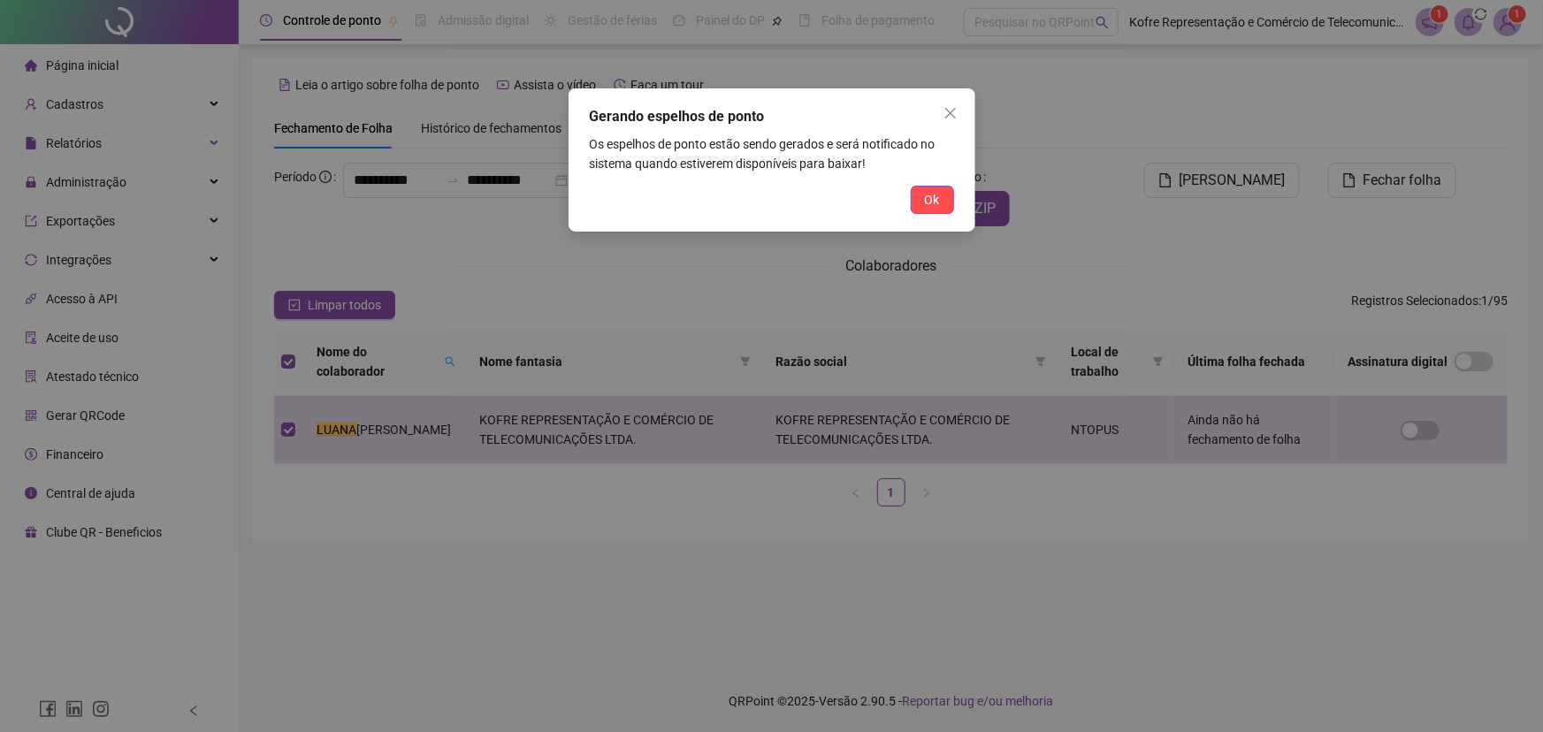
drag, startPoint x: 928, startPoint y: 202, endPoint x: 928, endPoint y: 233, distance: 30.9
click at [927, 202] on span "Ok" at bounding box center [932, 199] width 15 height 19
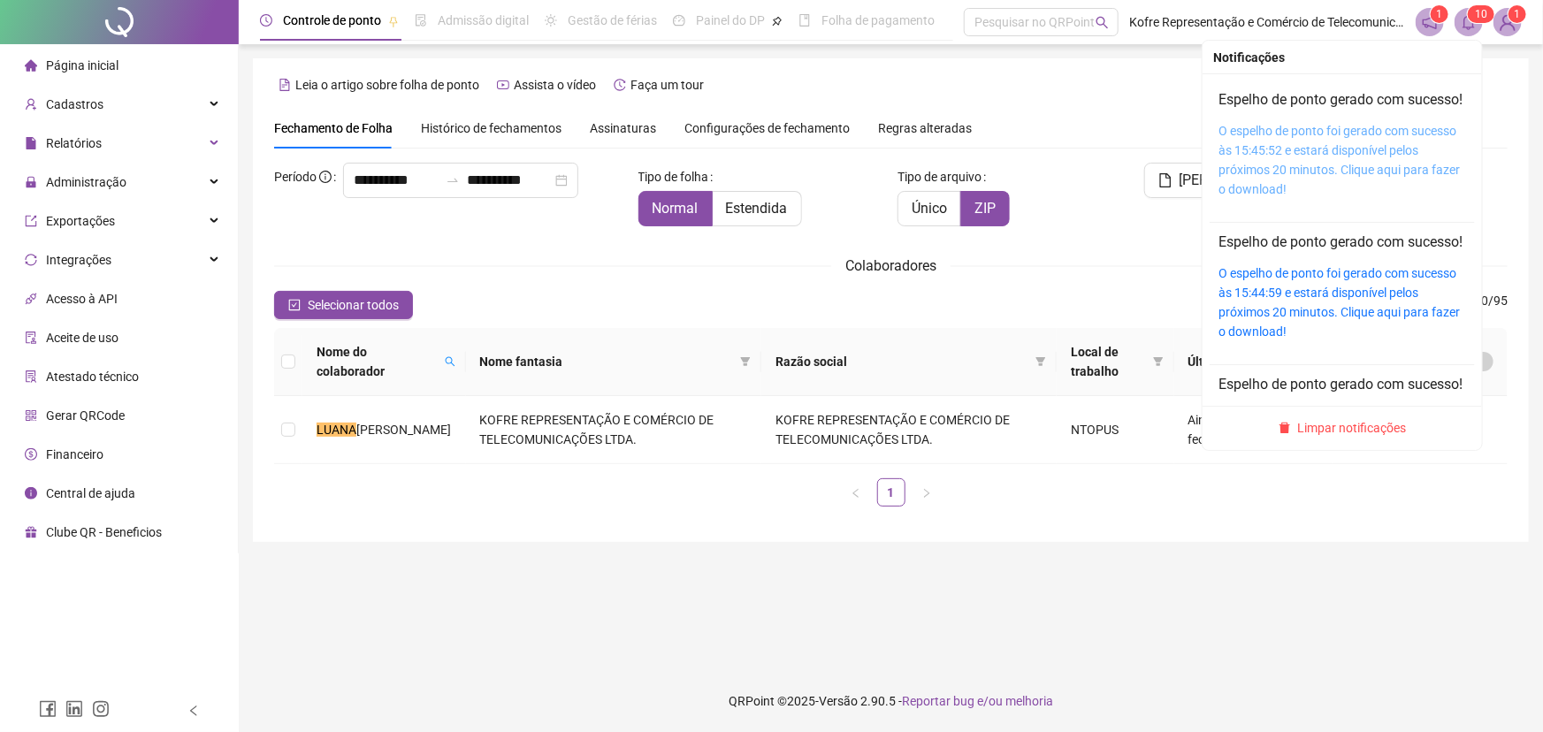
click at [1355, 150] on link "O espelho de ponto foi gerado com sucesso às 15:45:52 e estará disponível pelos…" at bounding box center [1338, 160] width 241 height 73
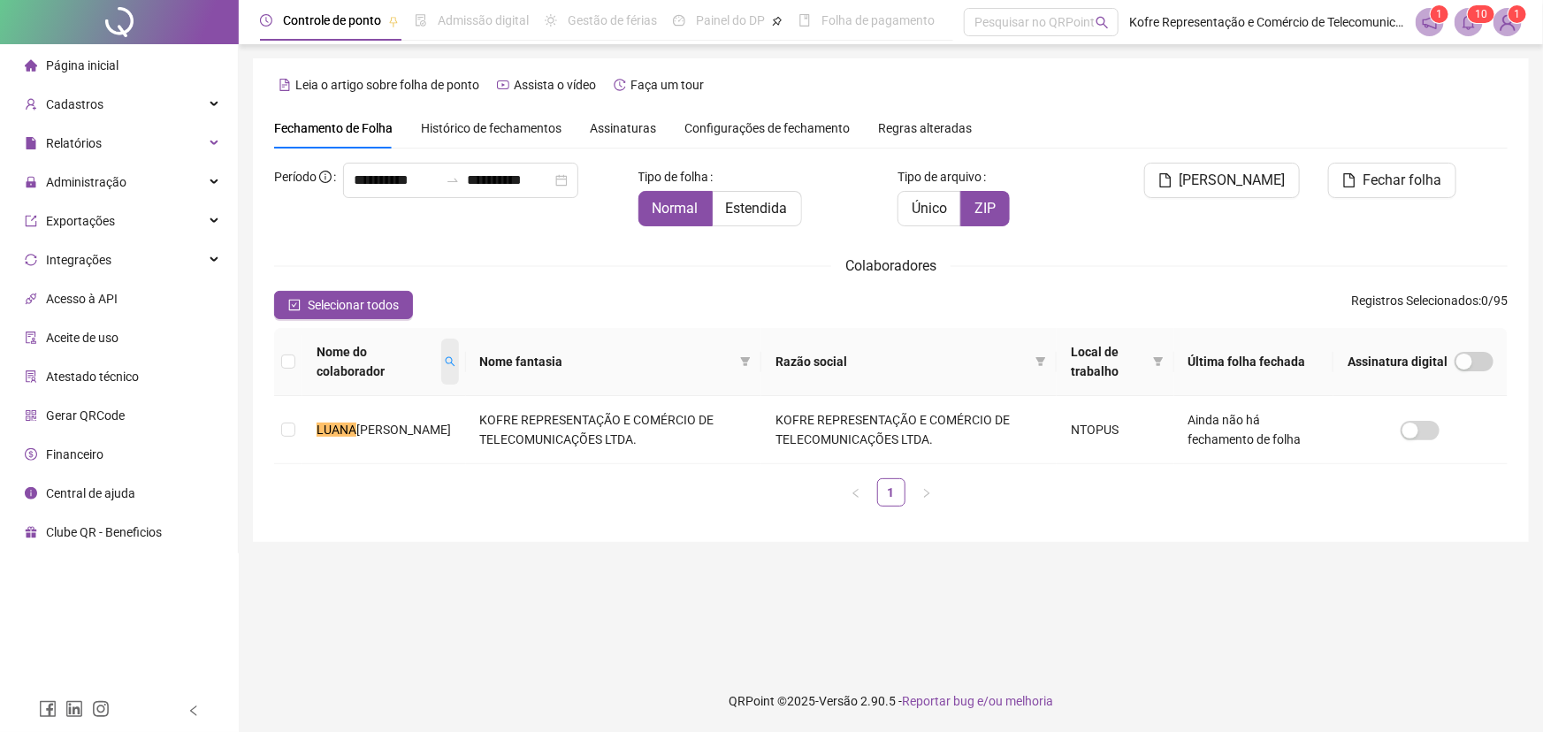
click at [445, 363] on icon "search" at bounding box center [450, 362] width 10 height 10
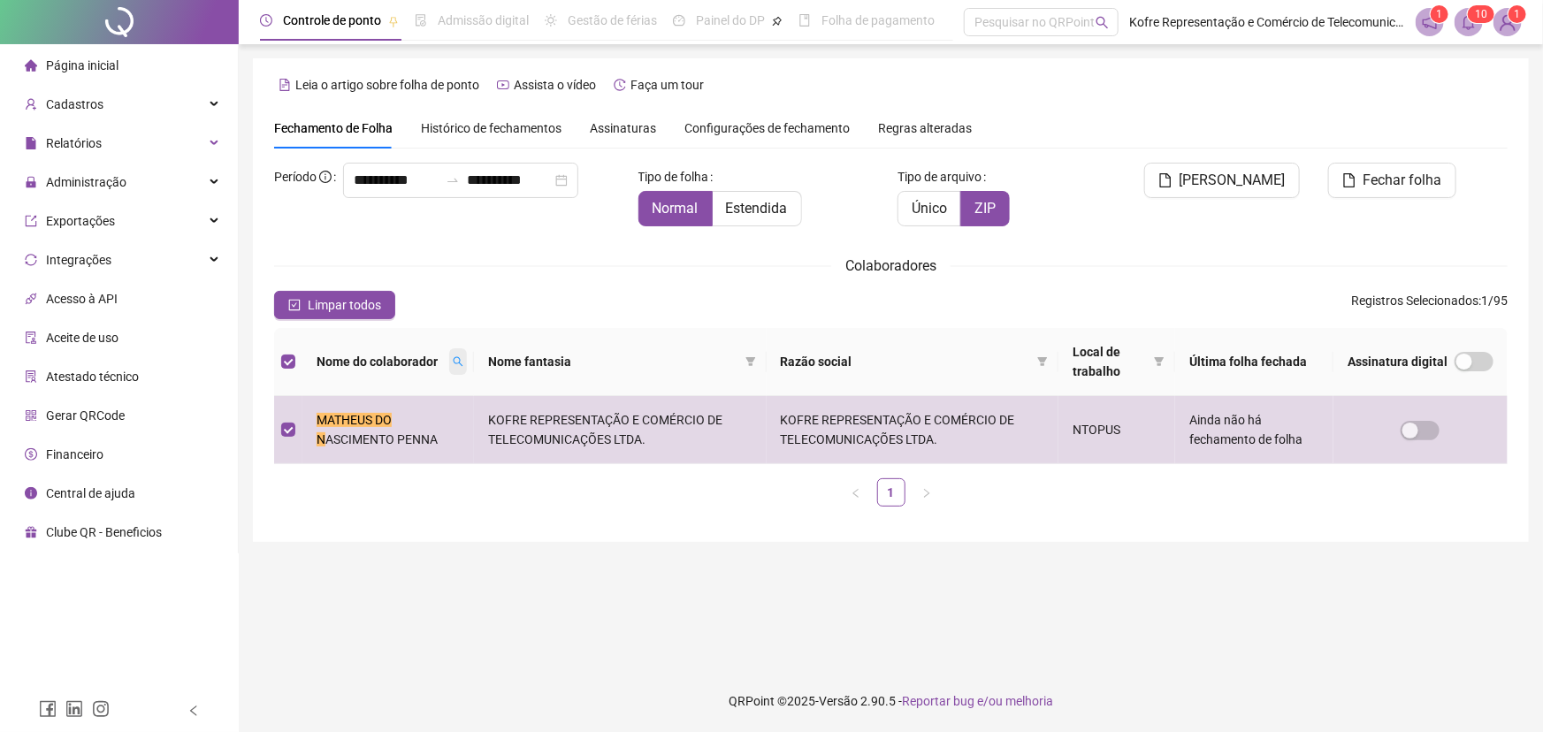
click at [459, 363] on icon "search" at bounding box center [458, 361] width 11 height 11
click at [442, 356] on icon "search" at bounding box center [441, 361] width 11 height 11
click at [437, 363] on icon "search" at bounding box center [438, 361] width 11 height 11
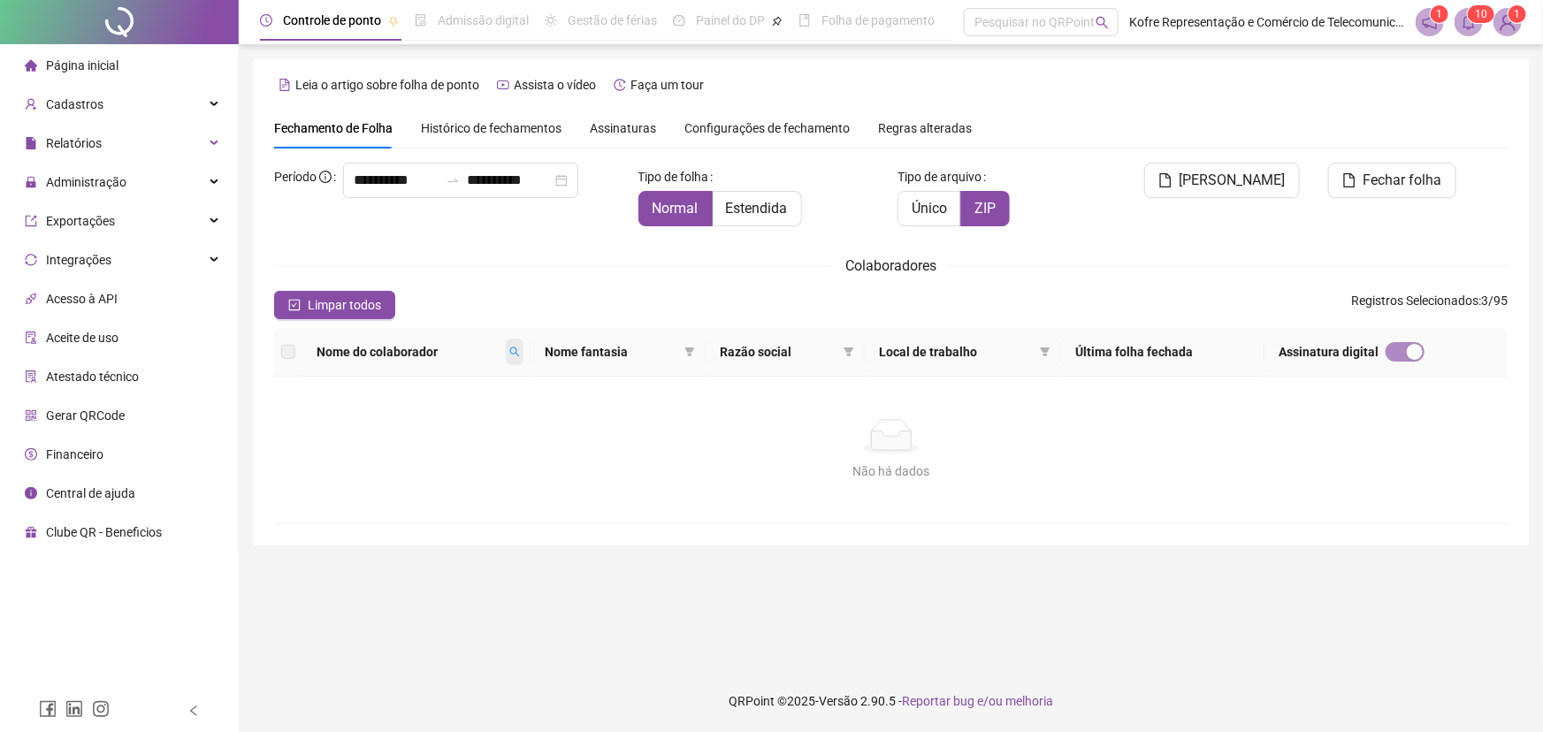
click at [519, 355] on icon "search" at bounding box center [514, 352] width 11 height 11
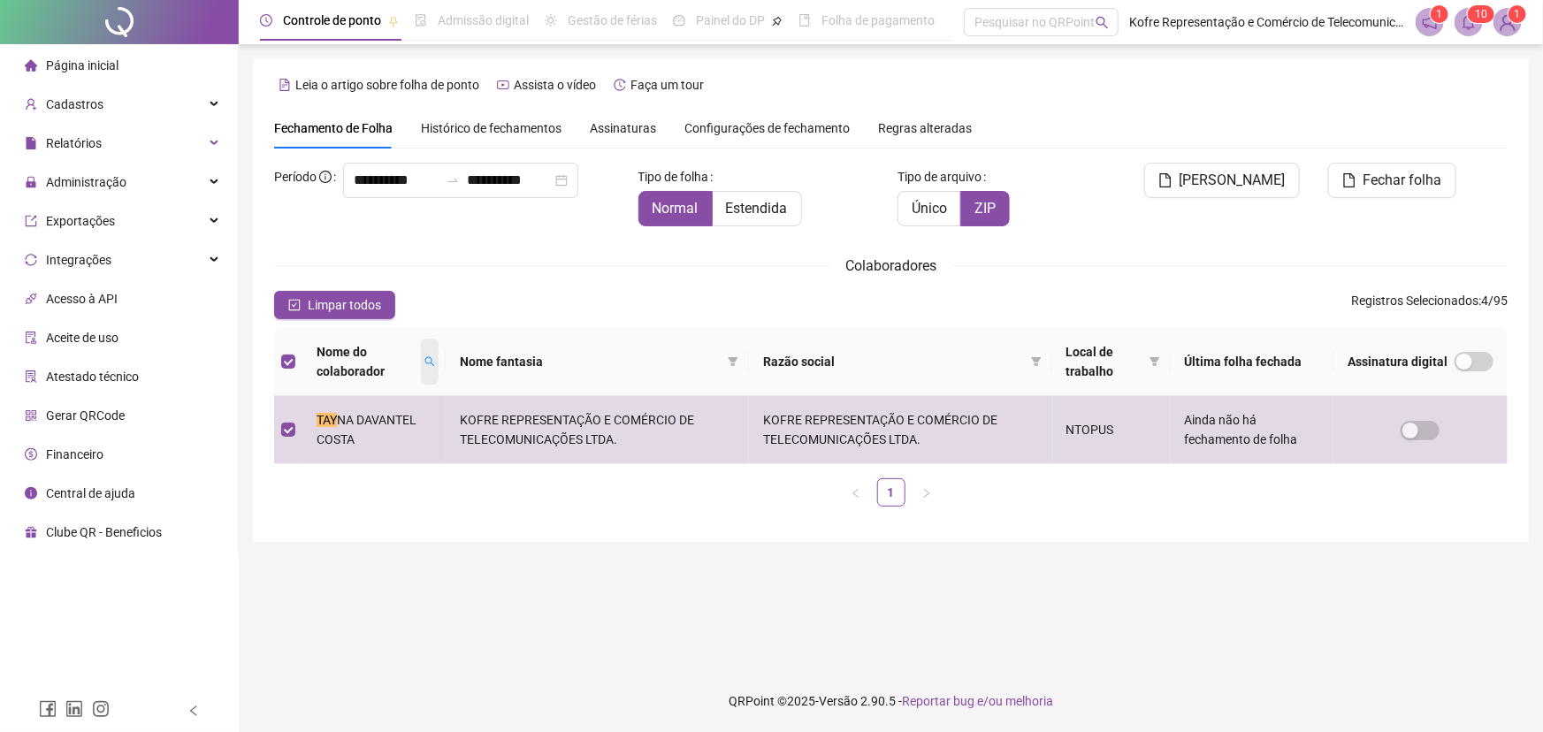
click at [432, 362] on icon "search" at bounding box center [430, 362] width 10 height 10
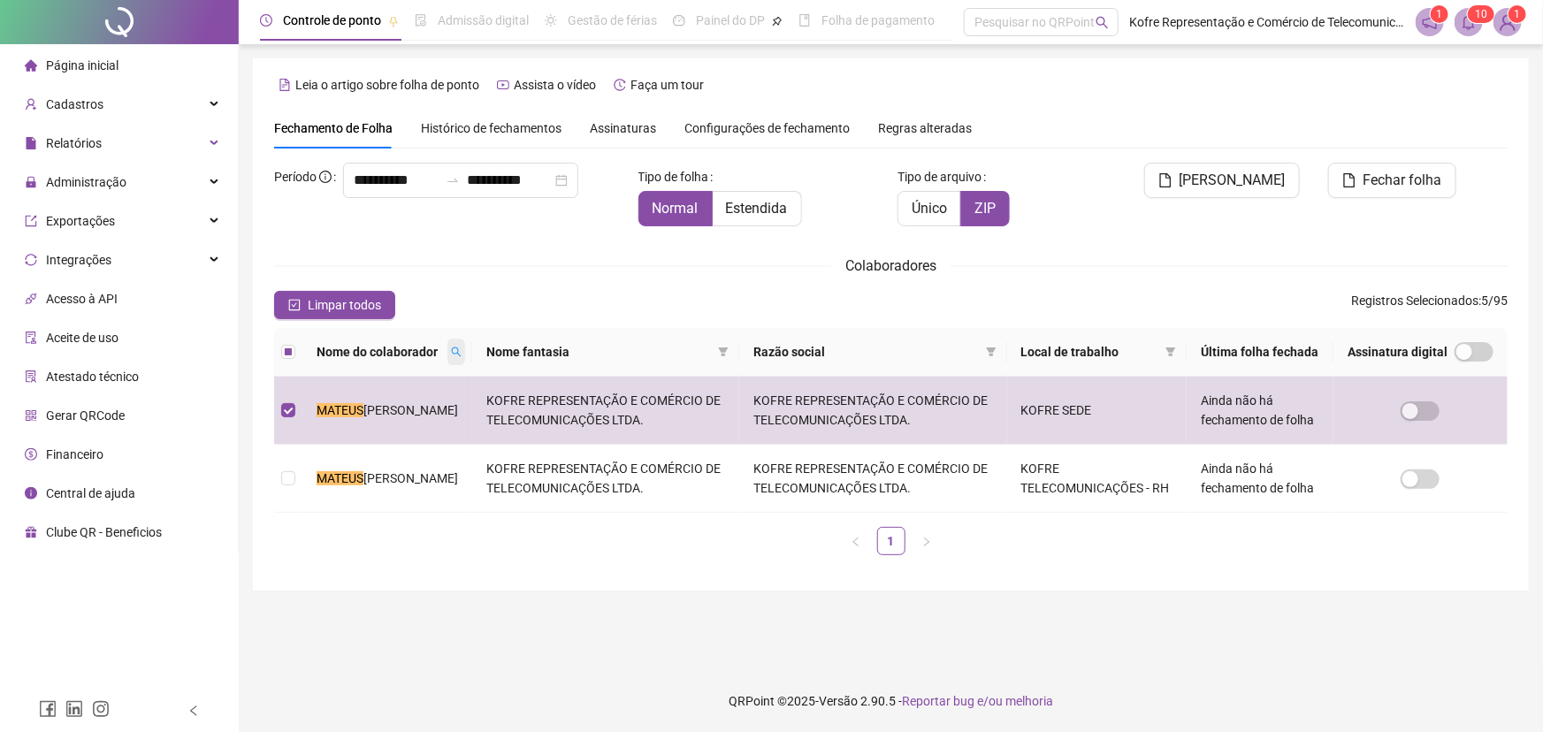
click at [454, 355] on icon "search" at bounding box center [456, 352] width 11 height 11
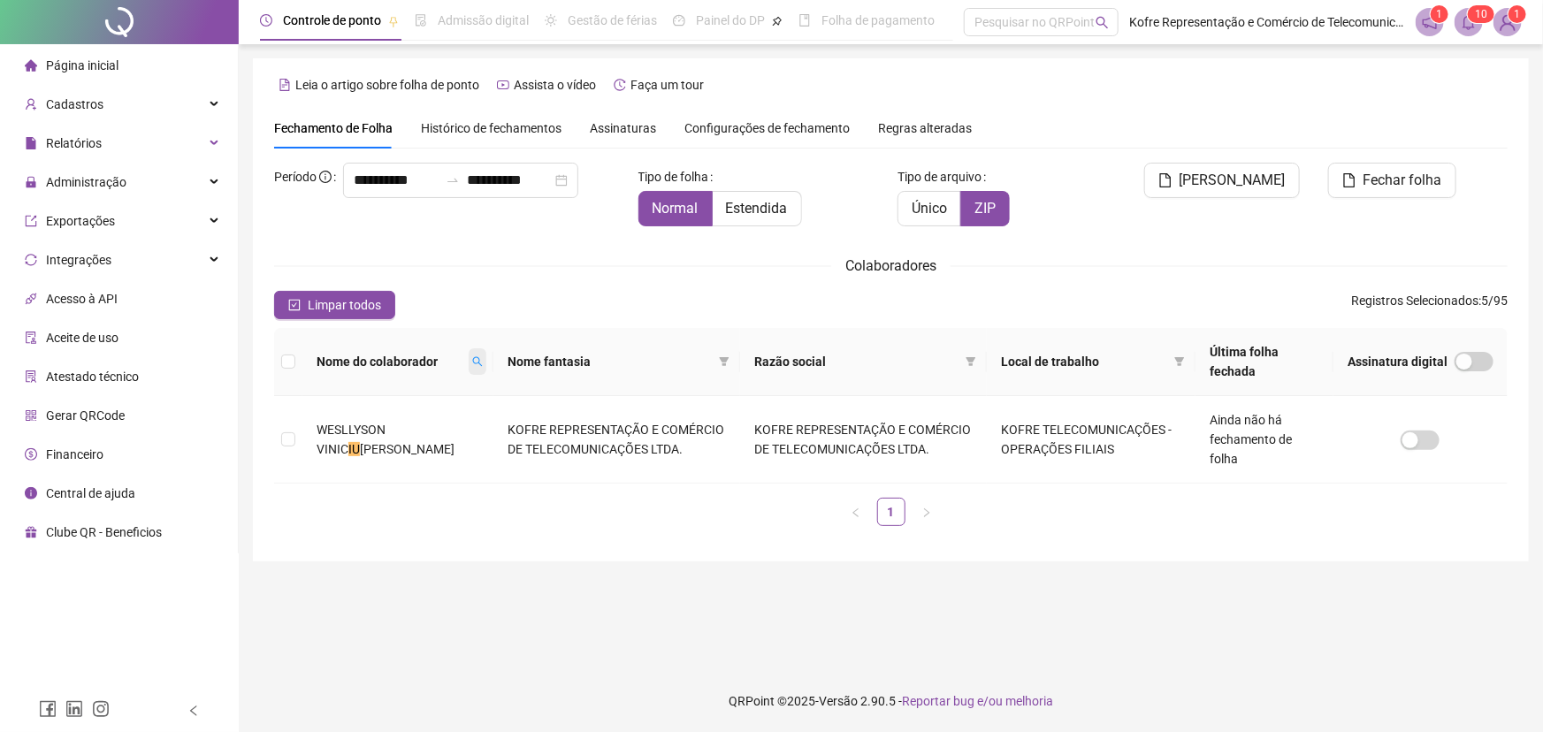
click at [473, 363] on icon "search" at bounding box center [478, 362] width 10 height 10
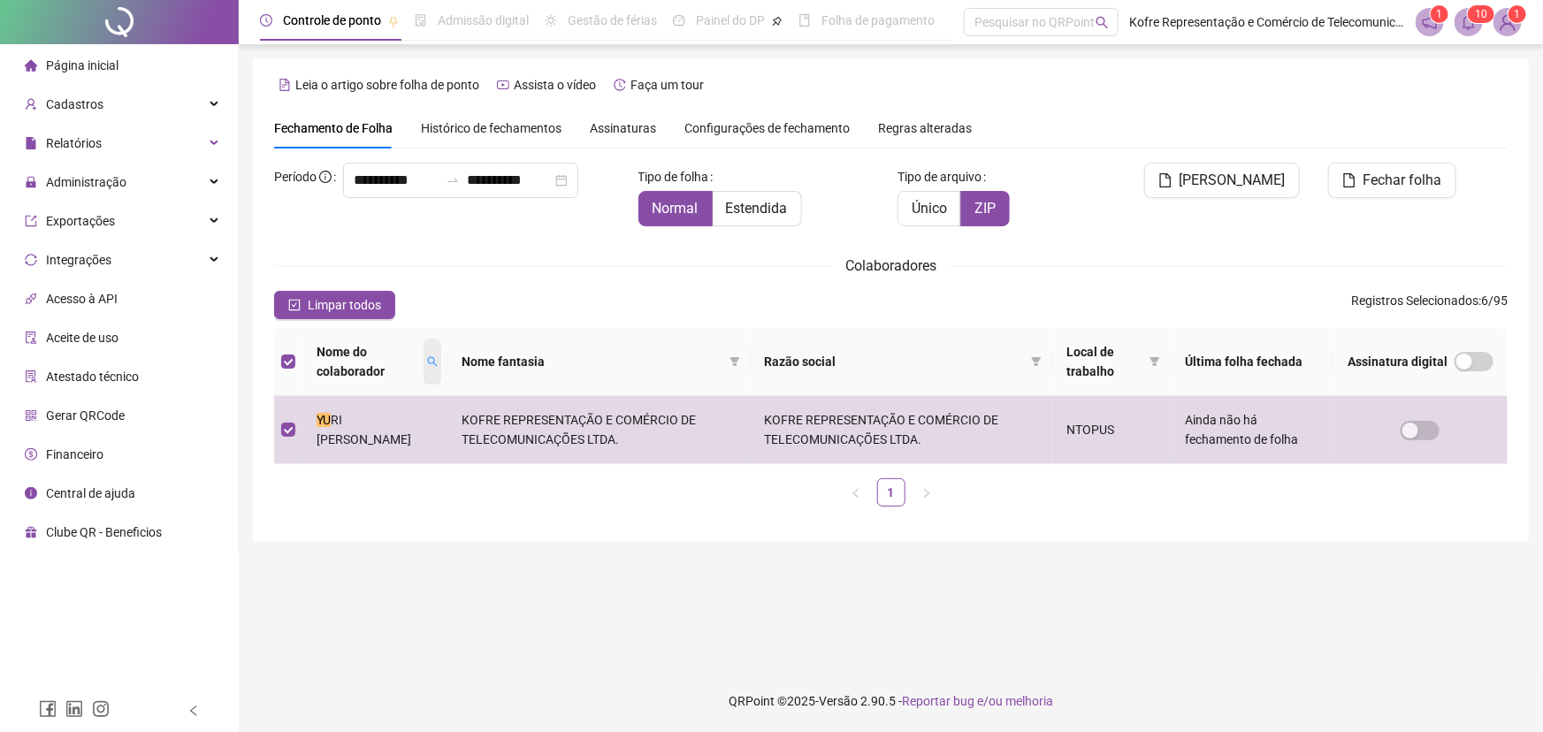
click at [438, 363] on icon "search" at bounding box center [432, 361] width 11 height 11
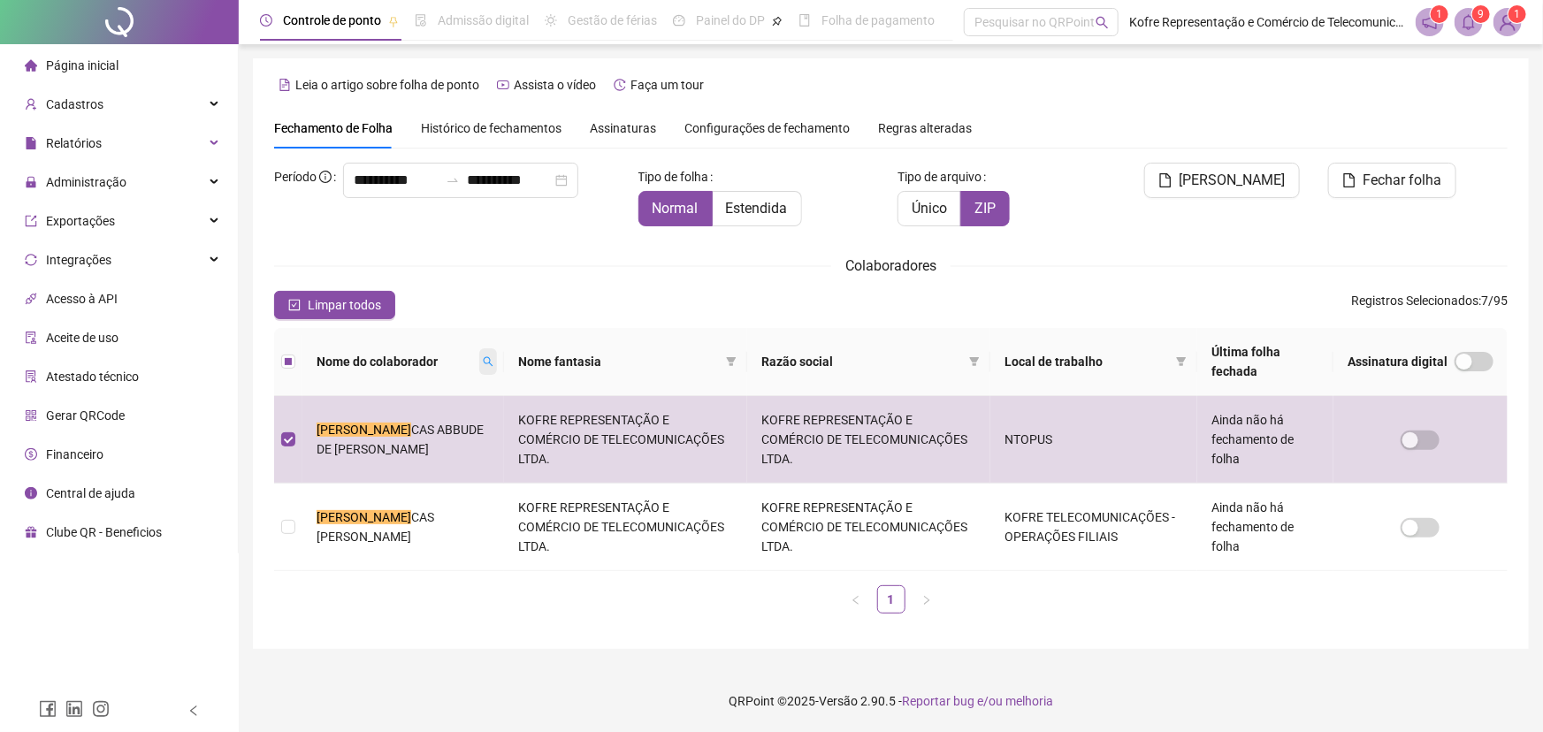
click at [483, 364] on icon "search" at bounding box center [488, 361] width 11 height 11
type input "******"
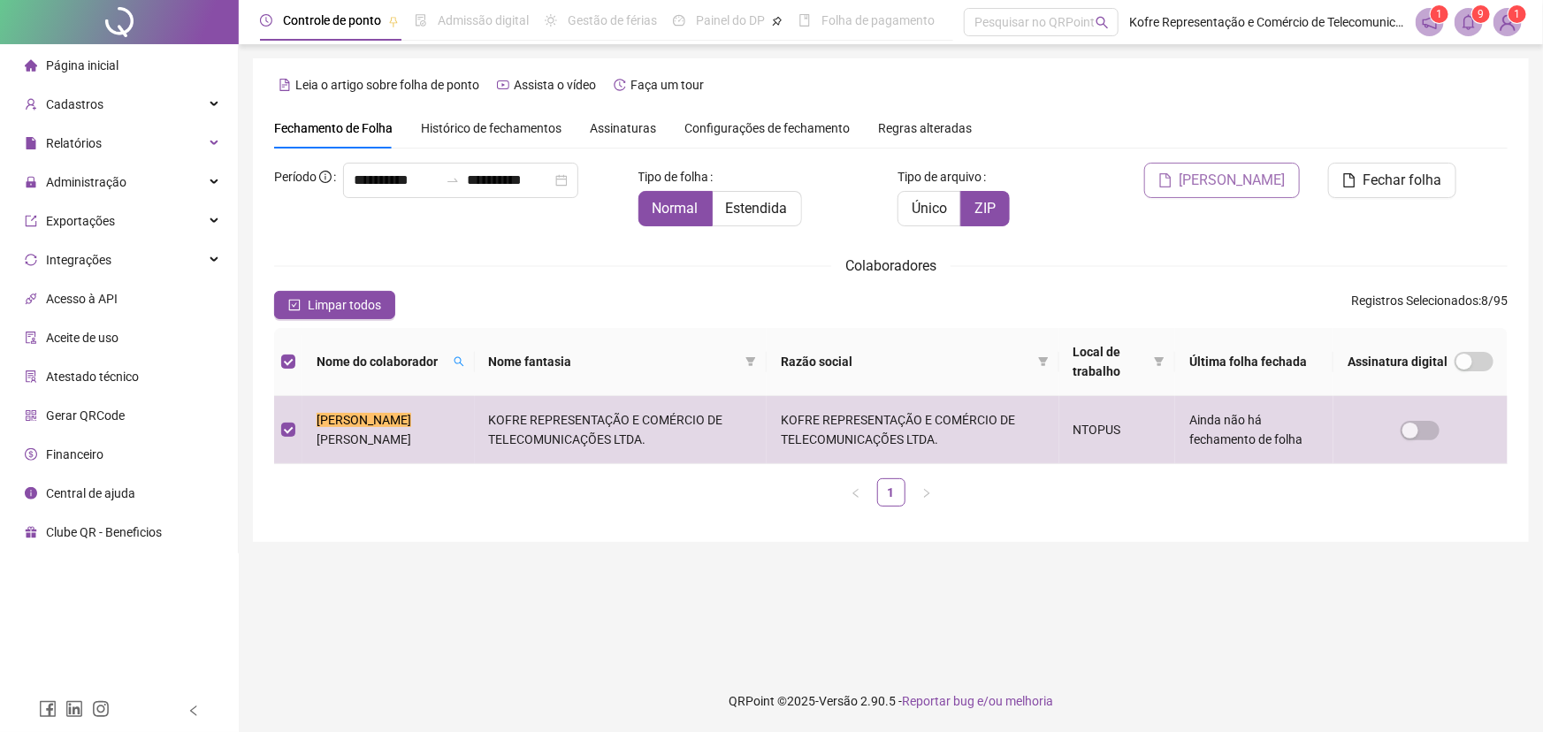
click at [1207, 183] on span "[PERSON_NAME]" at bounding box center [1232, 180] width 106 height 21
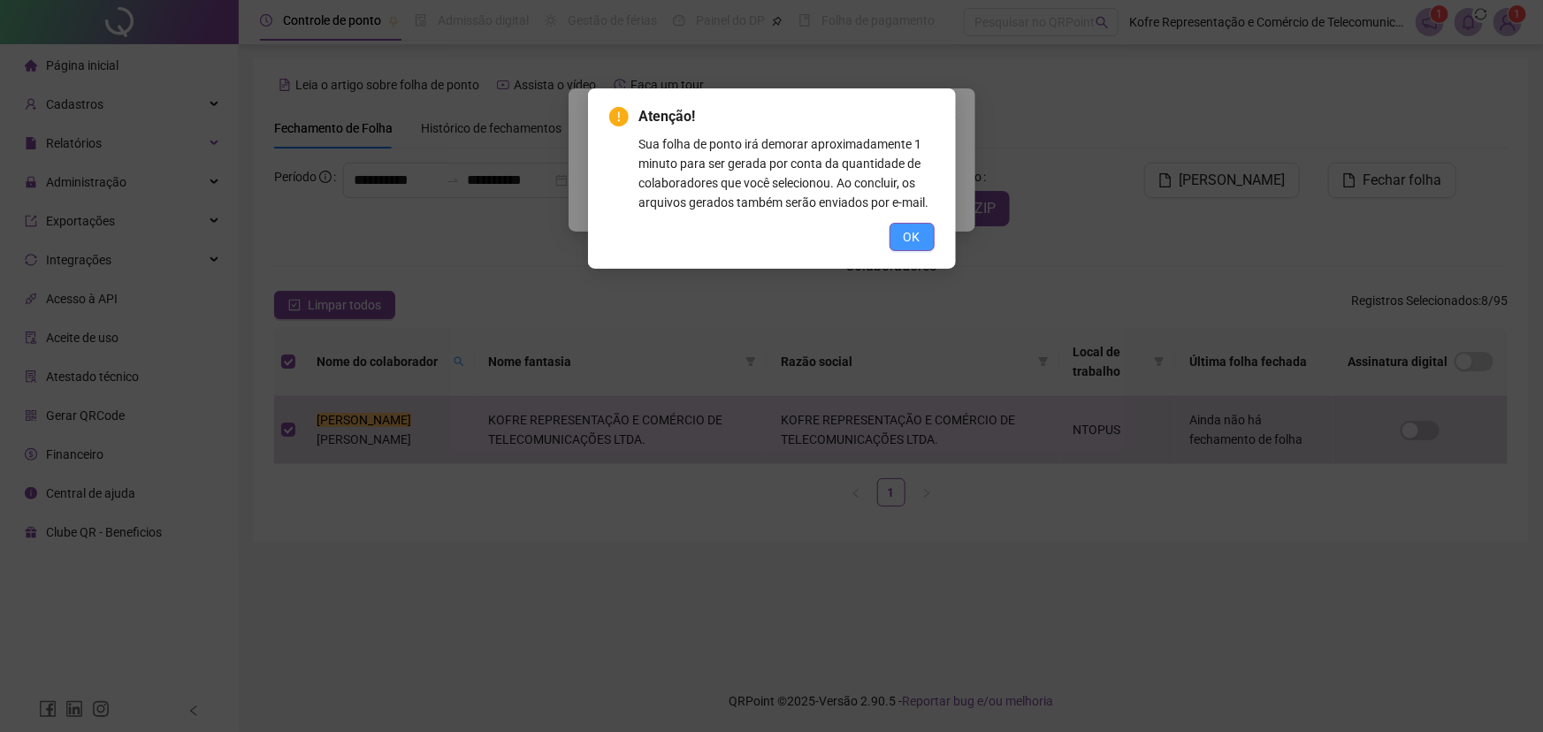
click at [914, 233] on span "OK" at bounding box center [912, 236] width 17 height 19
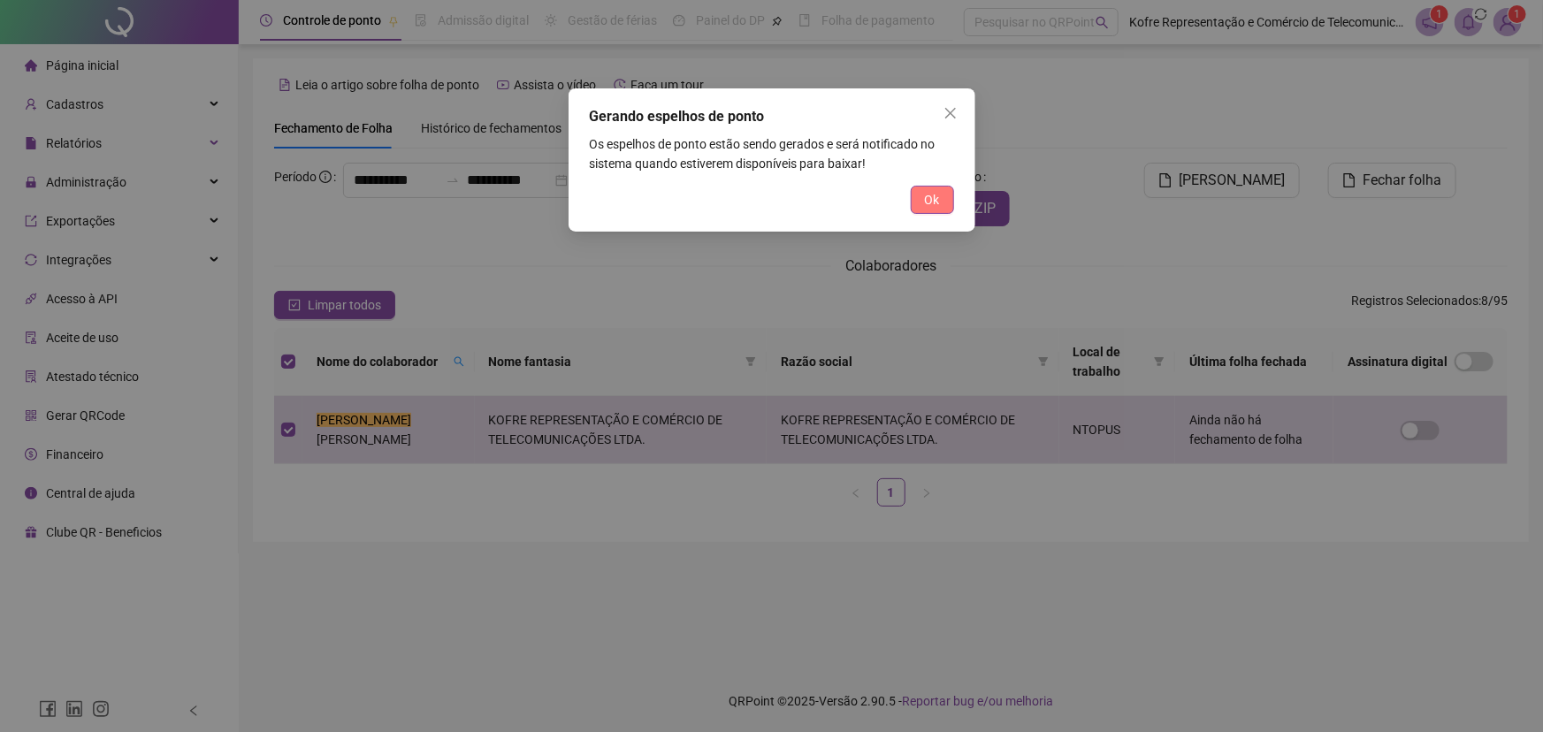
click at [925, 202] on span "Ok" at bounding box center [932, 199] width 15 height 19
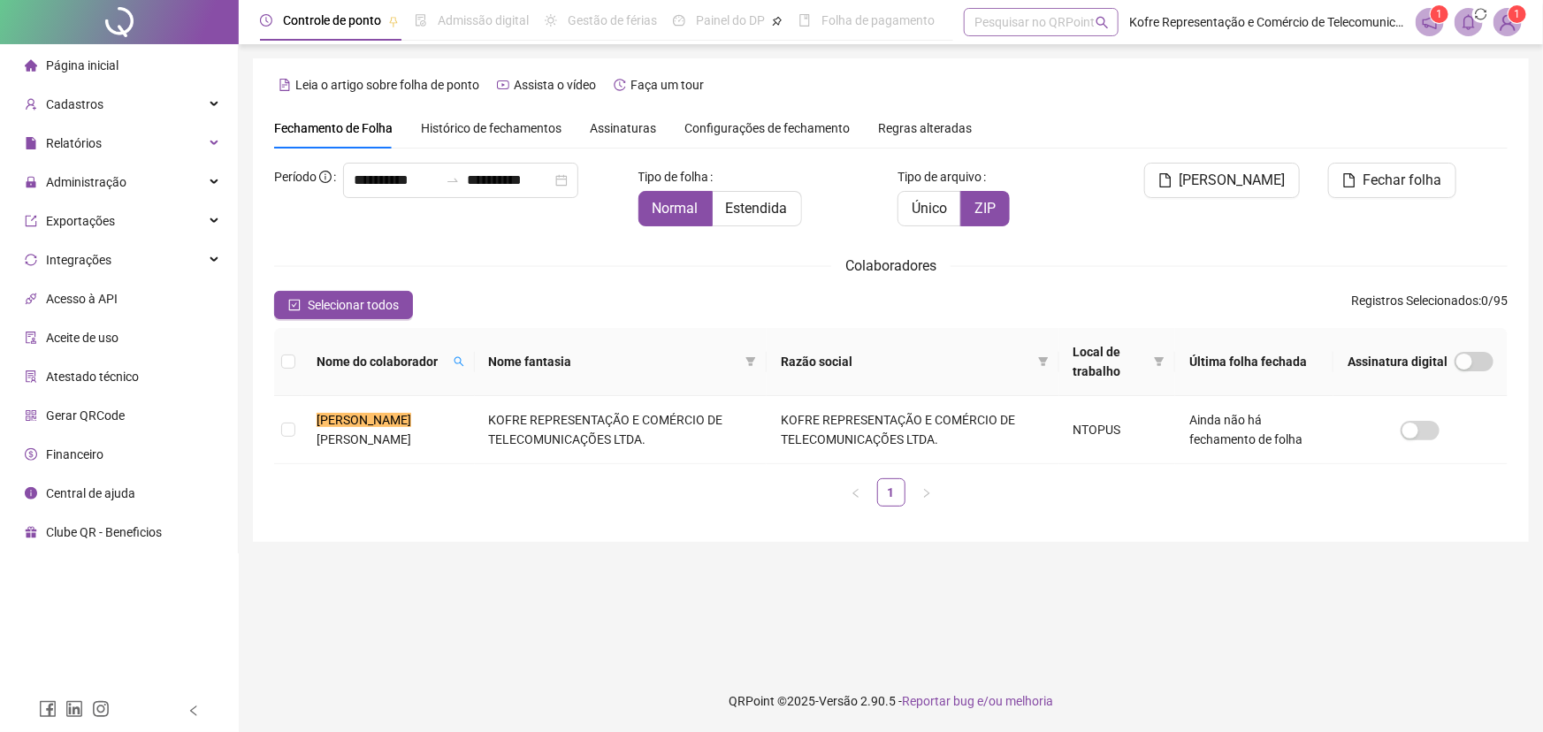
click at [1065, 34] on div "Pesquisar no QRPoint" at bounding box center [1041, 22] width 155 height 28
click at [1132, 132] on div "Fechamento de Folha Histórico de fechamentos Assinaturas Configurações de fecha…" at bounding box center [890, 128] width 1233 height 41
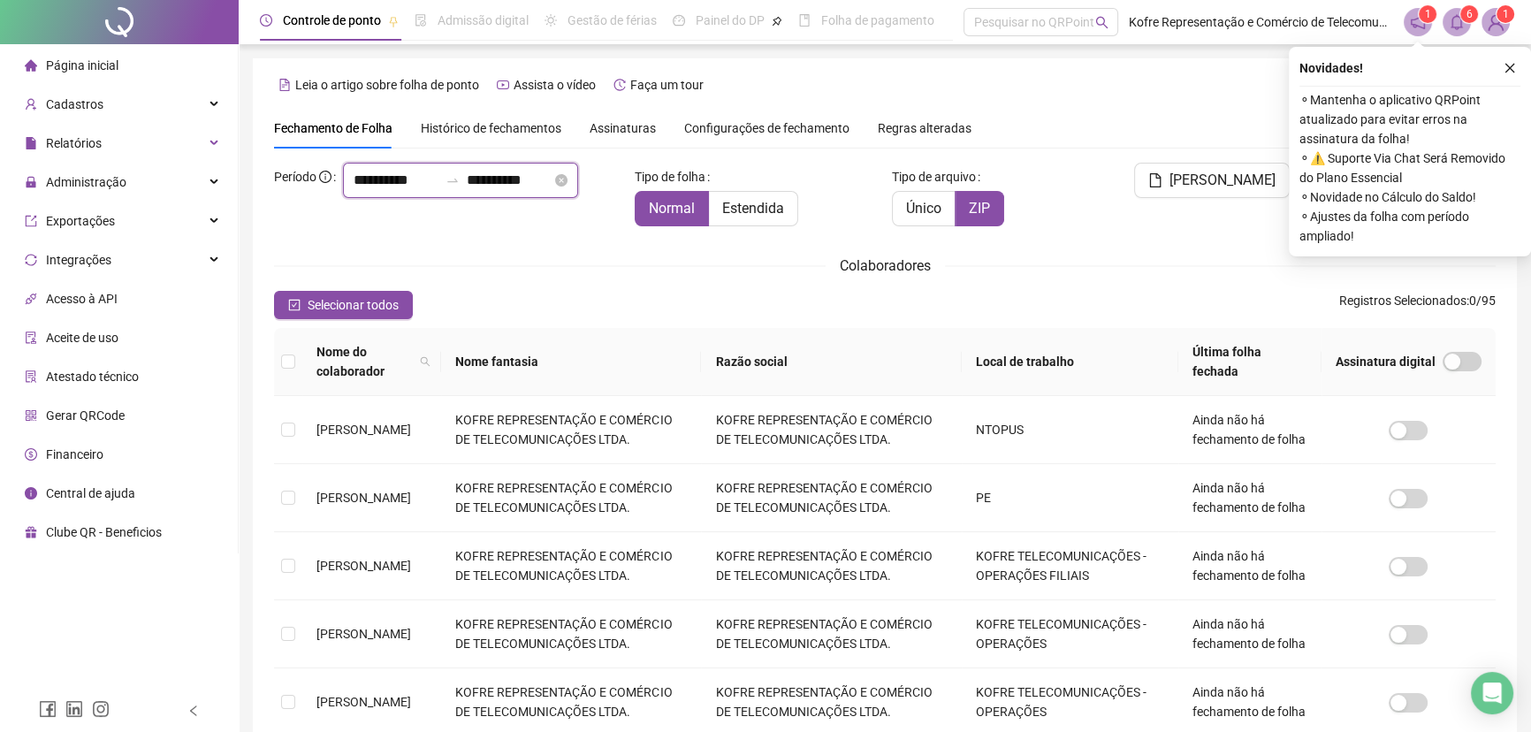
click at [354, 191] on input "**********" at bounding box center [396, 180] width 85 height 21
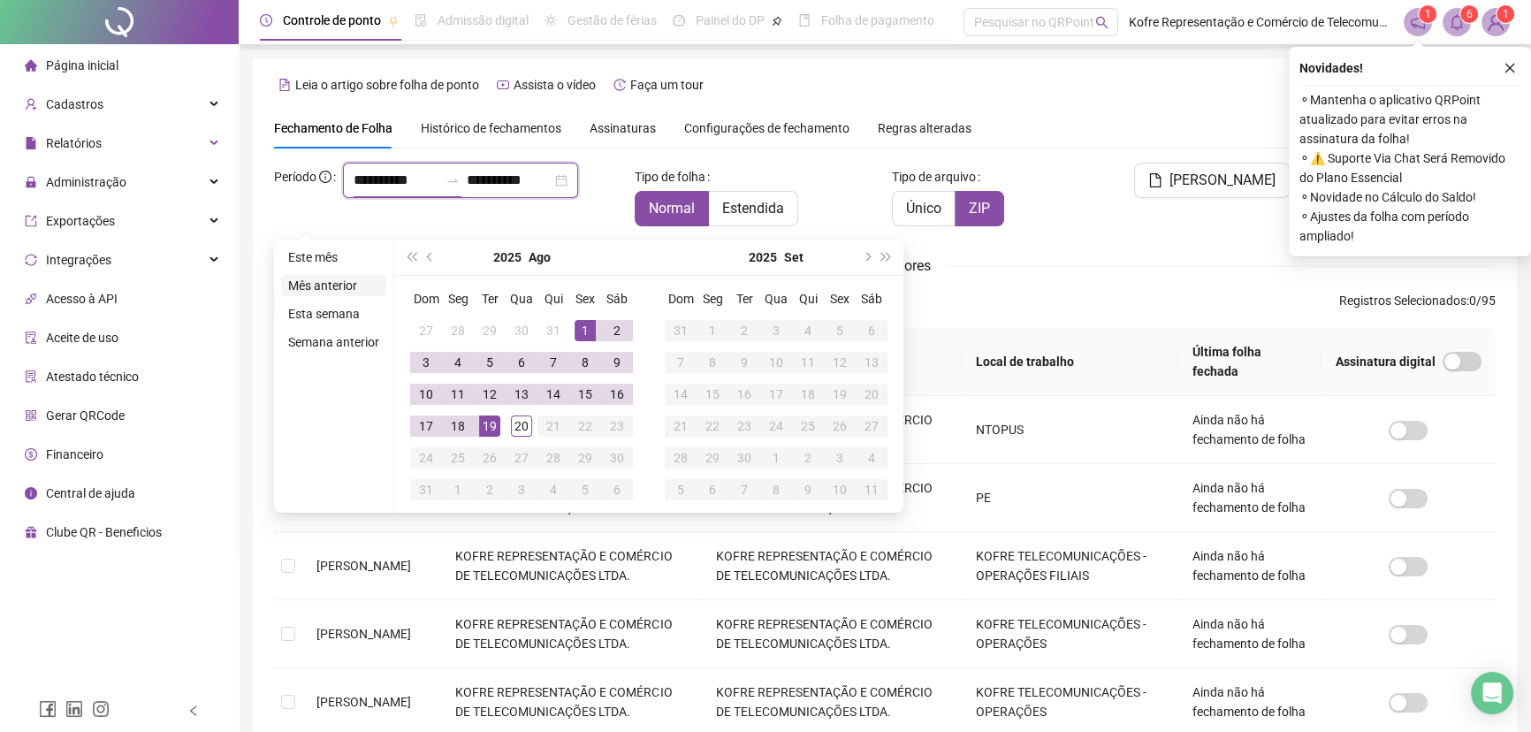
type input "**********"
click at [431, 255] on span "prev-year" at bounding box center [431, 257] width 9 height 9
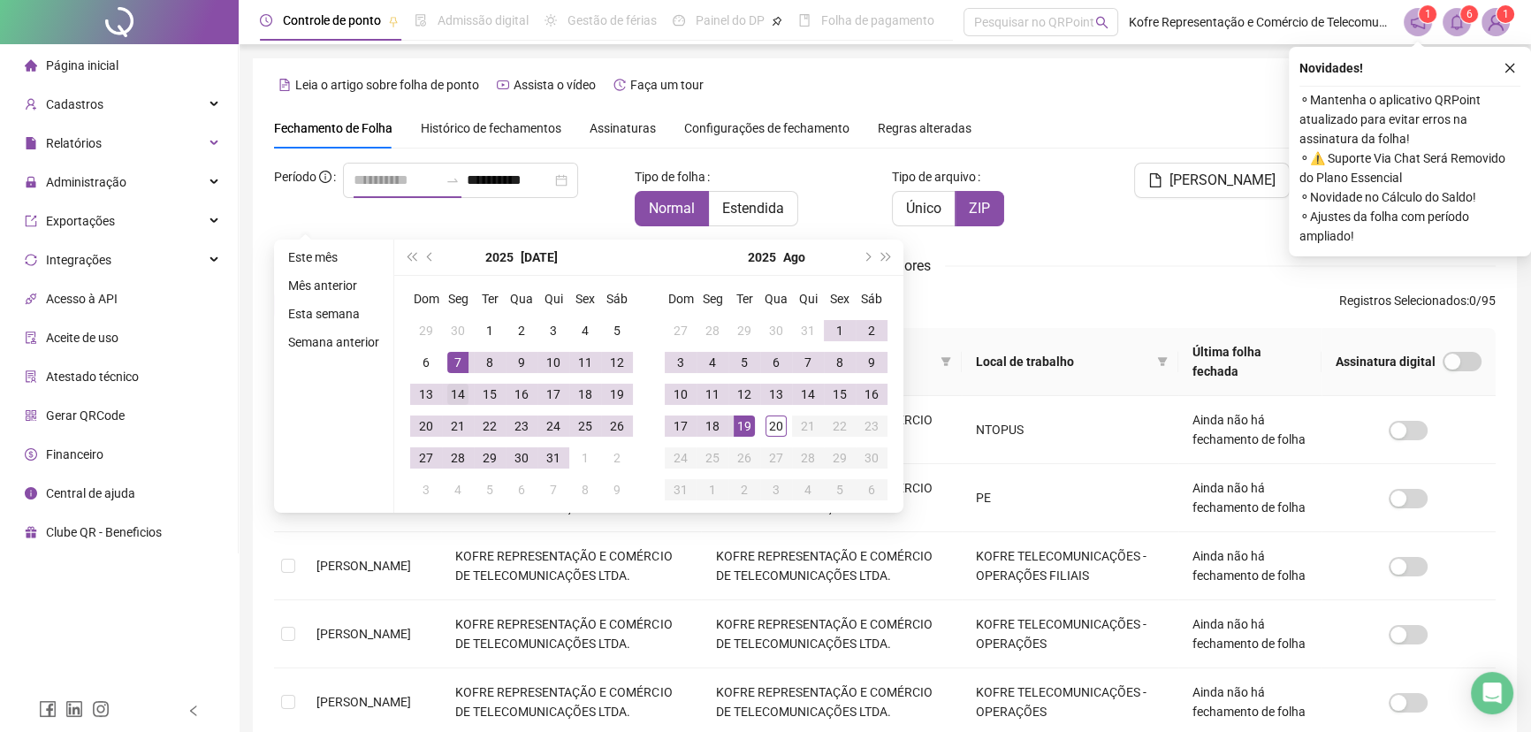
type input "**********"
click at [460, 393] on div "14" at bounding box center [457, 394] width 21 height 21
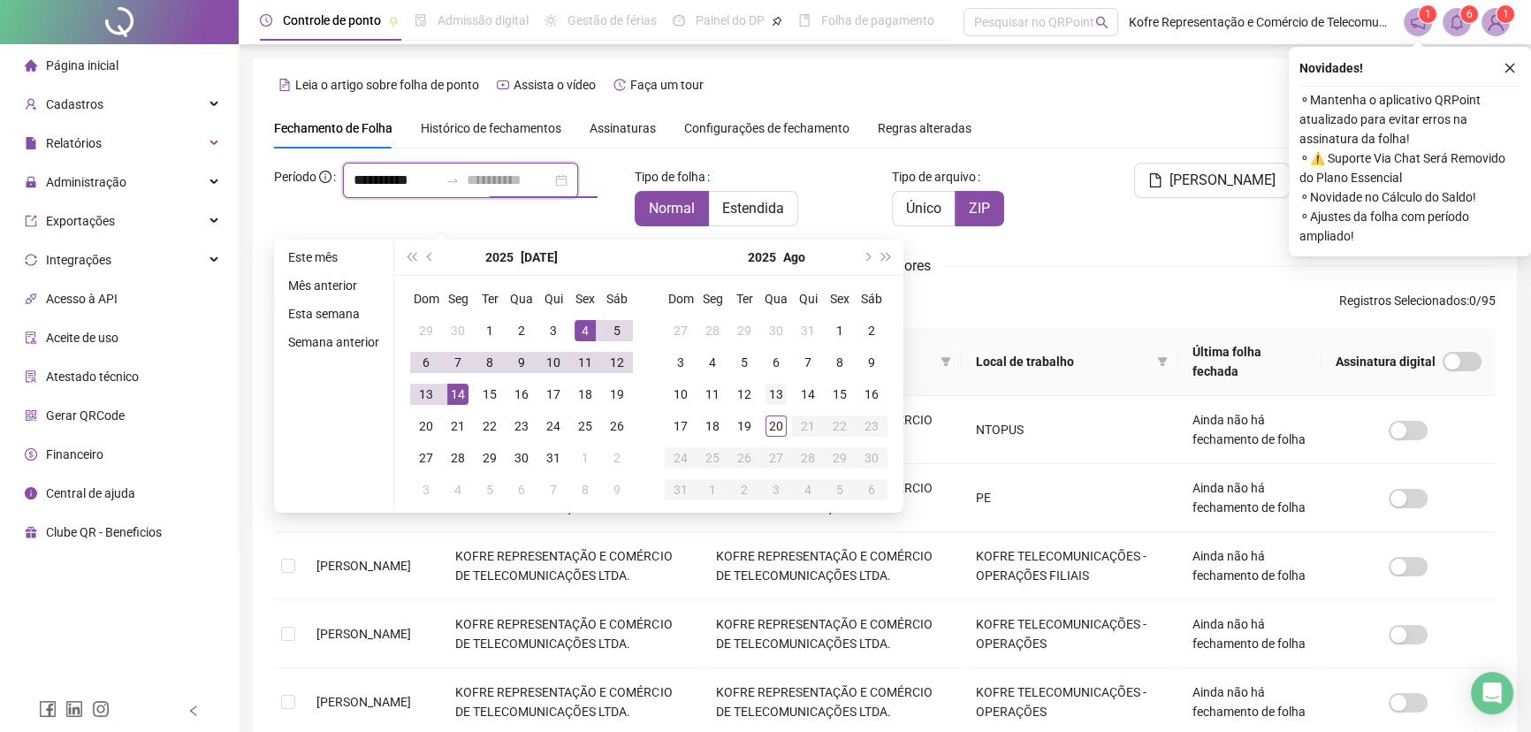
type input "**********"
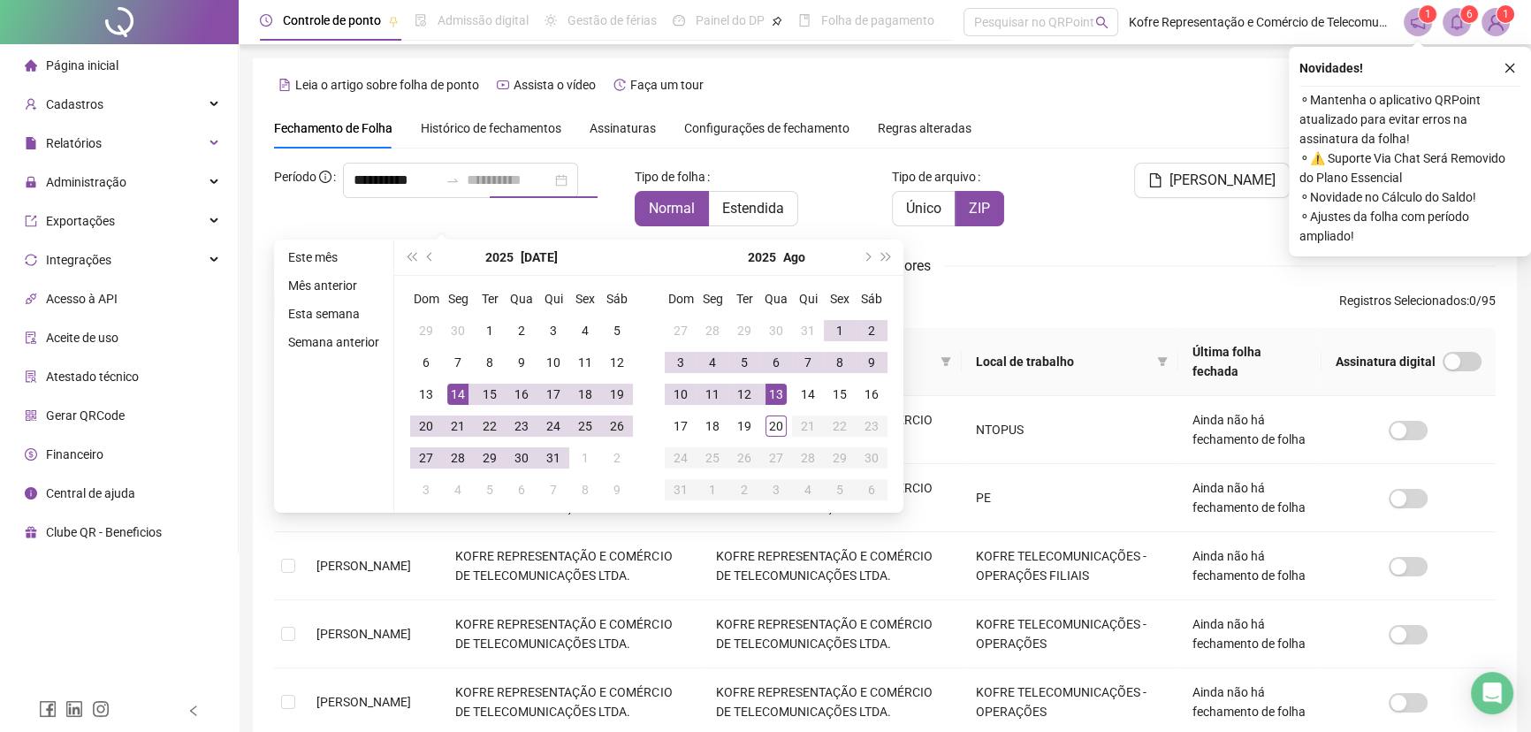
click at [773, 402] on div "13" at bounding box center [776, 394] width 21 height 21
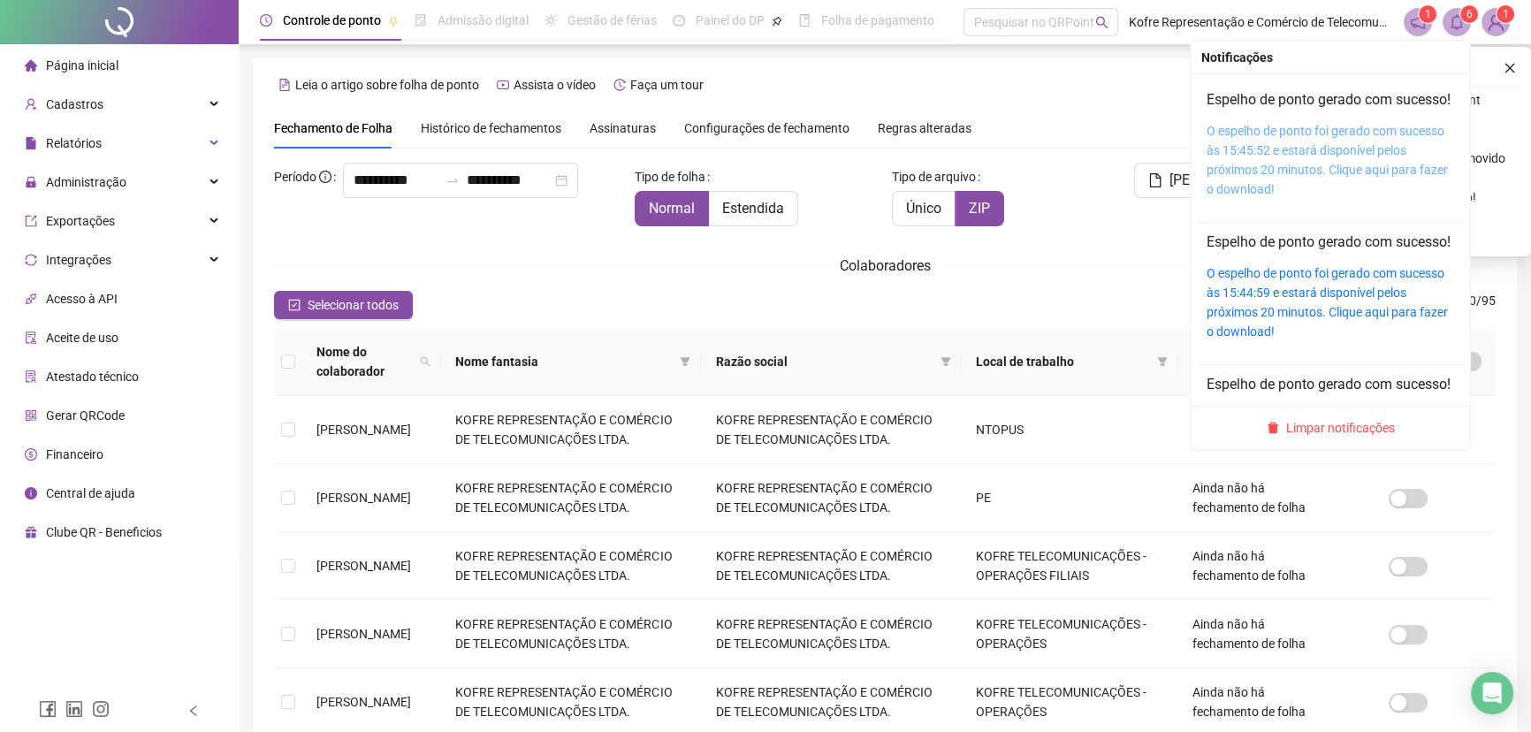
click at [1307, 150] on link "O espelho de ponto foi gerado com sucesso às 15:45:52 e estará disponível pelos…" at bounding box center [1327, 160] width 241 height 73
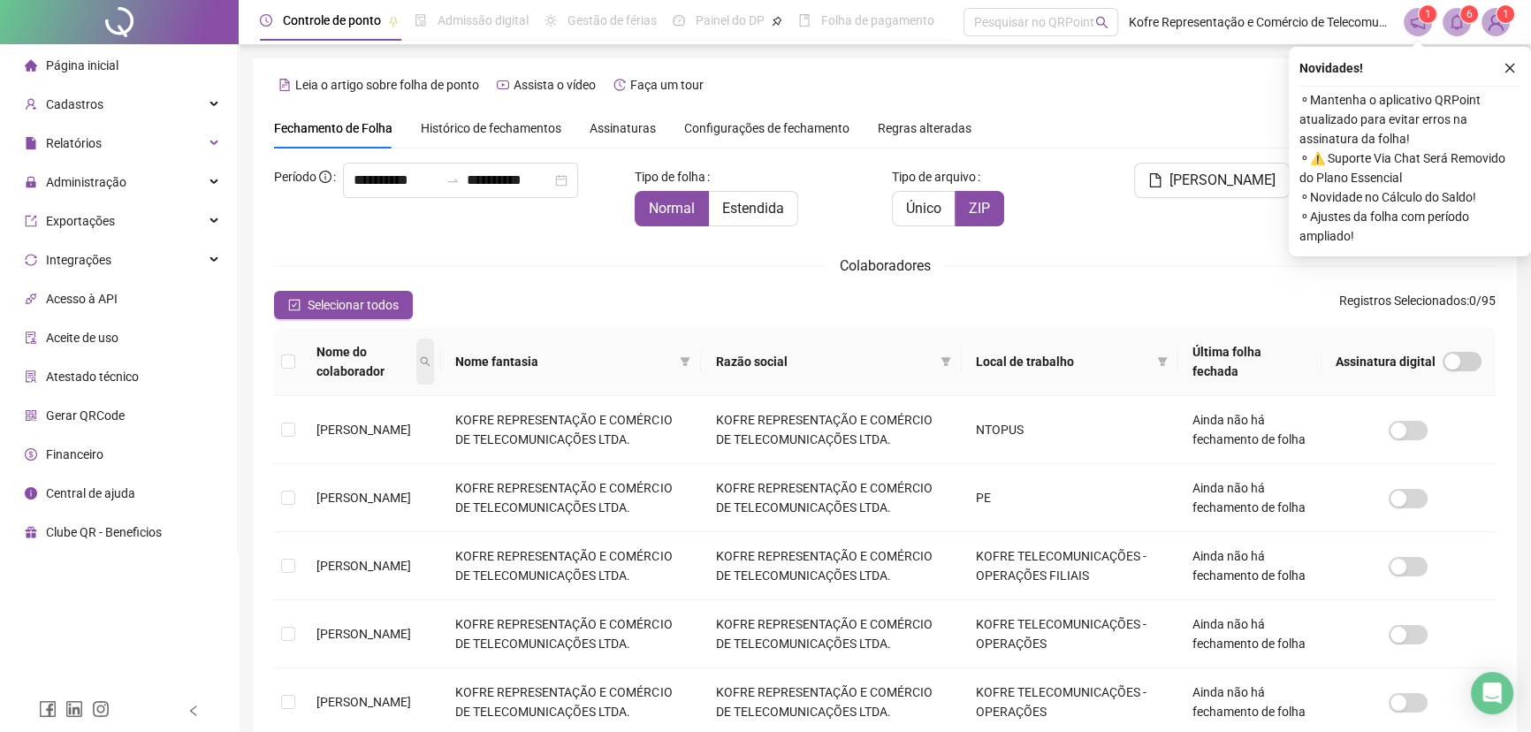
click at [434, 362] on span at bounding box center [425, 362] width 18 height 46
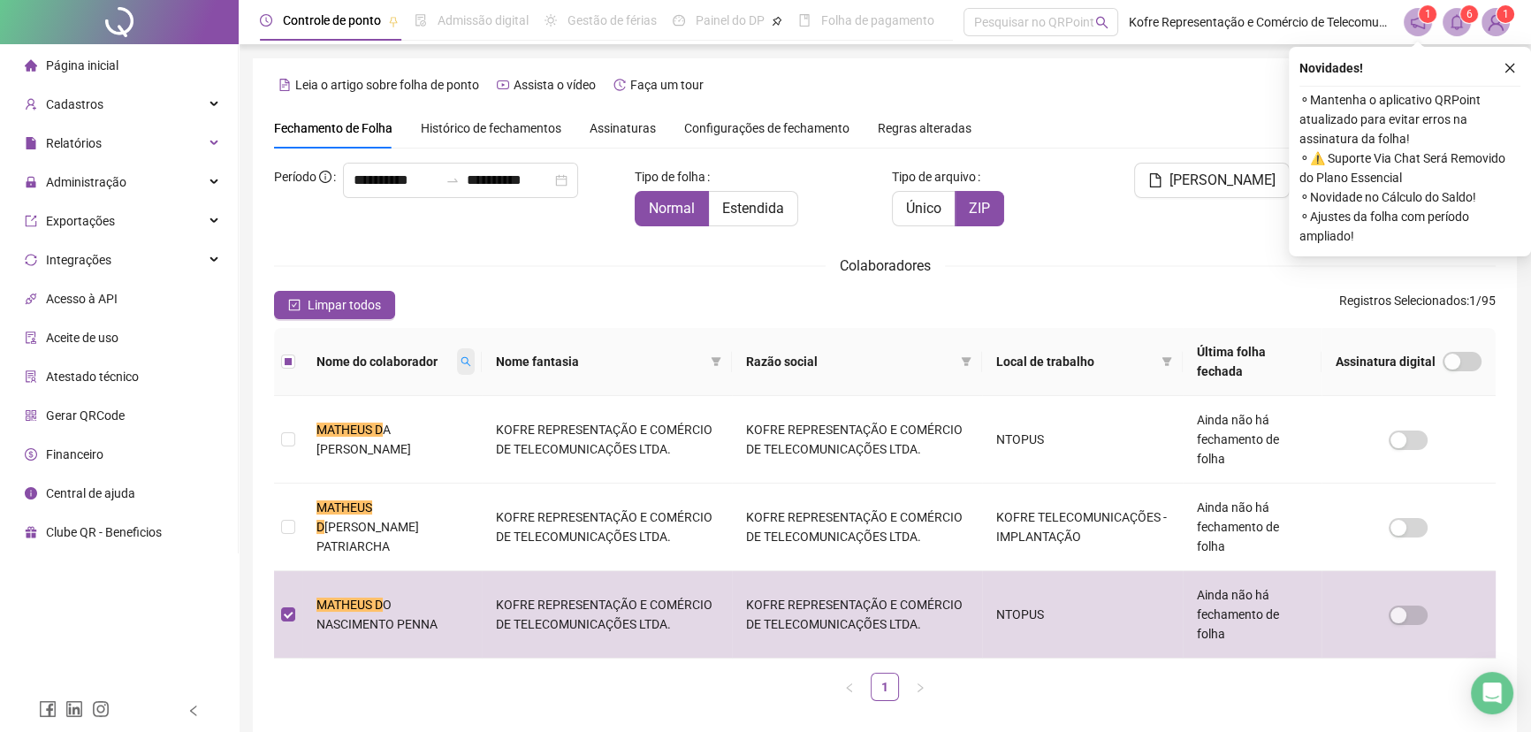
click at [462, 362] on icon "search" at bounding box center [467, 362] width 10 height 10
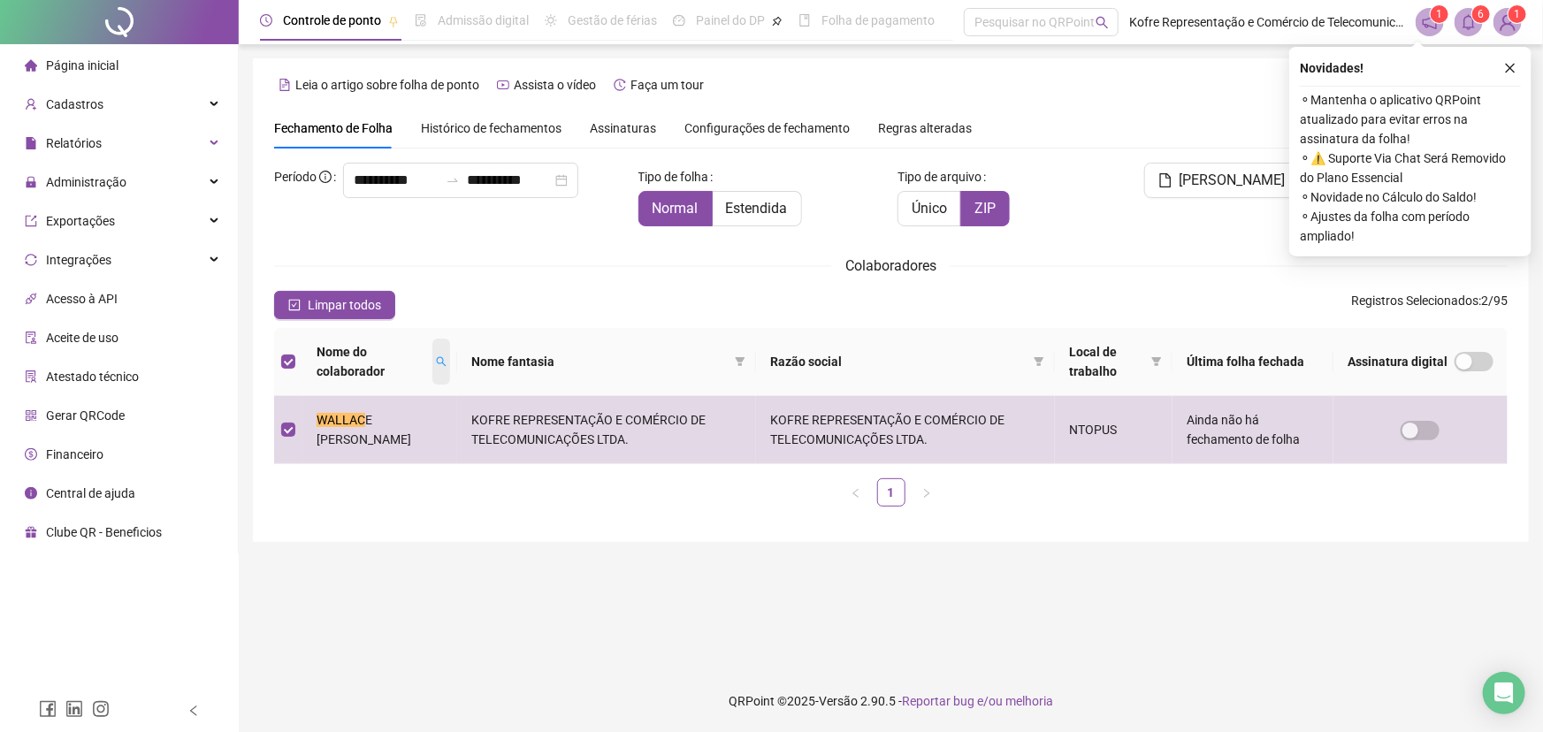
click at [447, 362] on icon "search" at bounding box center [441, 361] width 11 height 11
click at [438, 361] on icon "search" at bounding box center [432, 361] width 11 height 11
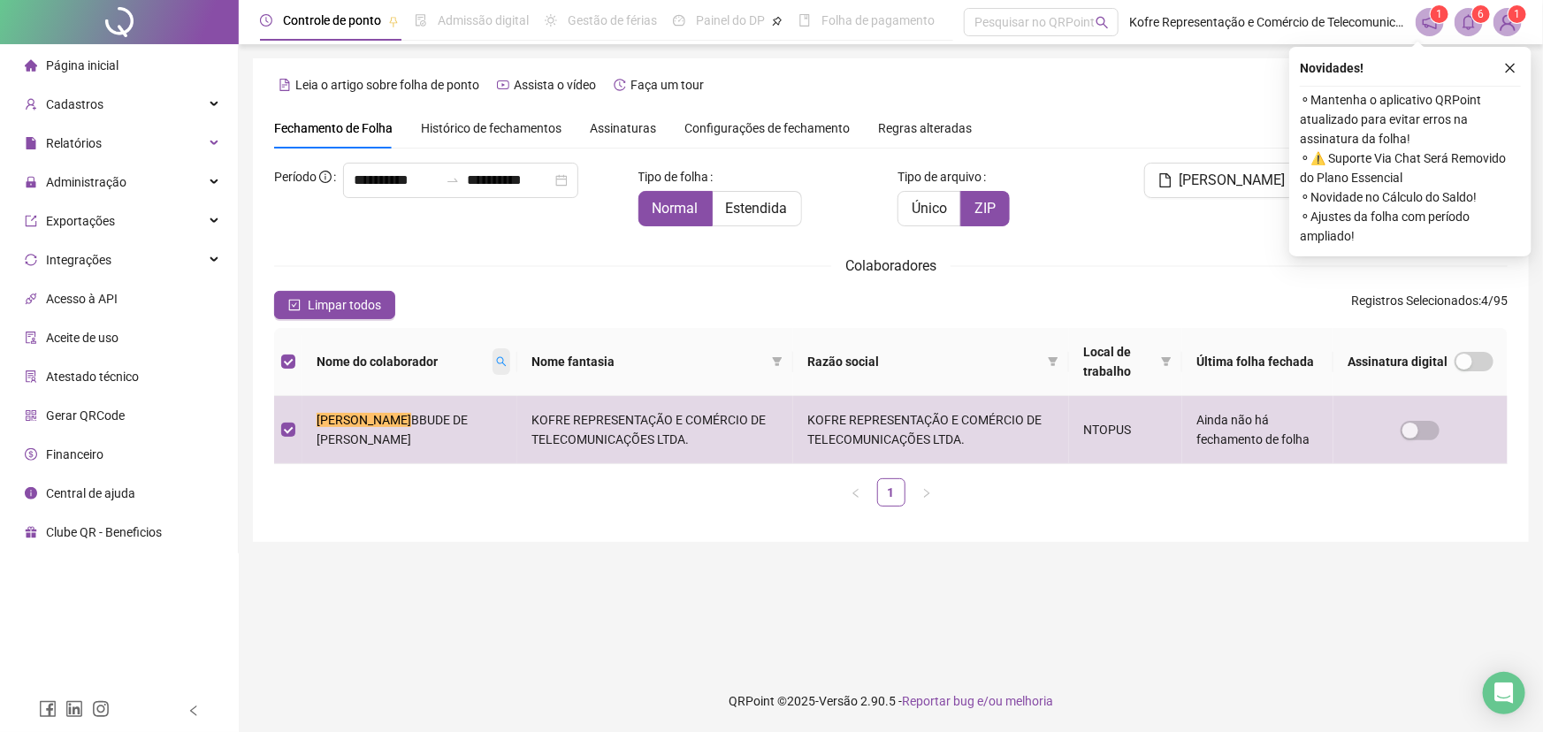
click at [496, 363] on icon "search" at bounding box center [501, 362] width 10 height 10
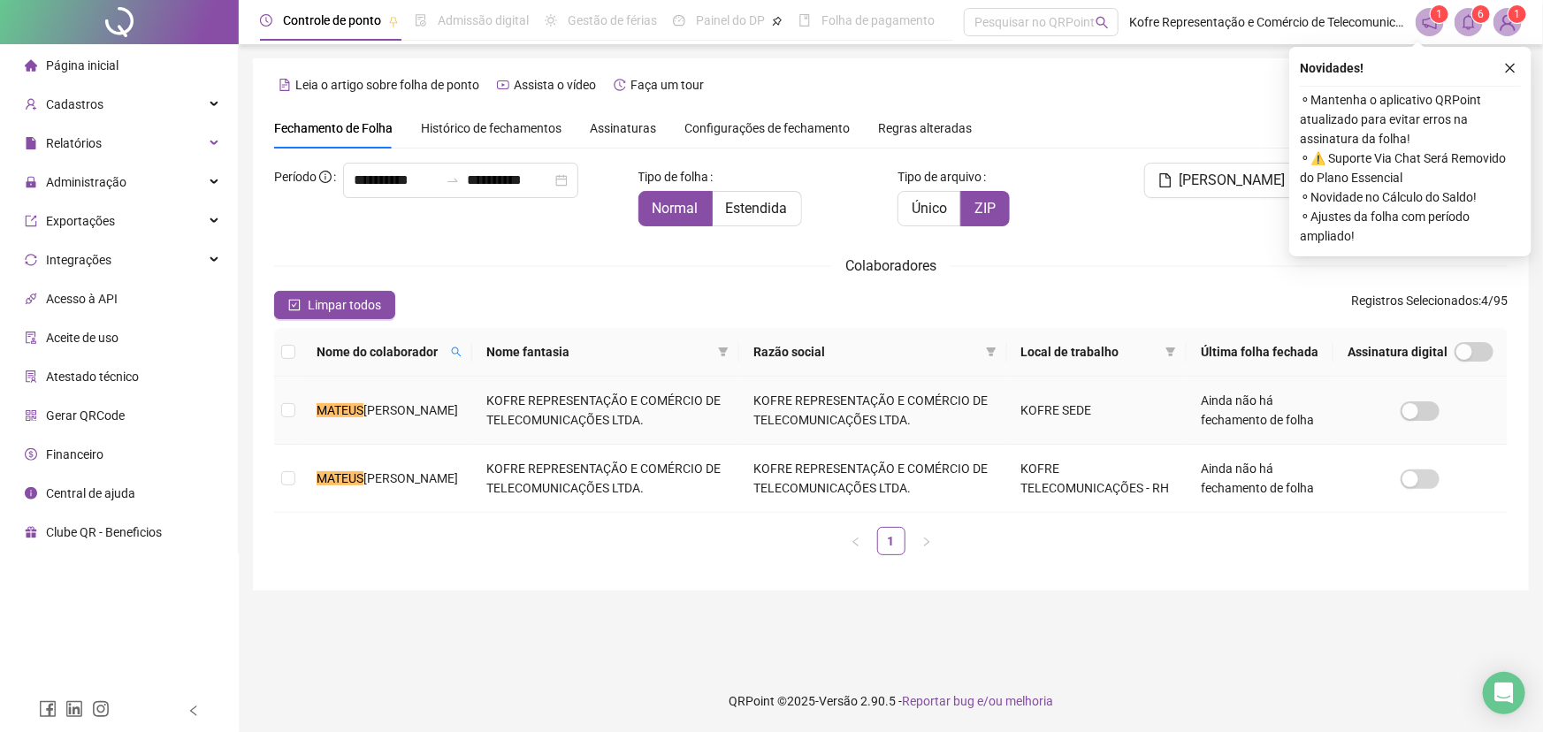
click at [295, 411] on td at bounding box center [288, 411] width 28 height 68
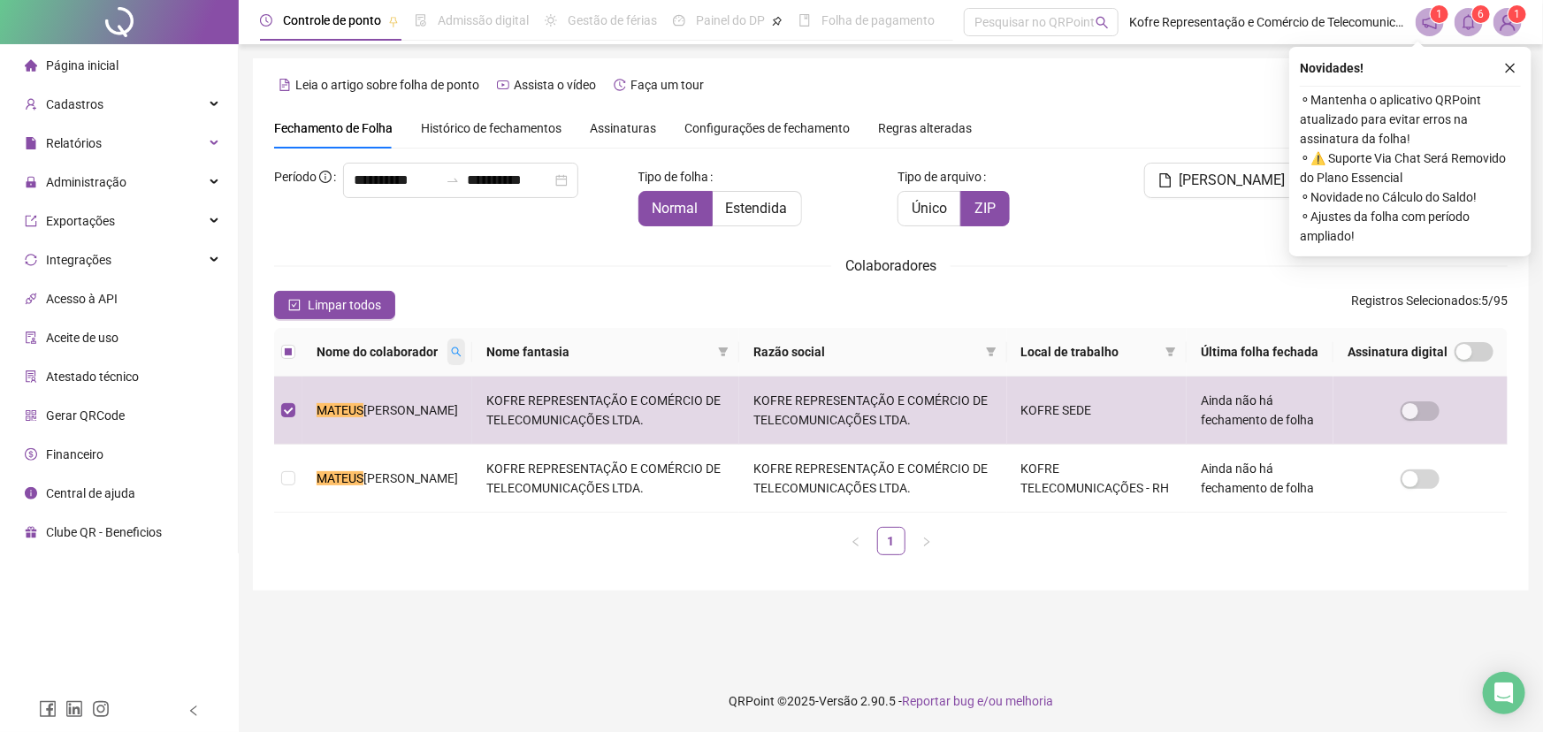
click at [451, 352] on icon "search" at bounding box center [456, 352] width 11 height 11
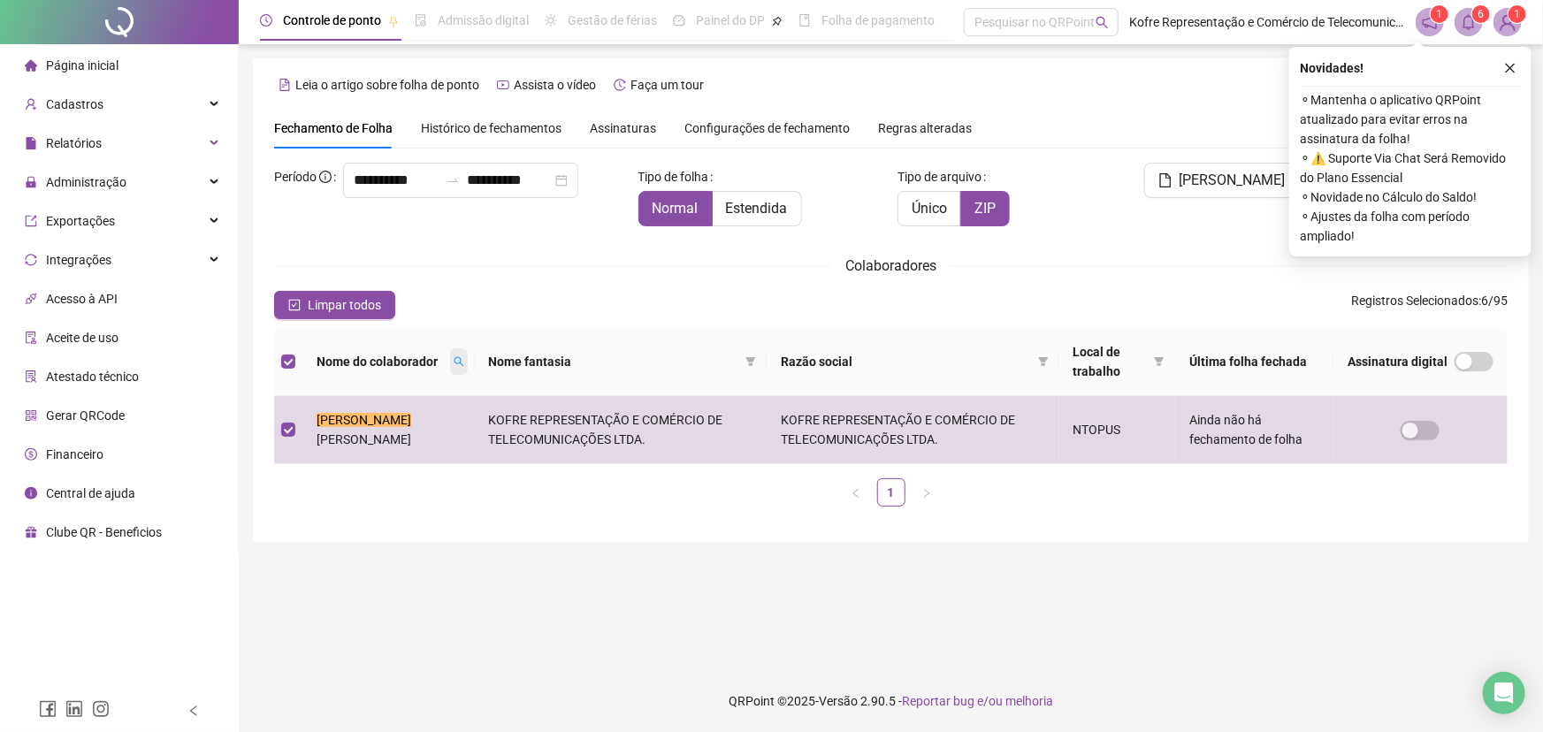
click at [454, 360] on icon "search" at bounding box center [459, 362] width 10 height 10
click at [454, 362] on icon "search" at bounding box center [459, 362] width 10 height 10
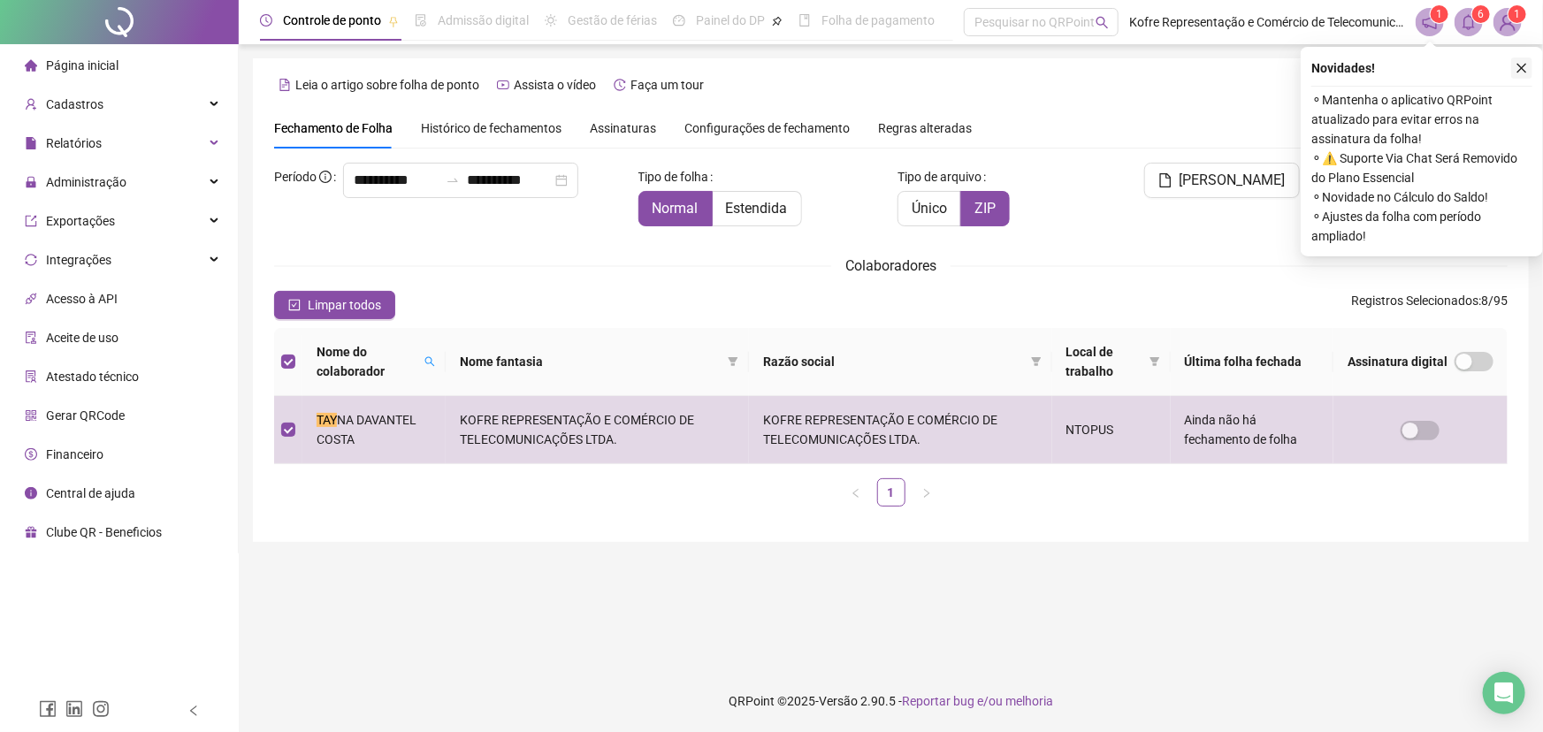
click at [1521, 71] on icon "close" at bounding box center [1521, 68] width 12 height 12
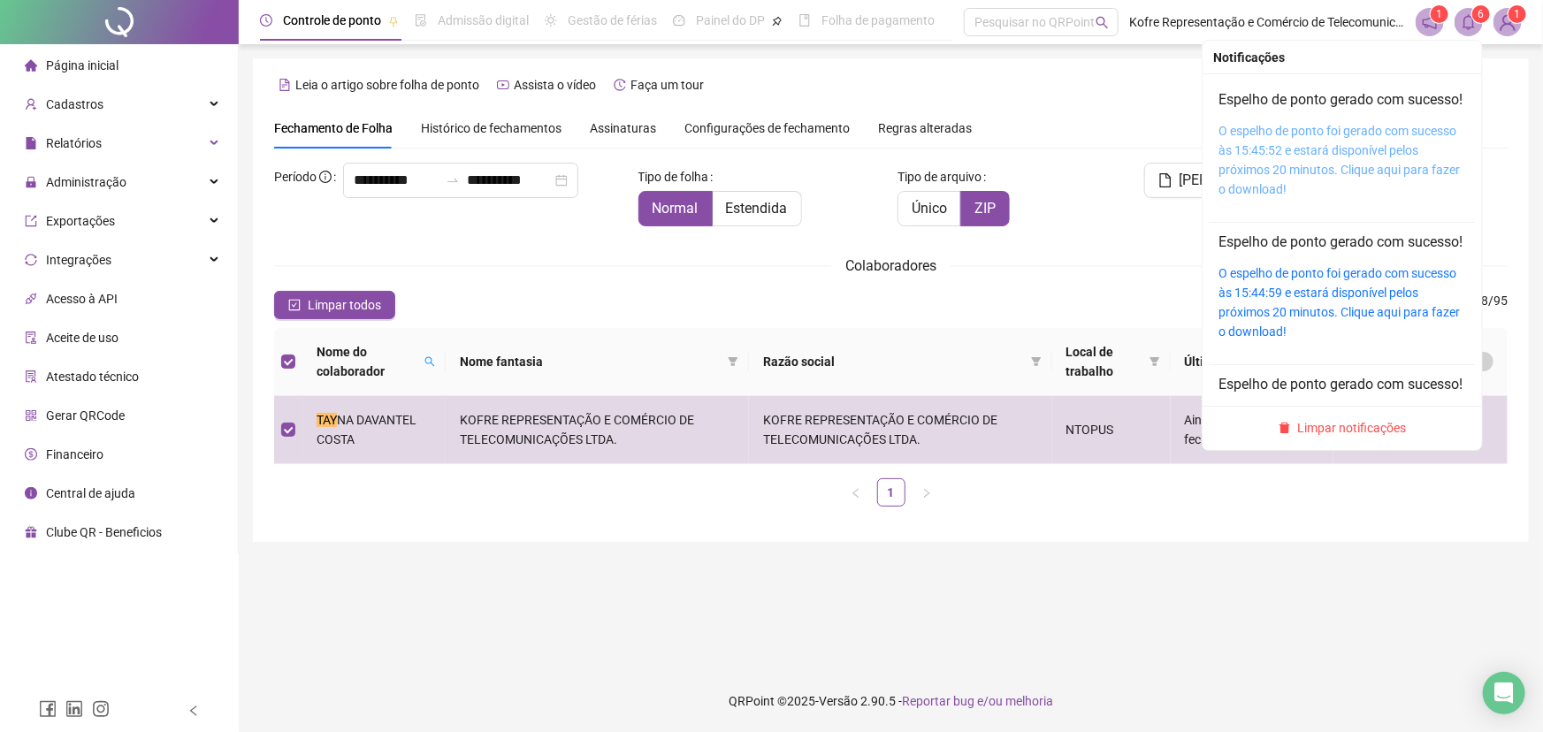
click at [1326, 150] on link "O espelho de ponto foi gerado com sucesso às 15:45:52 e estará disponível pelos…" at bounding box center [1338, 160] width 241 height 73
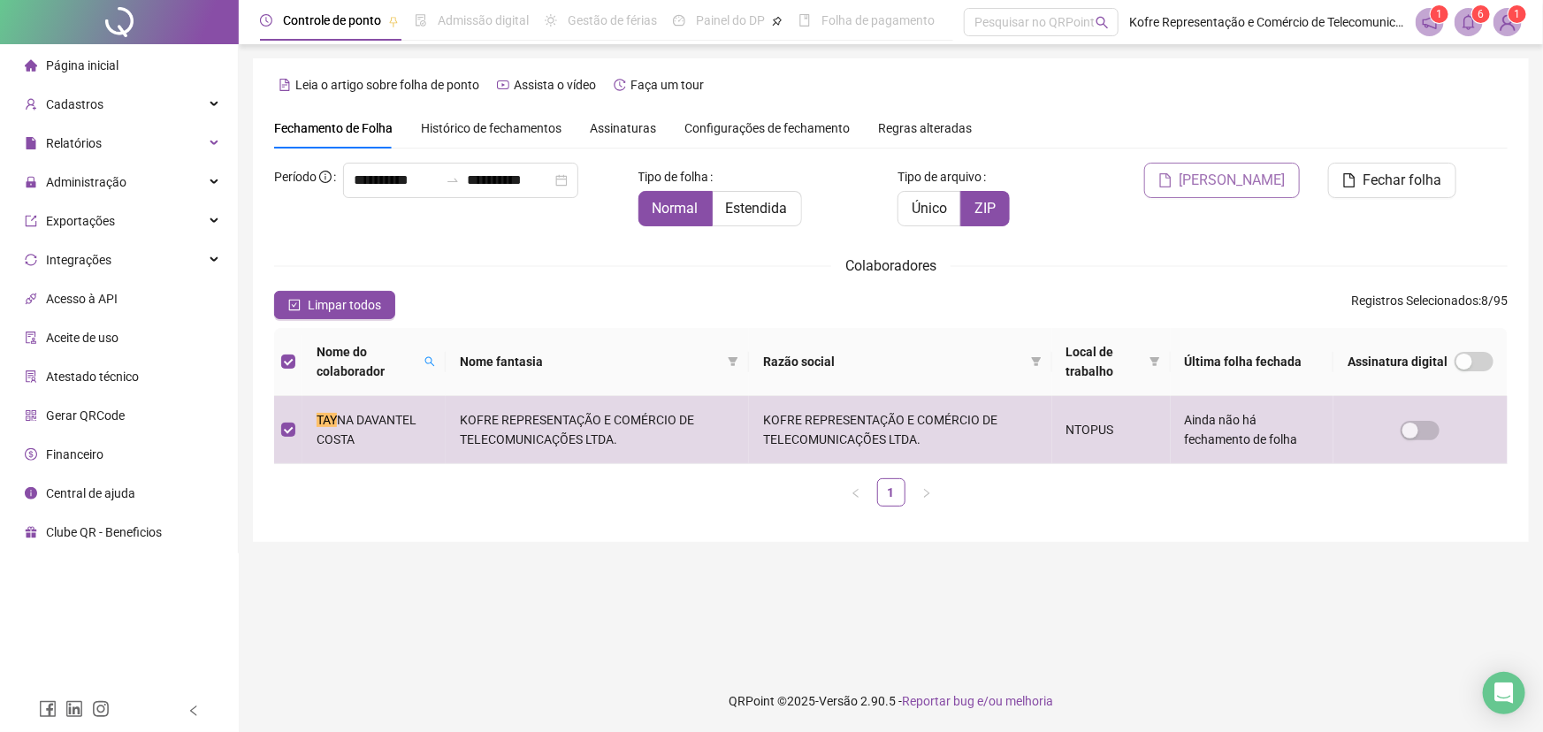
click at [1248, 172] on span "[PERSON_NAME]" at bounding box center [1232, 180] width 106 height 21
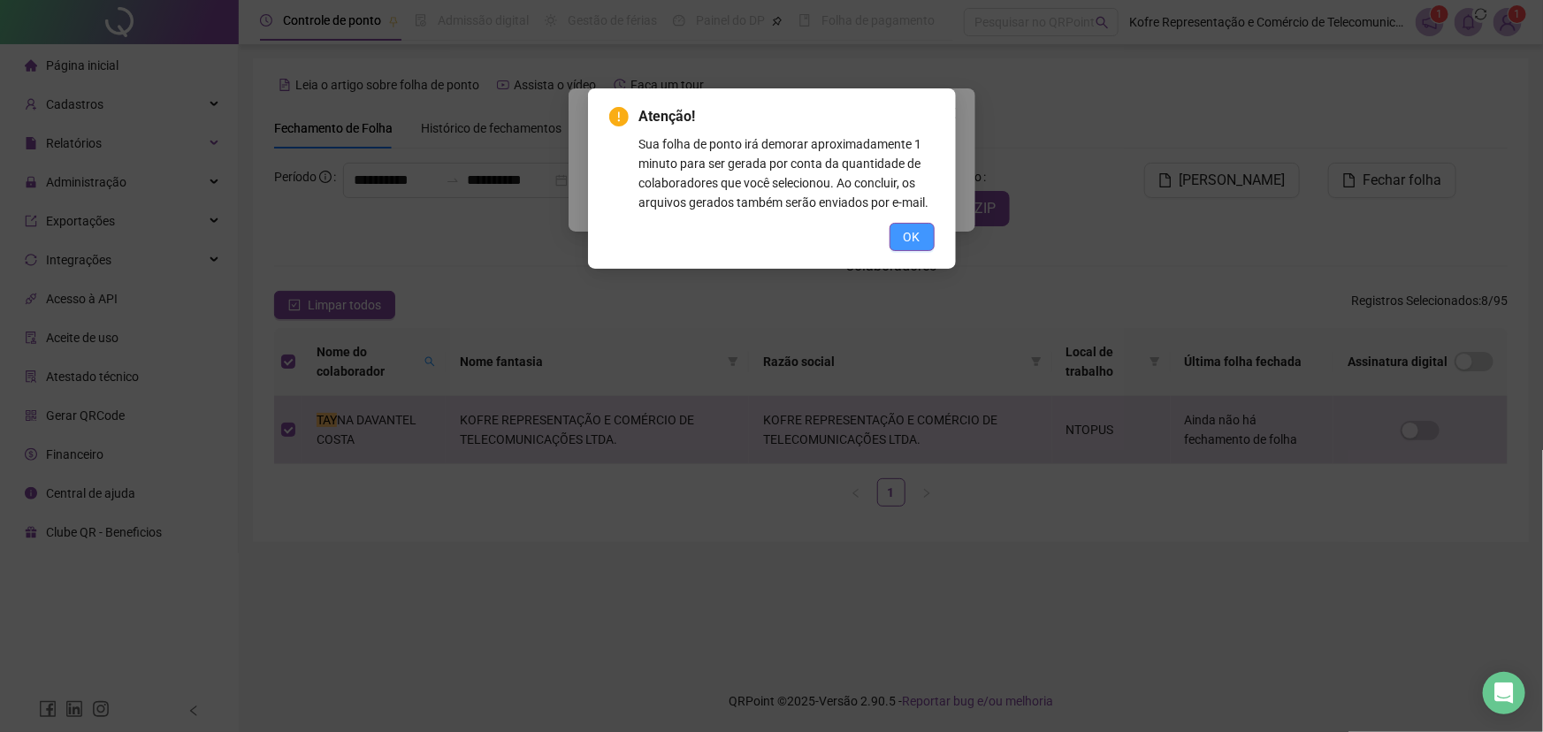
click at [905, 236] on span "OK" at bounding box center [912, 236] width 17 height 19
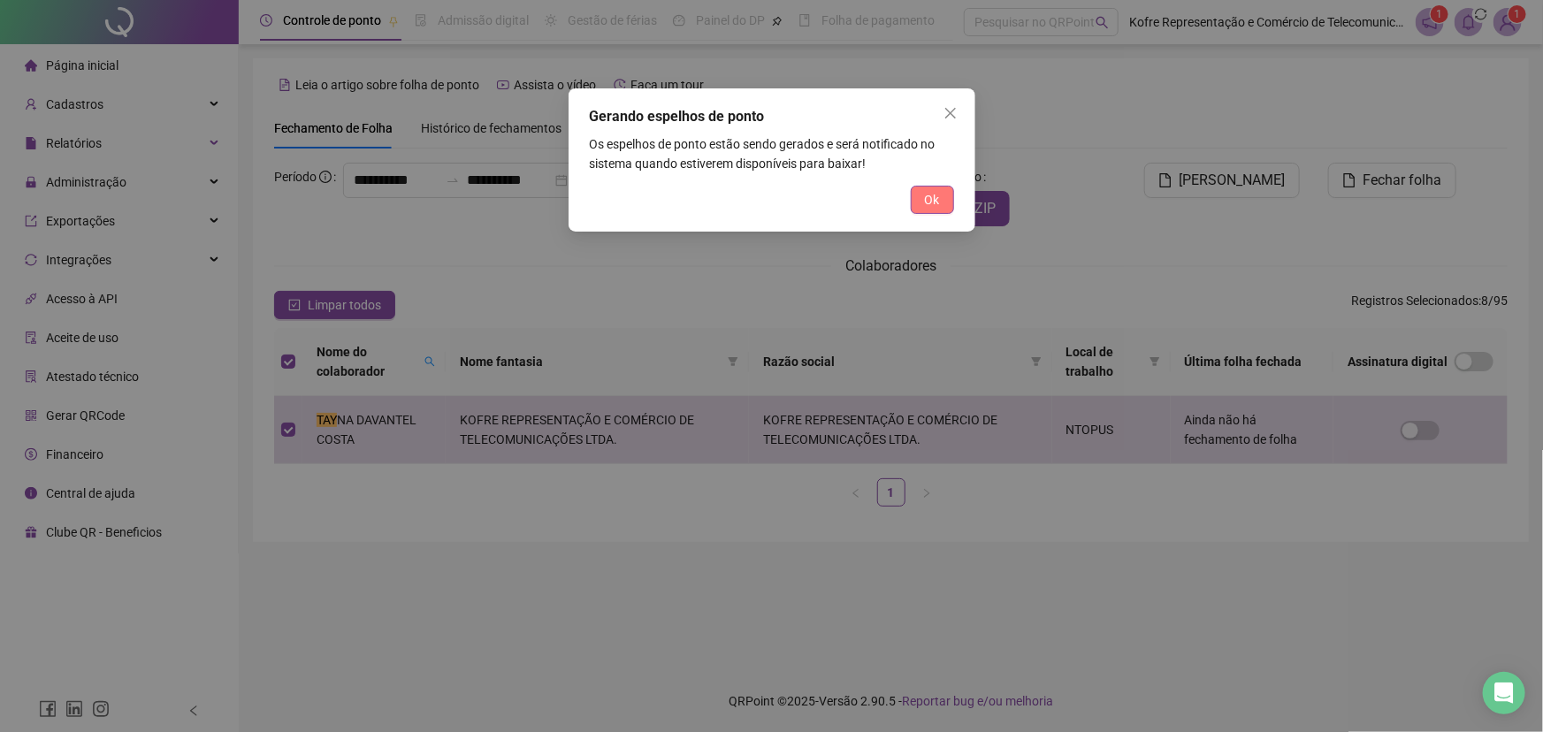
click at [933, 202] on span "Ok" at bounding box center [932, 199] width 15 height 19
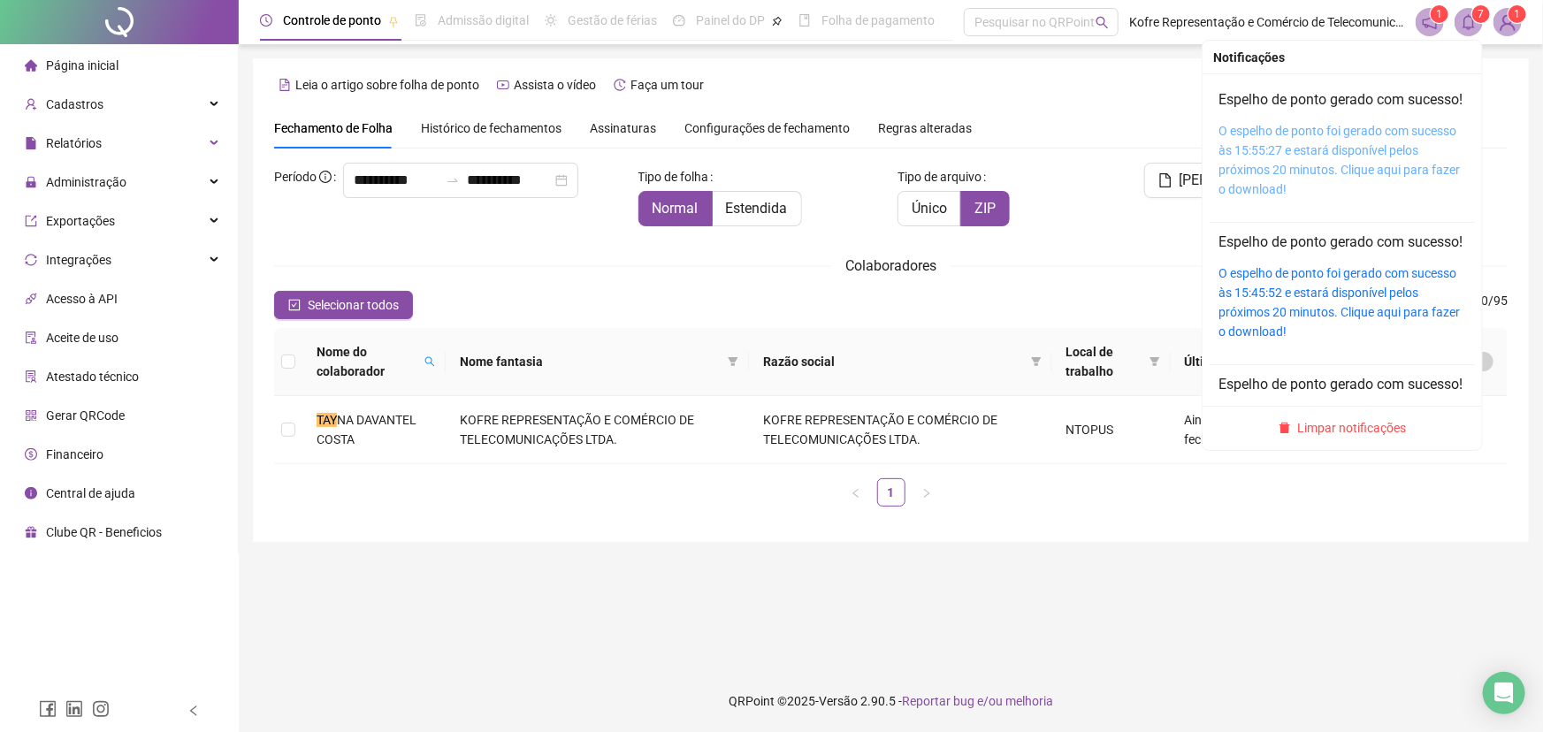
click at [1350, 156] on link "O espelho de ponto foi gerado com sucesso às 15:55:27 e estará disponível pelos…" at bounding box center [1338, 160] width 241 height 73
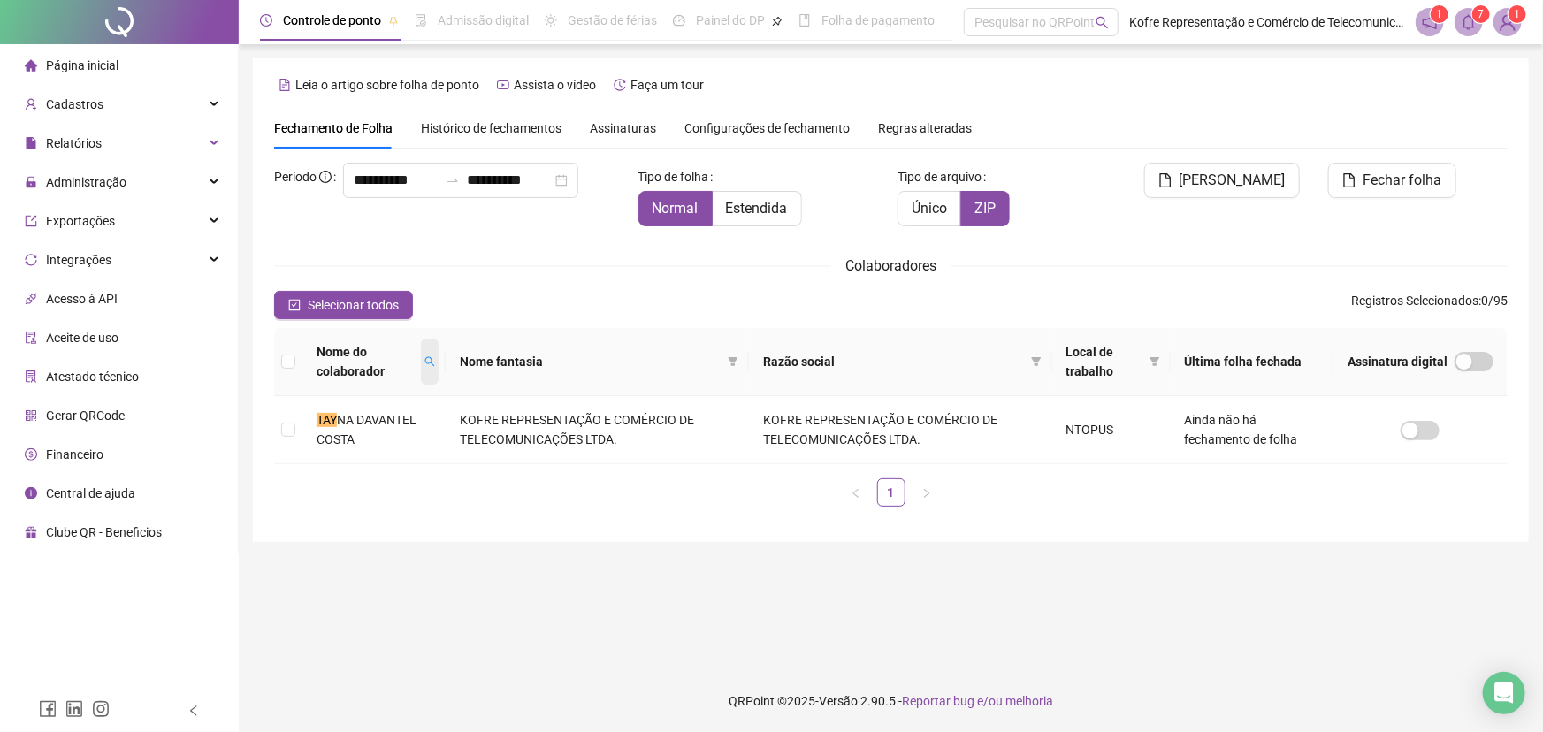
click at [427, 363] on icon "search" at bounding box center [429, 361] width 11 height 11
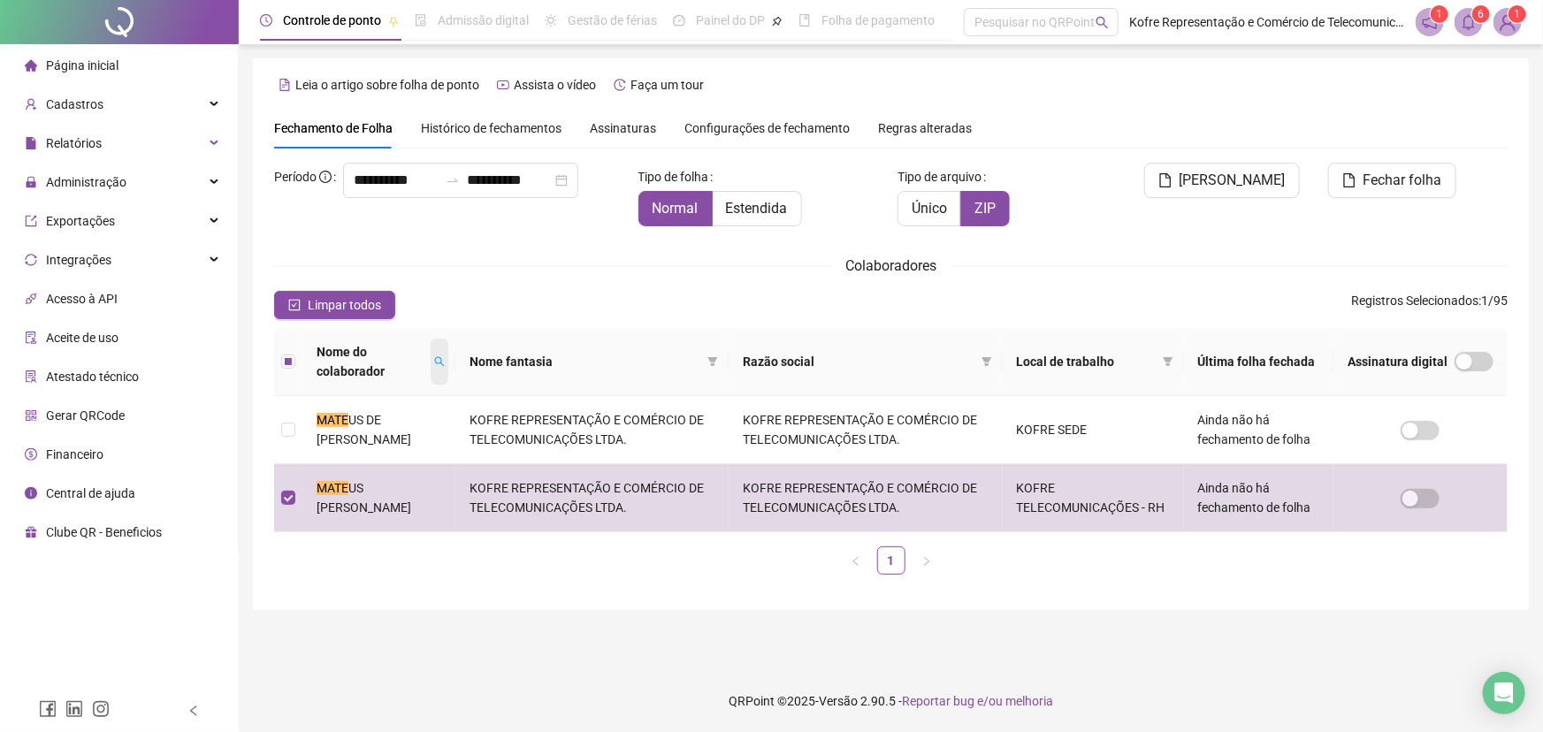
click at [445, 356] on icon "search" at bounding box center [439, 361] width 11 height 11
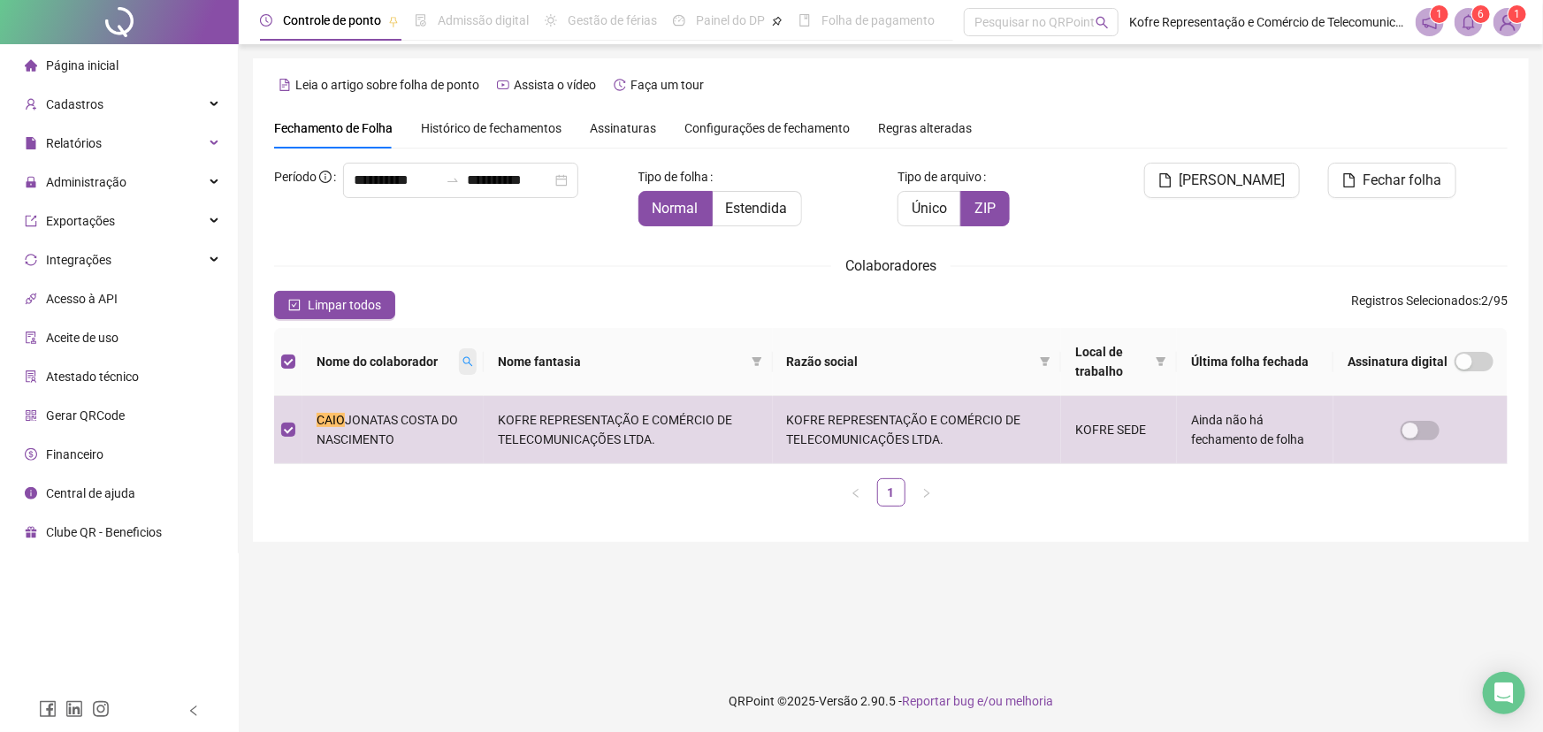
click at [472, 359] on icon "search" at bounding box center [467, 361] width 11 height 11
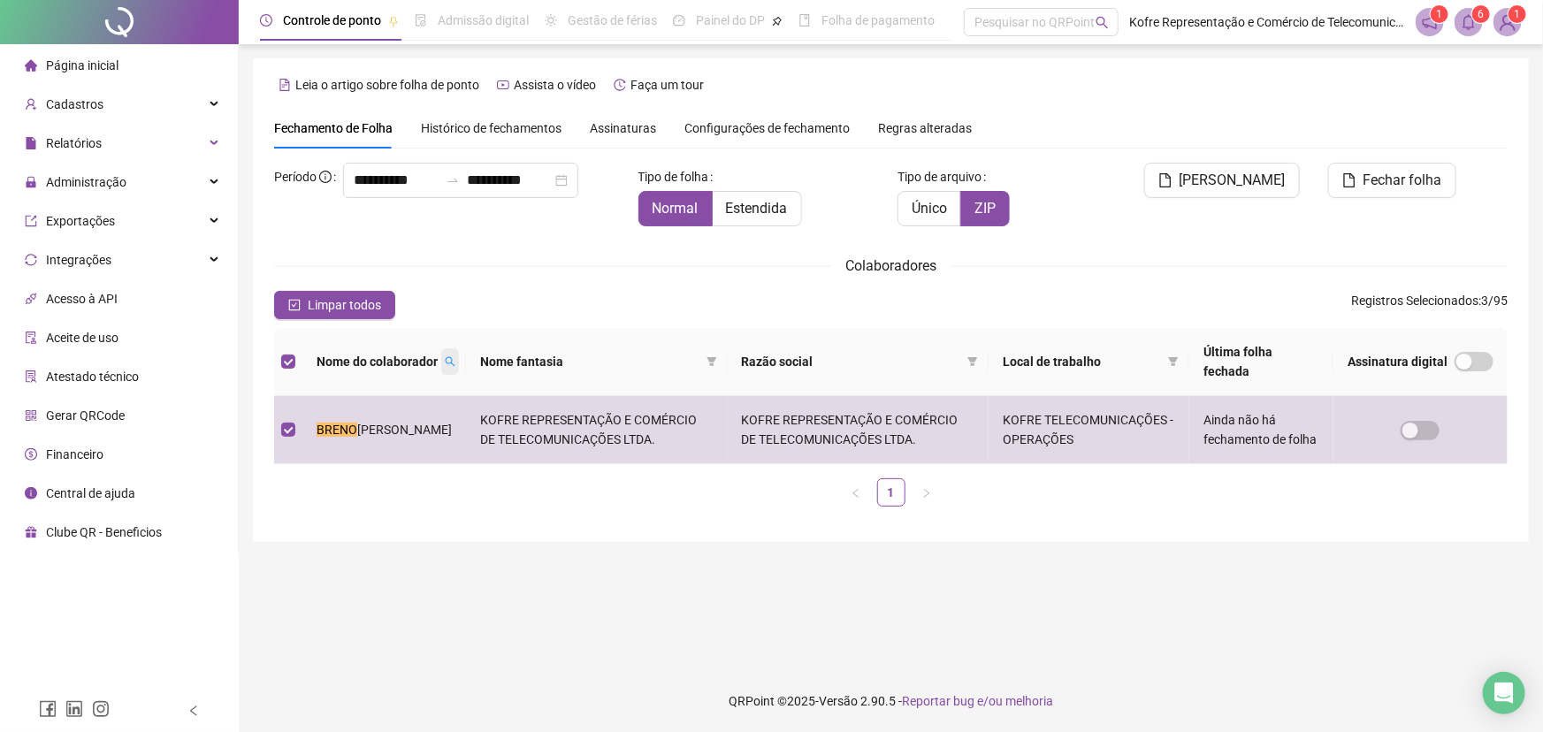
click at [445, 357] on span at bounding box center [450, 361] width 18 height 27
click at [437, 364] on span at bounding box center [446, 362] width 18 height 46
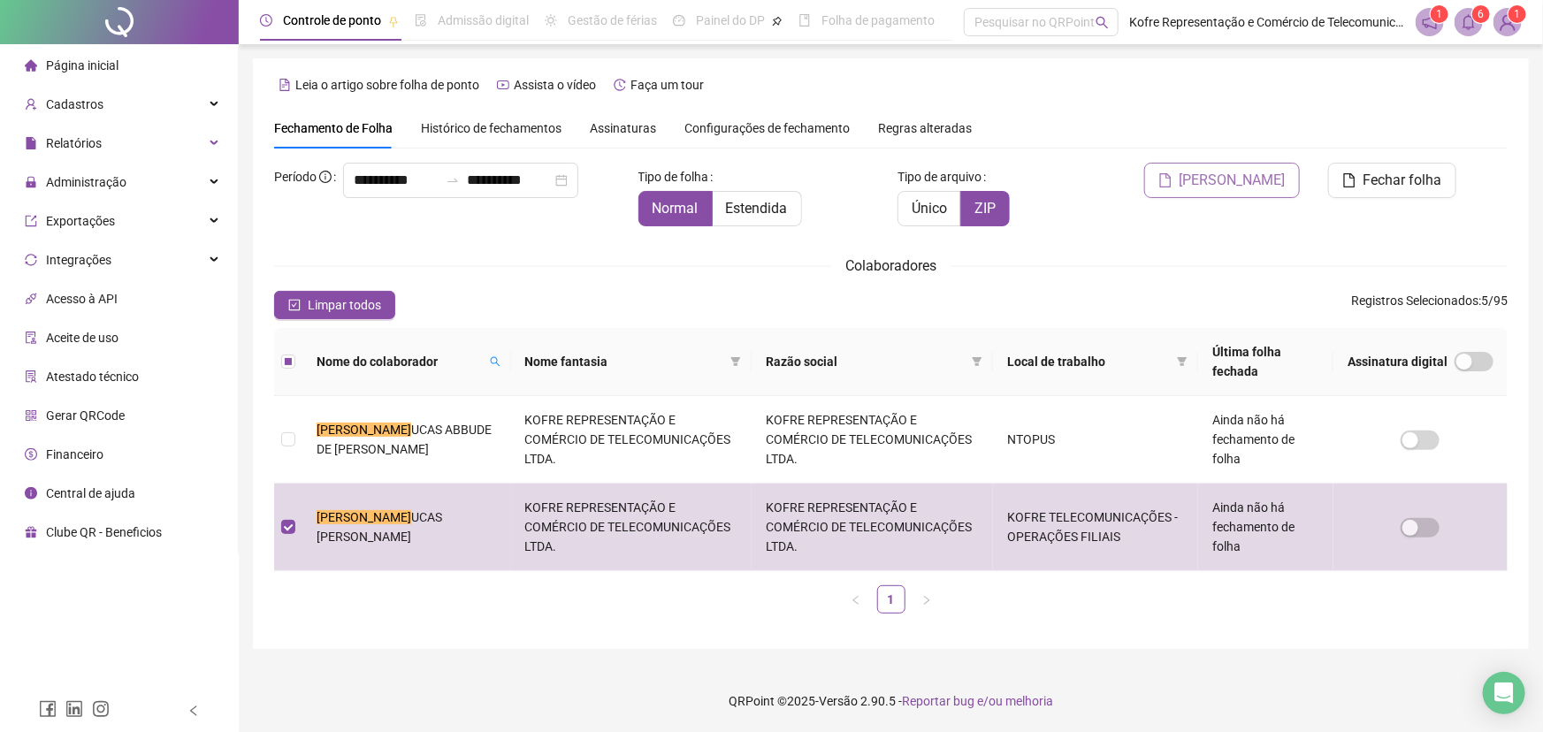
click at [1265, 181] on span "[PERSON_NAME]" at bounding box center [1232, 180] width 106 height 21
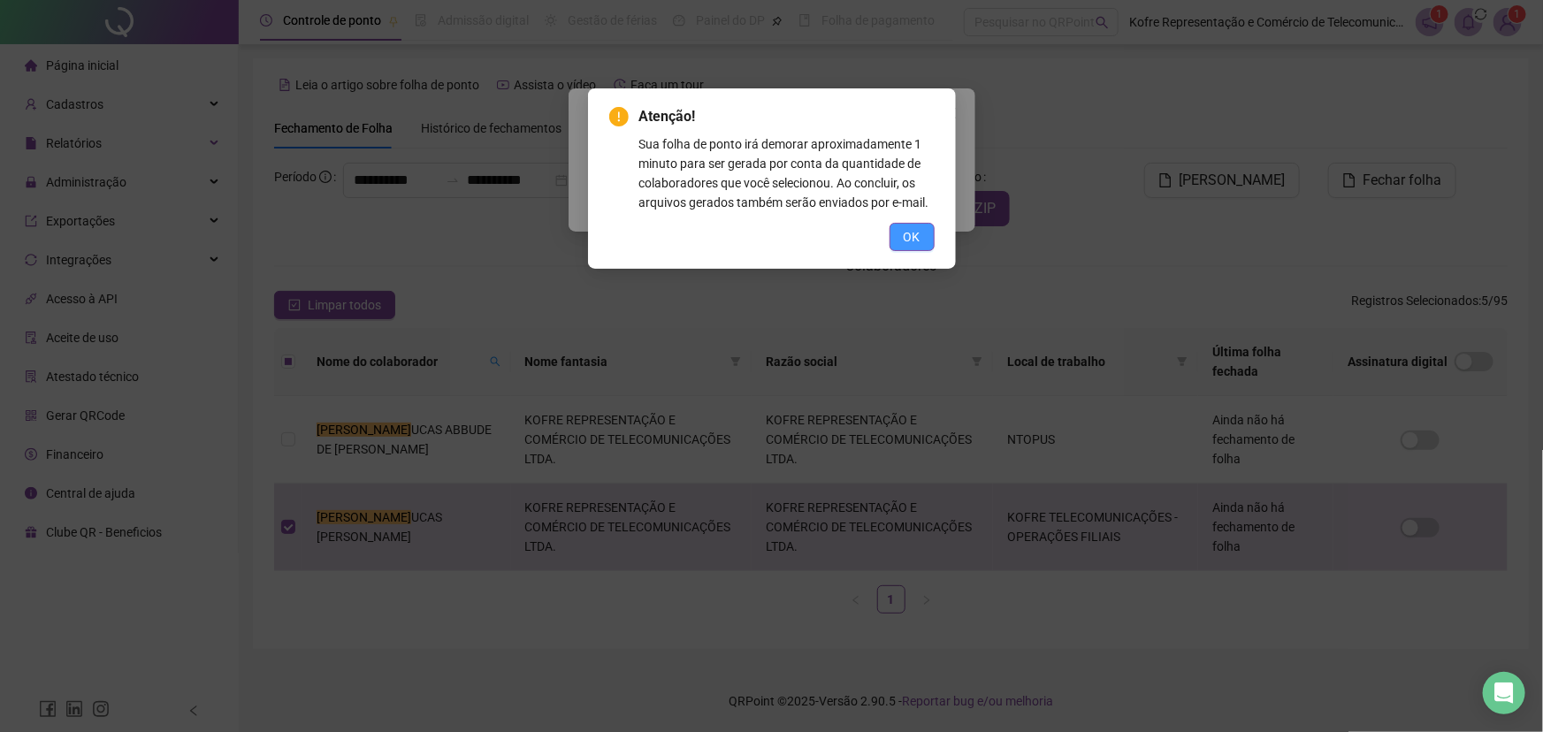
click at [925, 239] on button "OK" at bounding box center [911, 237] width 45 height 28
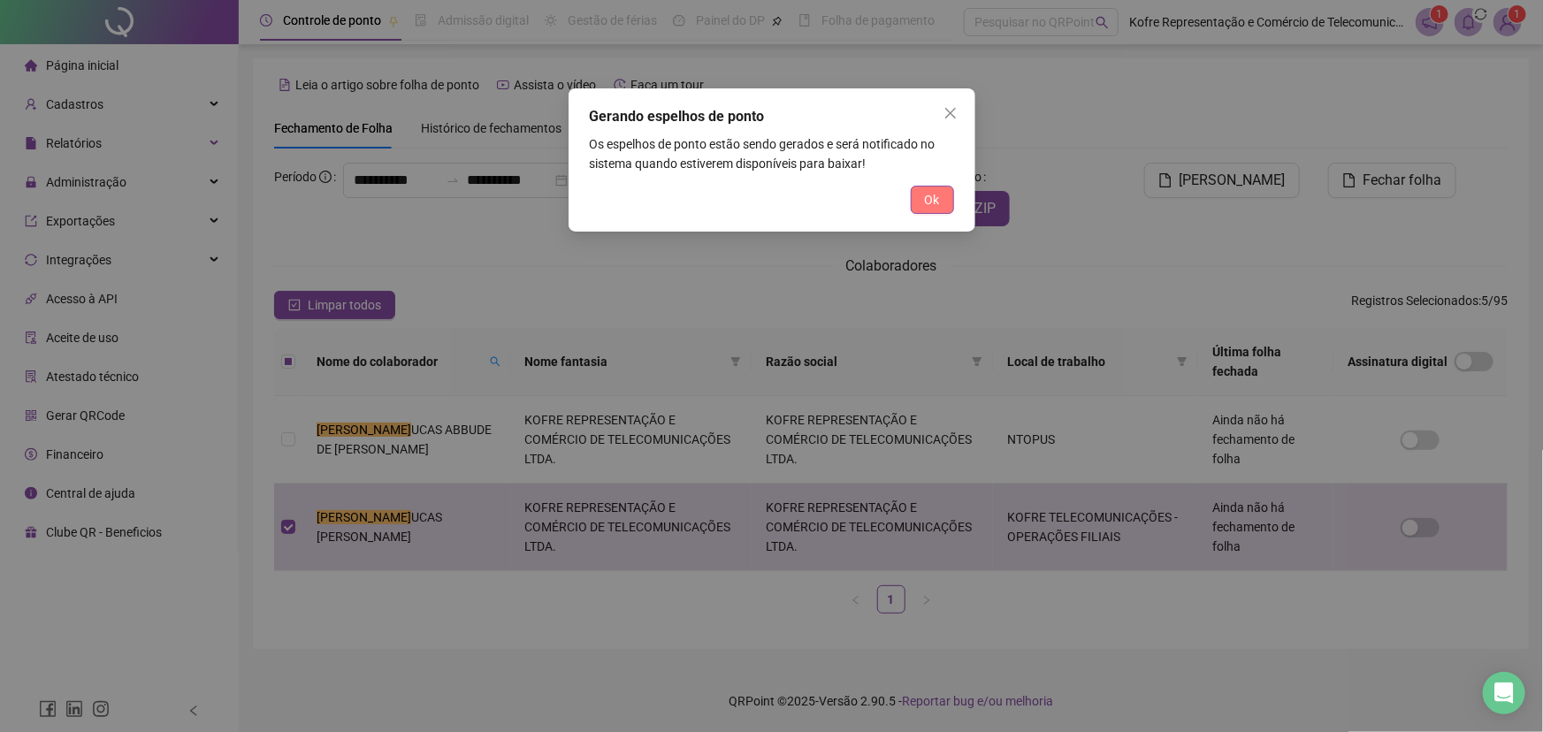
click at [928, 204] on span "Ok" at bounding box center [932, 199] width 15 height 19
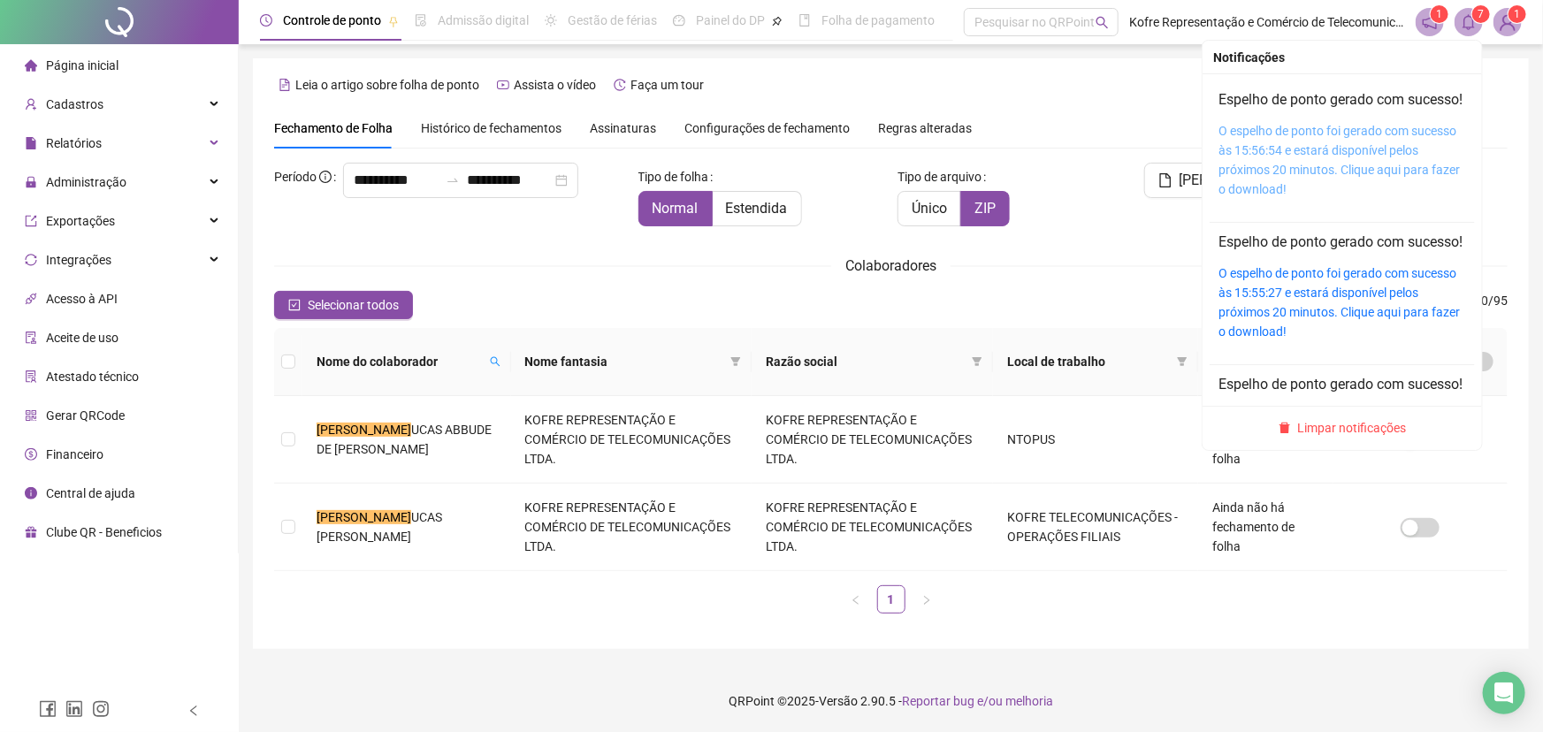
click at [1347, 152] on link "O espelho de ponto foi gerado com sucesso às 15:56:54 e estará disponível pelos…" at bounding box center [1338, 160] width 241 height 73
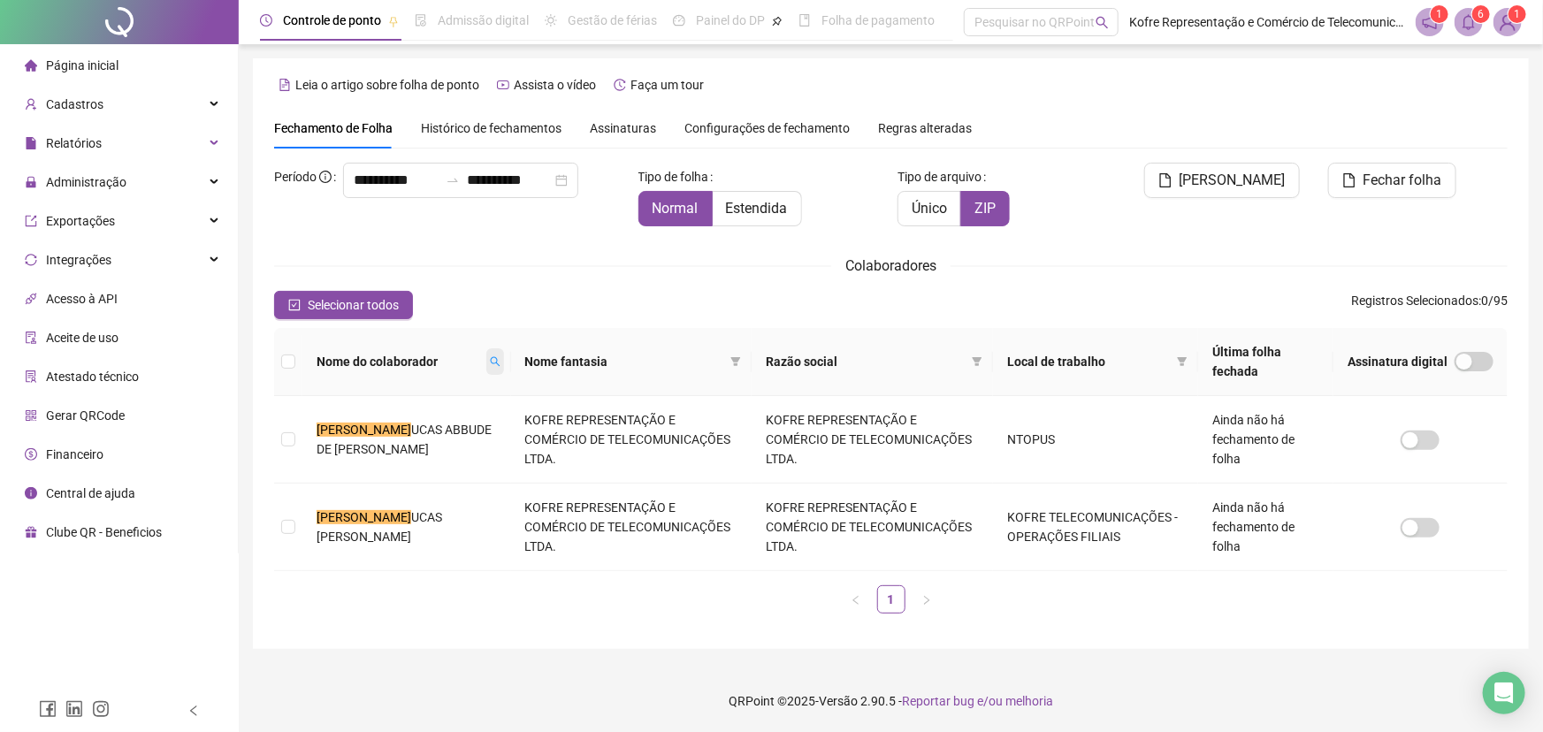
click at [490, 358] on icon "search" at bounding box center [495, 361] width 11 height 11
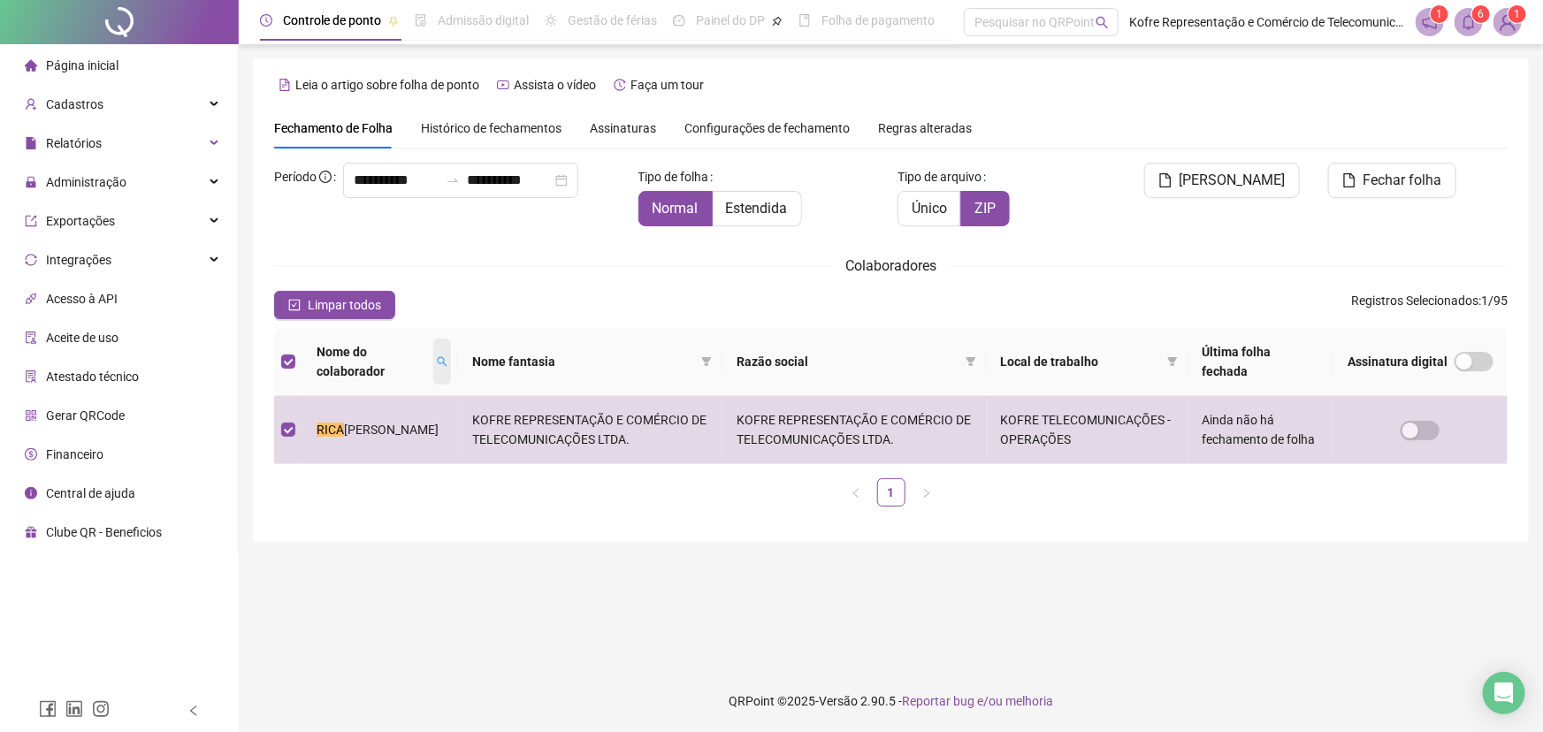
click at [437, 360] on icon "search" at bounding box center [442, 361] width 11 height 11
click at [445, 363] on icon "search" at bounding box center [439, 361] width 11 height 11
click at [438, 362] on icon "search" at bounding box center [432, 361] width 11 height 11
click at [434, 366] on icon "search" at bounding box center [429, 361] width 11 height 11
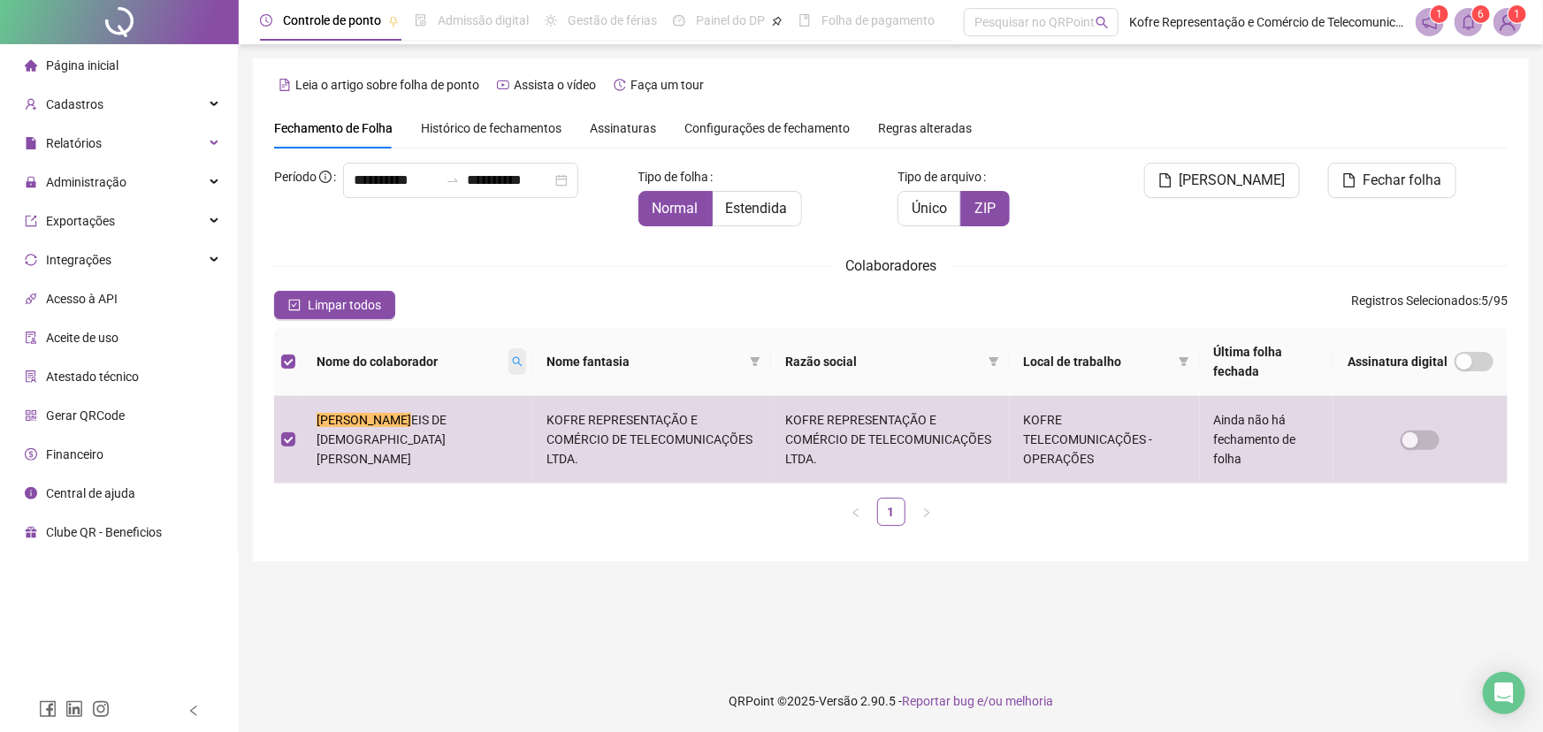
click at [512, 358] on icon "search" at bounding box center [517, 361] width 11 height 11
type input "*****"
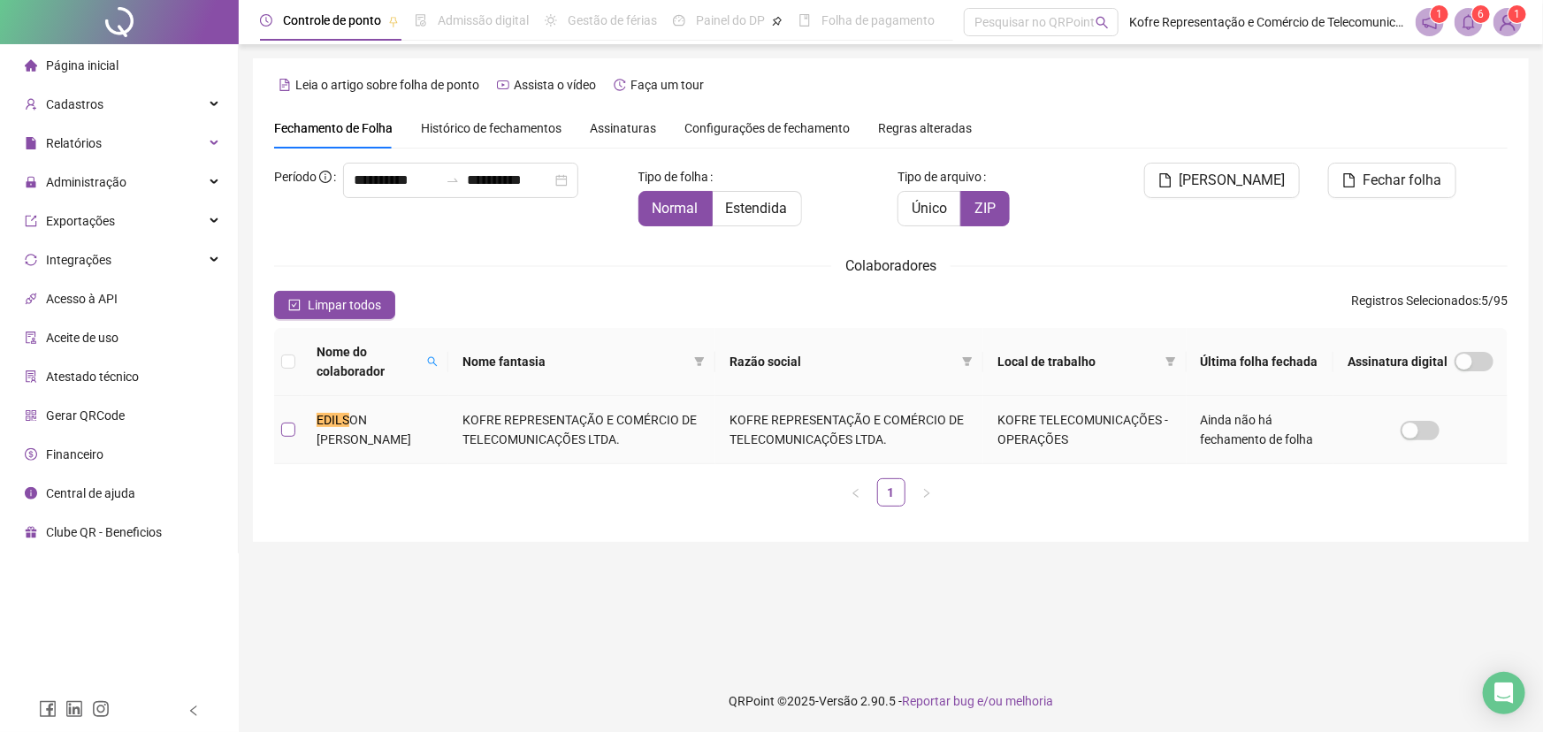
click at [289, 439] on label at bounding box center [288, 429] width 14 height 19
click at [1235, 180] on span "[PERSON_NAME]" at bounding box center [1232, 180] width 106 height 21
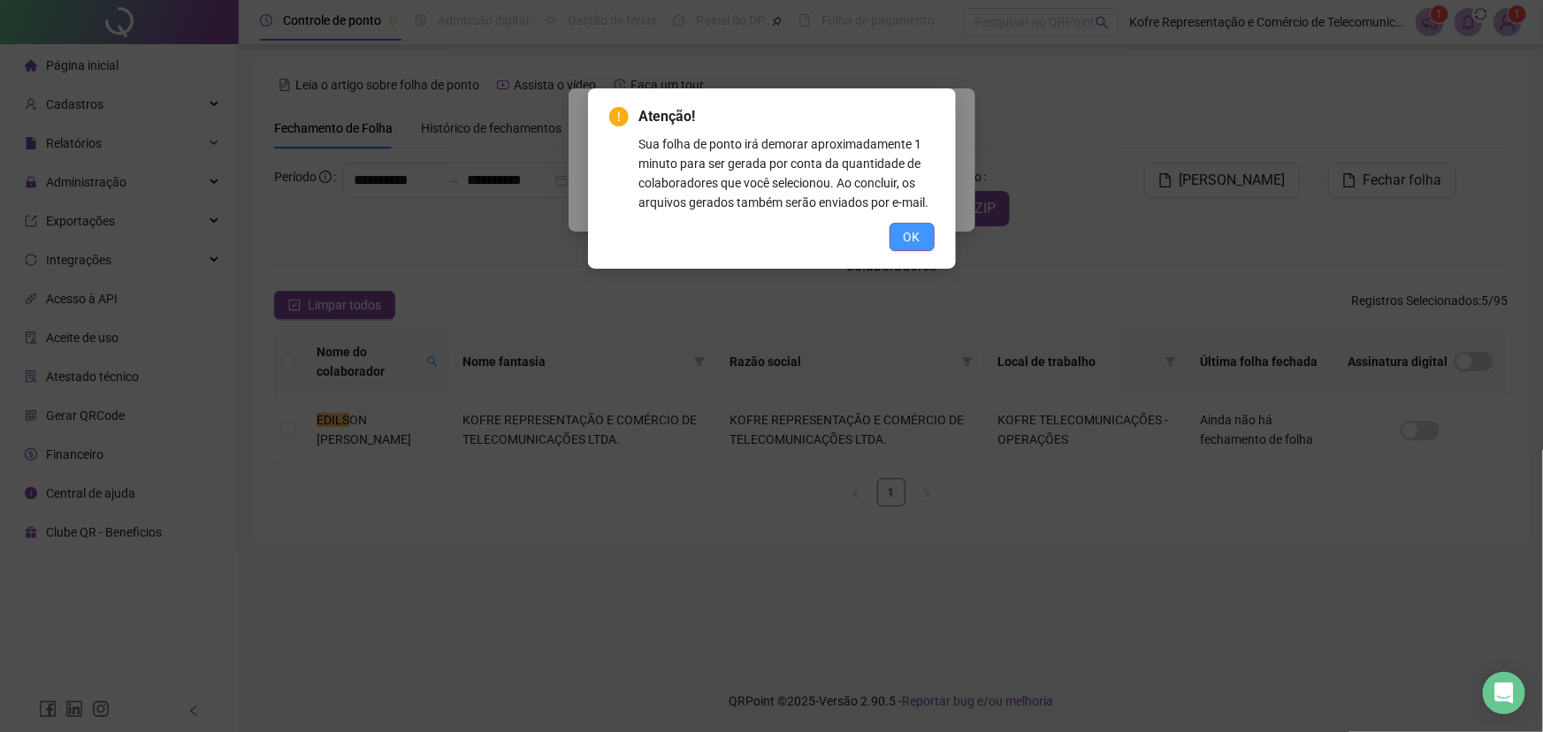
click at [915, 227] on span "OK" at bounding box center [912, 236] width 17 height 19
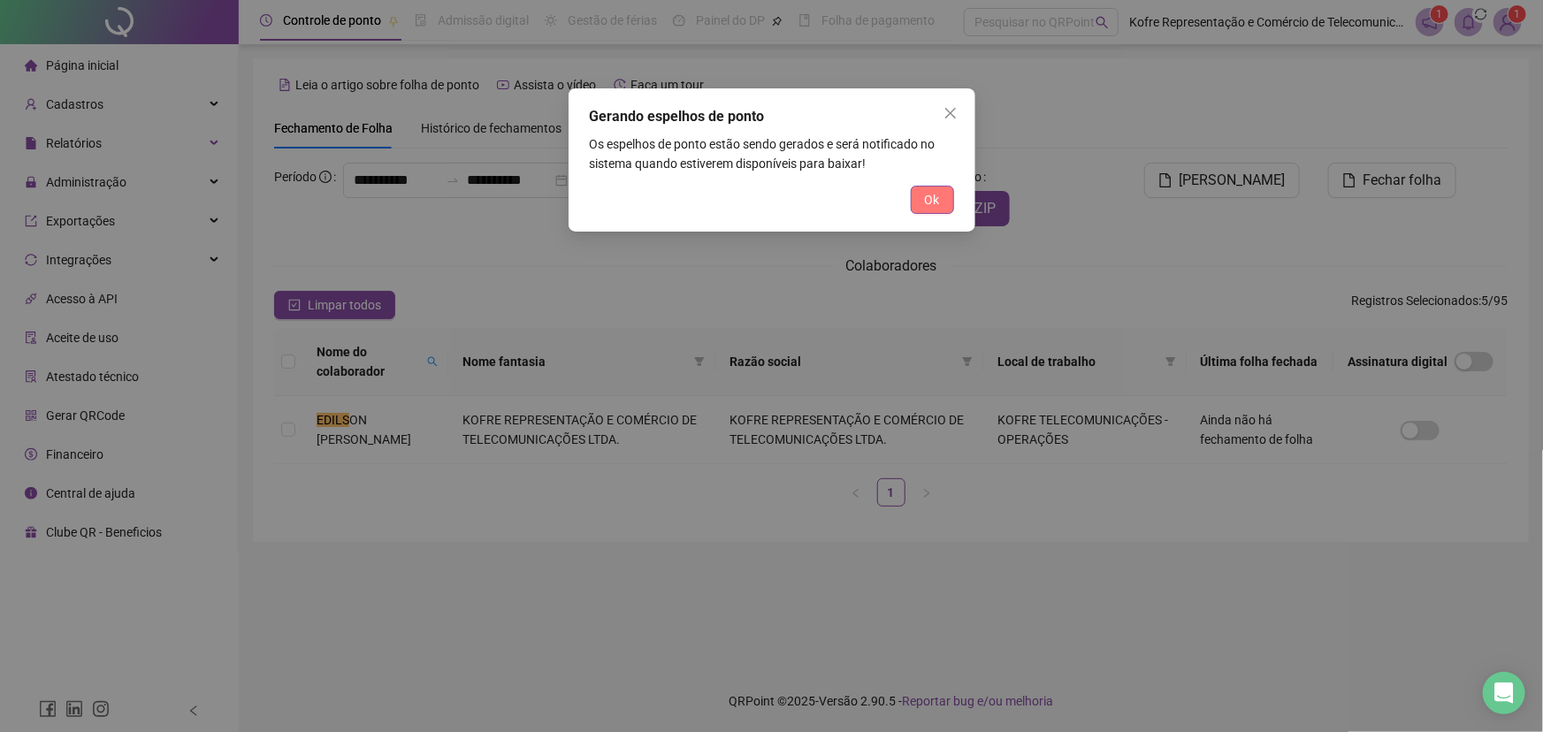
click at [932, 205] on span "Ok" at bounding box center [932, 199] width 15 height 19
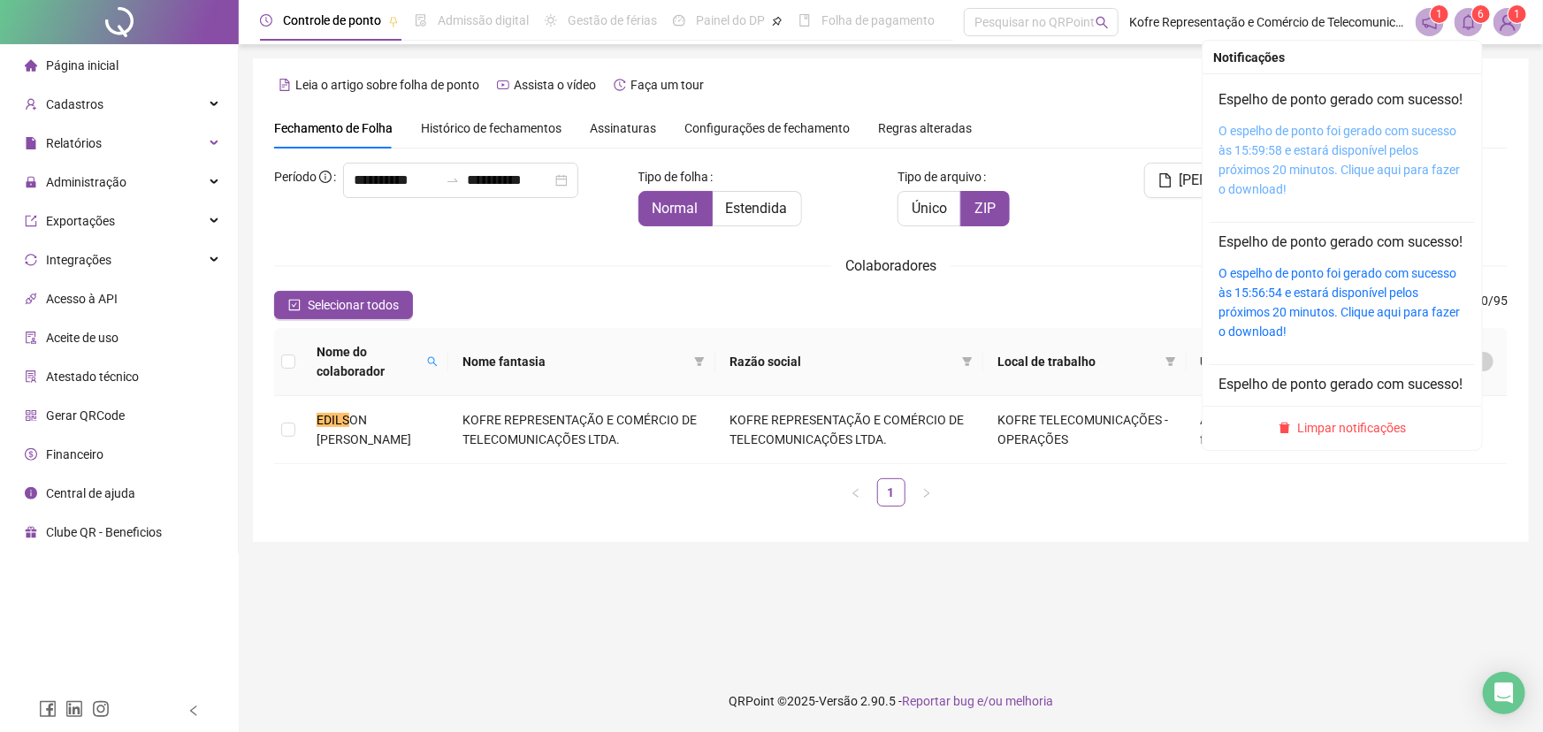
click at [1353, 153] on link "O espelho de ponto foi gerado com sucesso às 15:59:58 e estará disponível pelos…" at bounding box center [1338, 160] width 241 height 73
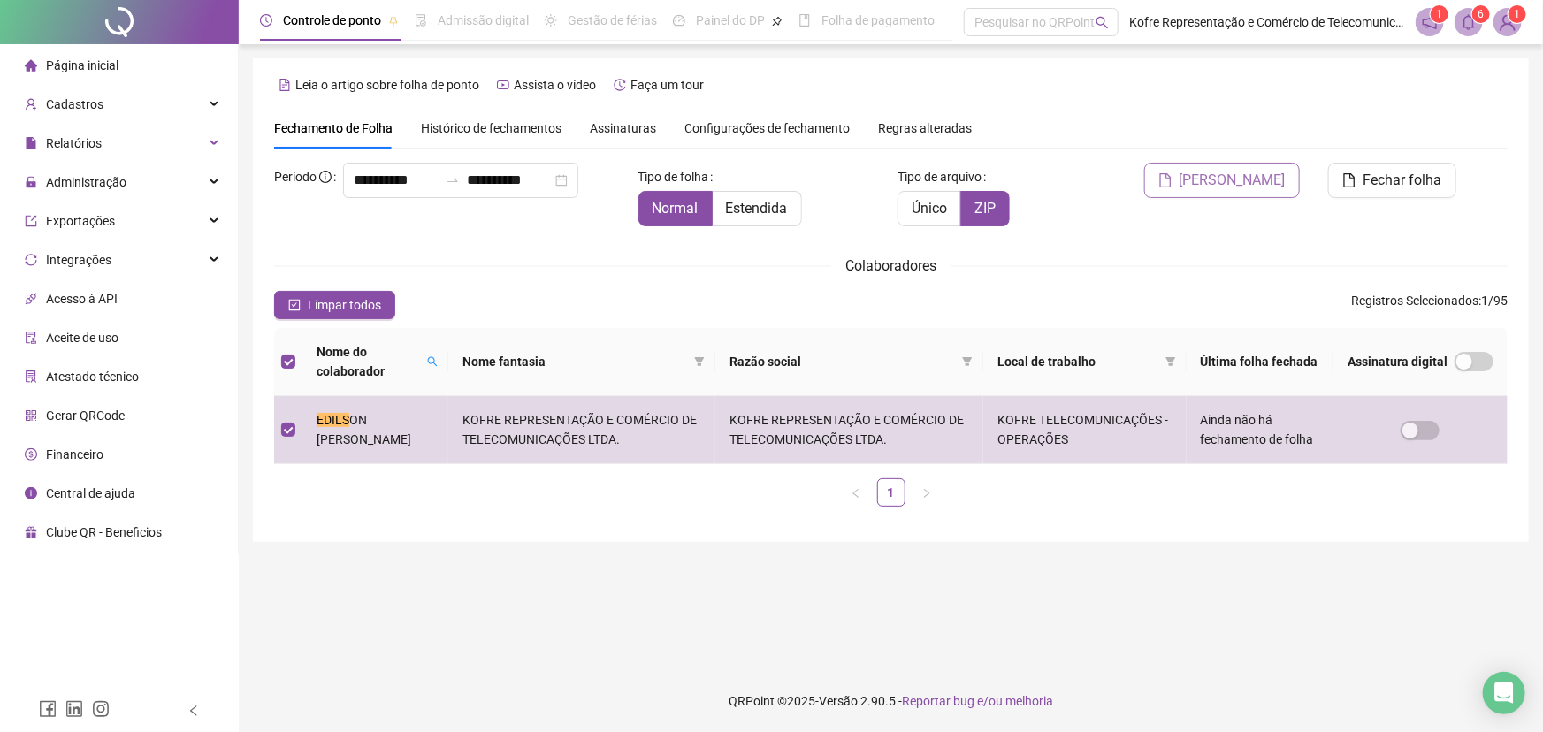
click at [1246, 181] on span "[PERSON_NAME]" at bounding box center [1232, 180] width 106 height 21
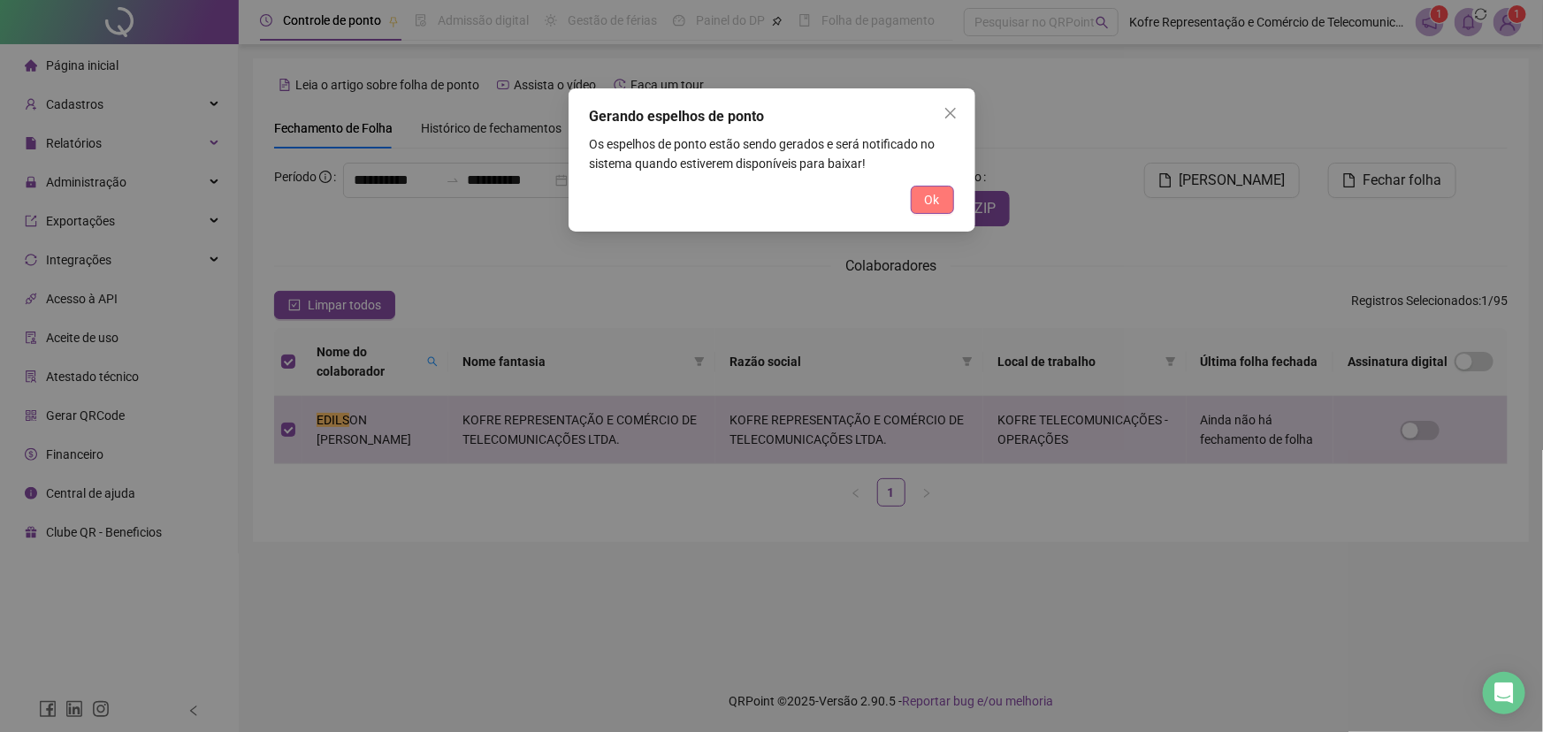
click at [930, 204] on span "Ok" at bounding box center [932, 199] width 15 height 19
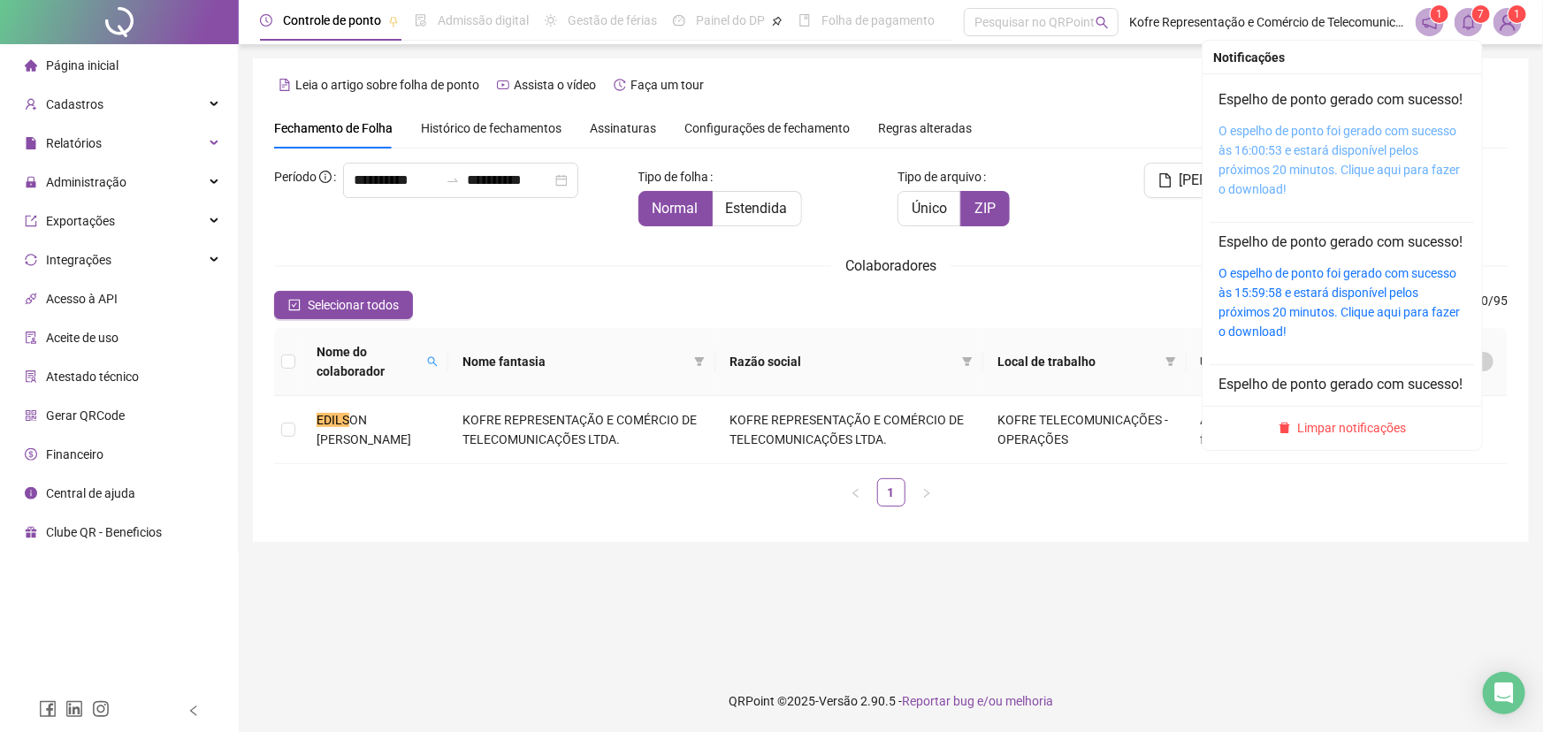
click at [1322, 156] on link "O espelho de ponto foi gerado com sucesso às 16:00:53 e estará disponível pelos…" at bounding box center [1338, 160] width 241 height 73
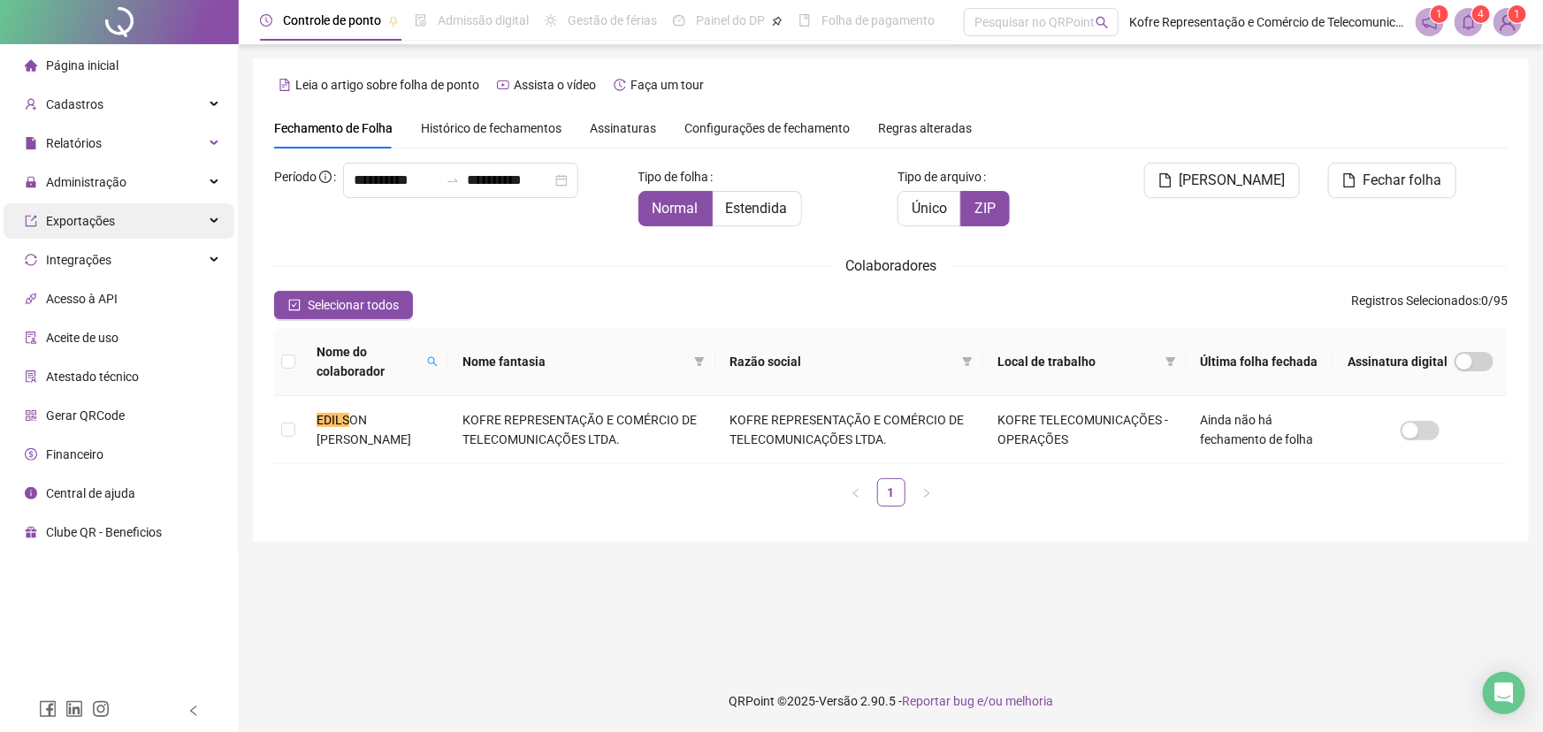
click at [216, 226] on div "Exportações" at bounding box center [119, 220] width 231 height 35
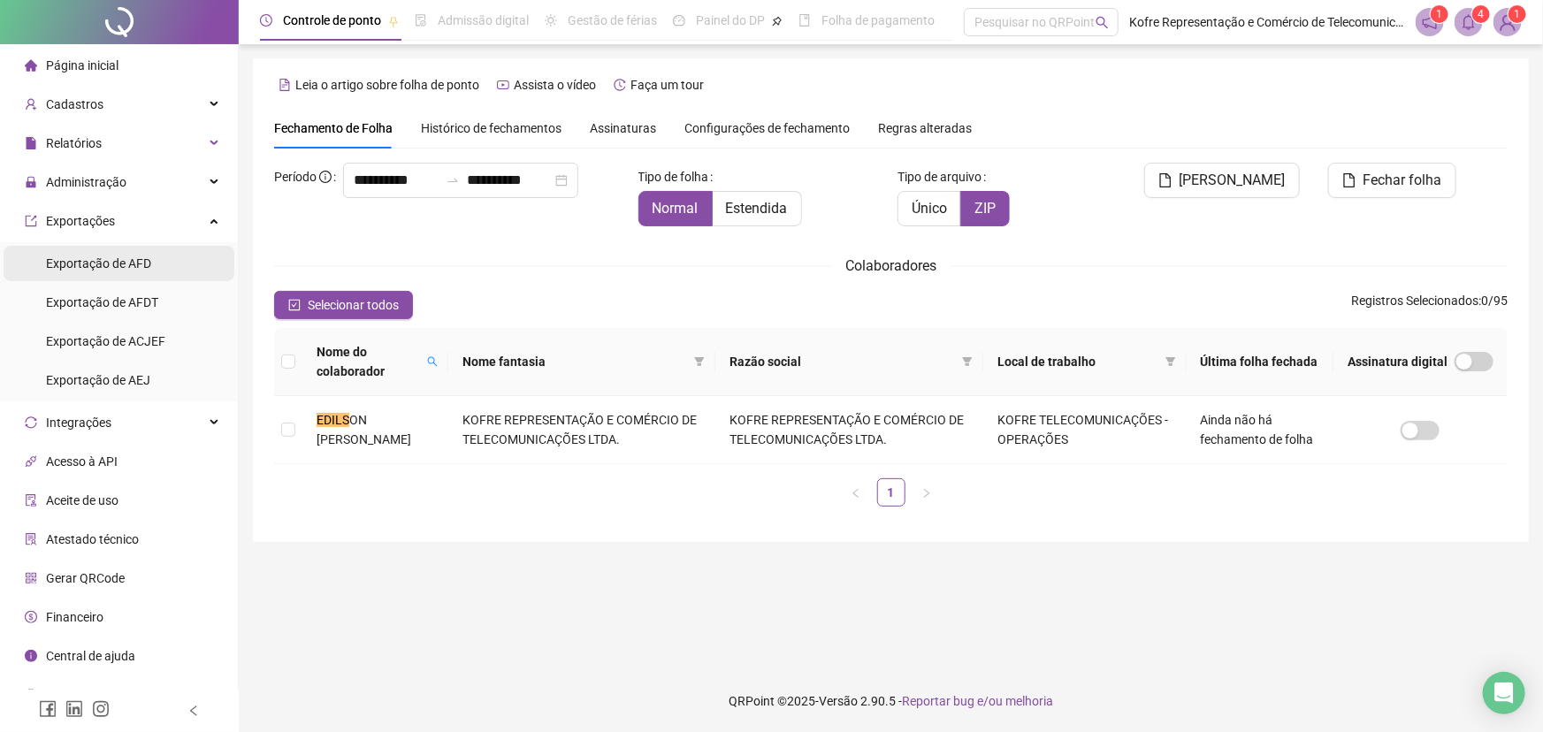
click at [118, 264] on span "Exportação de AFD" at bounding box center [98, 263] width 105 height 14
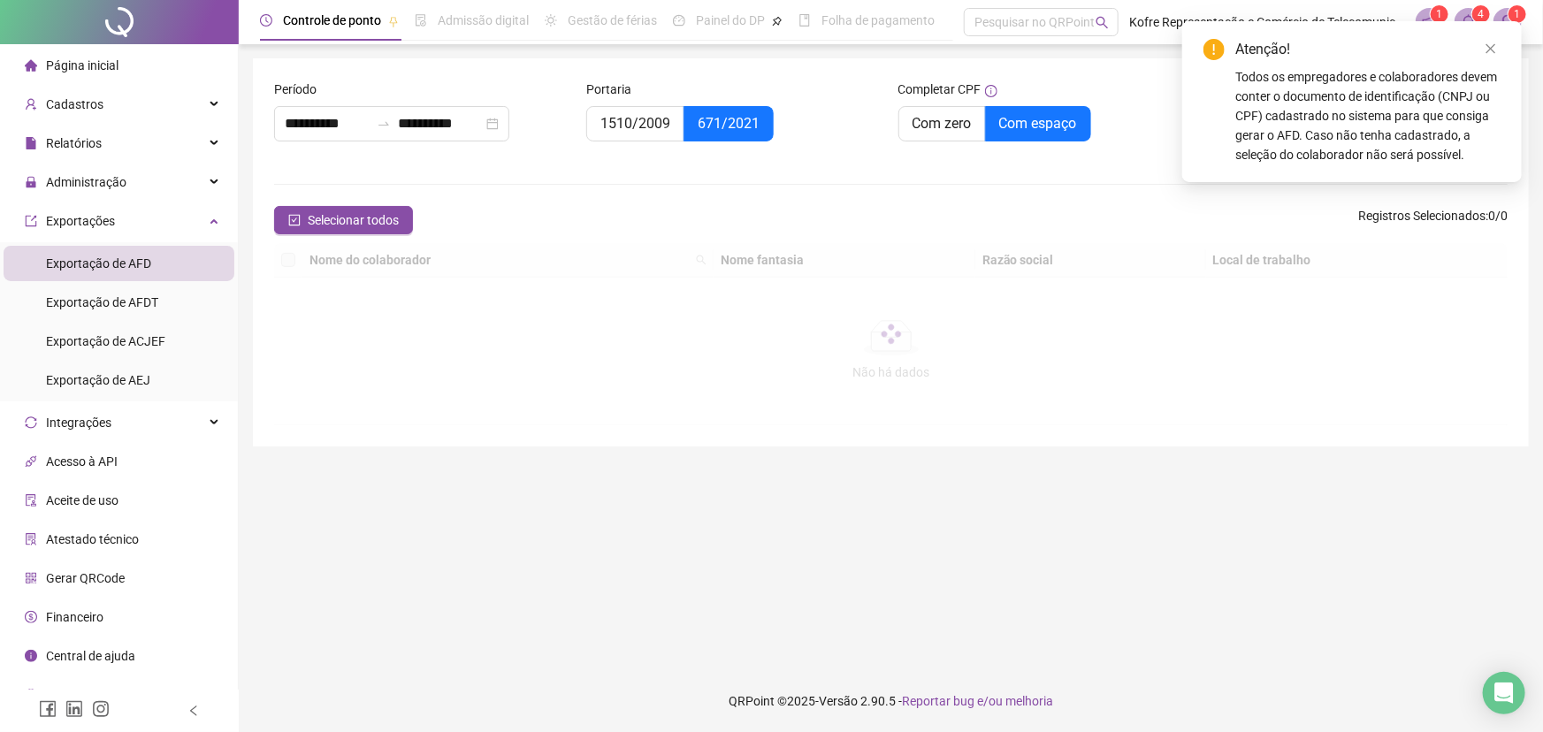
type input "**********"
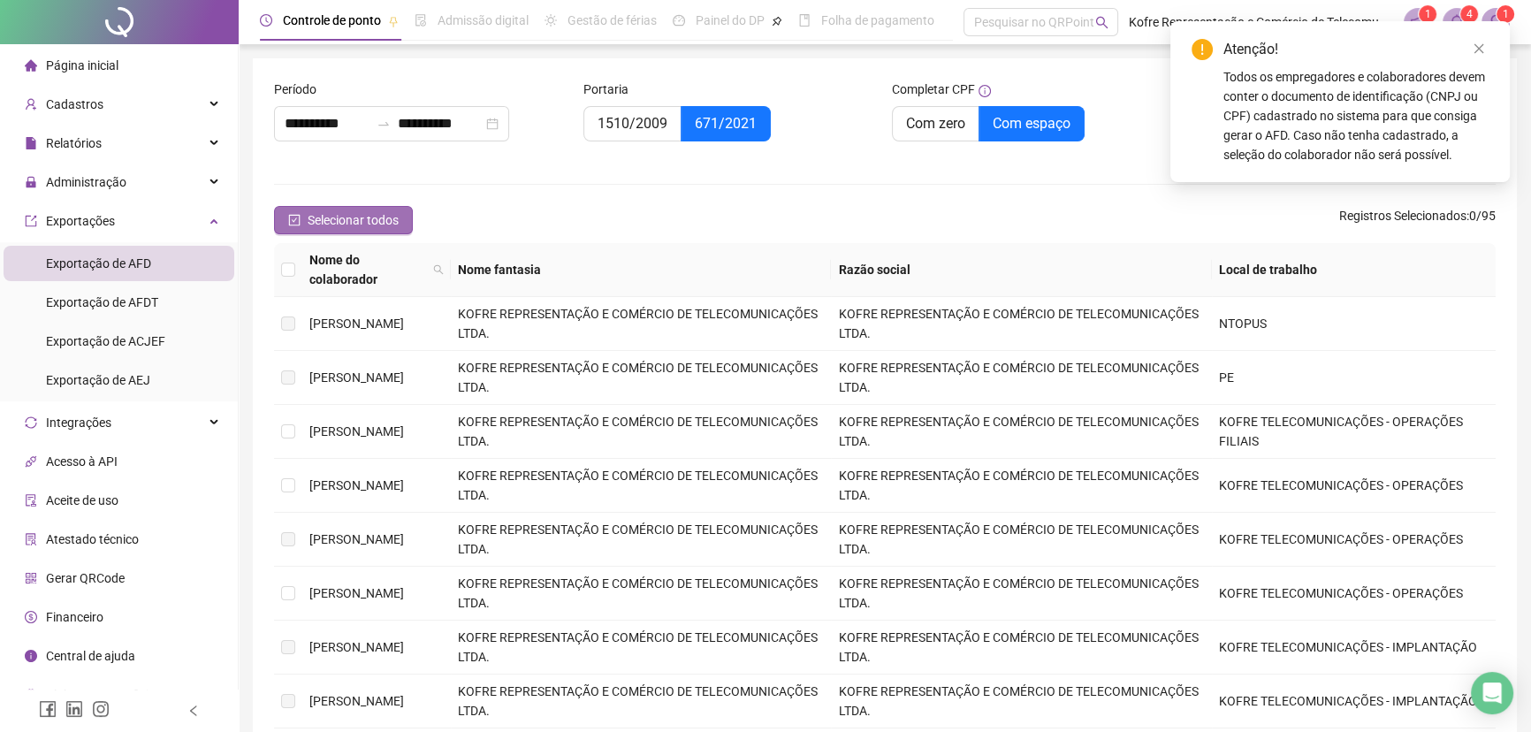
click at [289, 224] on icon "check-square" at bounding box center [294, 220] width 11 height 11
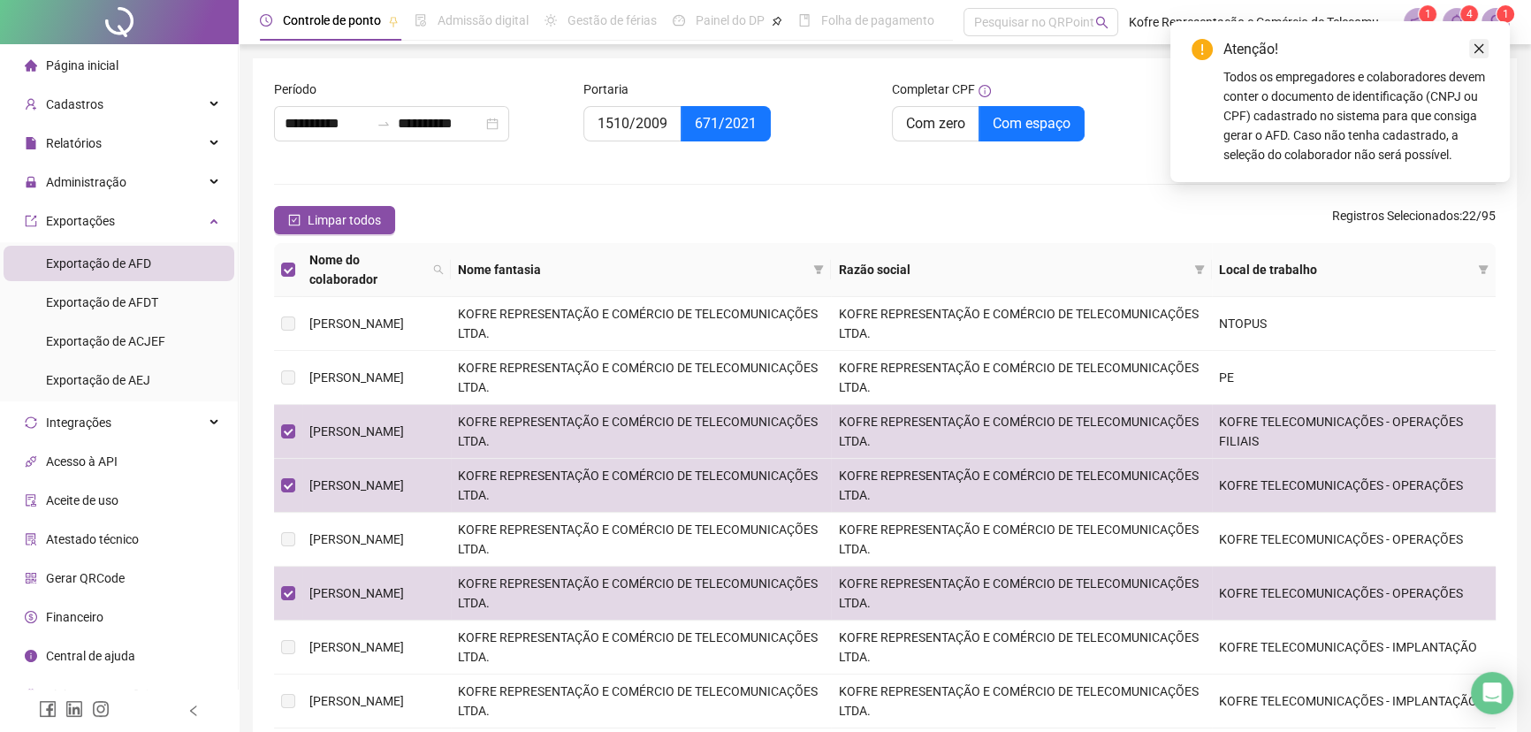
click at [1477, 47] on icon "close" at bounding box center [1479, 48] width 12 height 12
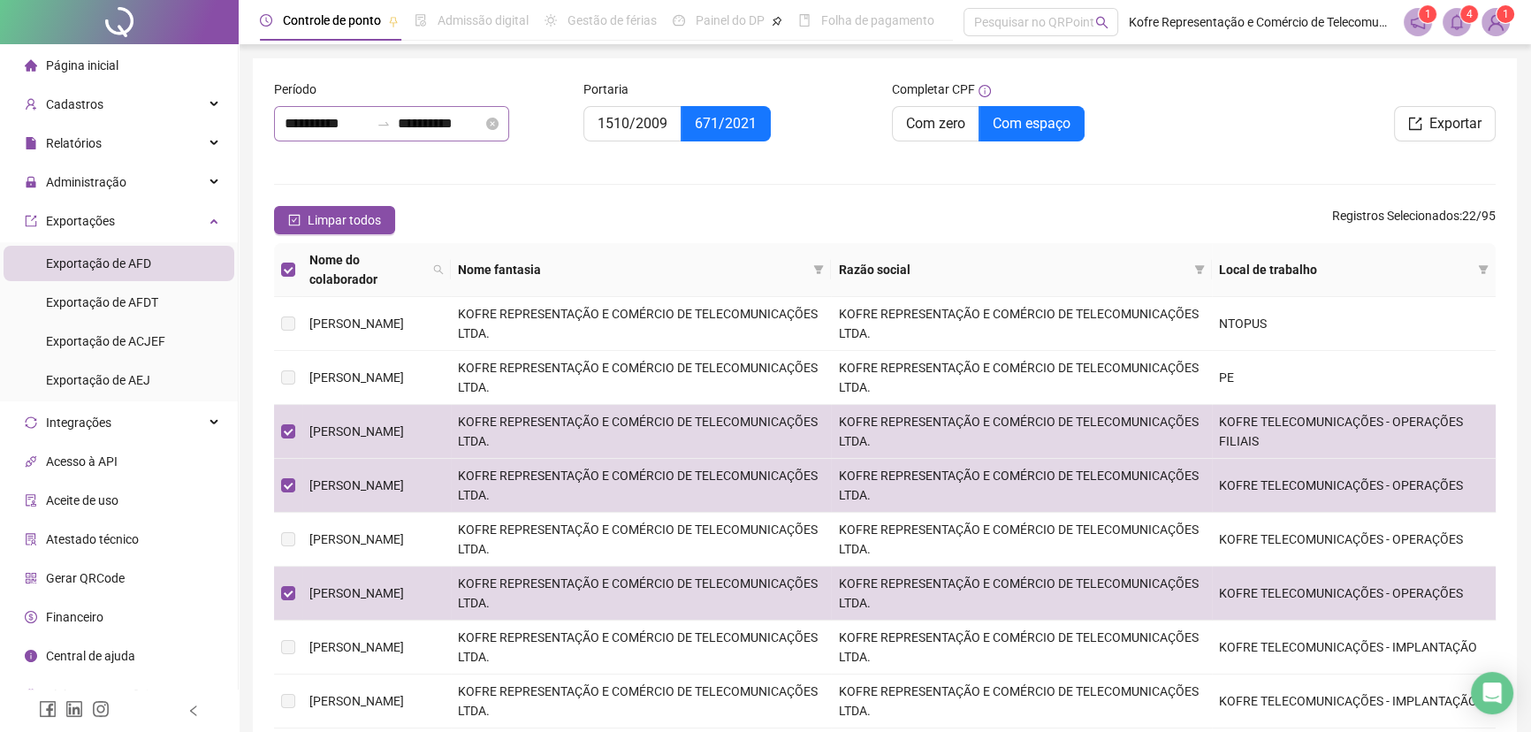
click at [391, 118] on icon "swap-right" at bounding box center [384, 124] width 14 height 14
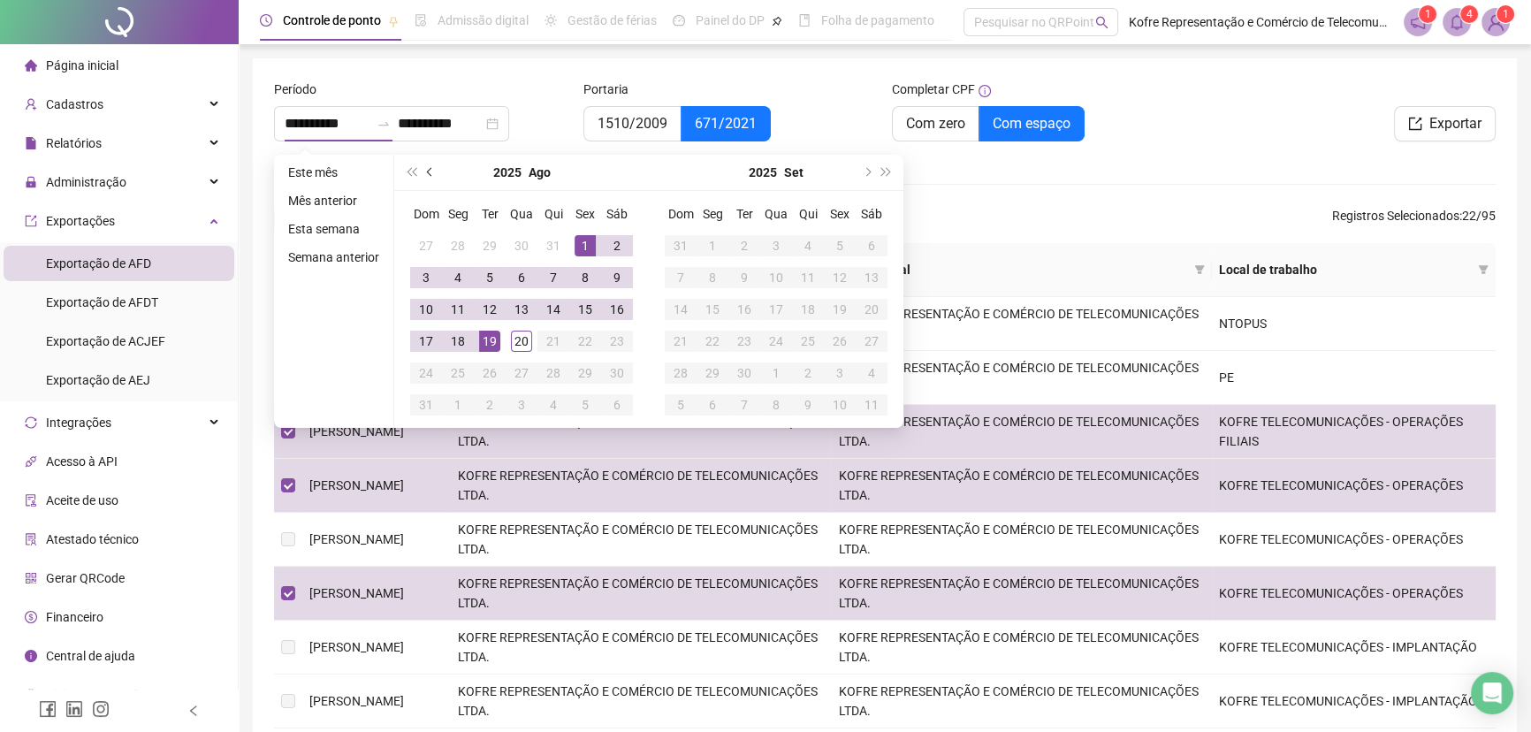
click at [430, 175] on span "prev-year" at bounding box center [431, 172] width 9 height 9
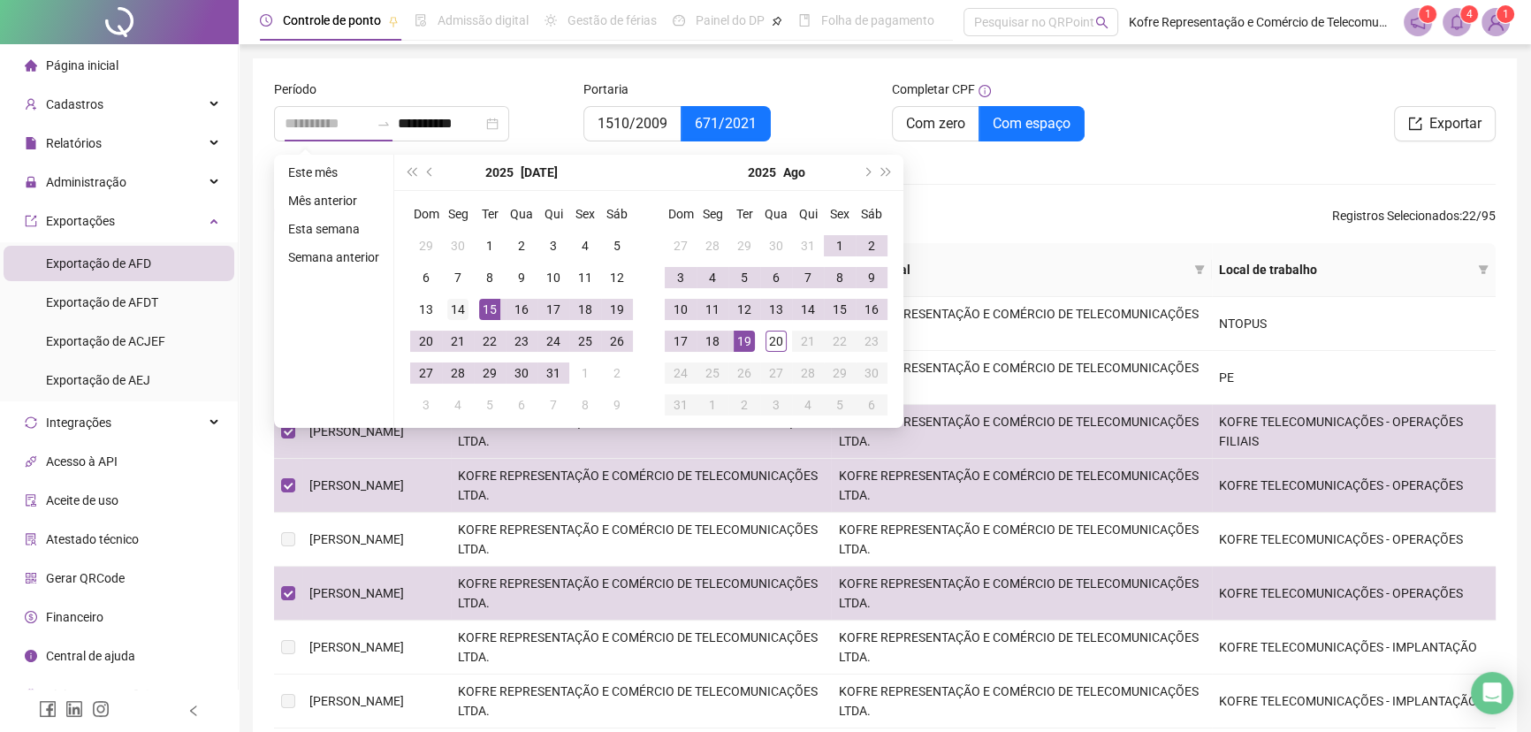
type input "**********"
click at [454, 308] on div "14" at bounding box center [457, 309] width 21 height 21
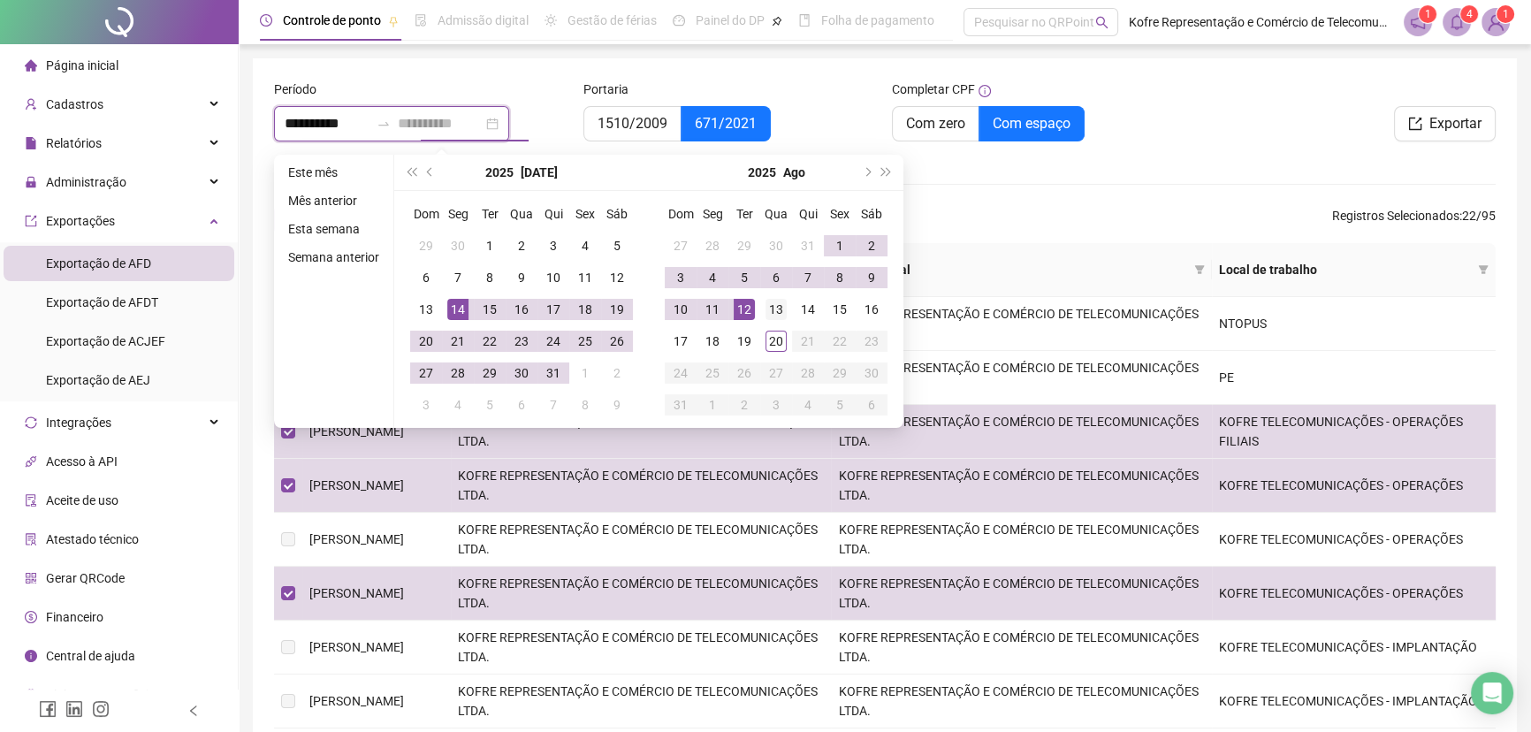
type input "**********"
click at [775, 309] on div "13" at bounding box center [776, 309] width 21 height 21
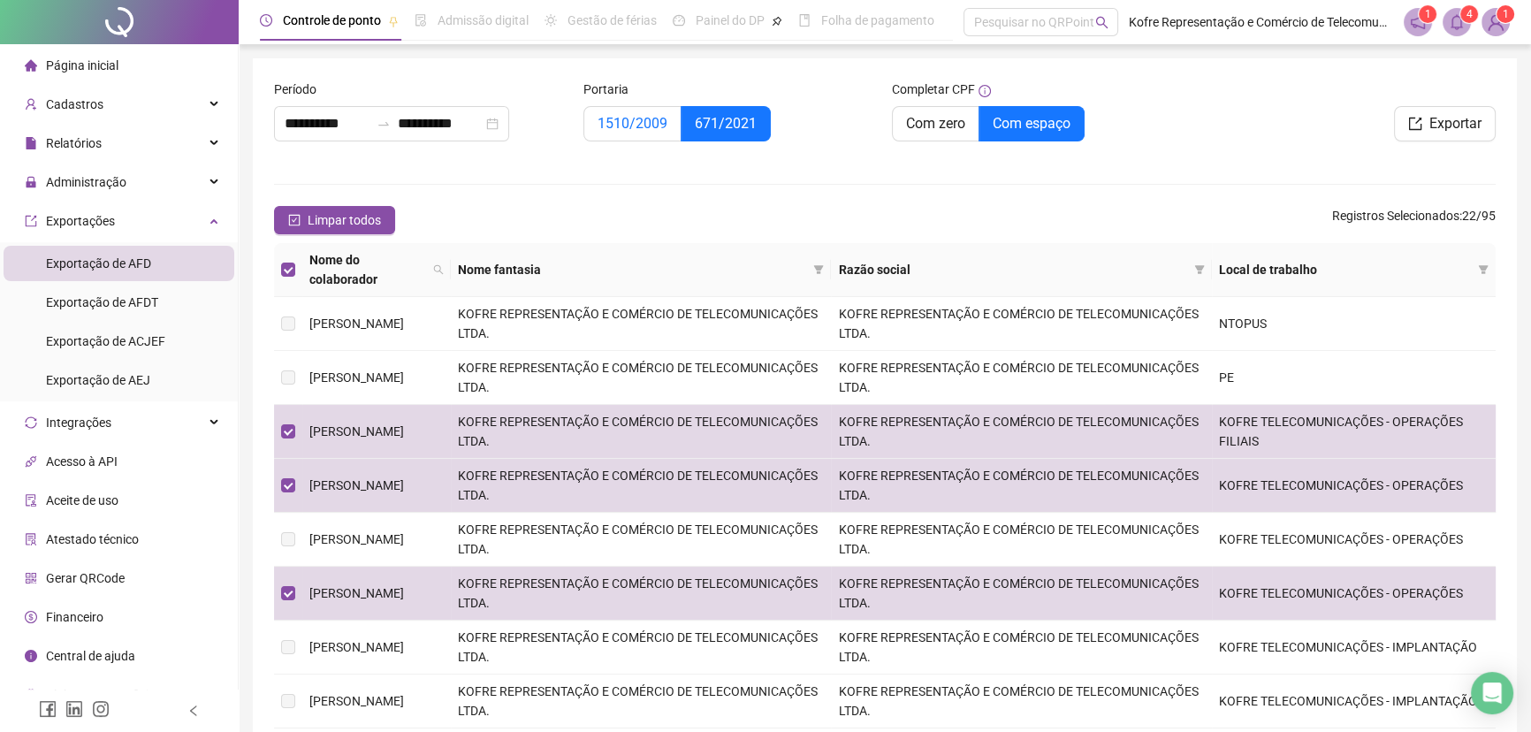
click at [621, 134] on label "1510/2009" at bounding box center [633, 123] width 98 height 35
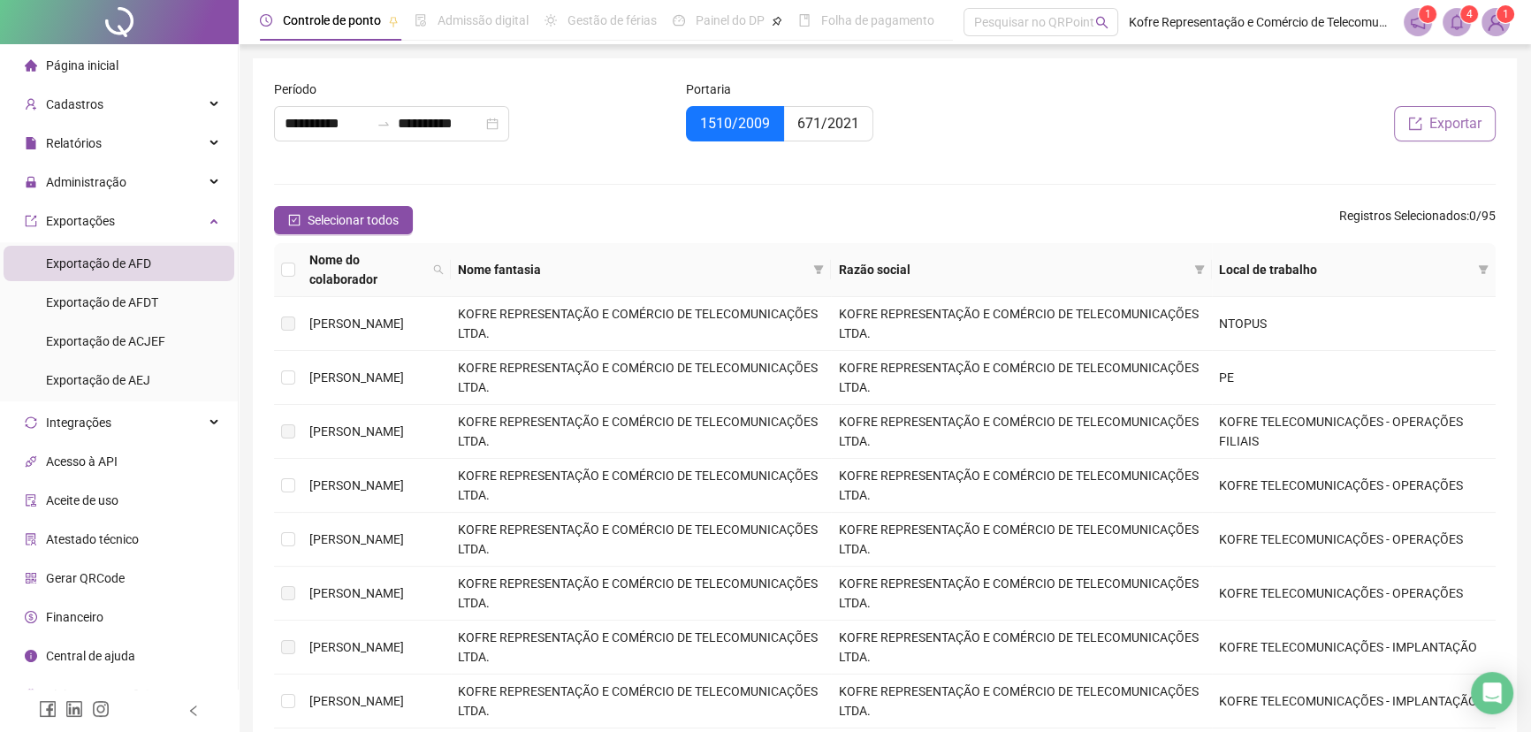
click at [1436, 126] on span "Exportar" at bounding box center [1456, 123] width 52 height 21
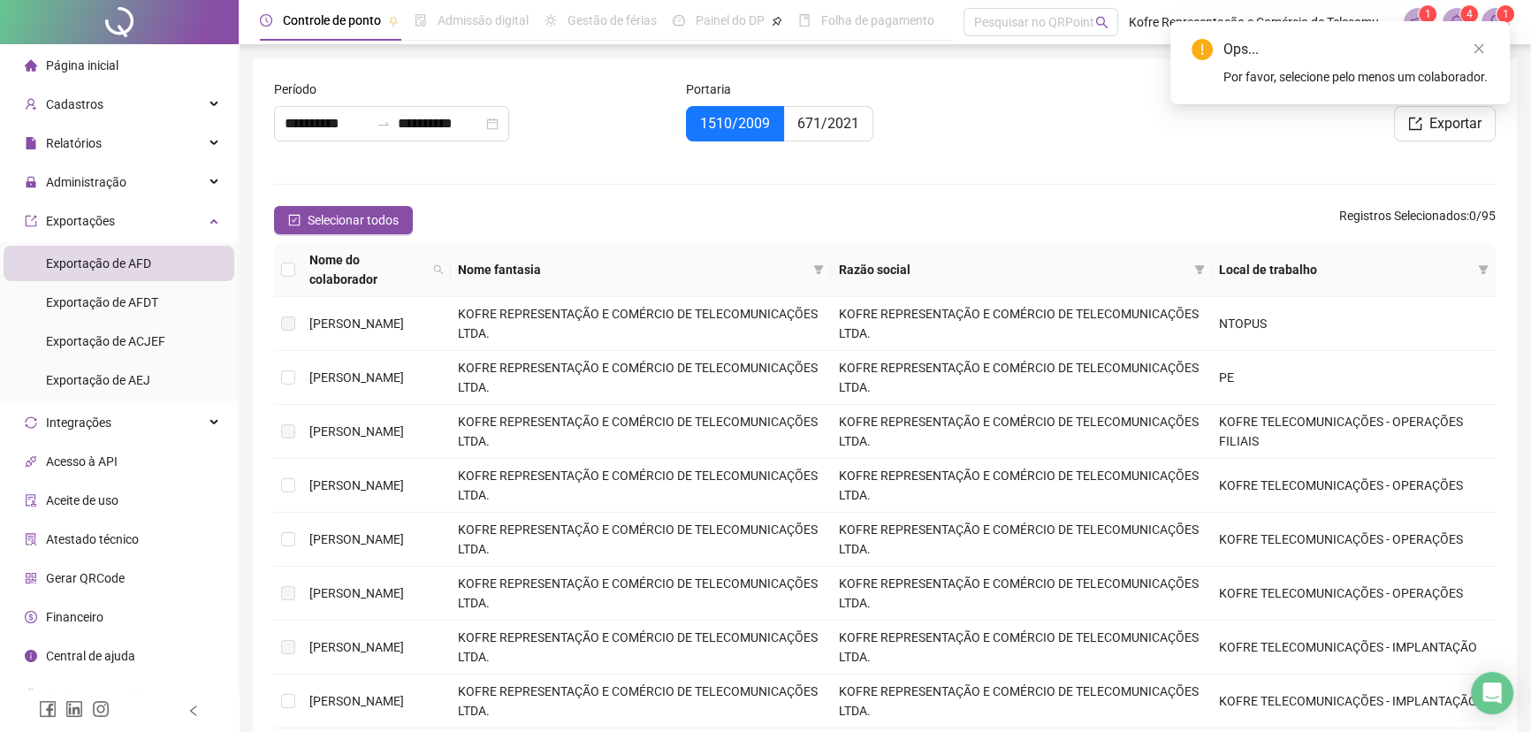
click at [1174, 78] on div "Ops... Por favor, selecione pelo menos um colaborador." at bounding box center [1341, 62] width 340 height 83
click at [1065, 109] on div "1510/2009 671/2021" at bounding box center [885, 123] width 398 height 35
click at [1478, 51] on icon "close" at bounding box center [1479, 48] width 12 height 12
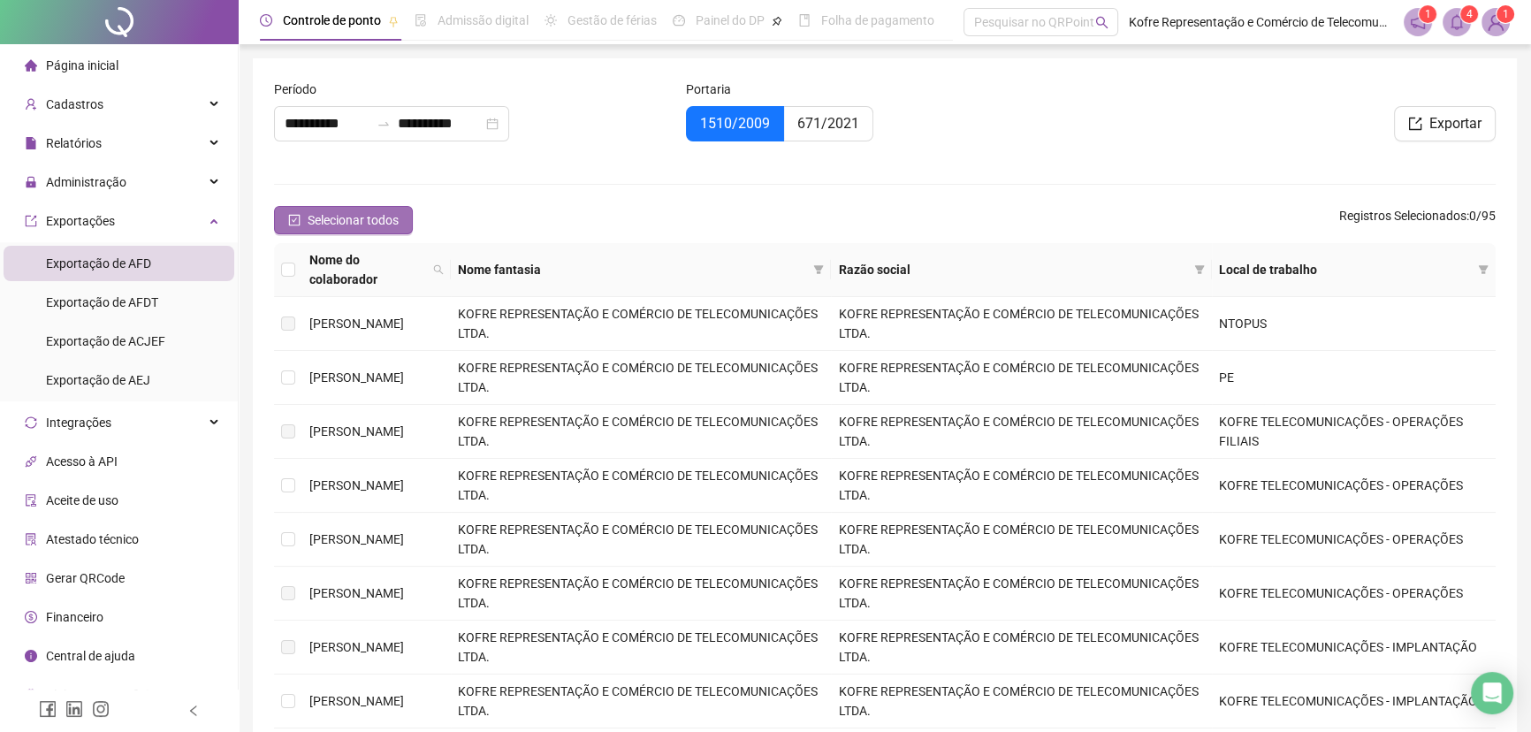
click at [293, 223] on icon "check-square" at bounding box center [294, 220] width 12 height 12
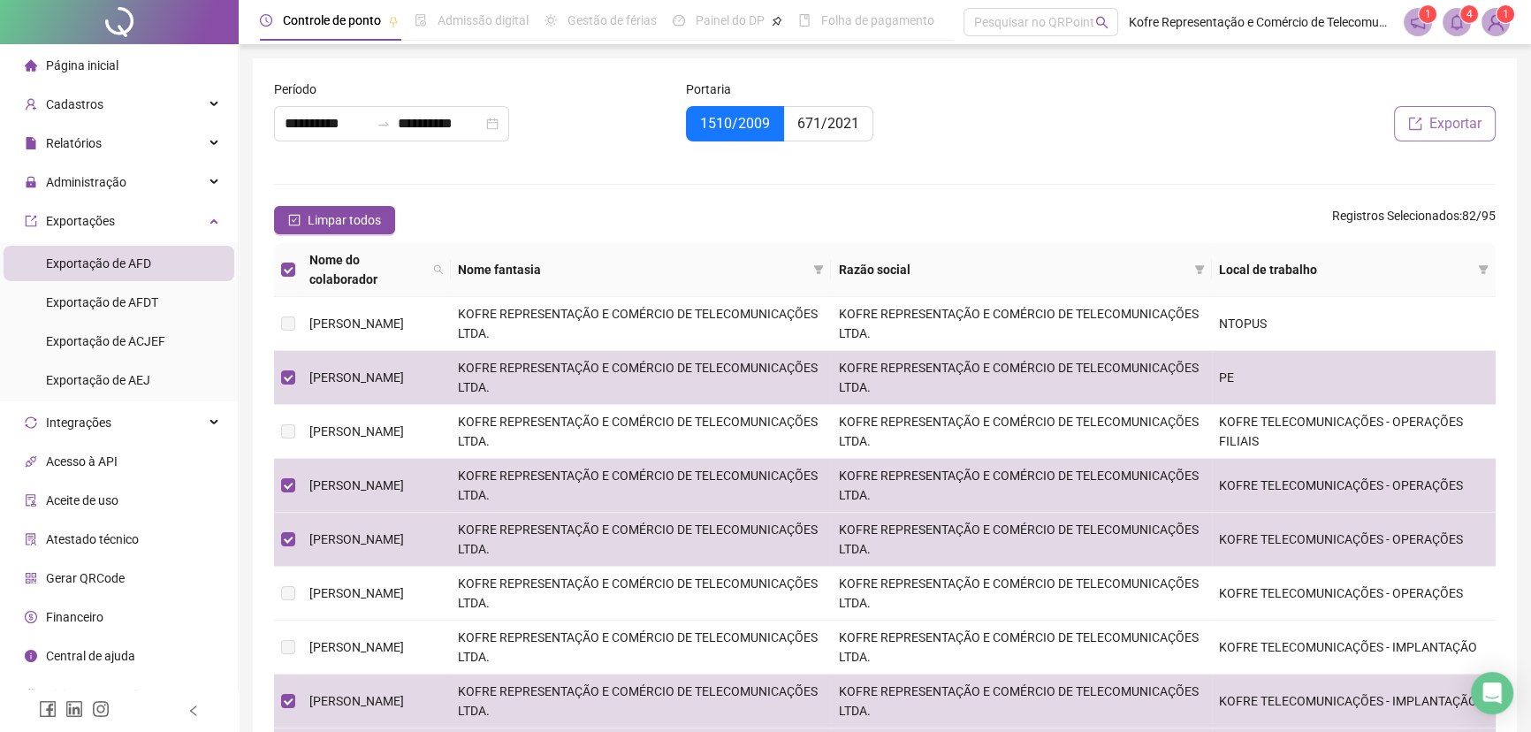
click at [1438, 126] on span "Exportar" at bounding box center [1456, 123] width 52 height 21
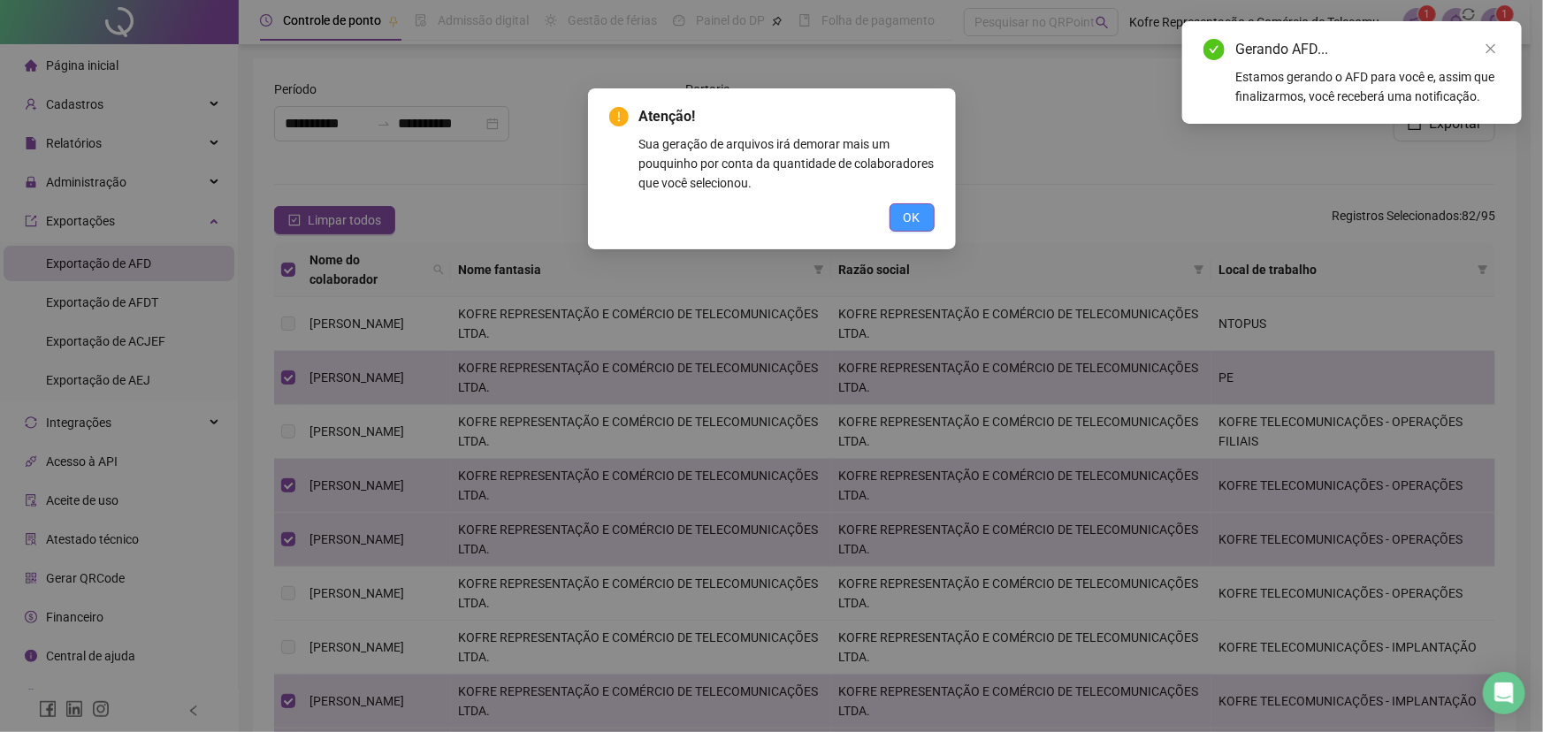
click at [922, 224] on button "OK" at bounding box center [911, 217] width 45 height 28
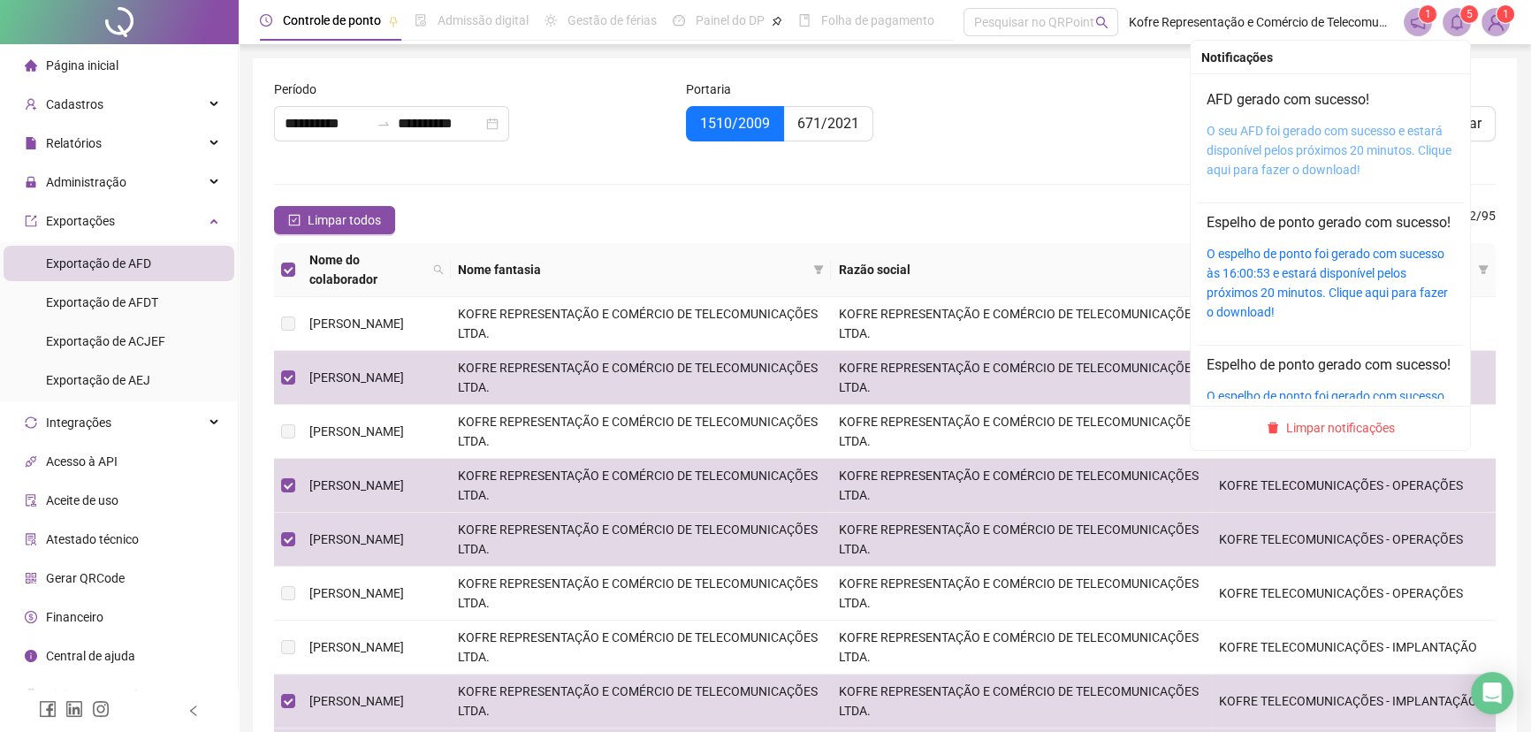
click at [1347, 133] on link "O seu AFD foi gerado com sucesso e estará disponível pelos próximos 20 minutos.…" at bounding box center [1329, 150] width 245 height 53
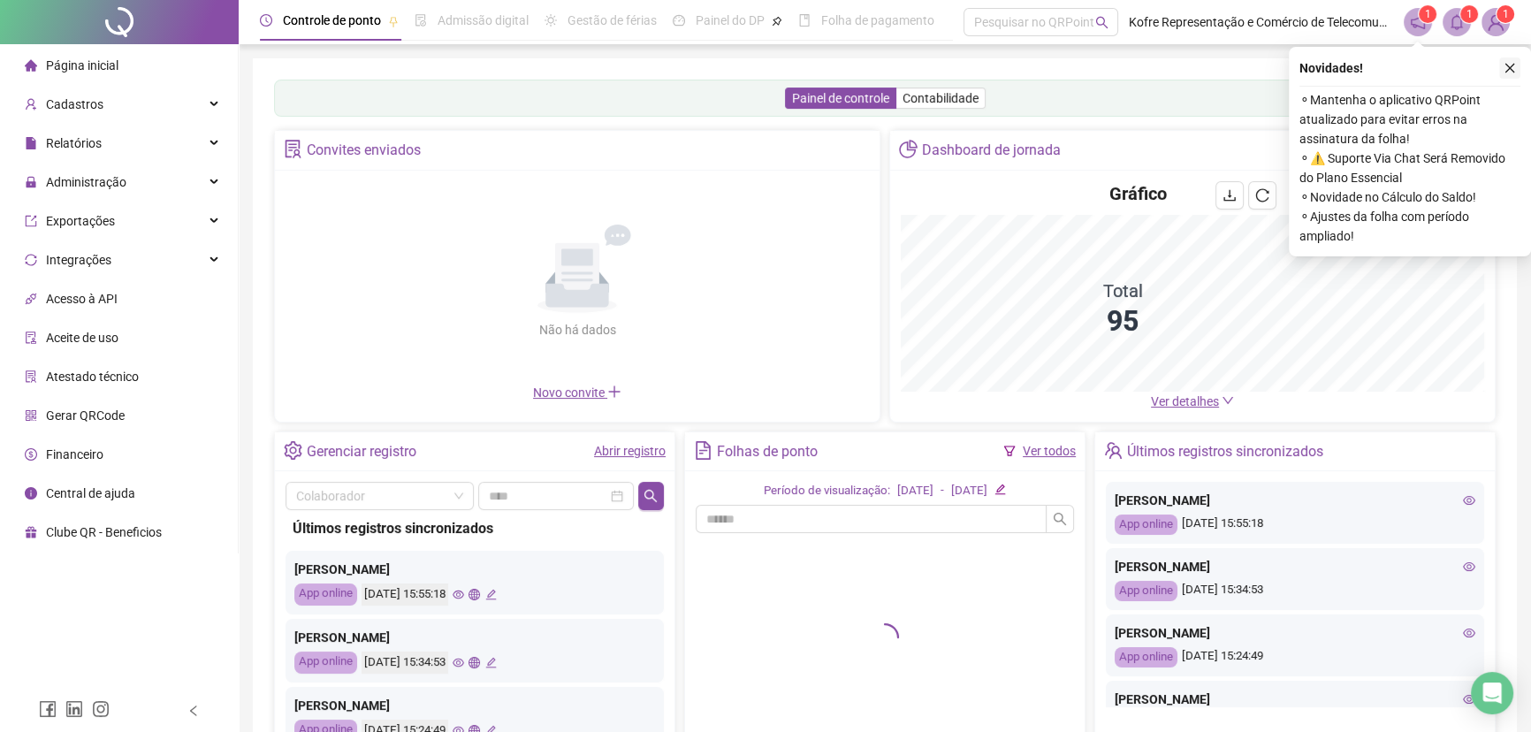
click at [1238, 65] on icon "close" at bounding box center [1510, 68] width 12 height 12
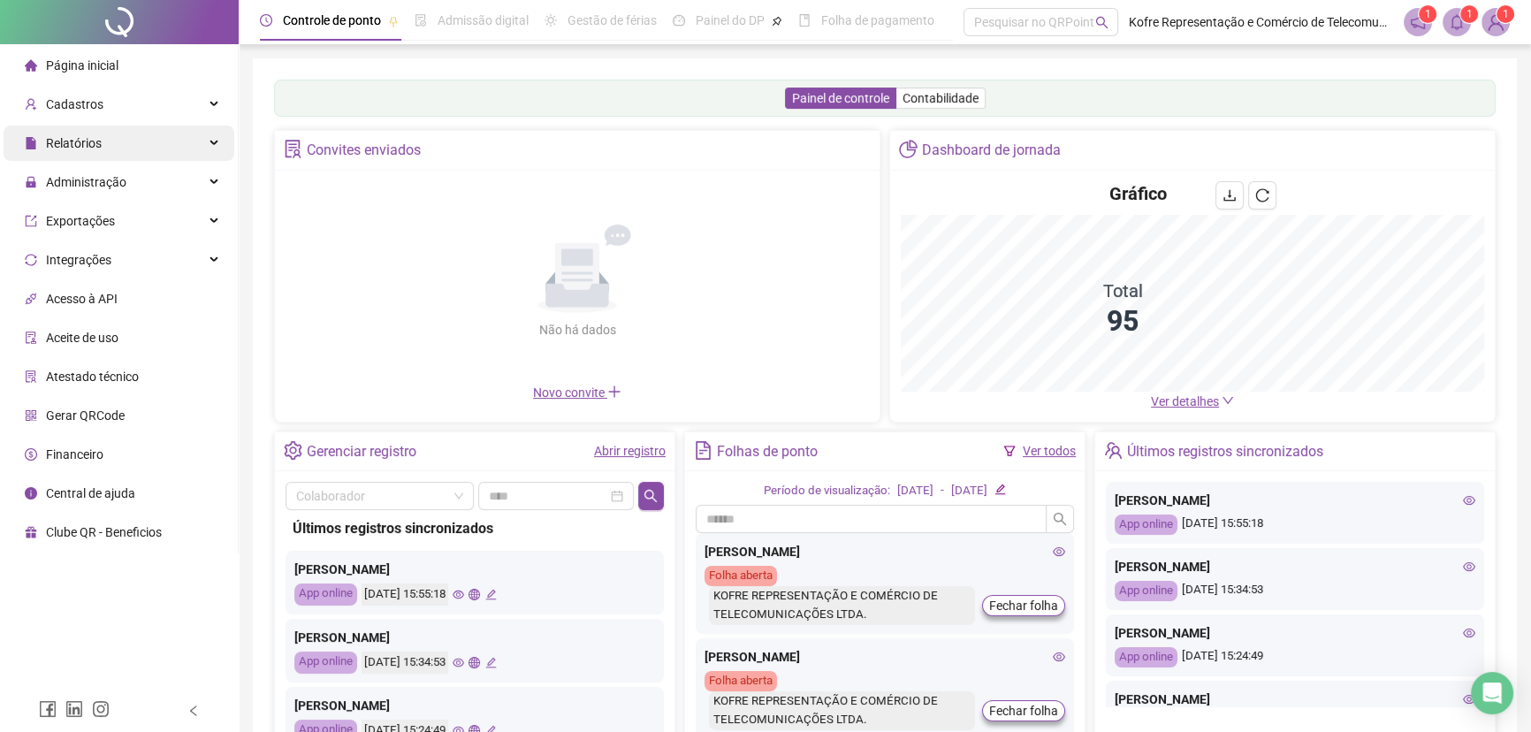
click at [215, 143] on icon at bounding box center [215, 143] width 9 height 0
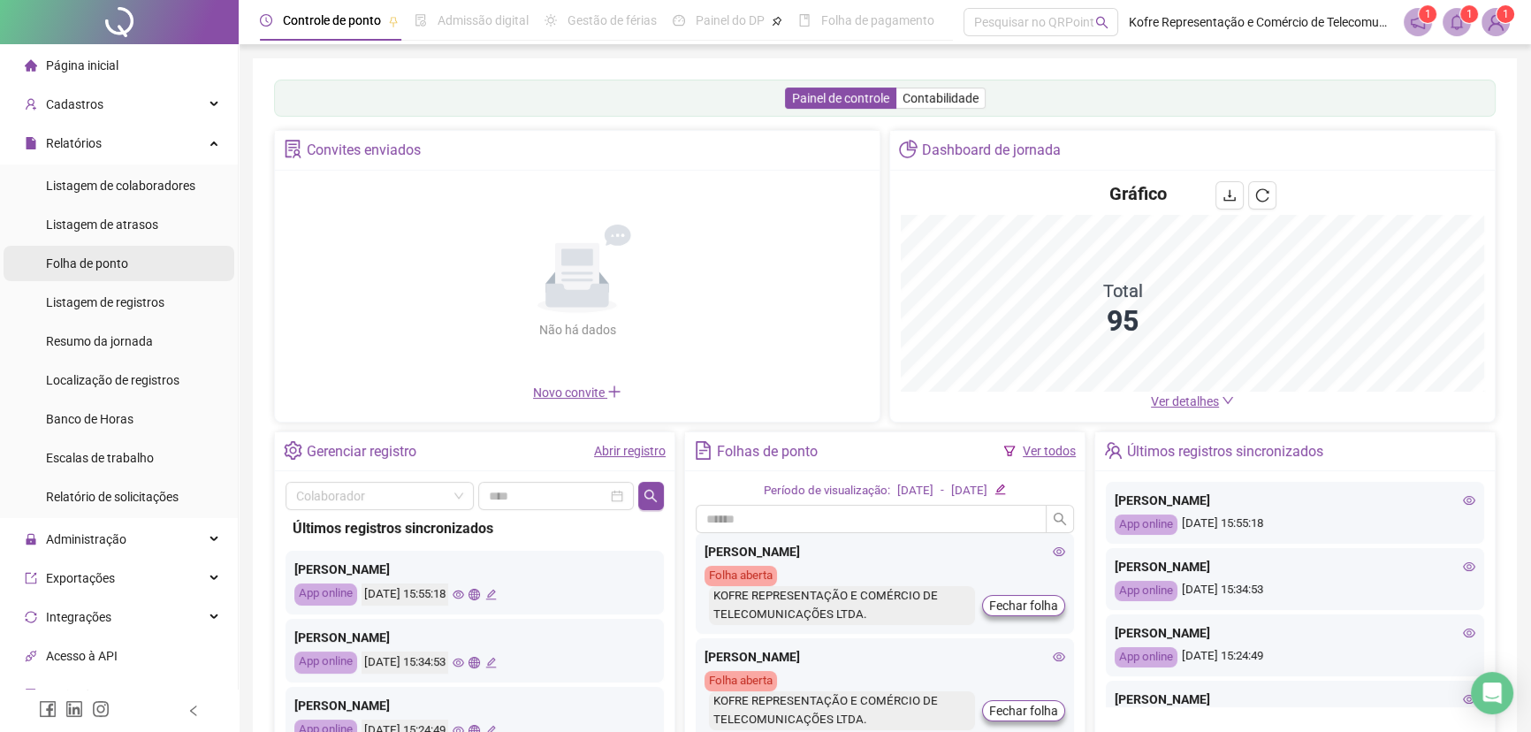
click at [108, 264] on span "Folha de ponto" at bounding box center [87, 263] width 82 height 14
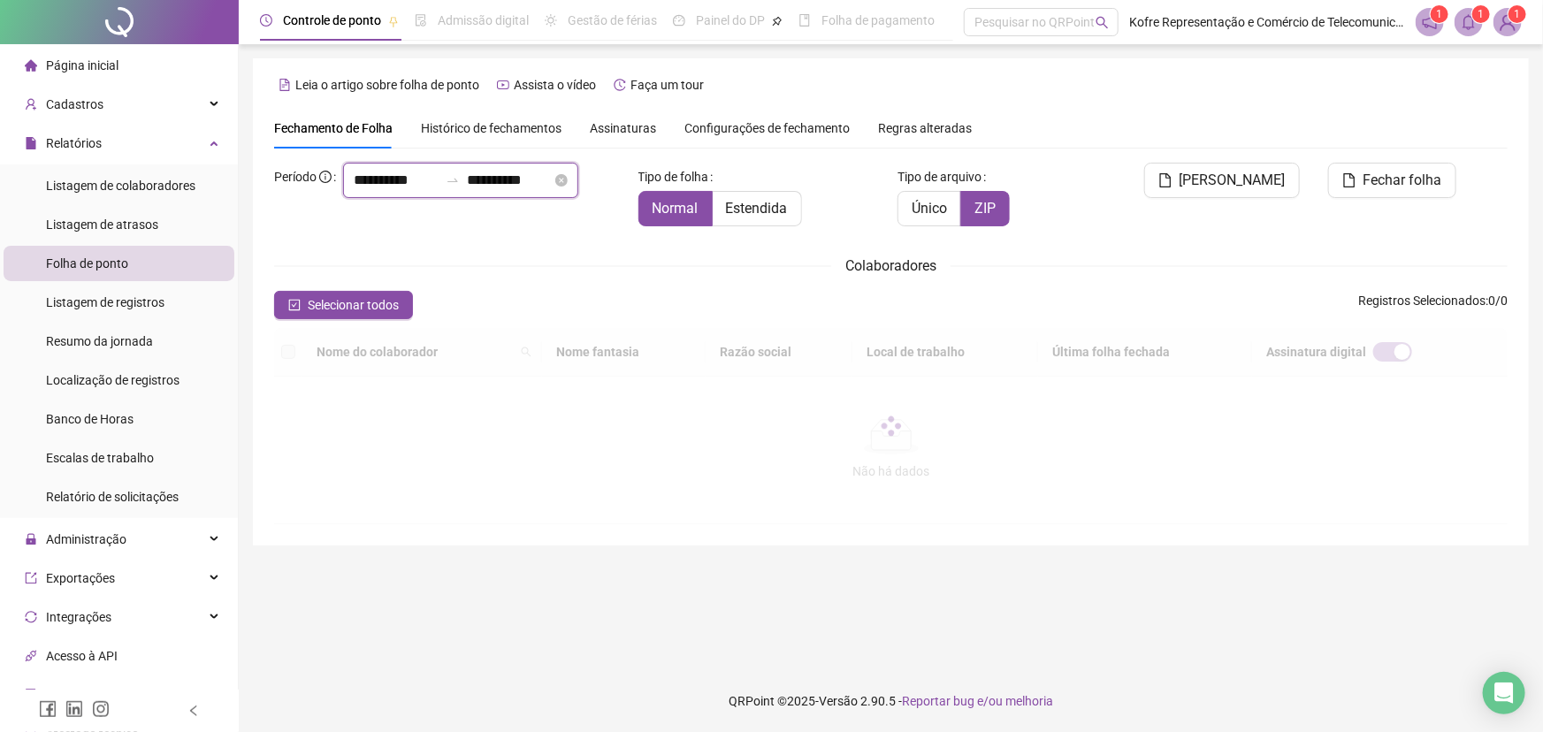
click at [363, 191] on input "**********" at bounding box center [396, 180] width 85 height 21
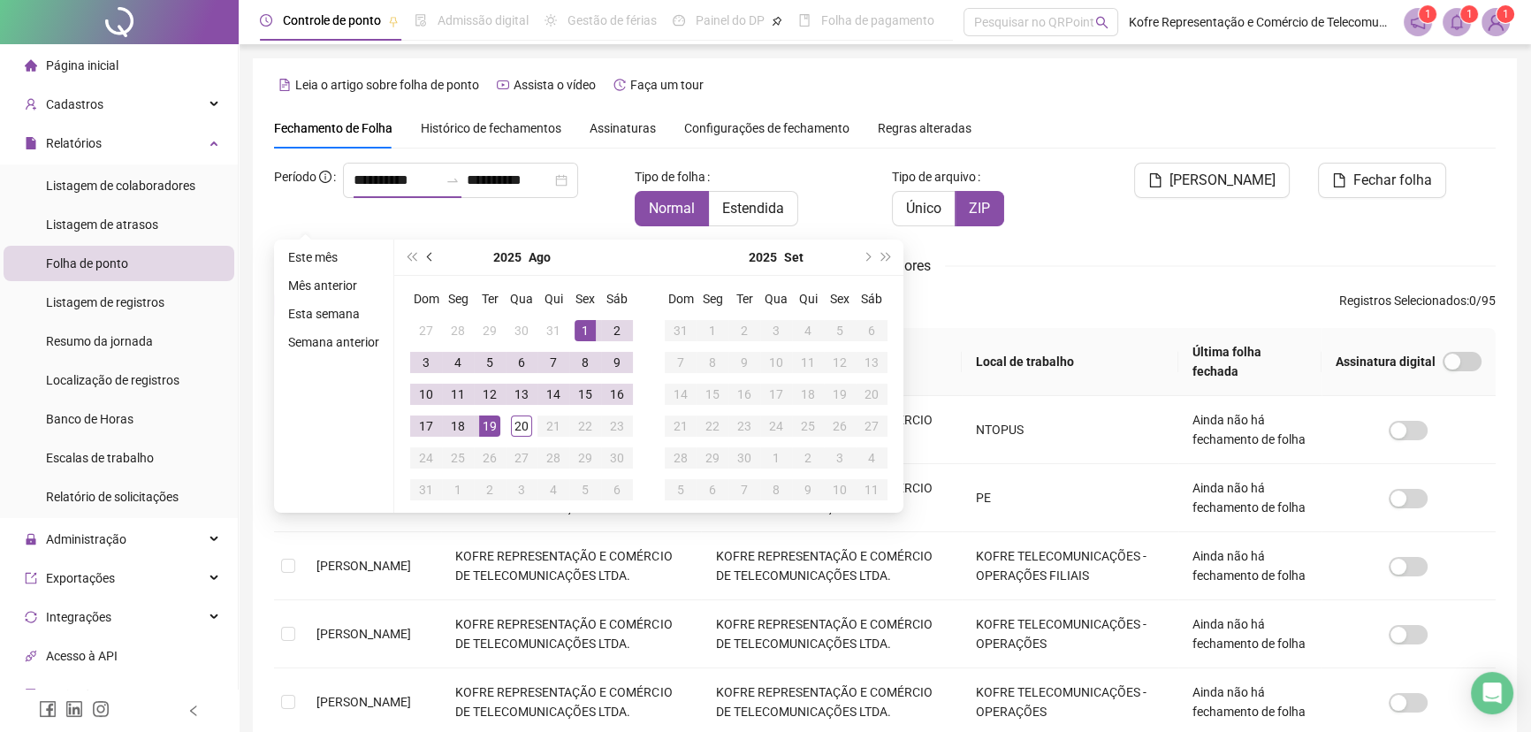
click at [429, 254] on span "prev-year" at bounding box center [431, 257] width 9 height 9
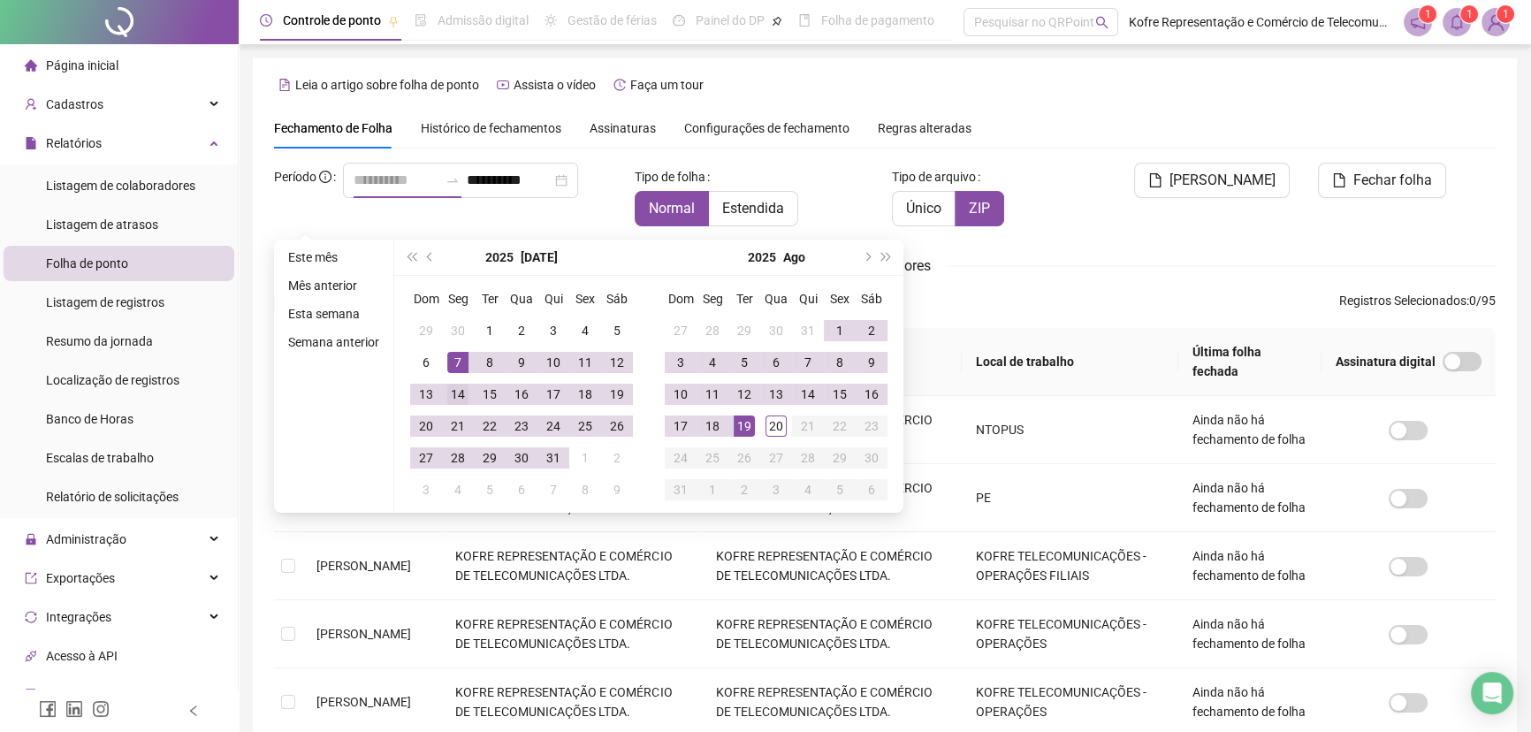
type input "**********"
click at [459, 391] on div "14" at bounding box center [457, 394] width 21 height 21
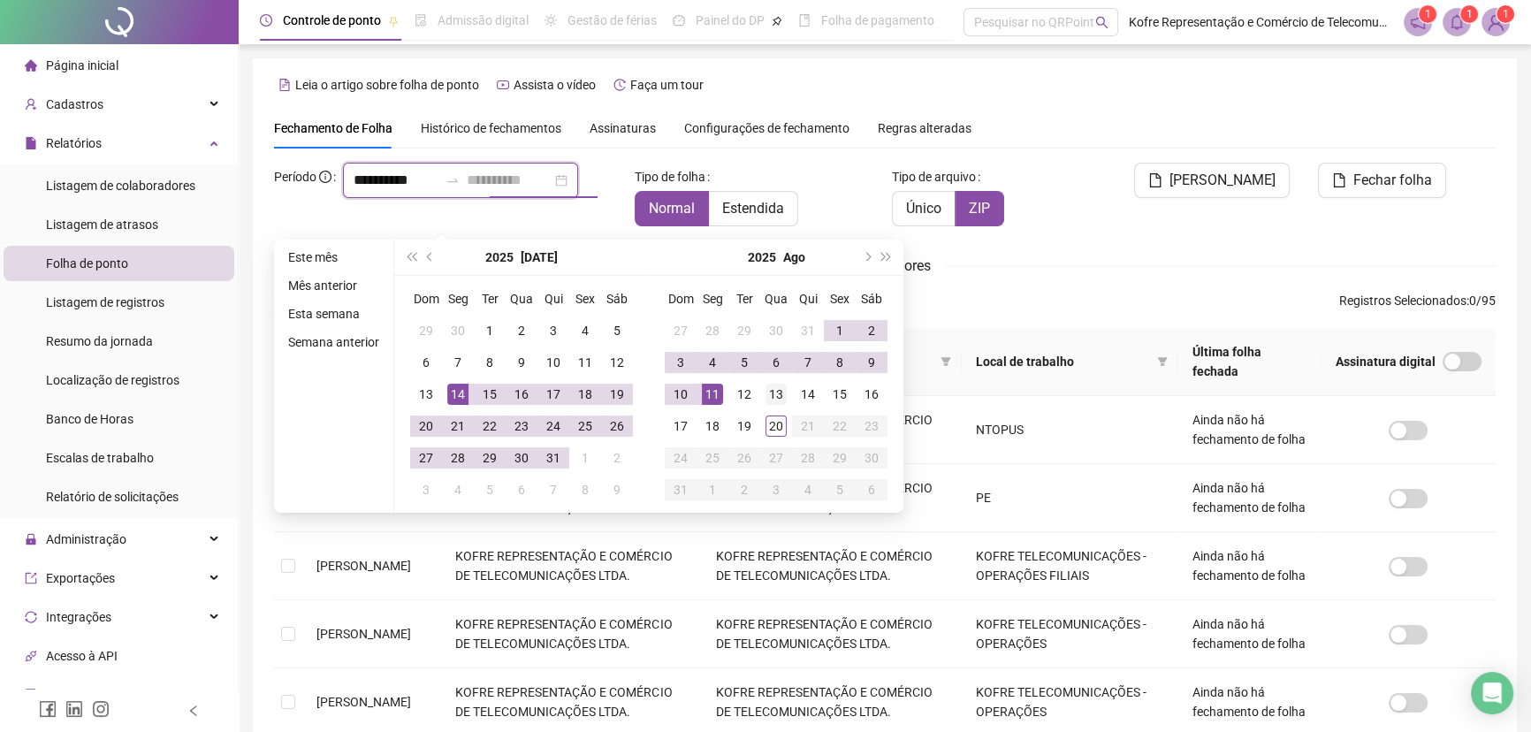
type input "**********"
click at [777, 397] on div "13" at bounding box center [776, 394] width 21 height 21
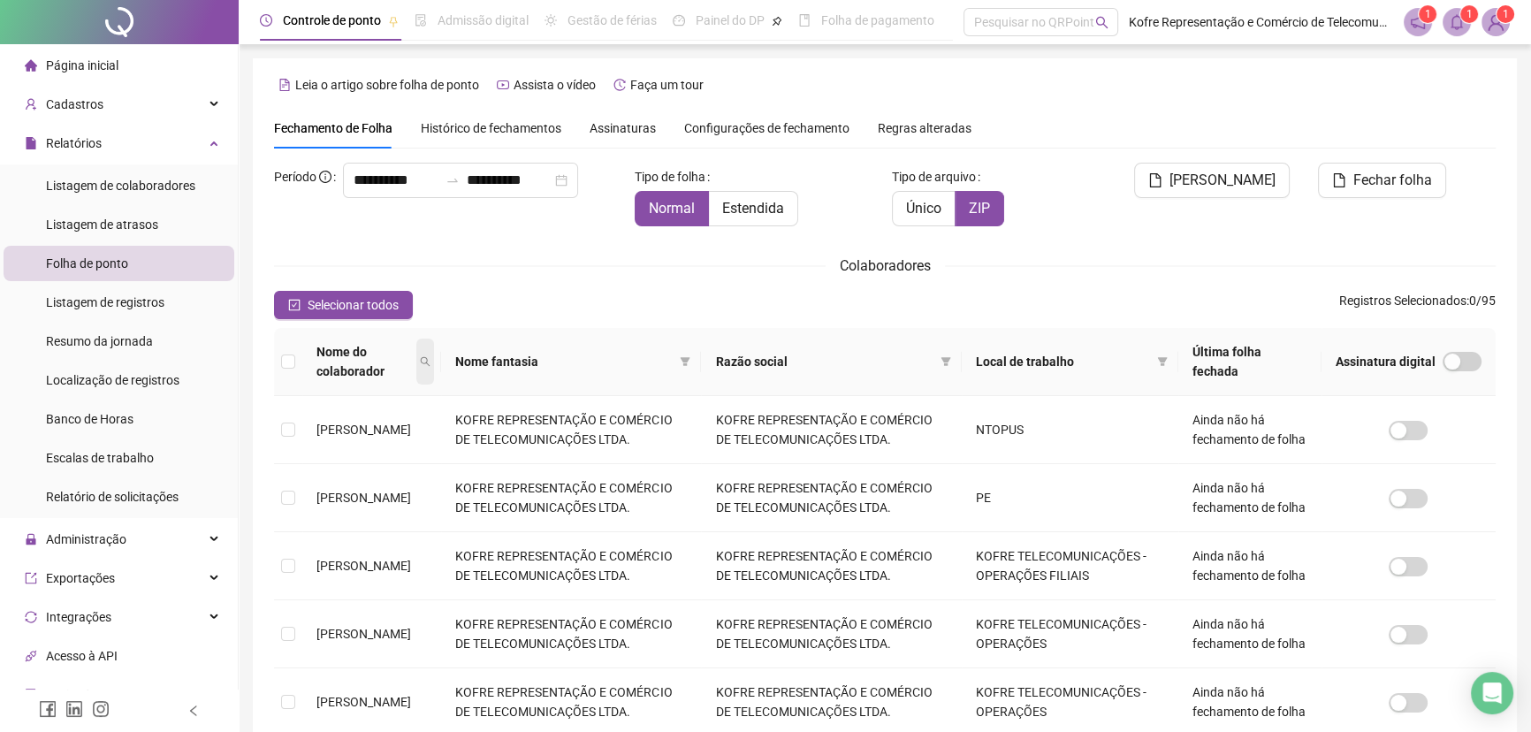
click at [431, 363] on icon "search" at bounding box center [425, 361] width 11 height 11
type input "*******"
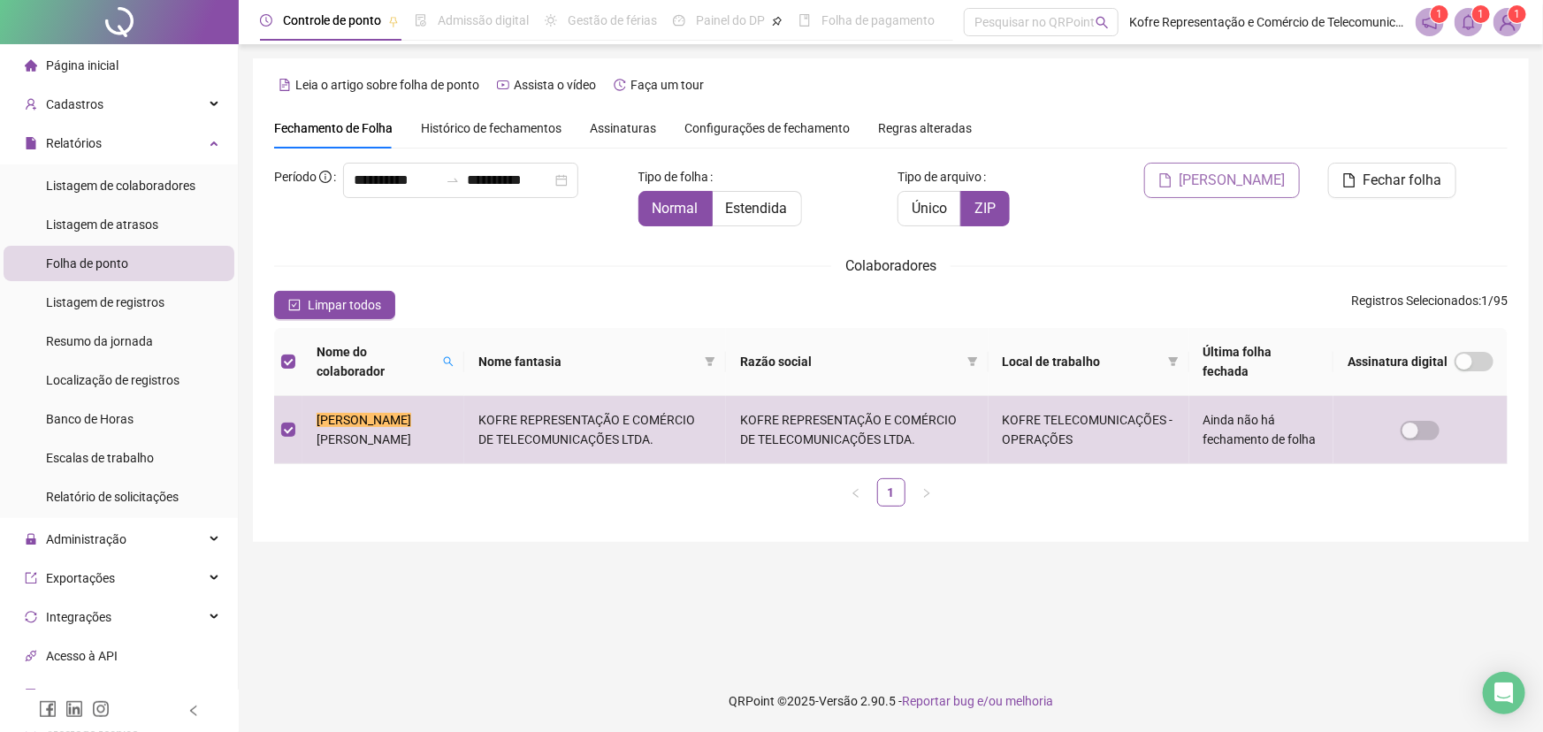
click at [1238, 177] on span "[PERSON_NAME]" at bounding box center [1232, 180] width 106 height 21
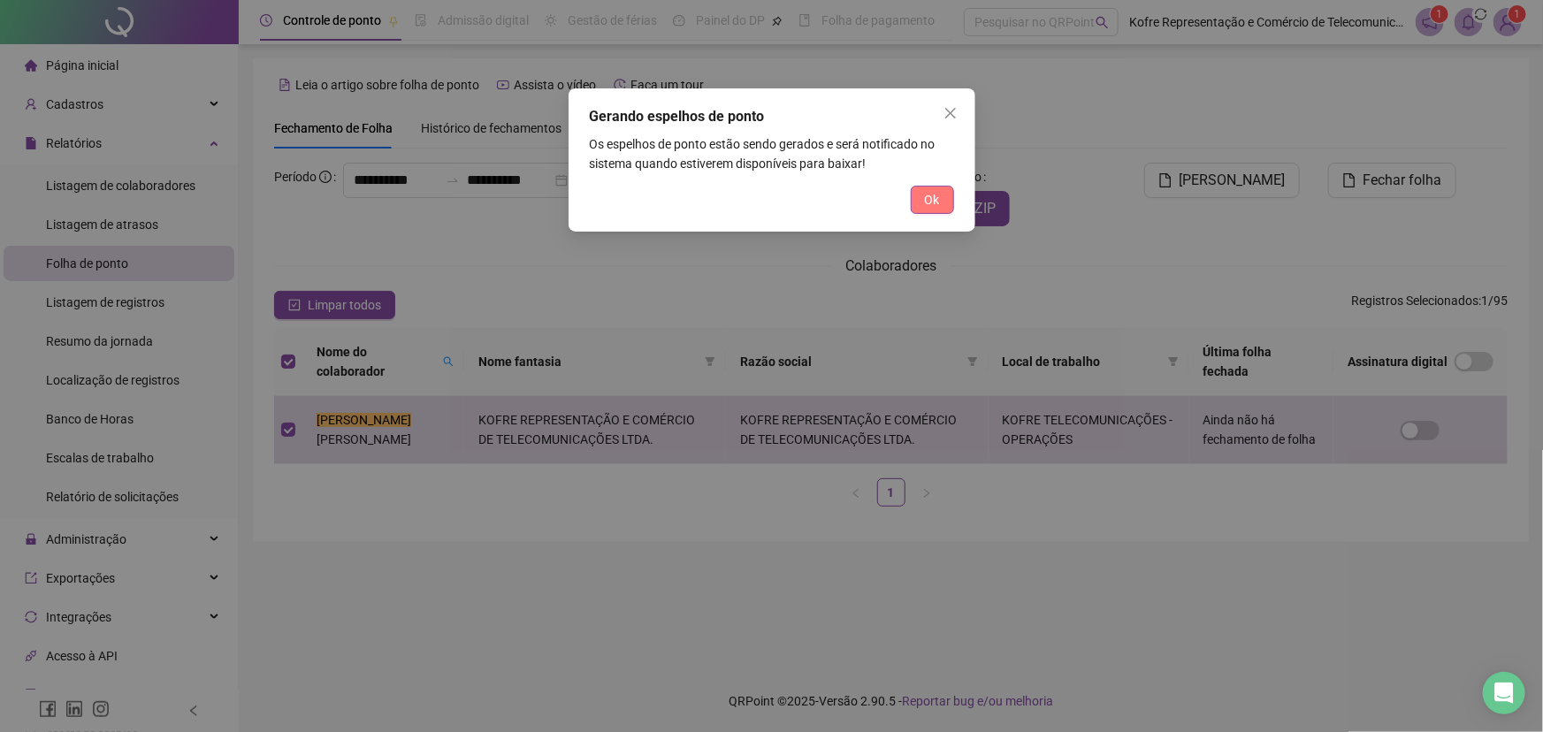
click at [925, 197] on span "Ok" at bounding box center [932, 199] width 15 height 19
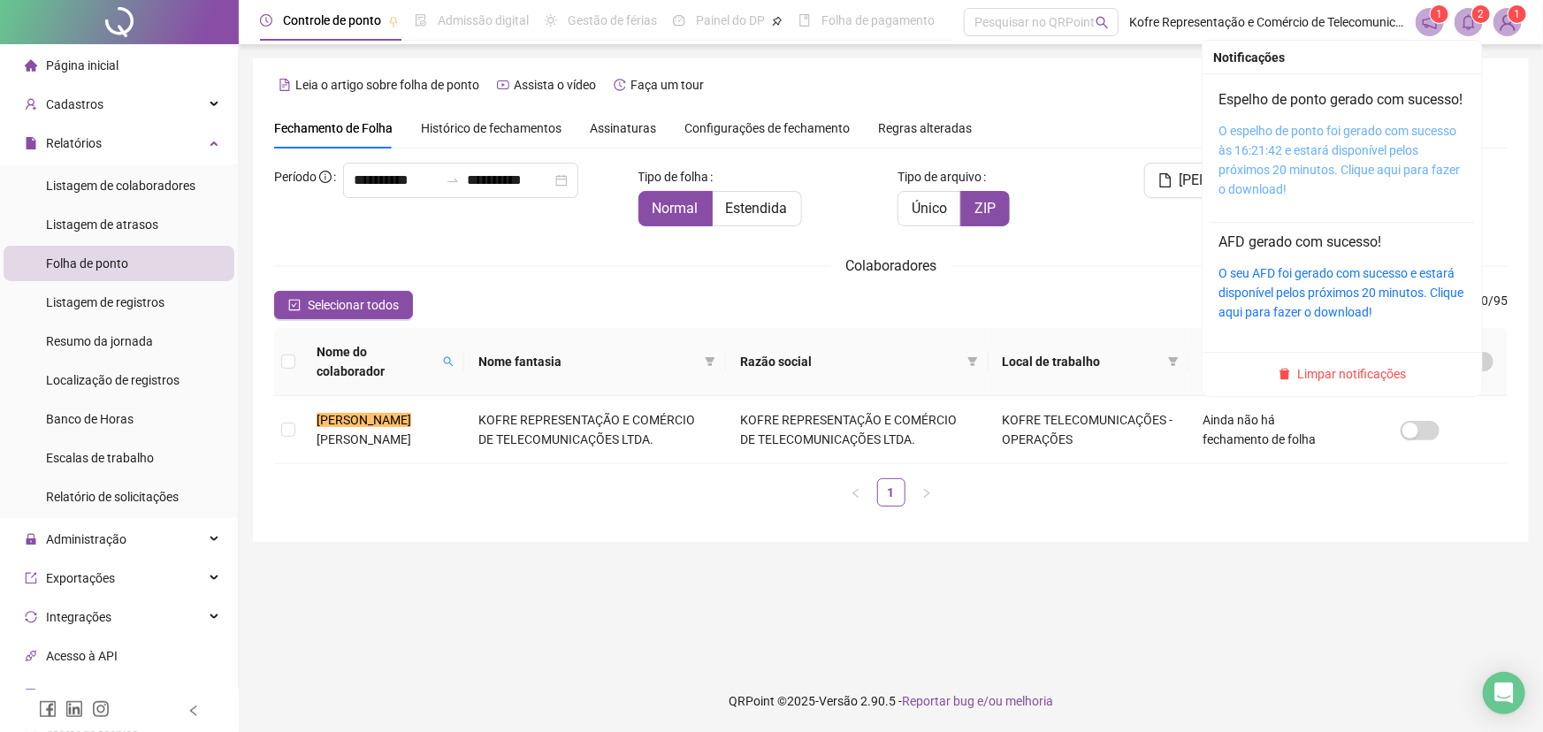
click at [1238, 158] on link "O espelho de ponto foi gerado com sucesso às 16:21:42 e estará disponível pelos…" at bounding box center [1338, 160] width 241 height 73
